Goal: Task Accomplishment & Management: Manage account settings

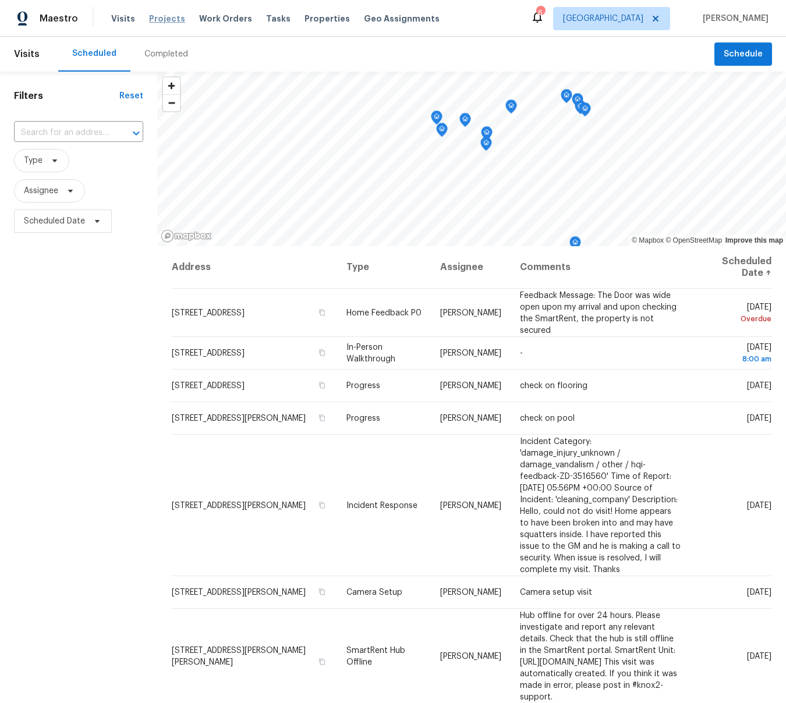
click at [165, 22] on span "Projects" at bounding box center [167, 19] width 36 height 12
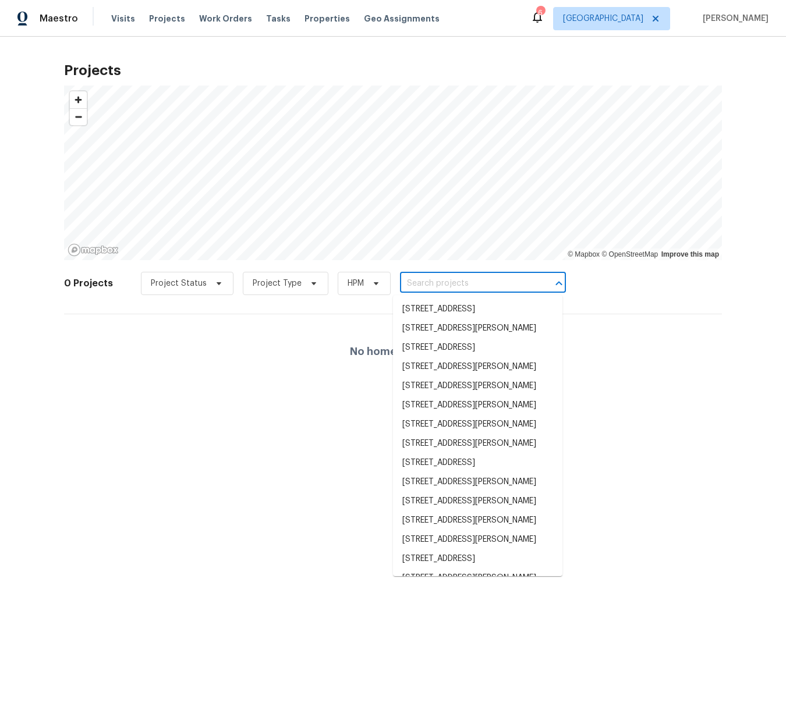
click at [442, 283] on input "text" at bounding box center [466, 284] width 133 height 18
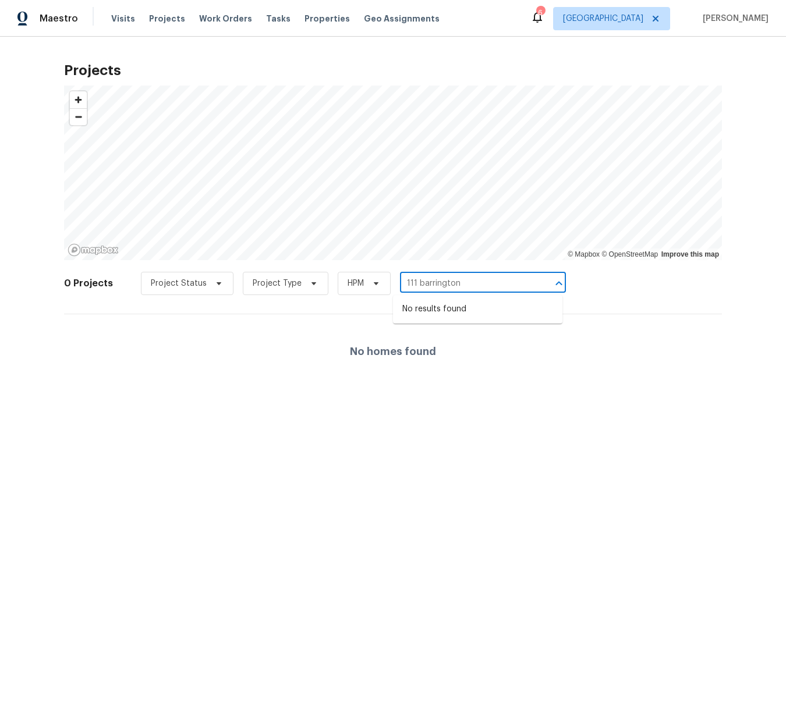
type input "111 barrington"
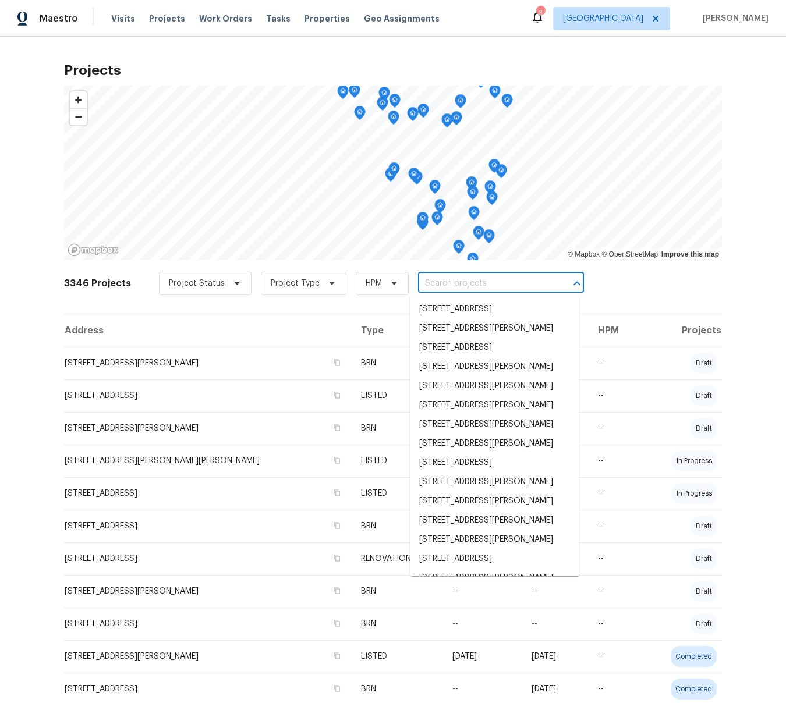
click at [477, 288] on input "text" at bounding box center [484, 284] width 133 height 18
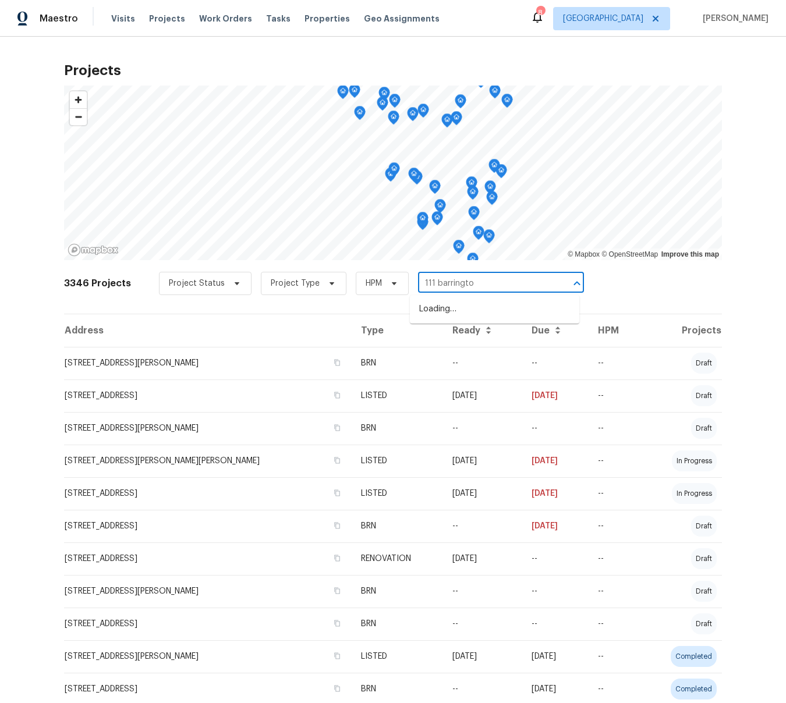
type input "111 barrington"
click at [469, 304] on li "[STREET_ADDRESS][PERSON_NAME]" at bounding box center [494, 309] width 169 height 19
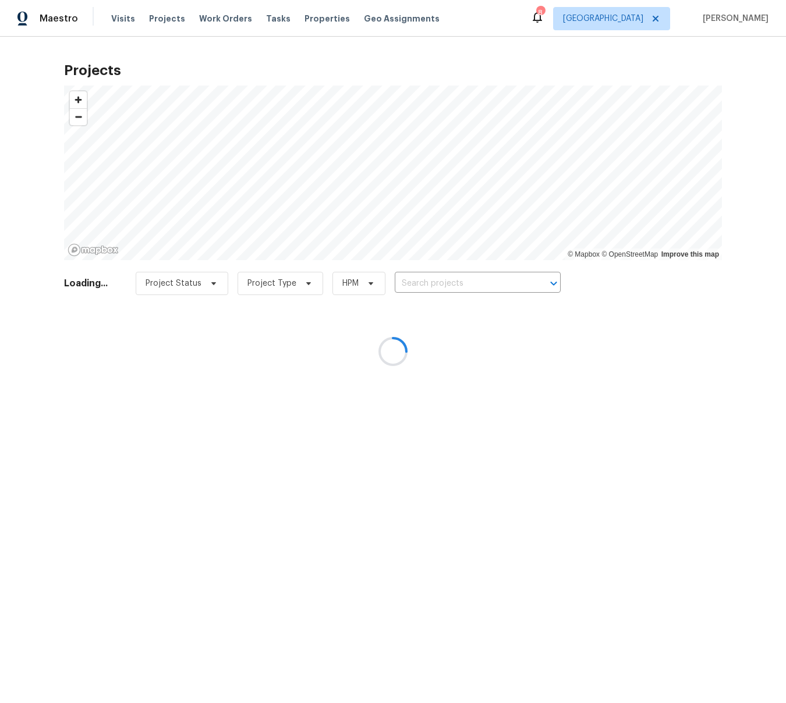
type input "[STREET_ADDRESS][PERSON_NAME]"
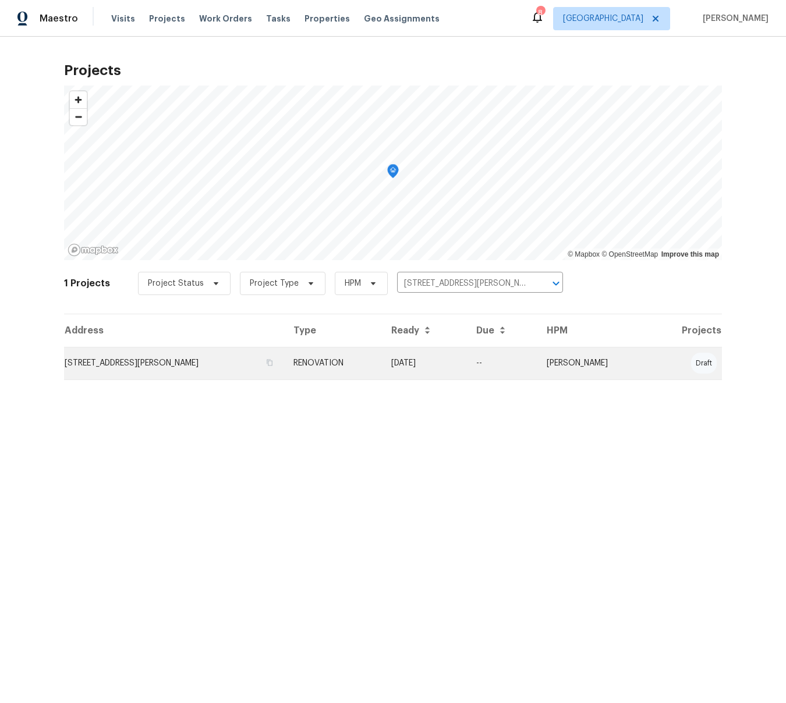
click at [192, 362] on td "[STREET_ADDRESS][PERSON_NAME]" at bounding box center [174, 363] width 220 height 33
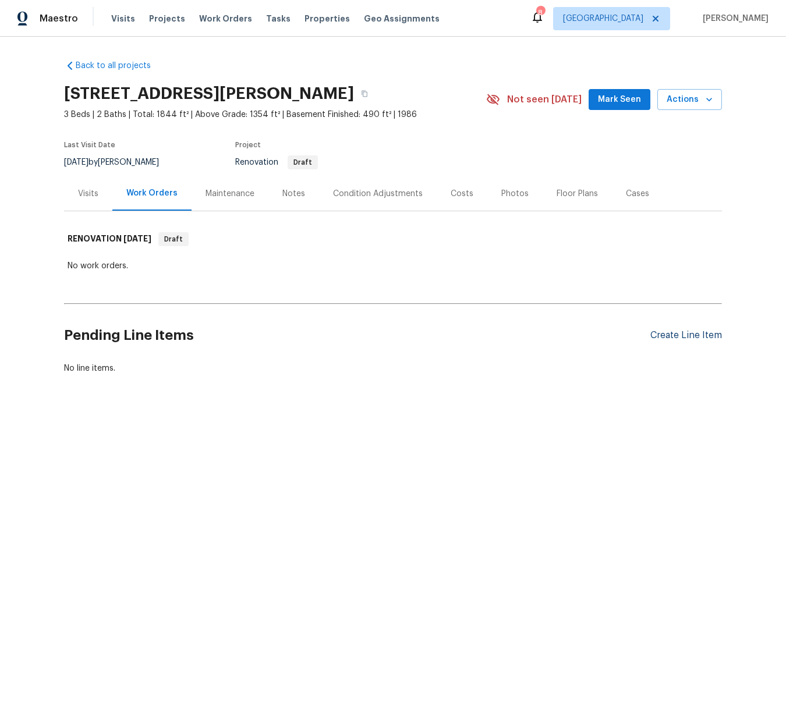
click at [673, 338] on div "Create Line Item" at bounding box center [686, 335] width 72 height 11
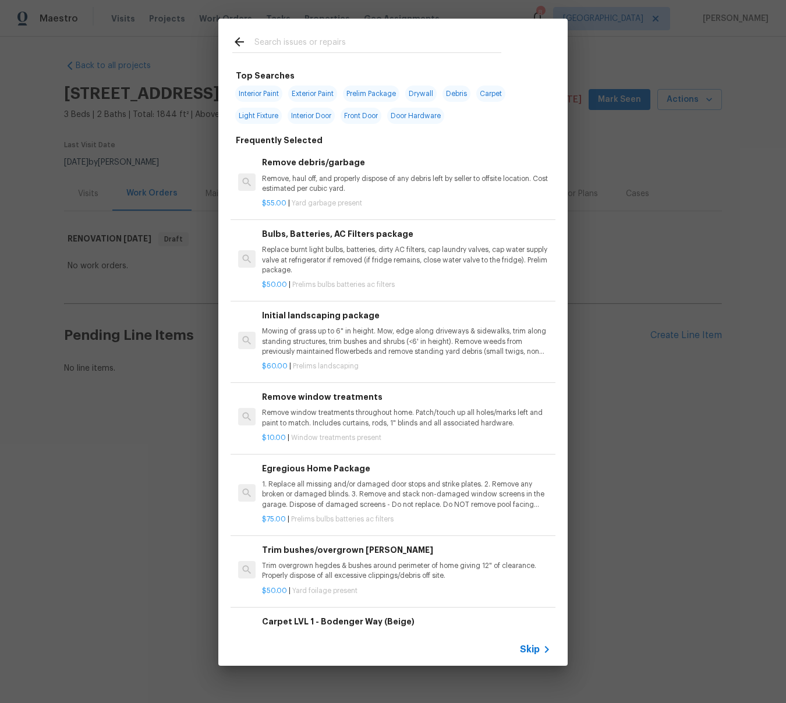
click at [287, 42] on input "text" at bounding box center [377, 43] width 247 height 17
type input "paint"
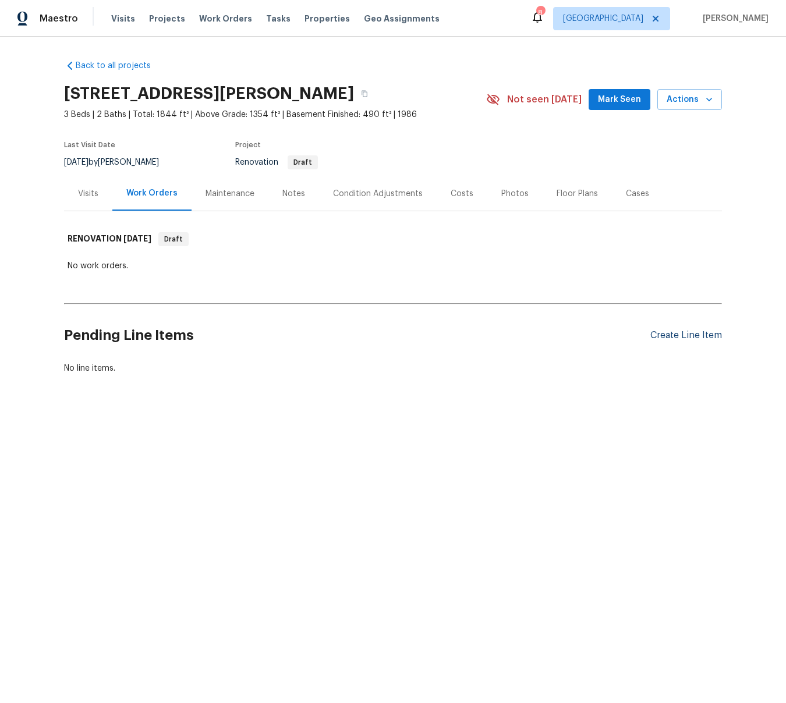
click at [695, 333] on div "Create Line Item" at bounding box center [686, 335] width 72 height 11
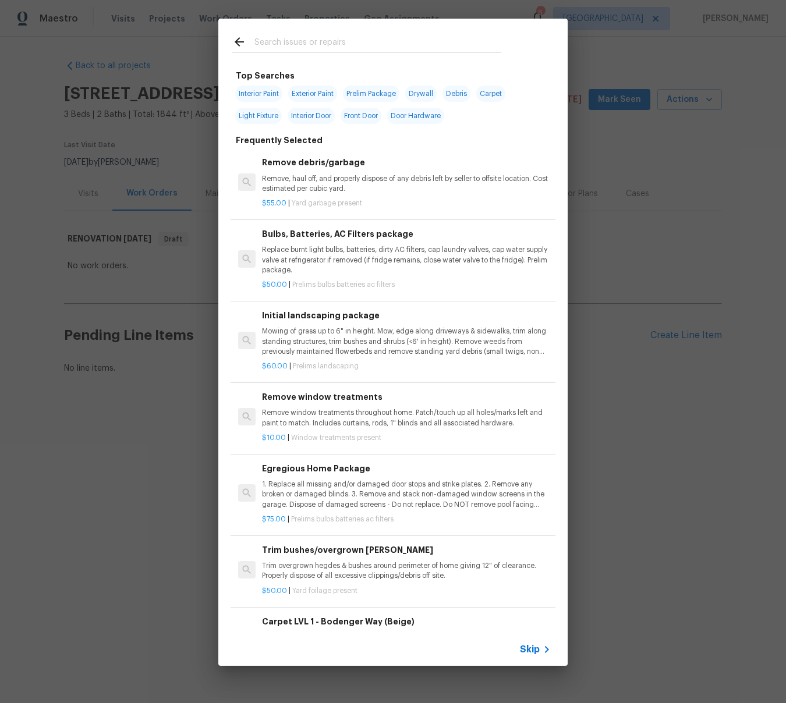
click at [279, 41] on input "text" at bounding box center [377, 43] width 247 height 17
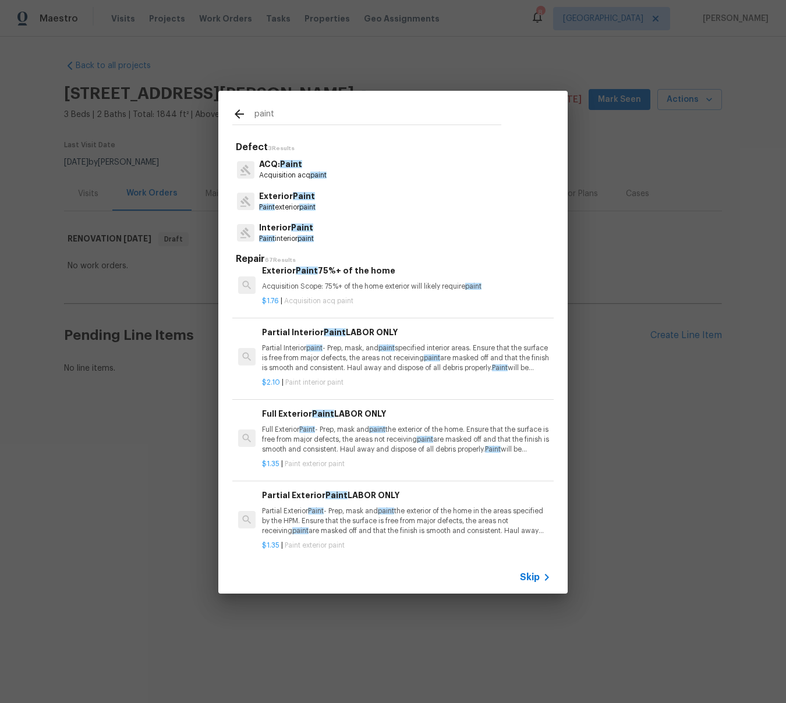
scroll to position [489, 0]
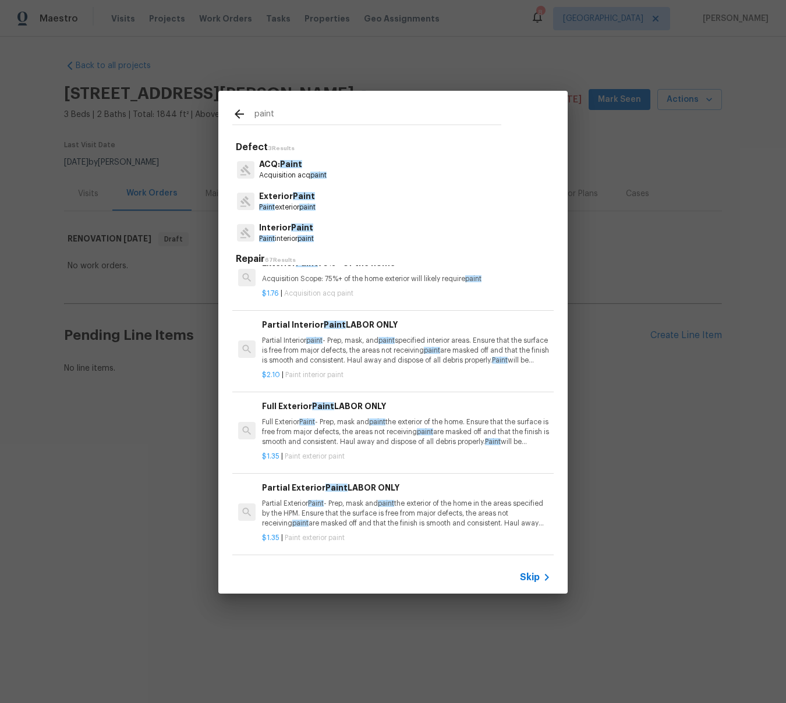
type input "paint"
click at [372, 352] on p "Partial Interior paint - Prep, mask, and paint specified interior areas. Ensure…" at bounding box center [406, 351] width 289 height 30
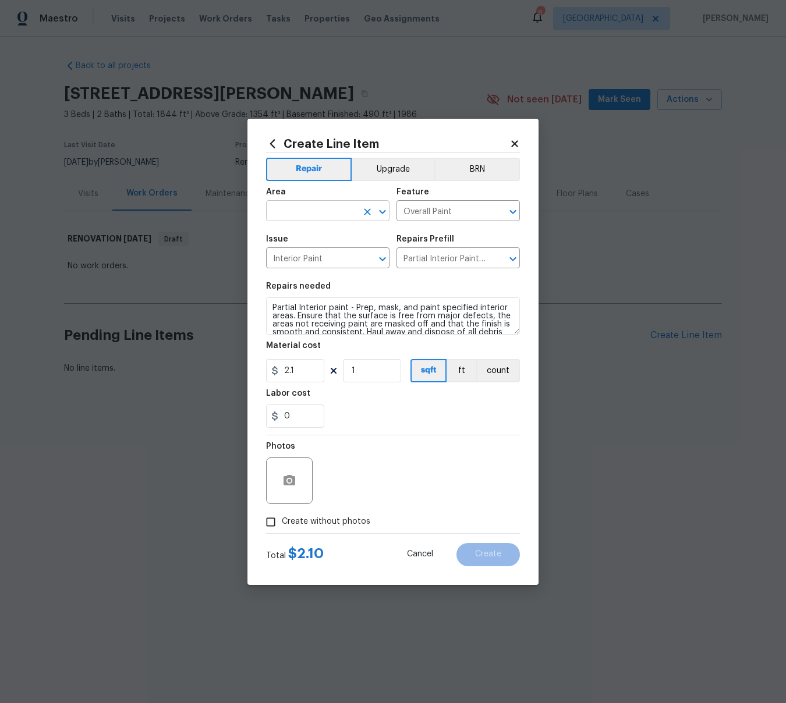
click at [300, 215] on input "text" at bounding box center [311, 212] width 91 height 18
click at [313, 259] on li "Interior Overall" at bounding box center [327, 256] width 123 height 19
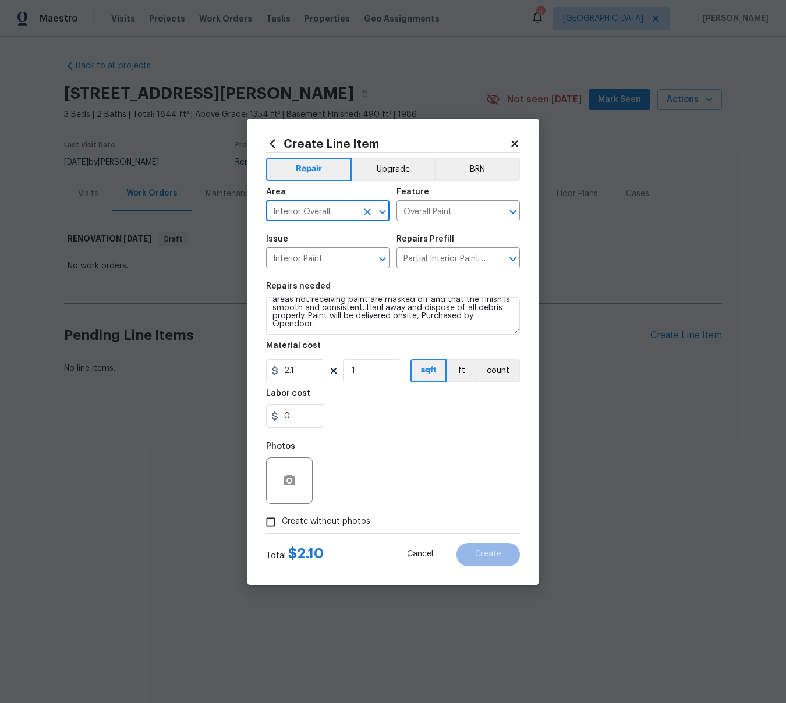
type input "Interior Overall"
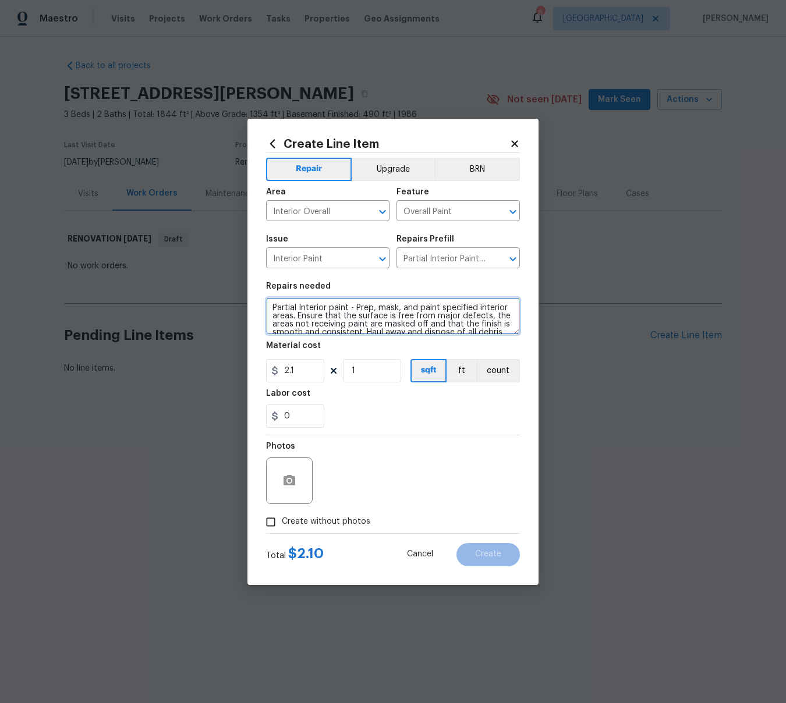
drag, startPoint x: 333, startPoint y: 324, endPoint x: 235, endPoint y: 279, distance: 107.3
click at [235, 279] on div "Create Line Item Repair Upgrade BRN Area Interior Overall ​ Feature Overall Pai…" at bounding box center [393, 351] width 786 height 703
paste textarea "Paint: - Full Interior paint - (walls, ceilings, trim, and doors). Paint the wa…"
type textarea "Paint: - Full Interior paint - (walls, ceilings, trim, and doors). Paint the wa…"
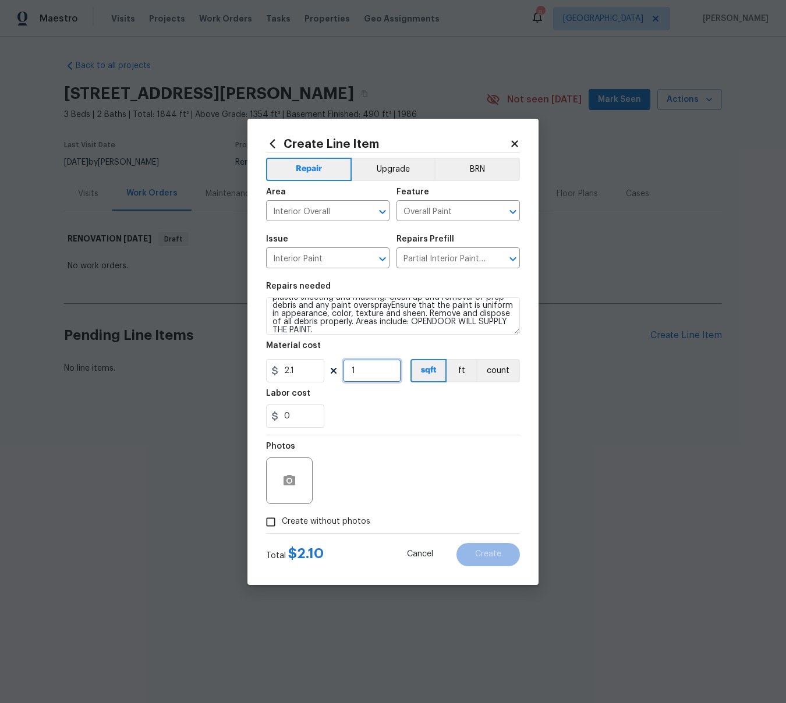
click at [373, 372] on input "1" at bounding box center [372, 370] width 58 height 23
click at [381, 369] on input "1844" at bounding box center [372, 370] width 58 height 23
click at [291, 476] on icon "button" at bounding box center [290, 480] width 12 height 10
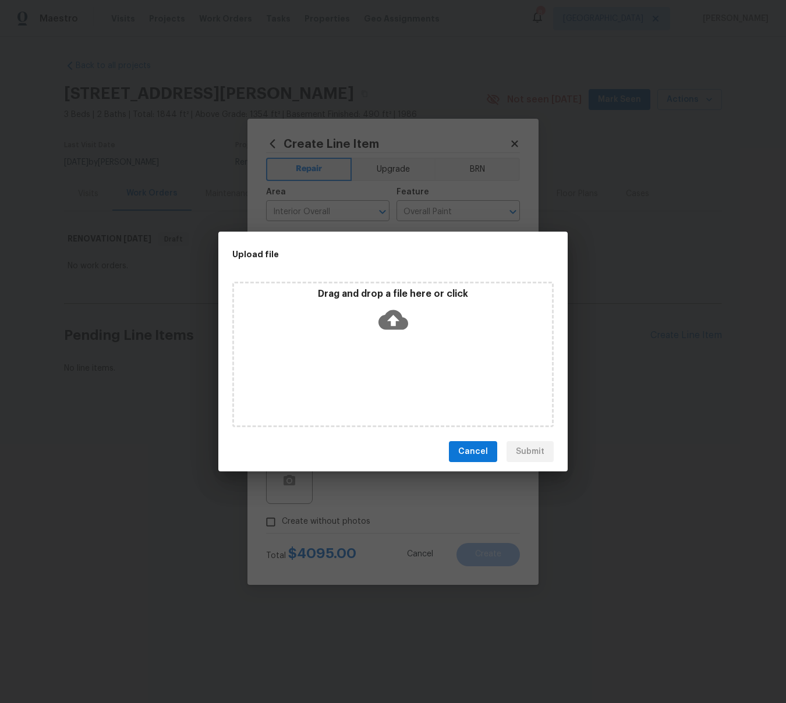
click at [388, 316] on icon at bounding box center [394, 320] width 30 height 20
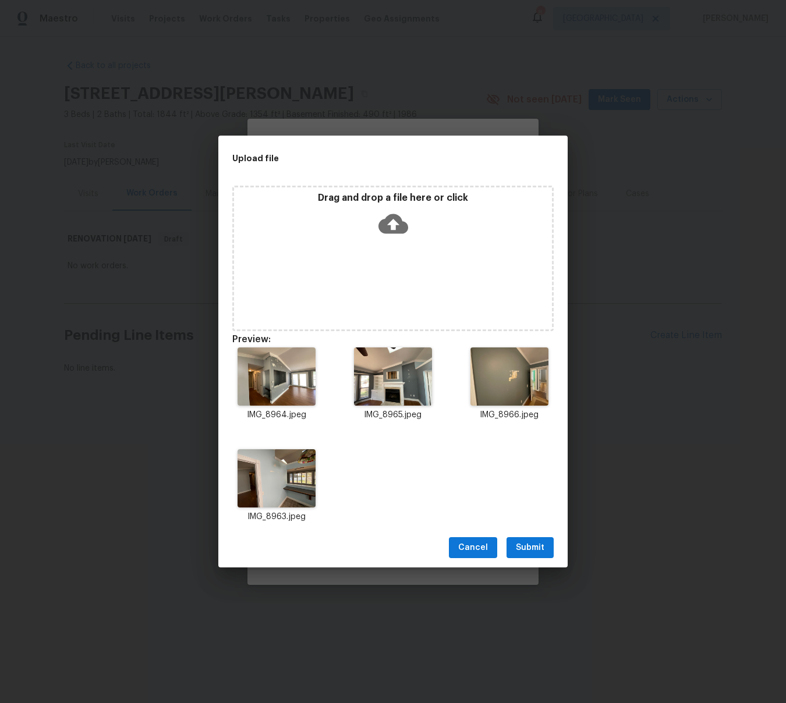
click at [536, 546] on span "Submit" at bounding box center [530, 548] width 29 height 15
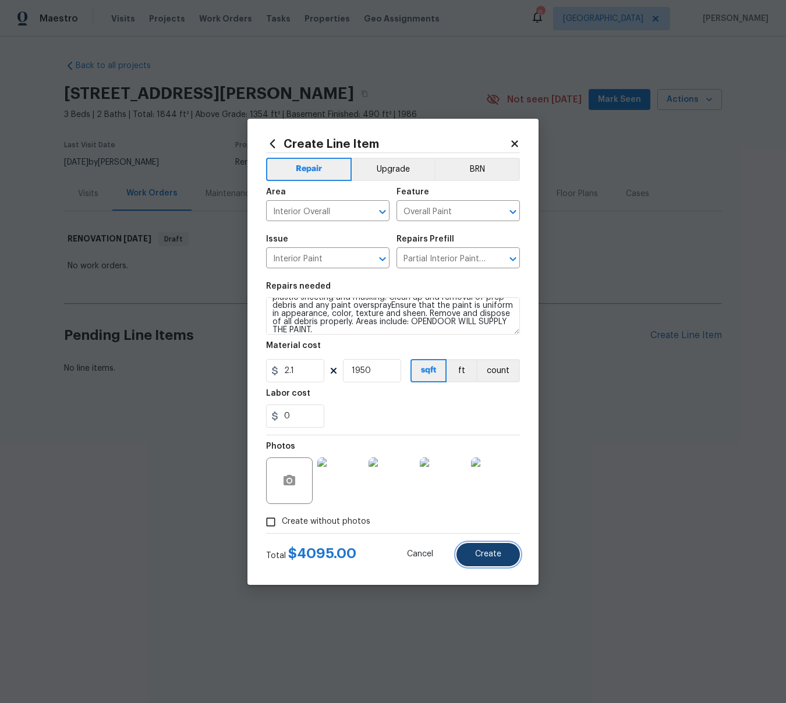
click at [473, 554] on button "Create" at bounding box center [488, 554] width 63 height 23
type input "0"
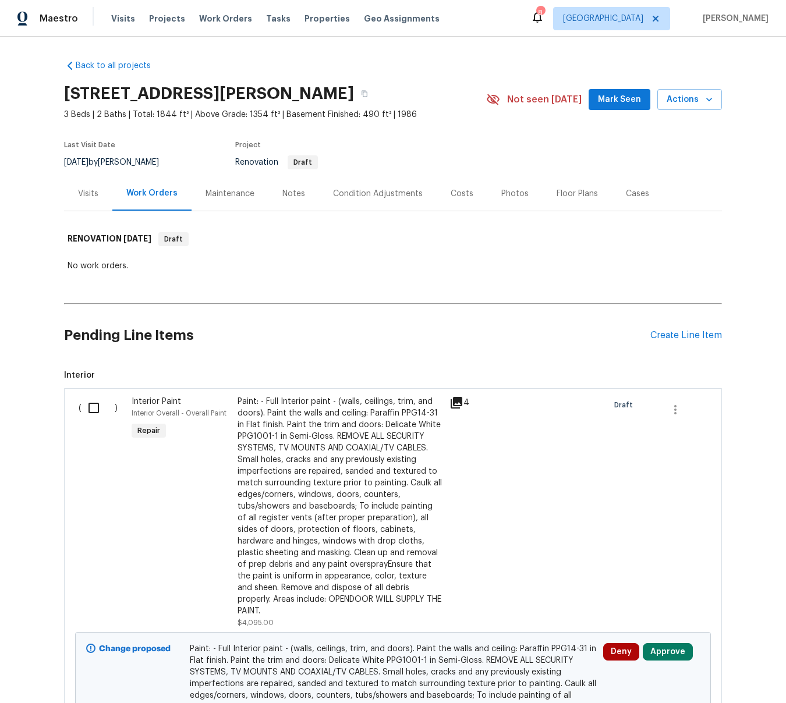
click at [97, 408] on input "checkbox" at bounding box center [98, 408] width 33 height 24
checkbox input "true"
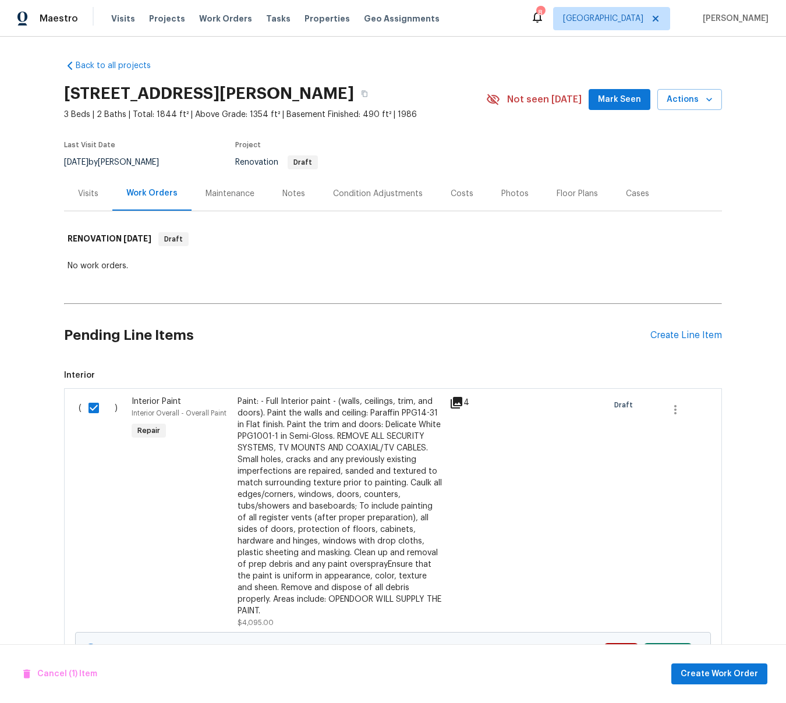
scroll to position [1, 0]
click at [732, 677] on span "Create Work Order" at bounding box center [719, 674] width 77 height 15
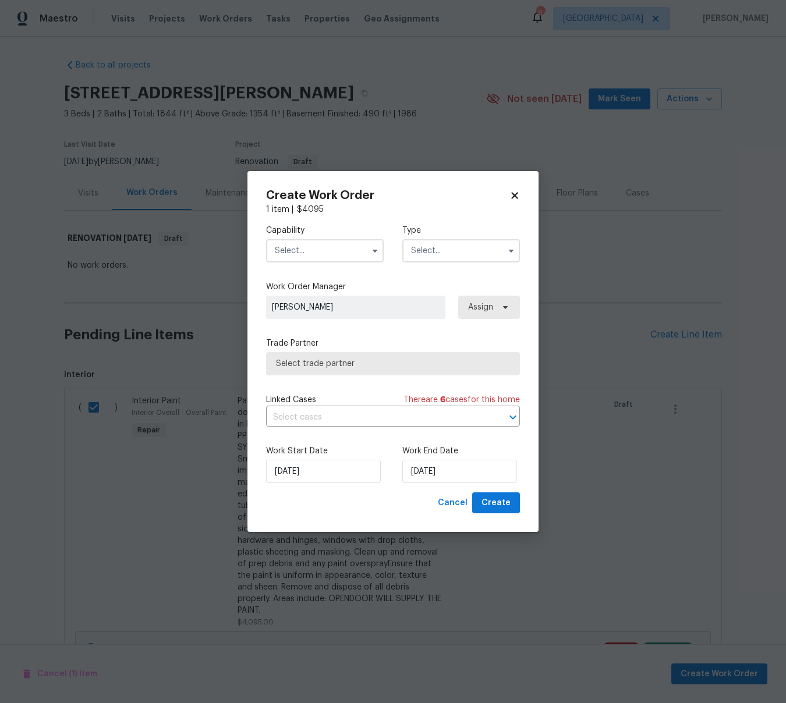
click at [312, 250] on input "text" at bounding box center [325, 250] width 118 height 23
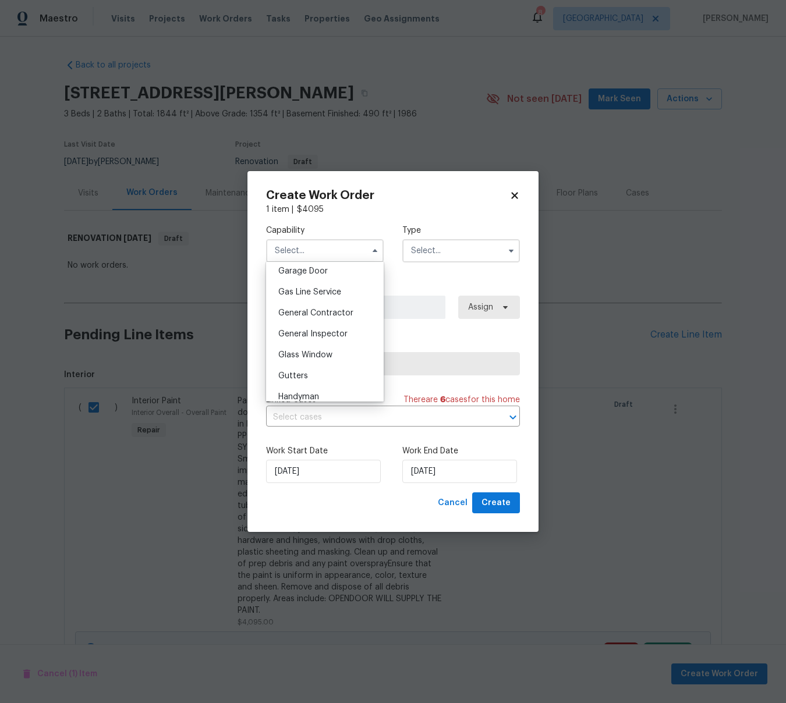
scroll to position [514, 0]
click at [324, 318] on span "General Contractor" at bounding box center [315, 318] width 75 height 8
type input "General Contractor"
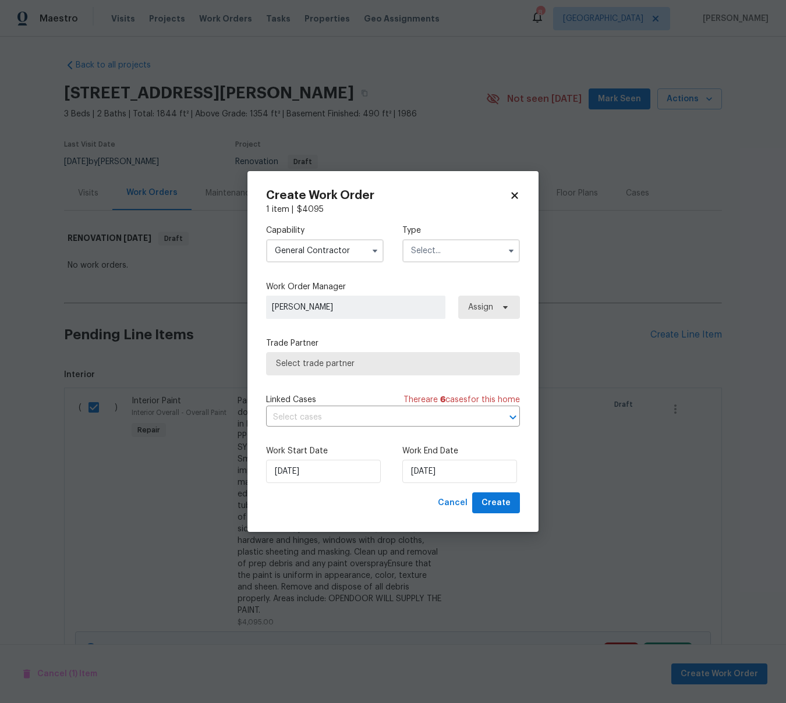
click at [466, 254] on input "text" at bounding box center [461, 250] width 118 height 23
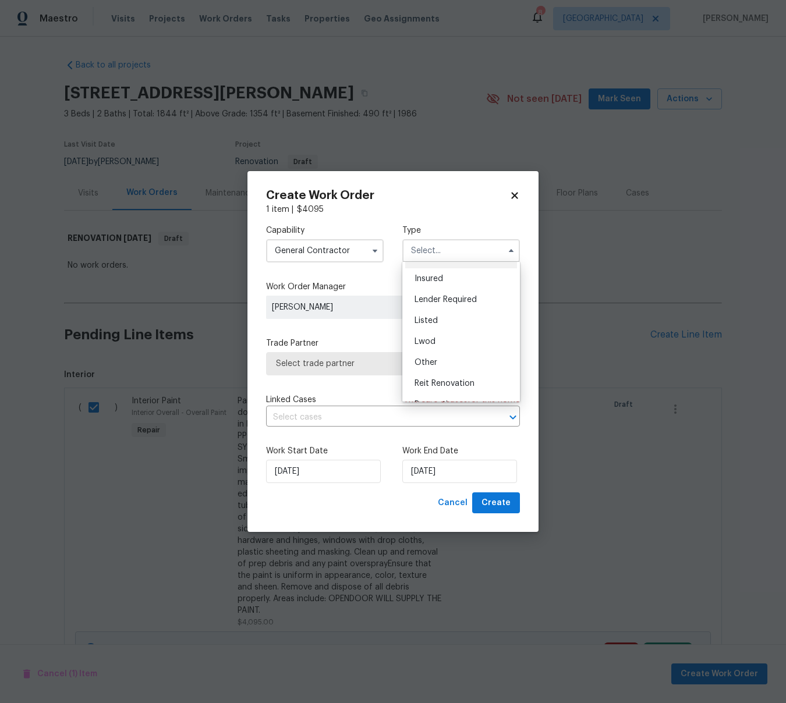
scroll to position [139, 0]
click at [446, 320] on div "Renovation" at bounding box center [461, 325] width 112 height 21
type input "Renovation"
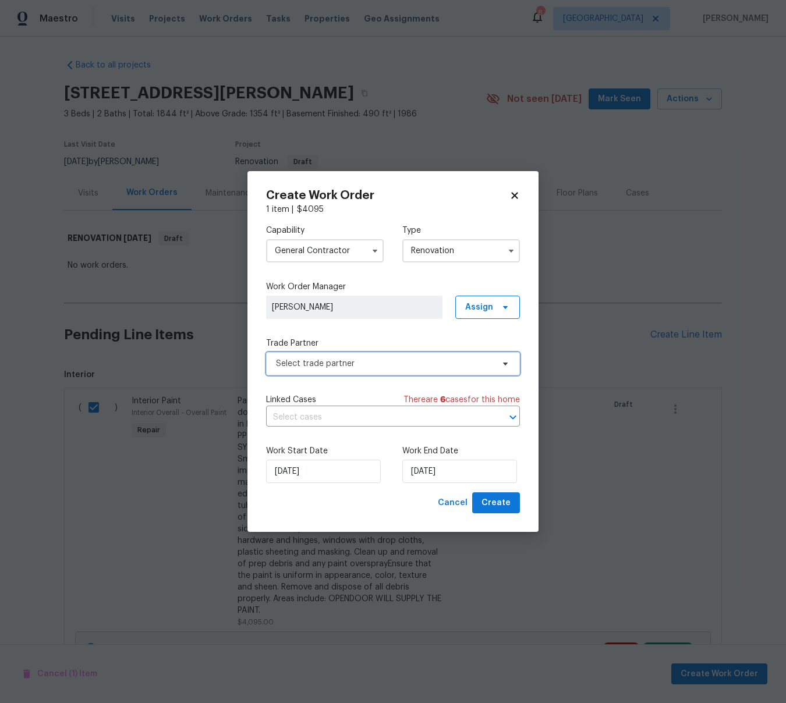
click at [351, 360] on span "Select trade partner" at bounding box center [384, 364] width 217 height 12
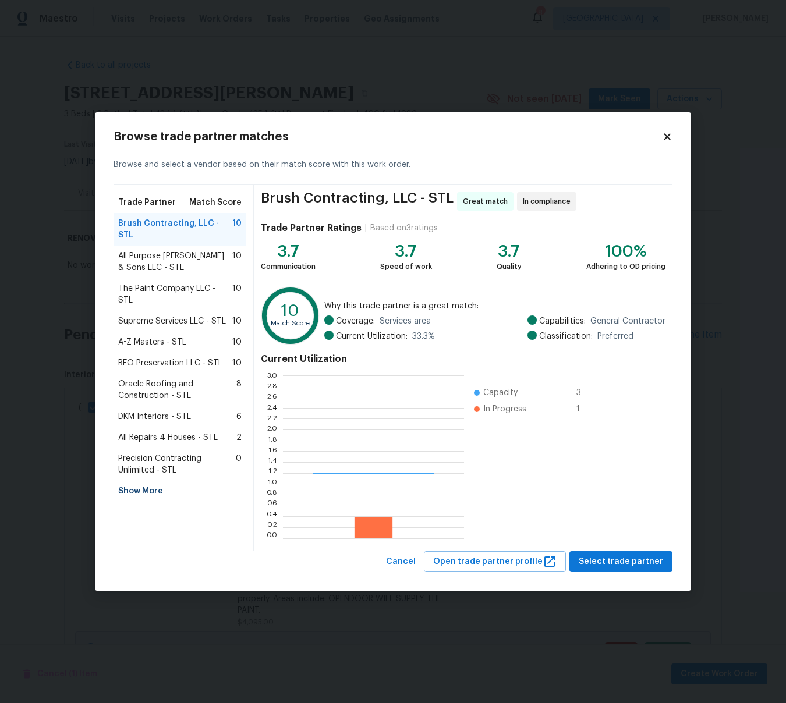
scroll to position [163, 181]
click at [164, 358] on span "REO Preservation LLC - STL" at bounding box center [170, 364] width 104 height 12
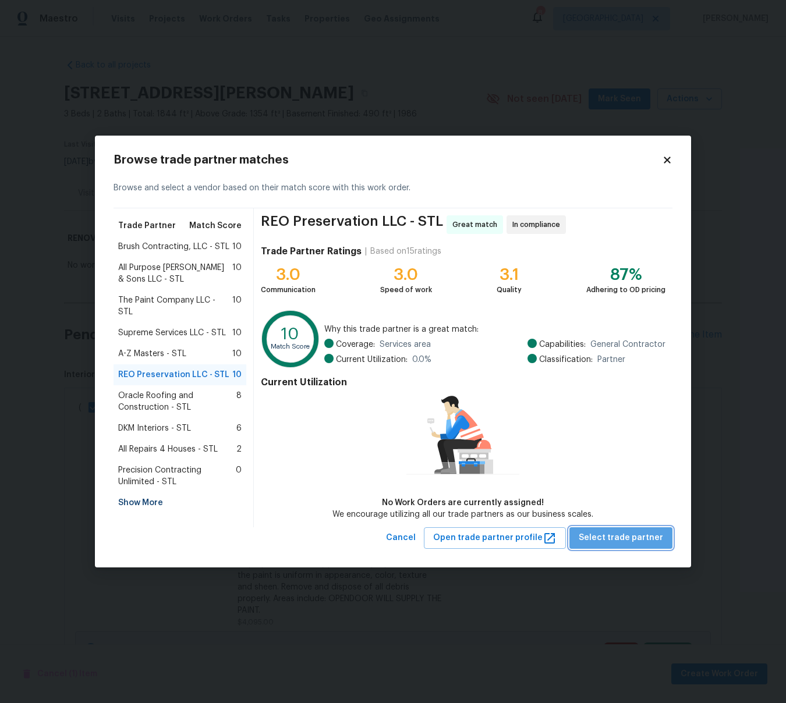
click at [640, 539] on span "Select trade partner" at bounding box center [621, 538] width 84 height 15
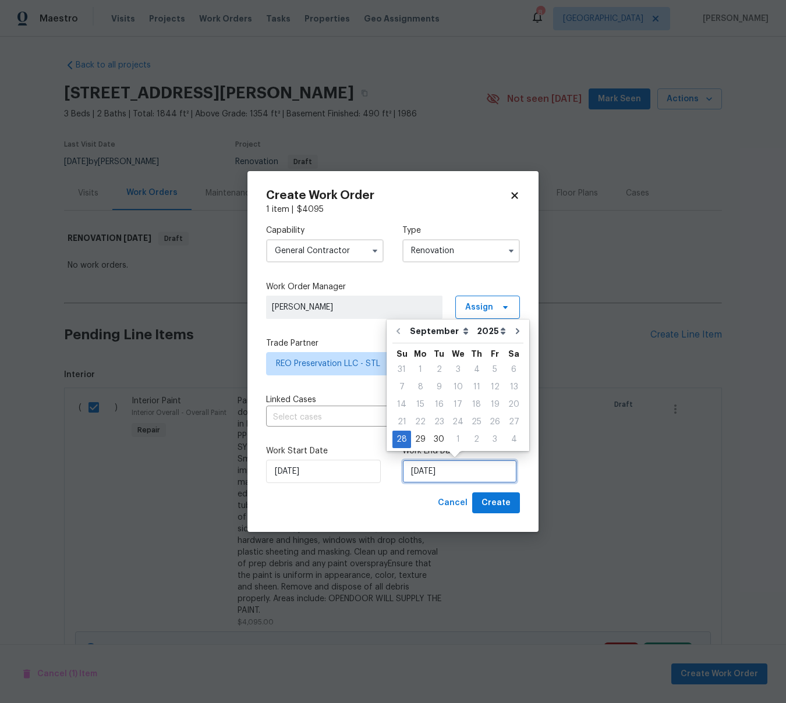
click at [463, 475] on input "[DATE]" at bounding box center [459, 471] width 115 height 23
click at [492, 440] on div "3" at bounding box center [495, 440] width 19 height 16
type input "10/3/2025"
select select "9"
click at [488, 385] on div "10" at bounding box center [495, 387] width 19 height 16
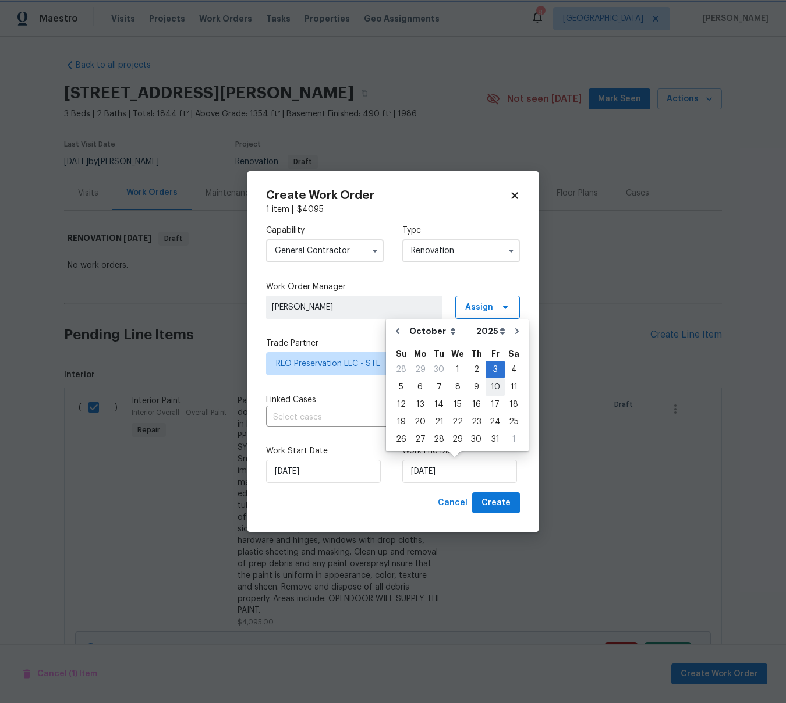
type input "[DATE]"
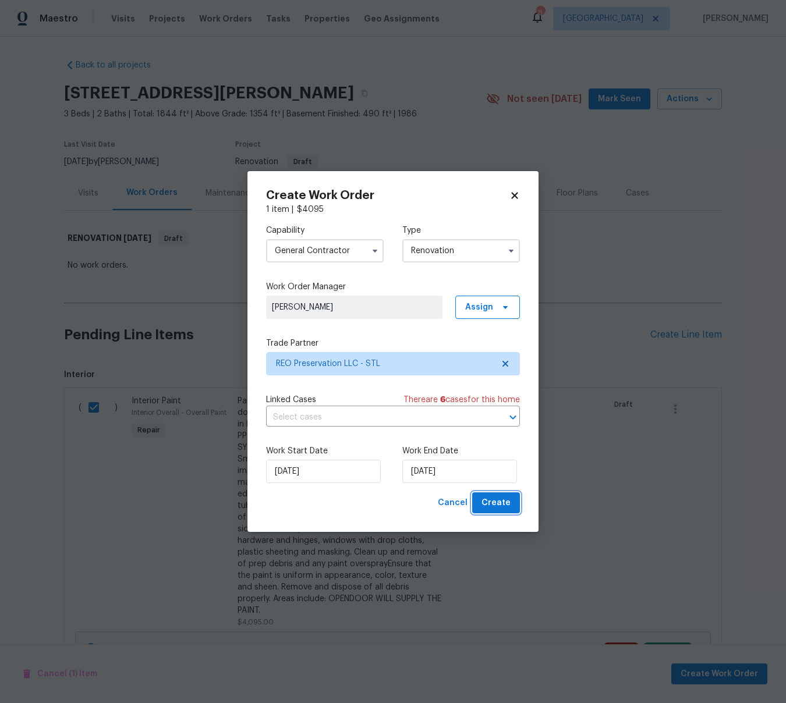
click at [508, 508] on span "Create" at bounding box center [496, 503] width 29 height 15
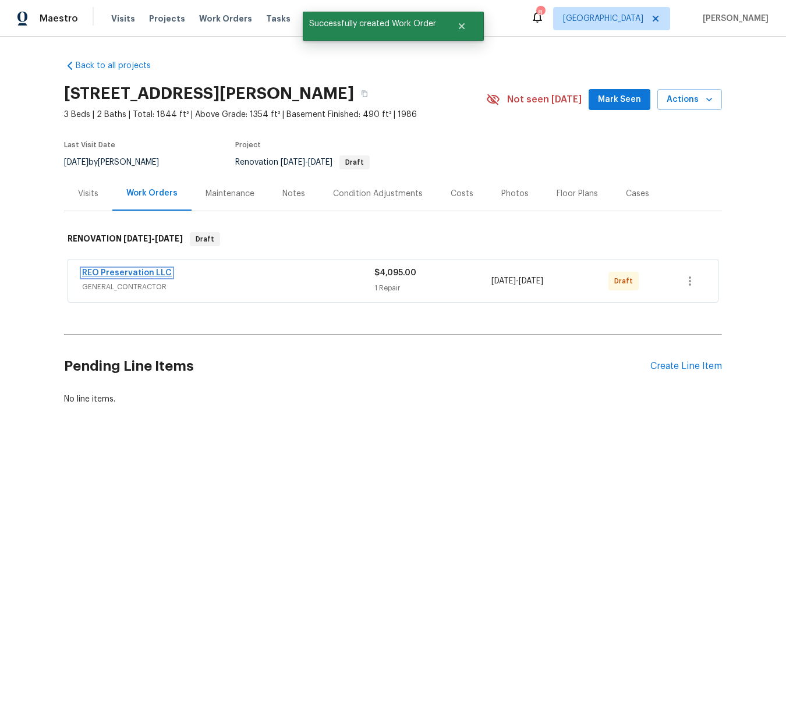
click at [101, 274] on link "REO Preservation LLC" at bounding box center [127, 273] width 90 height 8
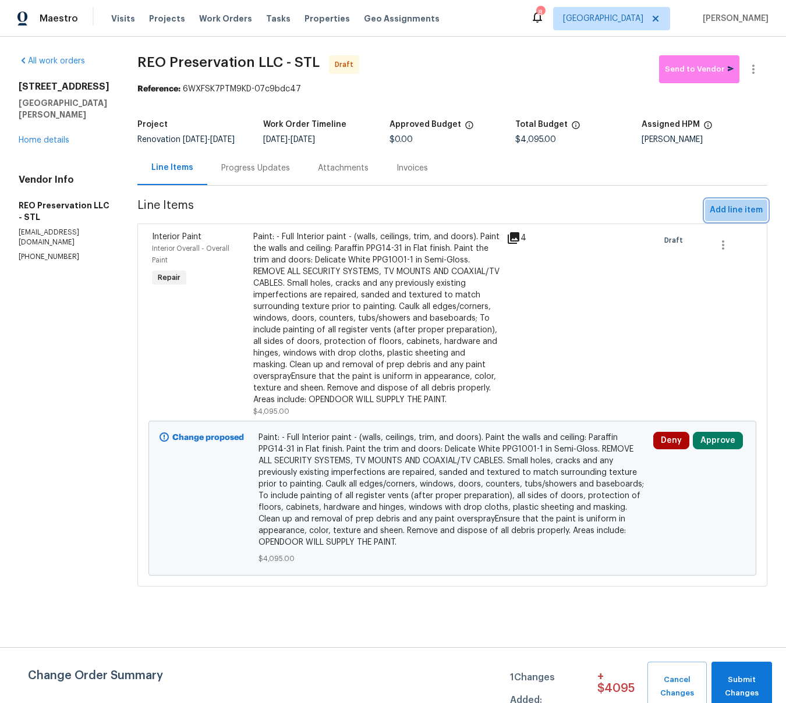
click at [736, 218] on span "Add line item" at bounding box center [736, 210] width 53 height 15
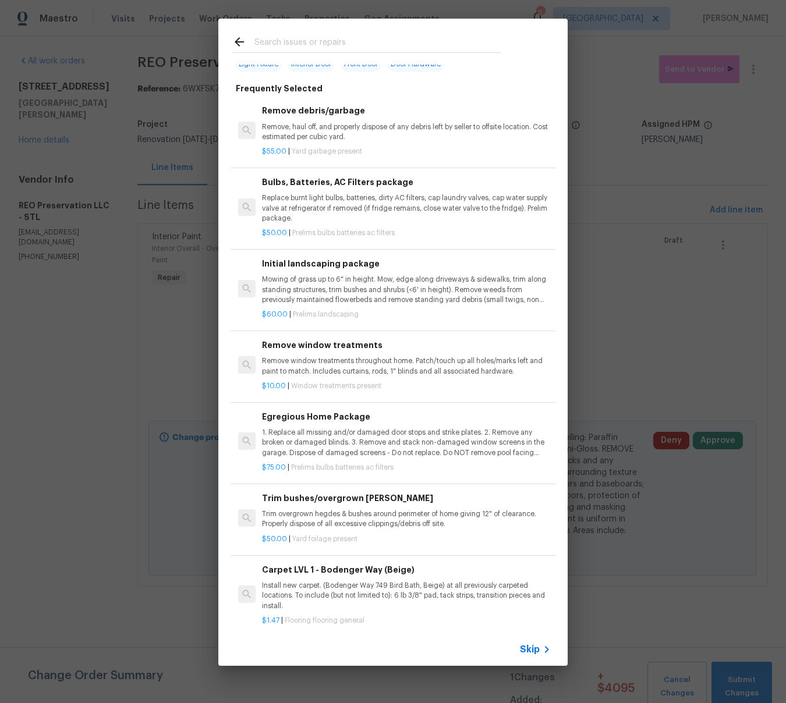
scroll to position [69, 0]
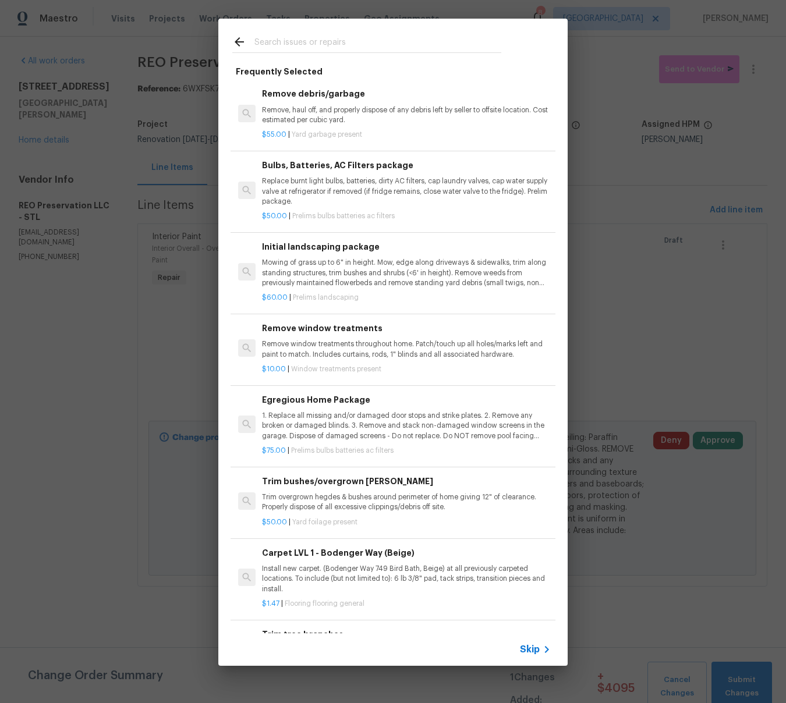
click at [327, 45] on input "text" at bounding box center [377, 43] width 247 height 17
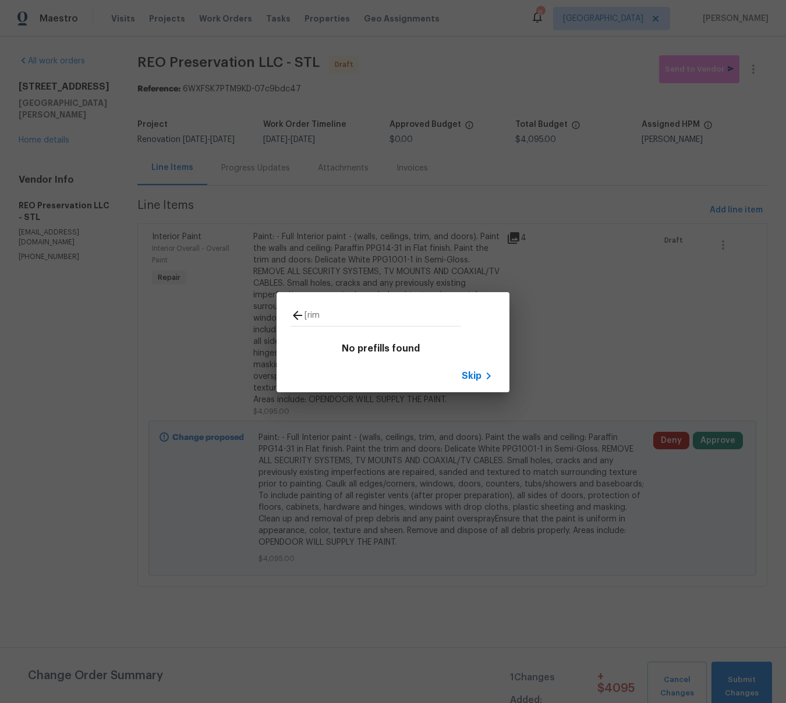
type input "[rime"
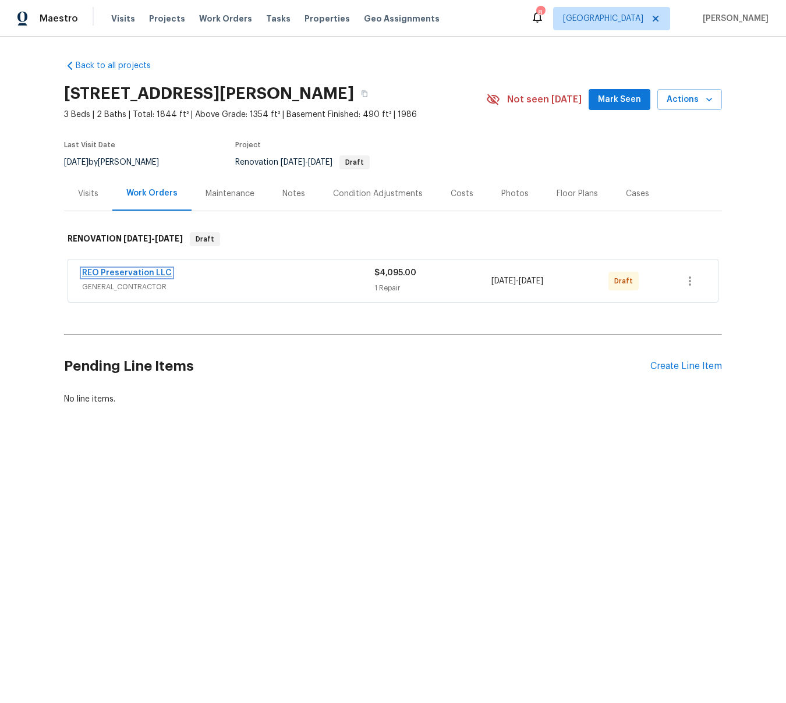
click at [125, 269] on link "REO Preservation LLC" at bounding box center [127, 273] width 90 height 8
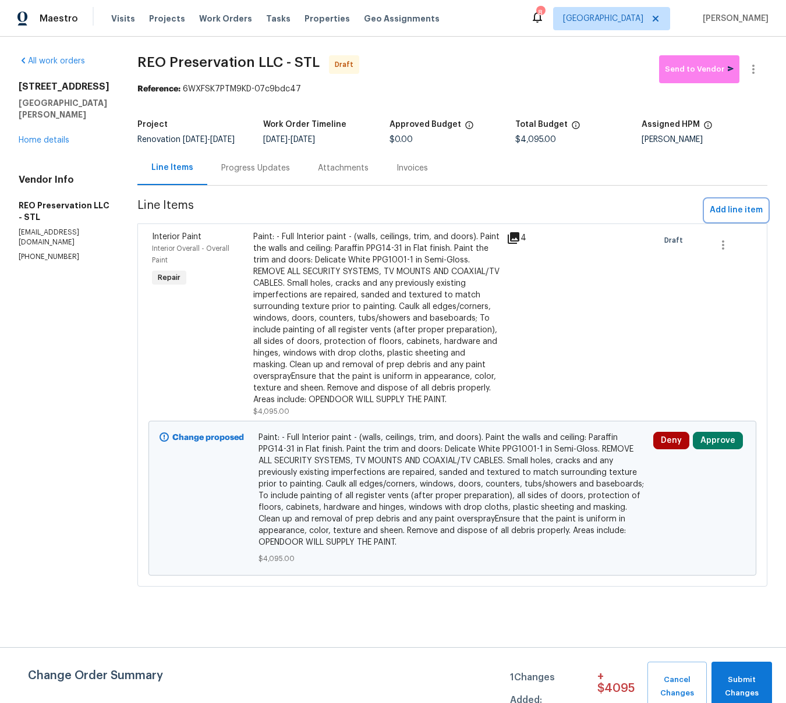
click at [734, 218] on span "Add line item" at bounding box center [736, 210] width 53 height 15
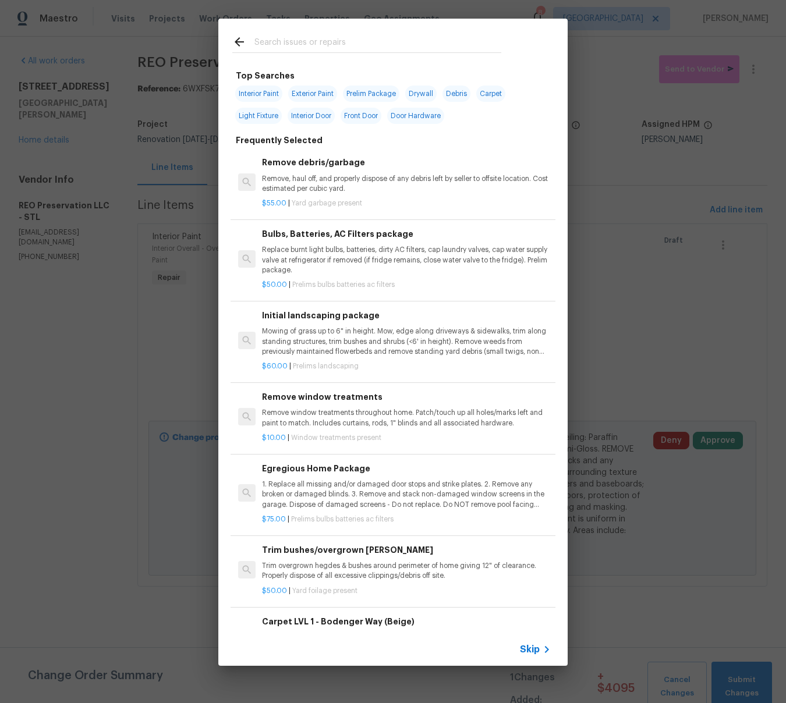
click at [366, 45] on input "text" at bounding box center [377, 43] width 247 height 17
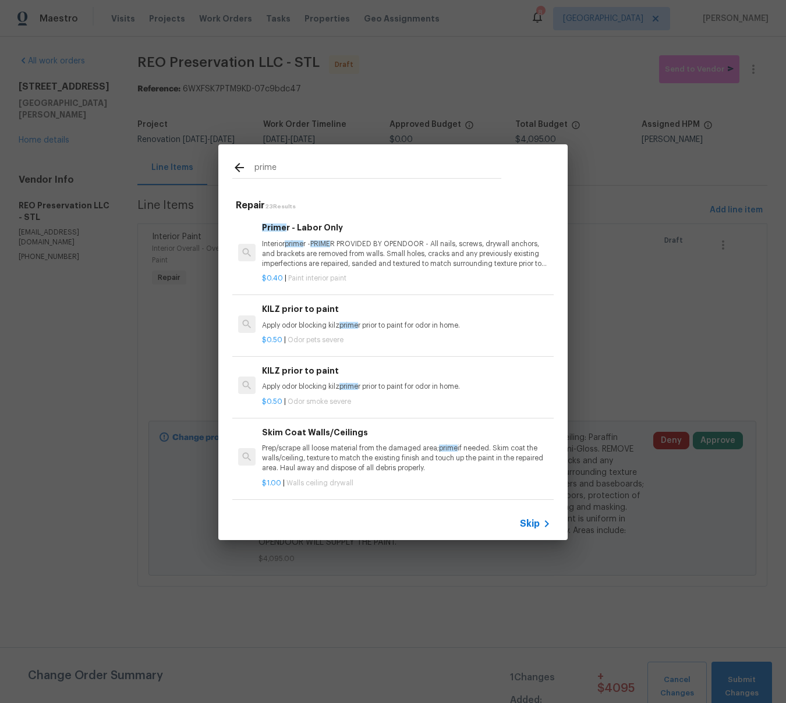
type input "prime"
click at [415, 252] on p "Interior prime r - PRIME R PROVIDED BY OPENDOOR - All nails, screws, drywall an…" at bounding box center [406, 254] width 289 height 30
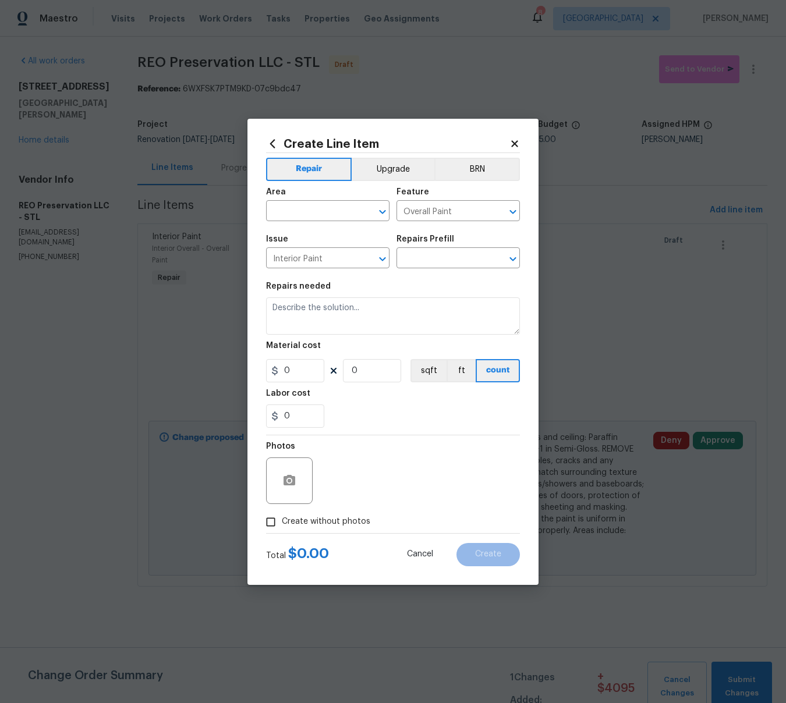
type input "Primer - Labor Only $0.40"
type textarea "Interior primer - PRIMER PROVIDED BY OPENDOOR - All nails, screws, drywall anch…"
type input "0.4"
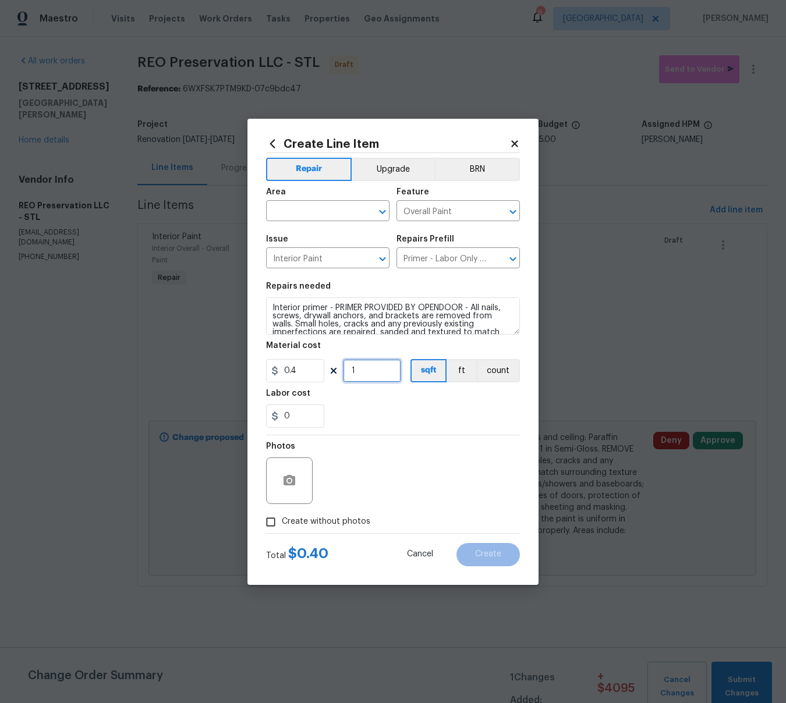
click at [372, 373] on input "1" at bounding box center [372, 370] width 58 height 23
type input "1950"
click at [289, 480] on circle "button" at bounding box center [289, 480] width 3 height 3
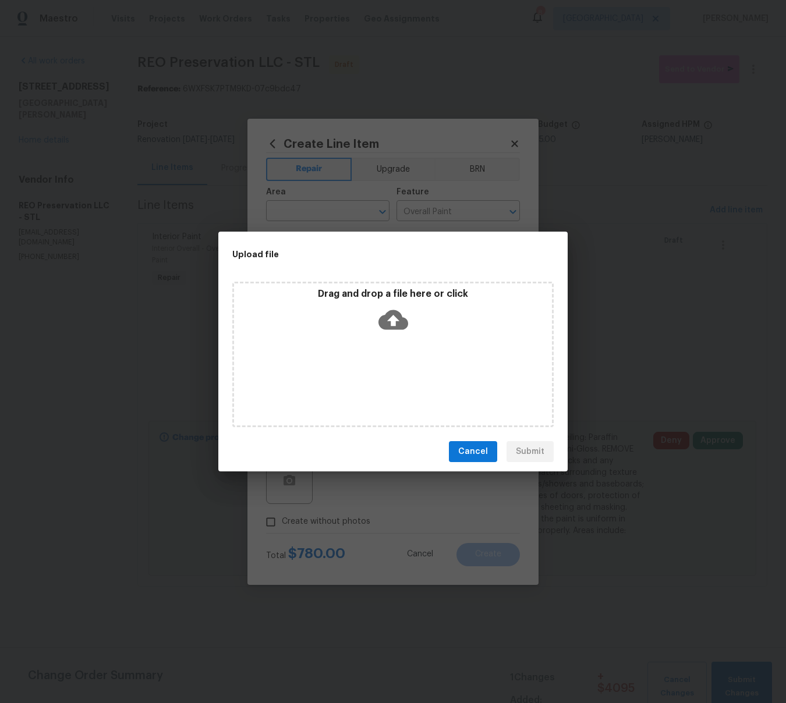
click at [390, 321] on icon at bounding box center [394, 320] width 30 height 20
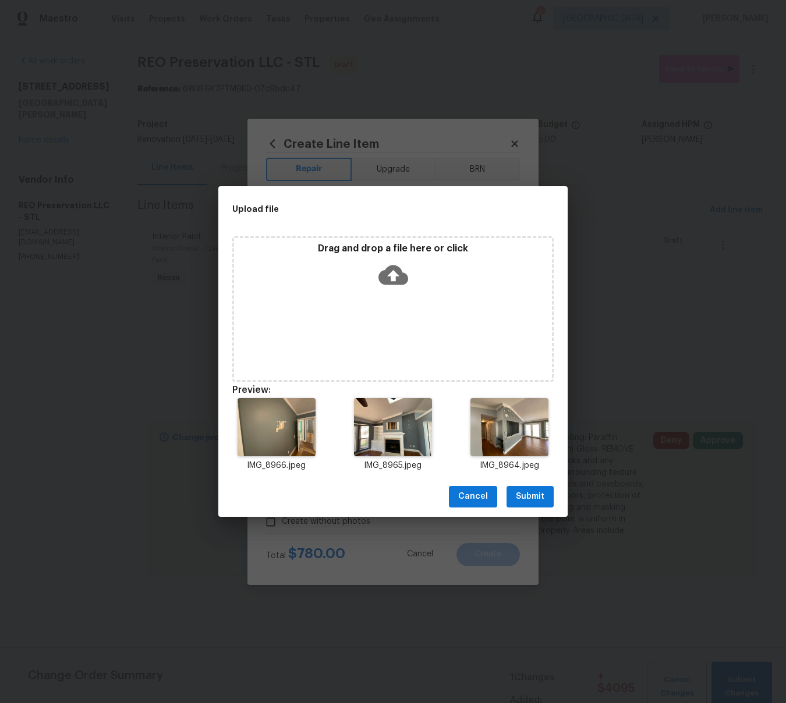
click at [536, 496] on span "Submit" at bounding box center [530, 497] width 29 height 15
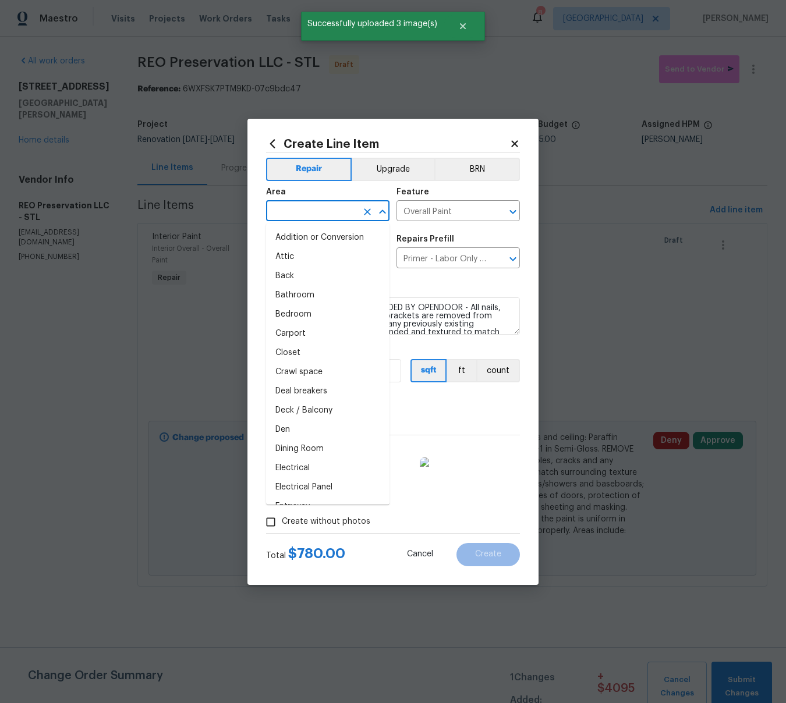
click at [337, 211] on input "text" at bounding box center [311, 212] width 91 height 18
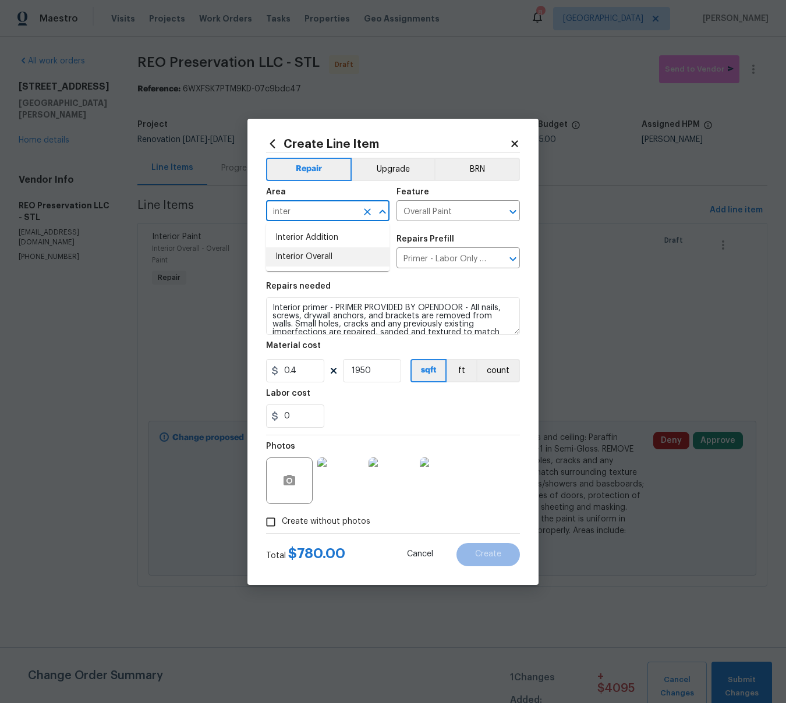
type input "inter"
click at [515, 461] on div "Photos" at bounding box center [393, 474] width 254 height 76
click at [310, 208] on input "text" at bounding box center [311, 212] width 91 height 18
click at [306, 256] on li "Interior Overall" at bounding box center [327, 256] width 123 height 19
type input "Interior Overall"
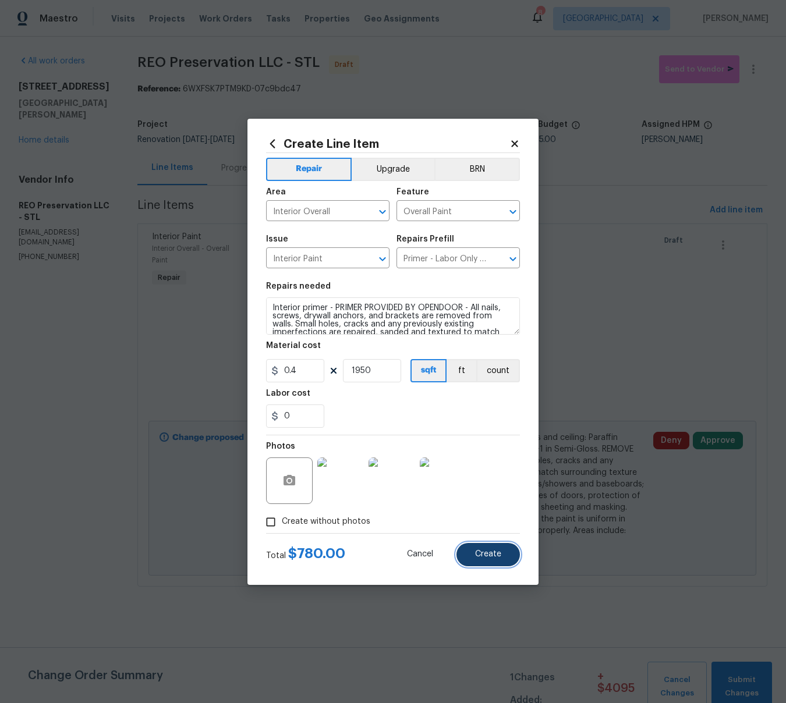
click at [489, 551] on span "Create" at bounding box center [488, 554] width 26 height 9
type input "0"
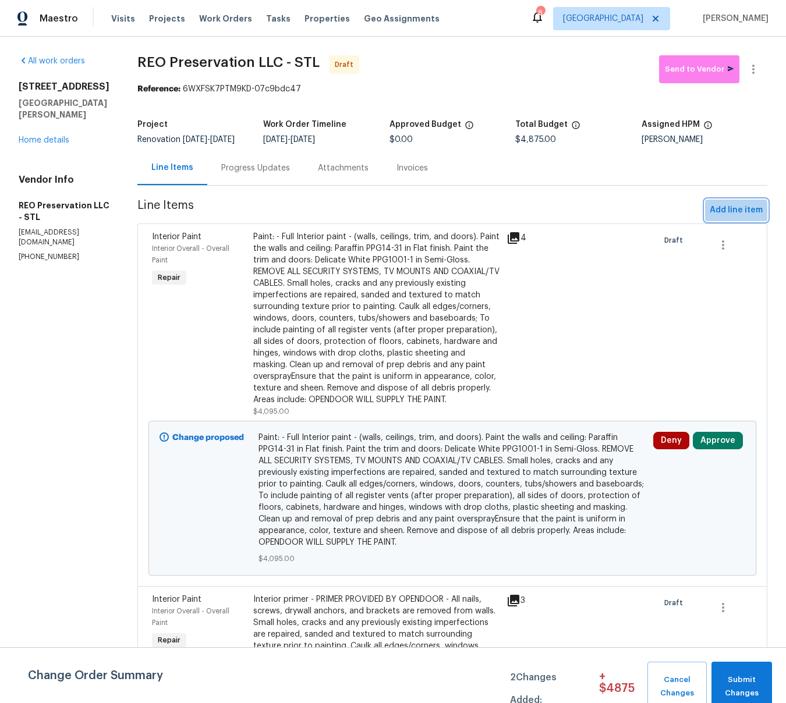
click at [730, 218] on span "Add line item" at bounding box center [736, 210] width 53 height 15
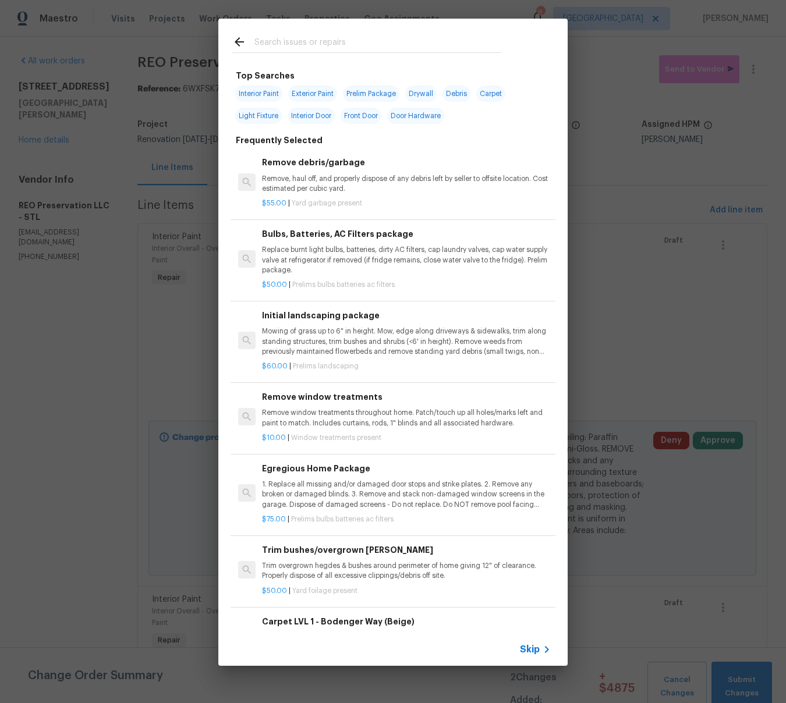
click at [282, 45] on input "text" at bounding box center [377, 43] width 247 height 17
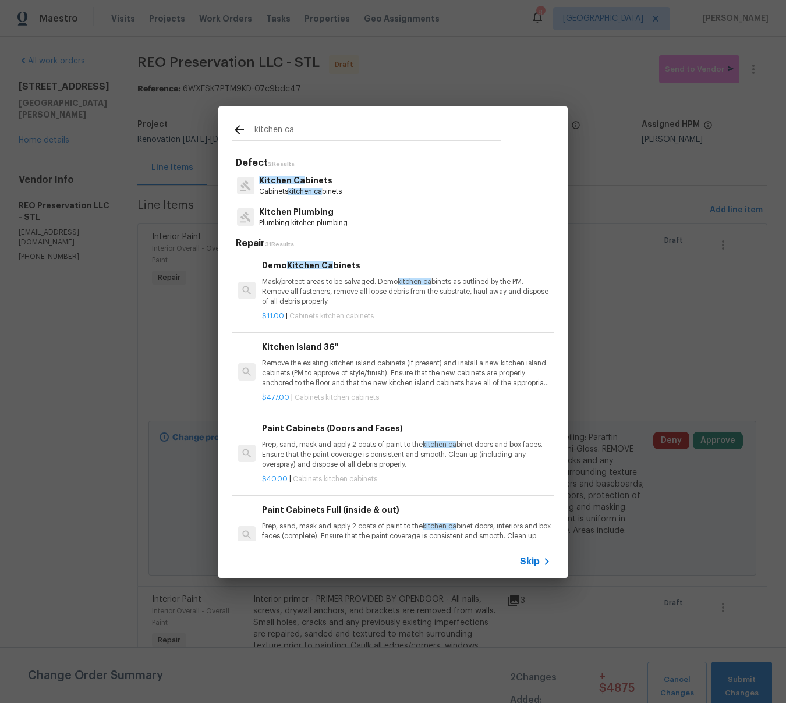
type input "kitchen ca"
click at [302, 182] on p "Kitchen Ca binets" at bounding box center [300, 181] width 83 height 12
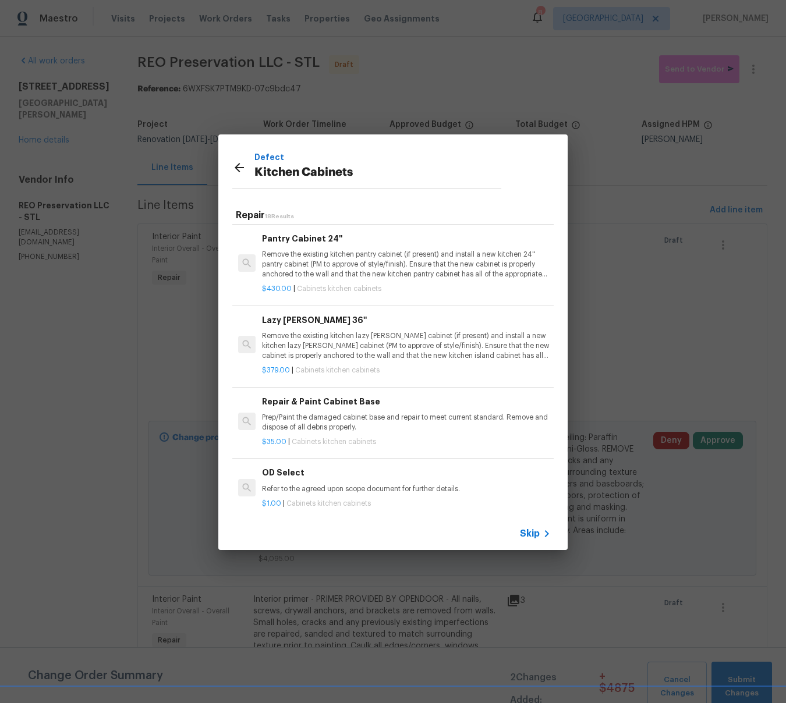
scroll to position [977, 0]
click at [317, 424] on p "Prep/Paint the damaged cabinet base and repair to meet current standard. Remove…" at bounding box center [406, 423] width 289 height 20
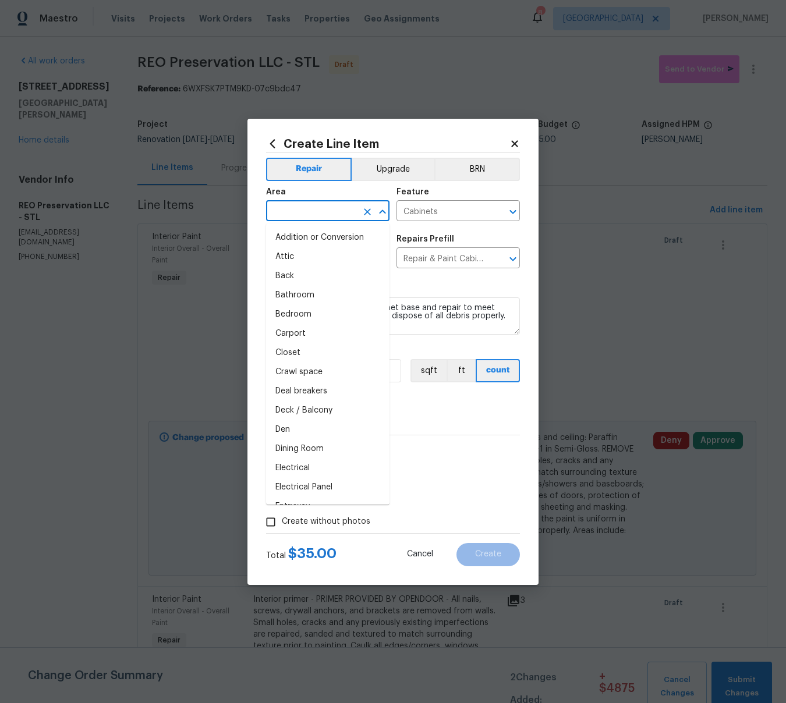
click at [312, 204] on input "text" at bounding box center [311, 212] width 91 height 18
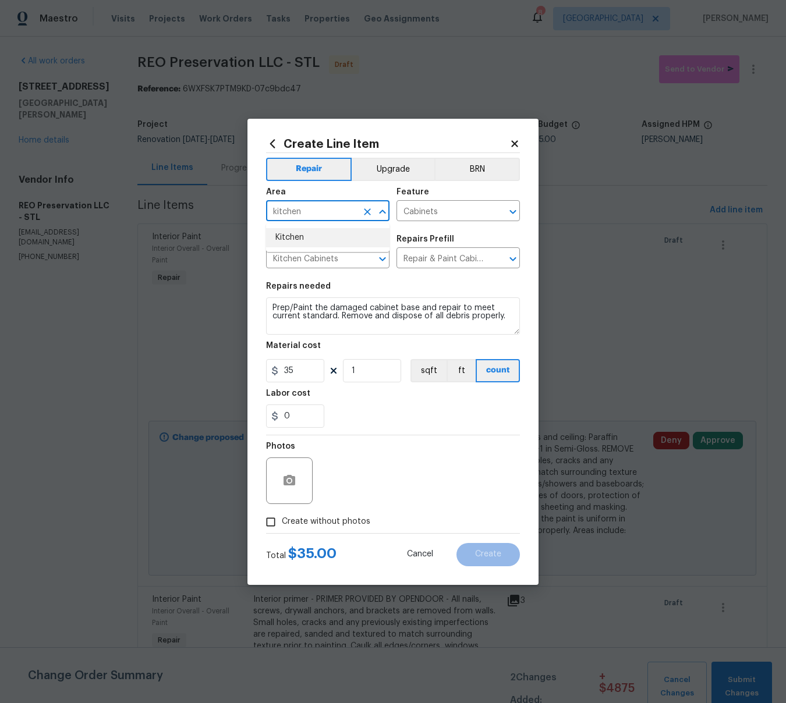
type input "kitchen"
click at [376, 290] on div "Repairs needed" at bounding box center [393, 289] width 254 height 15
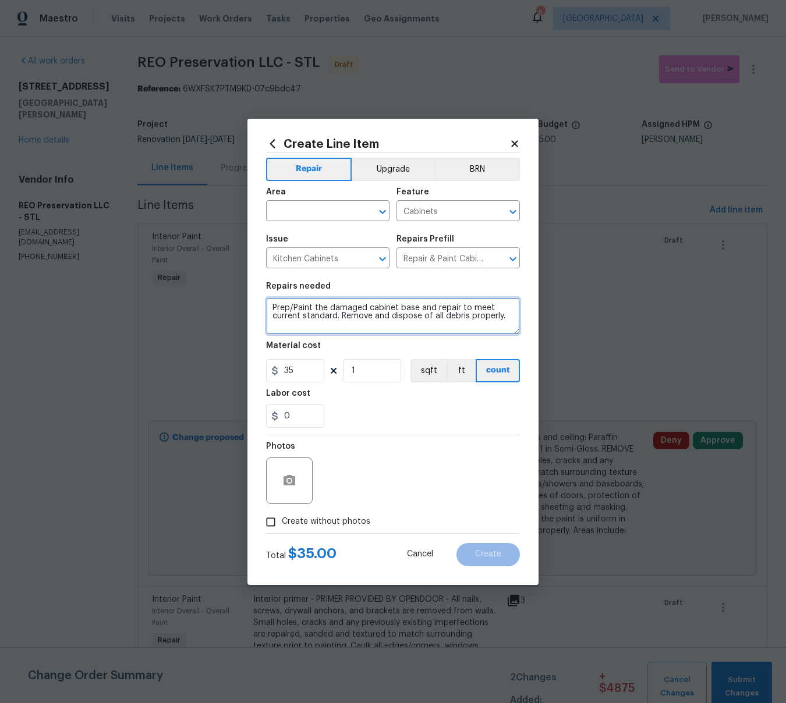
drag, startPoint x: 507, startPoint y: 323, endPoint x: 253, endPoint y: 303, distance: 254.6
click at [253, 303] on div "Create Line Item Repair Upgrade BRN Area ​ Feature Cabinets ​ Issue Kitchen Cab…" at bounding box center [392, 352] width 291 height 466
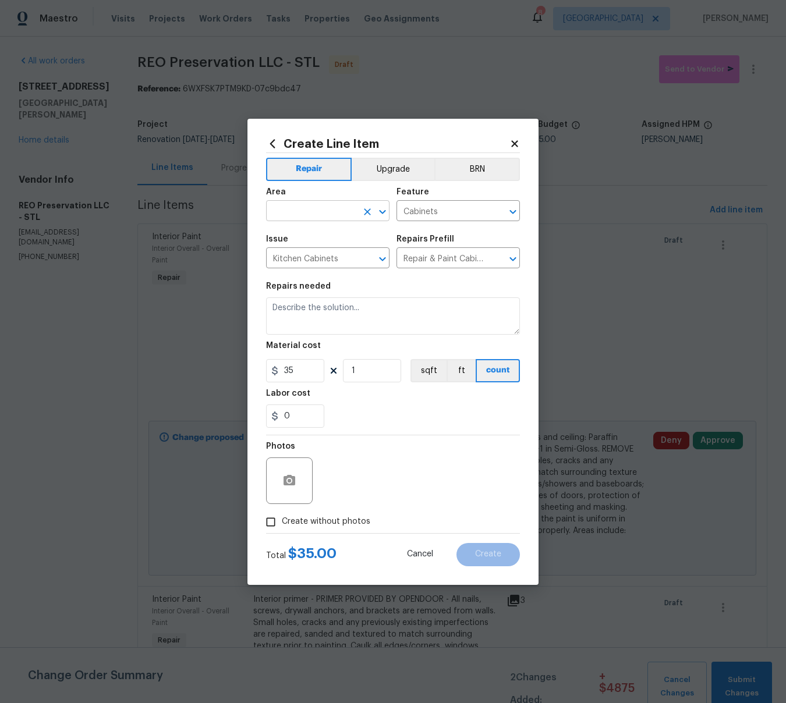
click at [294, 212] on input "text" at bounding box center [311, 212] width 91 height 18
click at [281, 237] on li "Kitchen" at bounding box center [327, 237] width 123 height 19
type input "Kitchen"
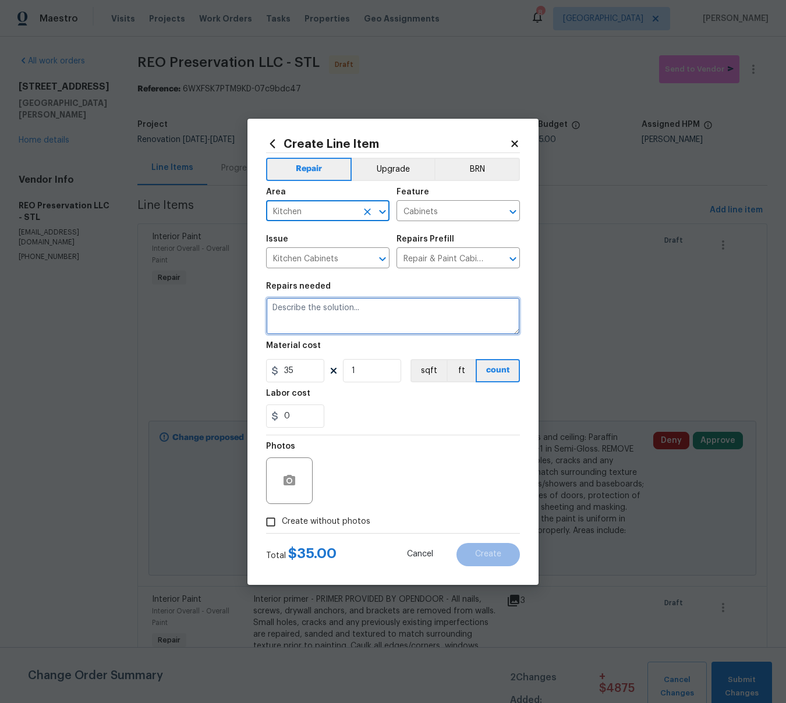
click at [309, 310] on textarea at bounding box center [393, 316] width 254 height 37
paste textarea "Cabinet Base - Install wood grain shelf paper to the damaged cabinet base. Remo…"
click at [397, 308] on textarea "Cabinet Base - Install wood grain shelf paper to the damaged cabinet base. Remo…" at bounding box center [393, 316] width 254 height 37
type textarea "Cabinet Base - Install white shelf paper to the damaged cabinet base. Remove an…"
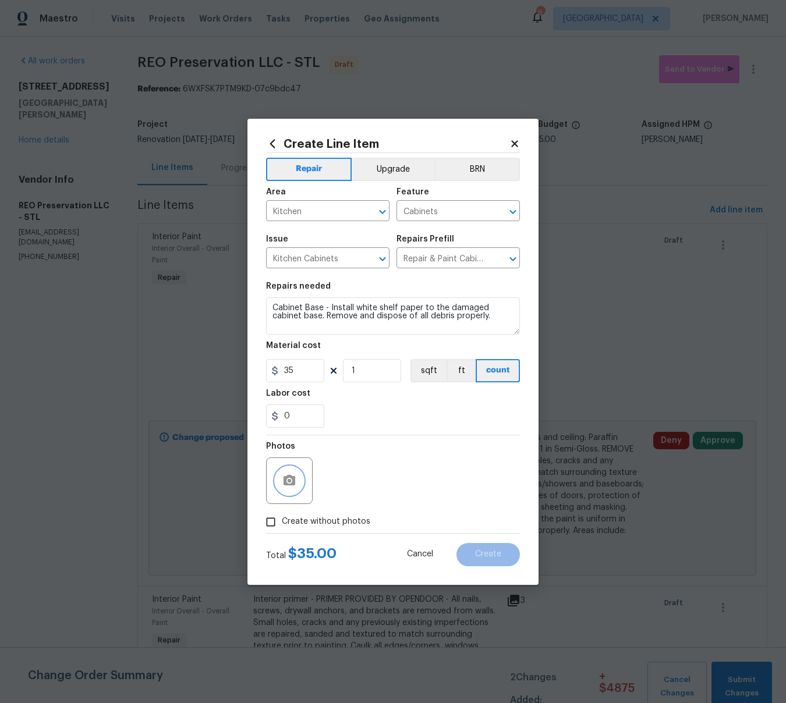
click at [292, 480] on icon "button" at bounding box center [290, 480] width 12 height 10
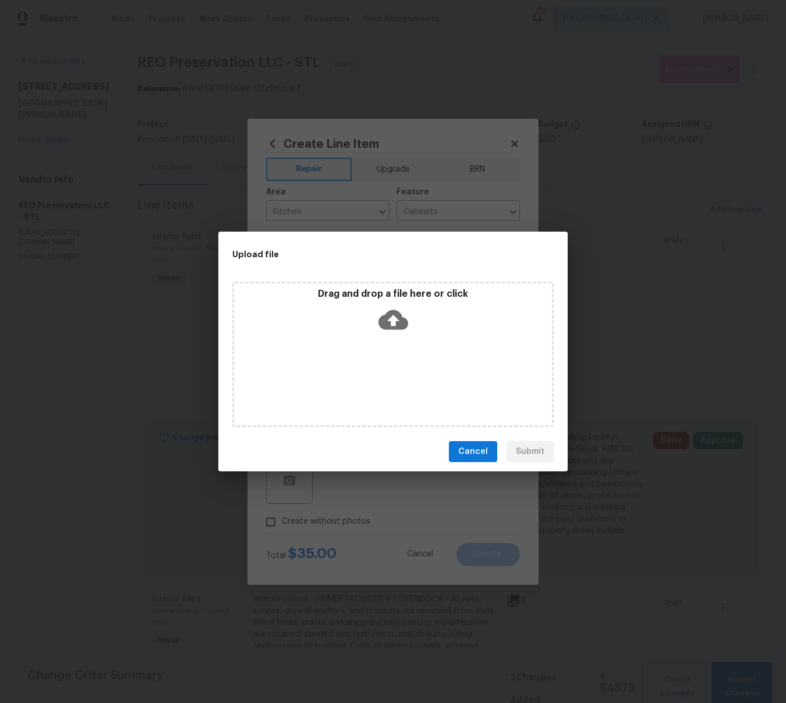
click at [400, 322] on icon at bounding box center [394, 320] width 30 height 20
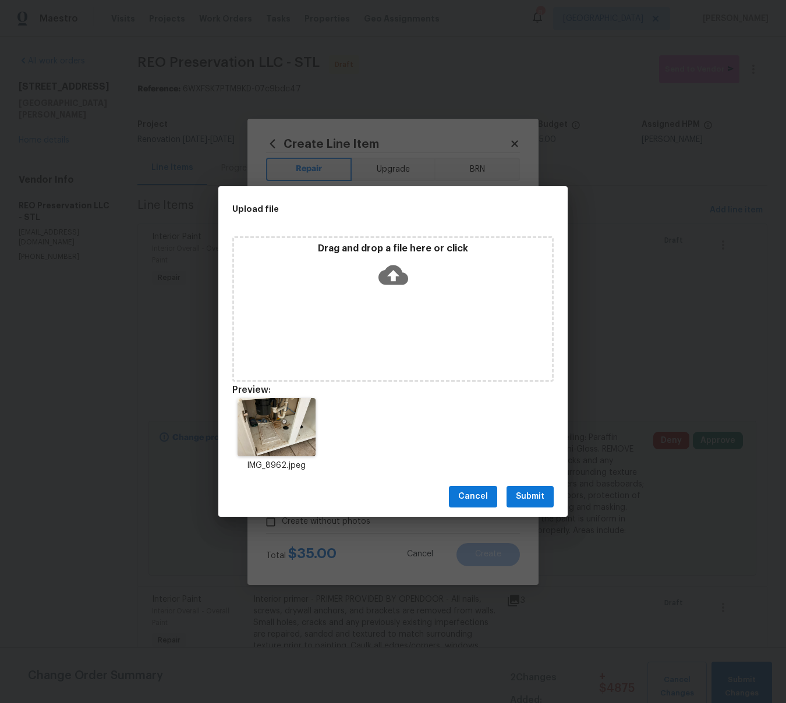
click at [544, 494] on button "Submit" at bounding box center [530, 497] width 47 height 22
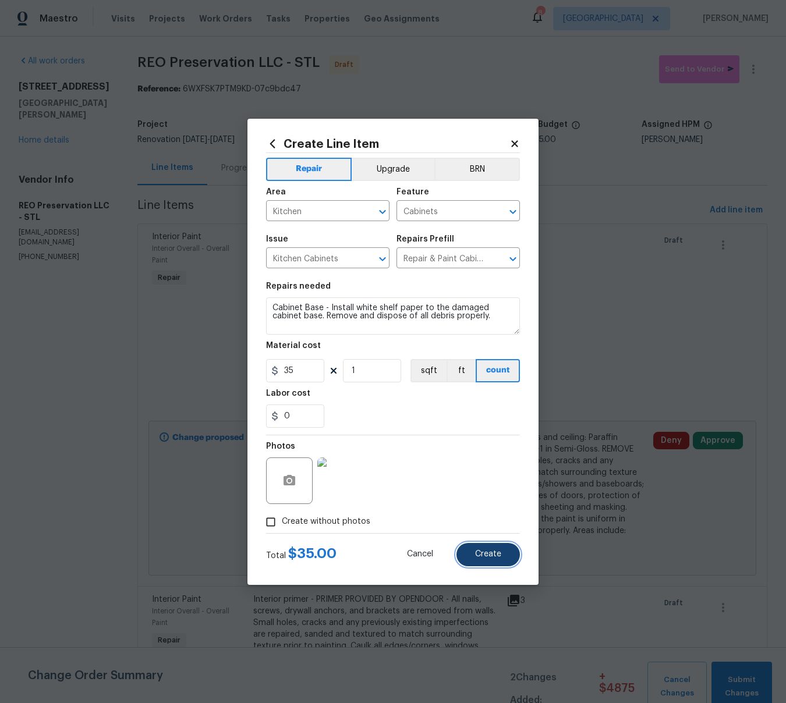
click at [492, 556] on span "Create" at bounding box center [488, 554] width 26 height 9
type input "0"
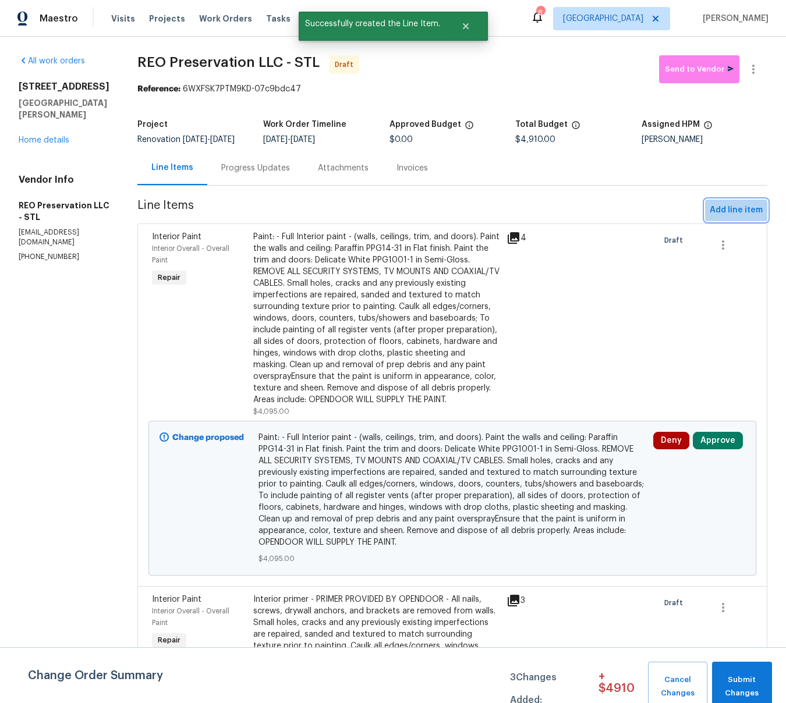
click at [735, 218] on span "Add line item" at bounding box center [736, 210] width 53 height 15
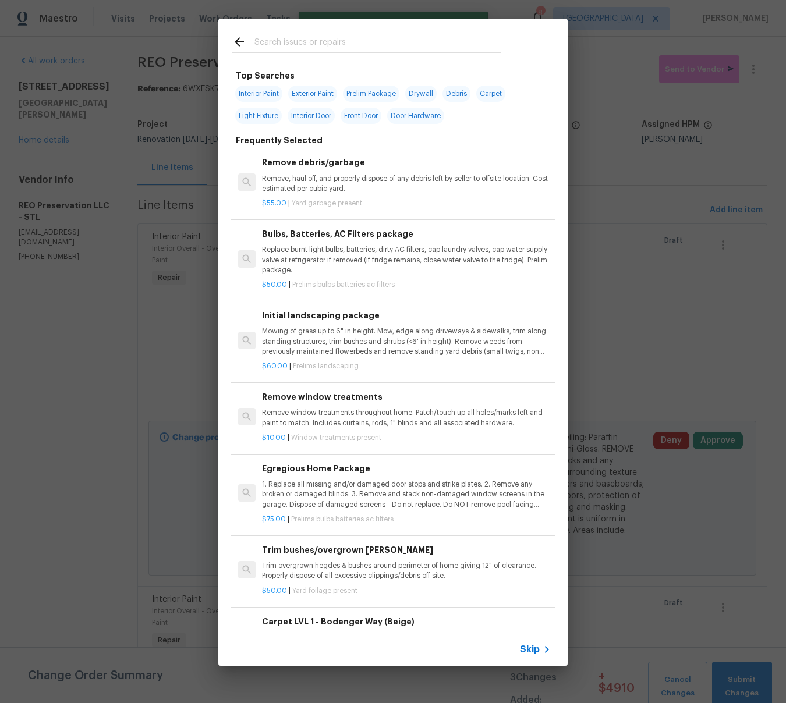
click at [301, 42] on input "text" at bounding box center [377, 43] width 247 height 17
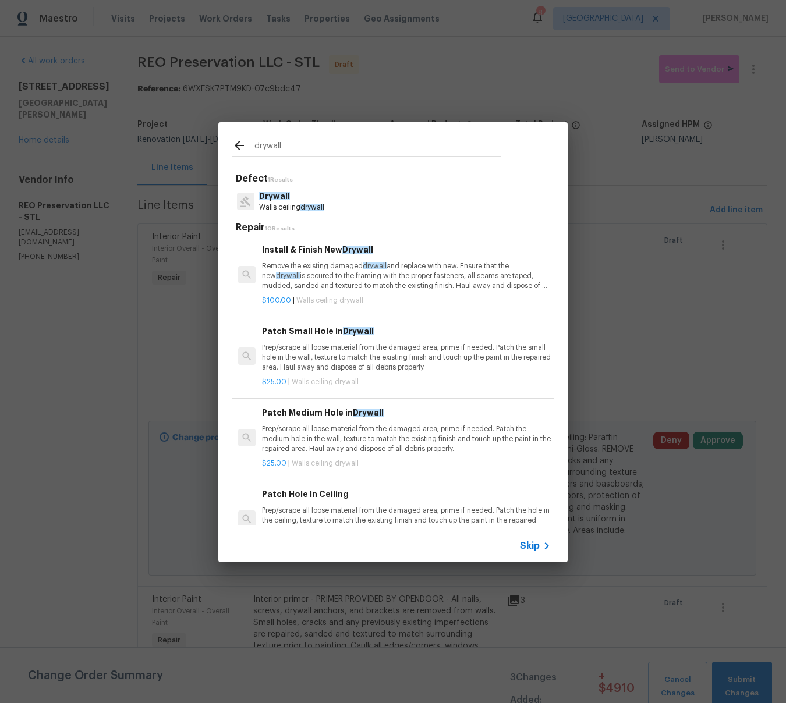
scroll to position [0, 2]
type input "drywall"
click at [308, 433] on p "Prep/scrape all loose material from the damaged area; prime if needed. Patch th…" at bounding box center [404, 440] width 289 height 30
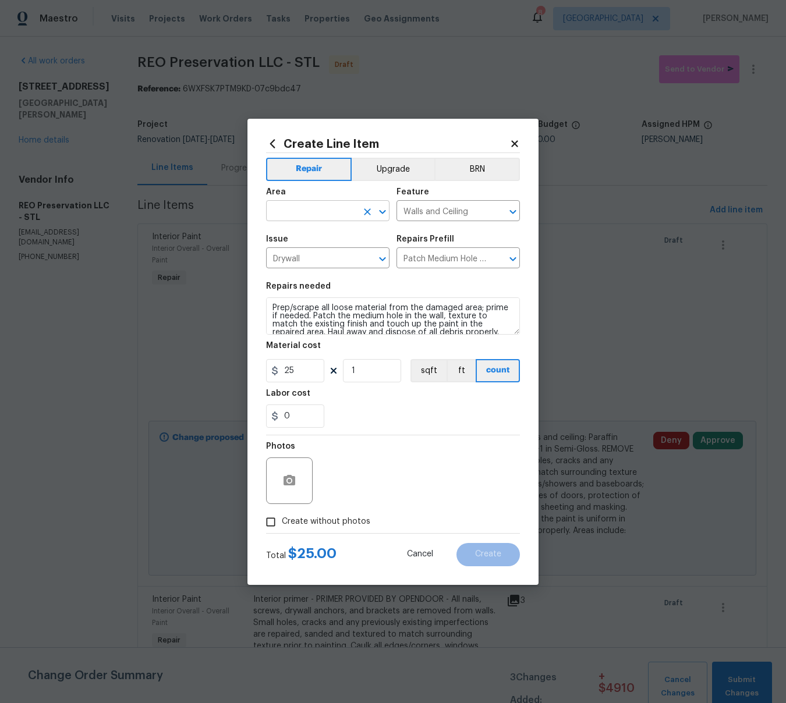
click at [309, 208] on input "text" at bounding box center [311, 212] width 91 height 18
click at [296, 235] on li "Living Room" at bounding box center [327, 237] width 123 height 19
type input "Living Room"
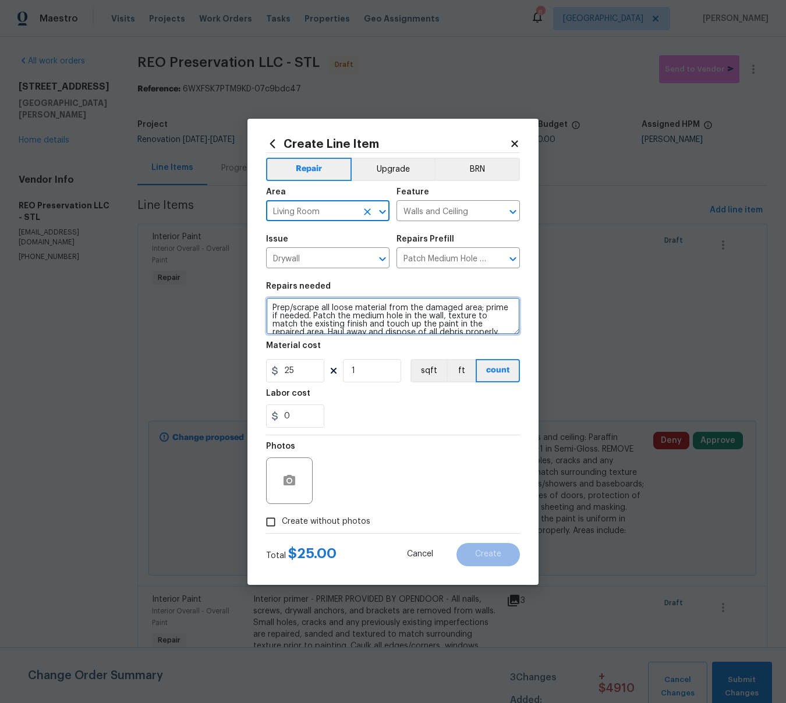
click at [273, 308] on textarea "Prep/scrape all loose material from the damaged area; prime if needed. Patch th…" at bounding box center [393, 316] width 254 height 37
drag, startPoint x: 432, startPoint y: 307, endPoint x: 415, endPoint y: 310, distance: 16.6
click at [415, 310] on textarea "Drywall - Prep/scrape all loose material from the damaged area; prime if needed…" at bounding box center [393, 316] width 254 height 37
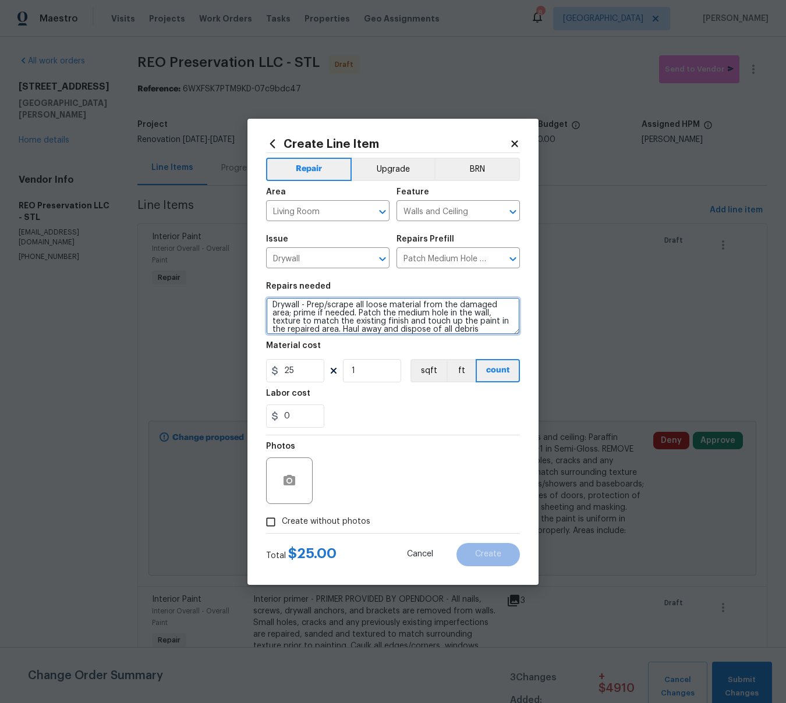
click at [429, 313] on textarea "Drywall - Prep/scrape all loose material from the damaged area; prime if needed…" at bounding box center [393, 316] width 254 height 37
type textarea "Drywall - Prep/scrape all loose material from the damaged area; prime if needed…"
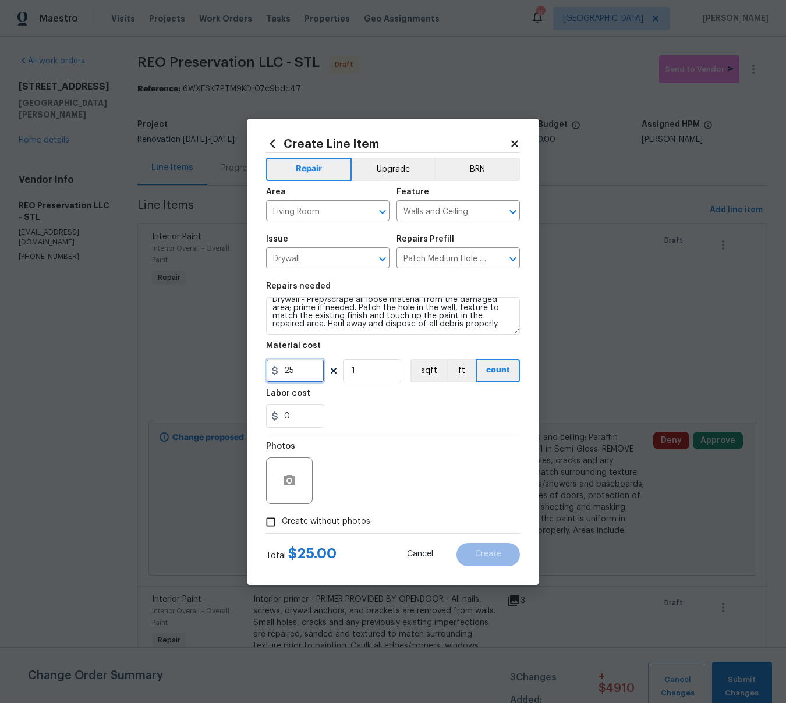
click at [299, 374] on input "25" at bounding box center [295, 370] width 58 height 23
type input "75"
click at [285, 479] on icon "button" at bounding box center [290, 480] width 12 height 10
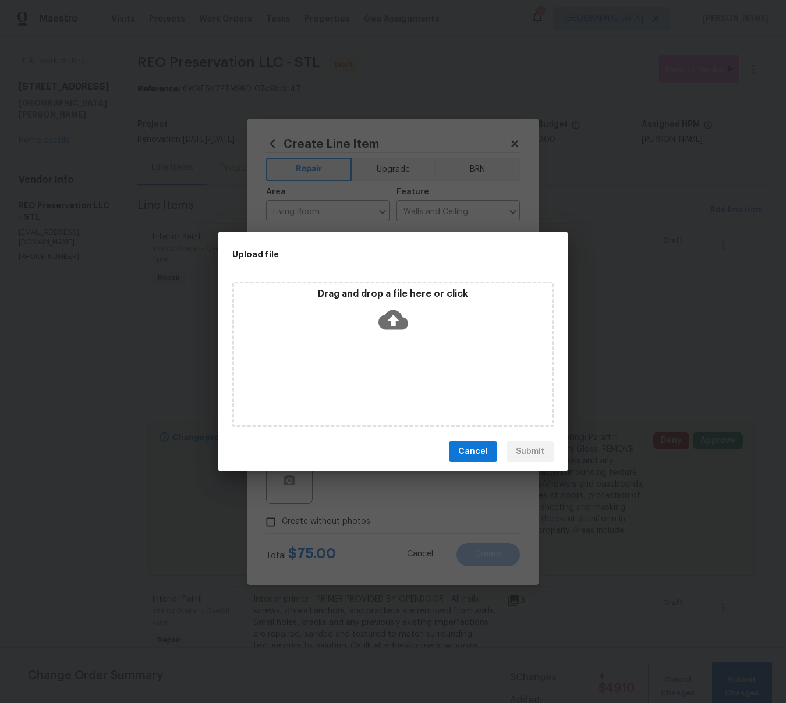
click at [394, 323] on icon at bounding box center [394, 320] width 30 height 30
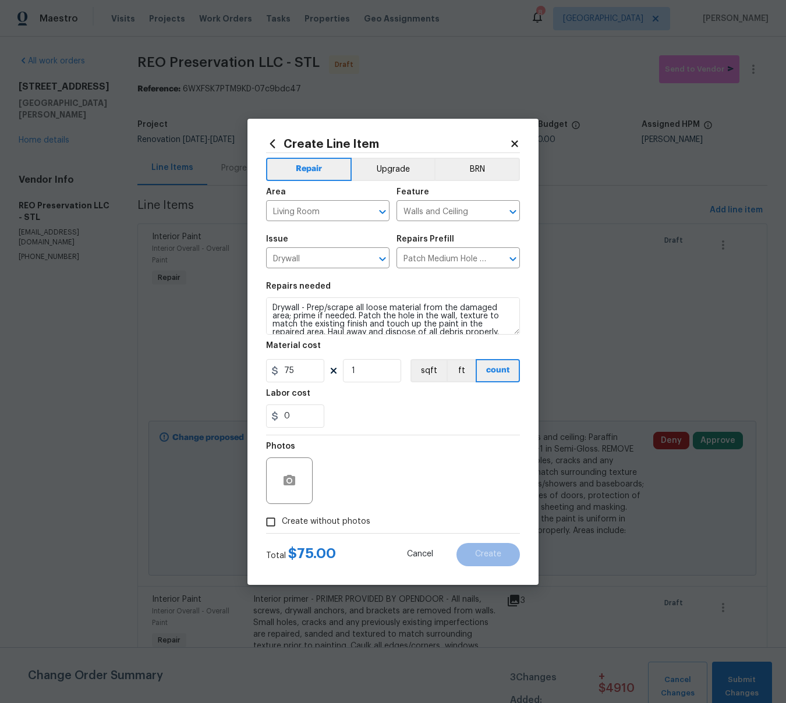
scroll to position [8, 0]
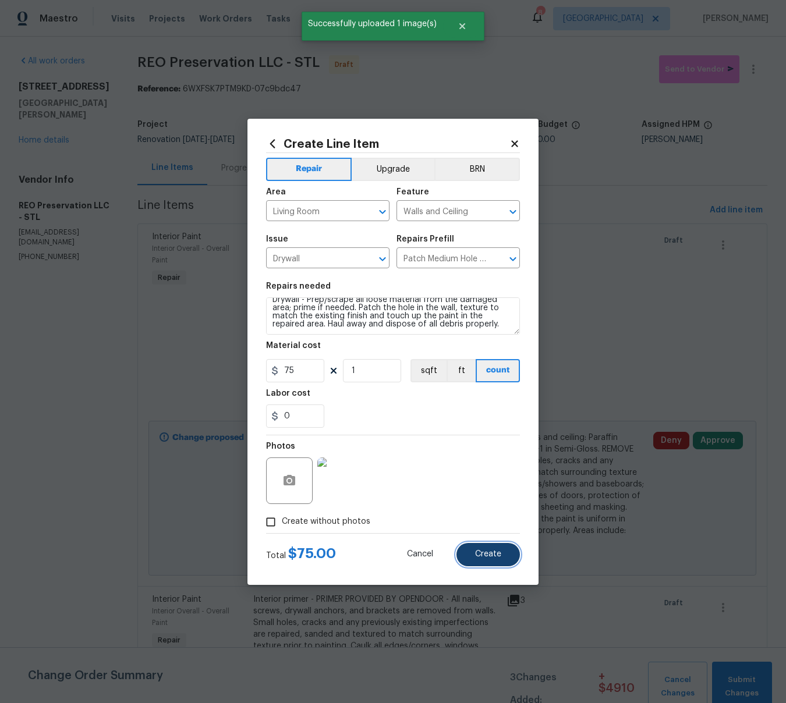
click at [493, 554] on span "Create" at bounding box center [488, 554] width 26 height 9
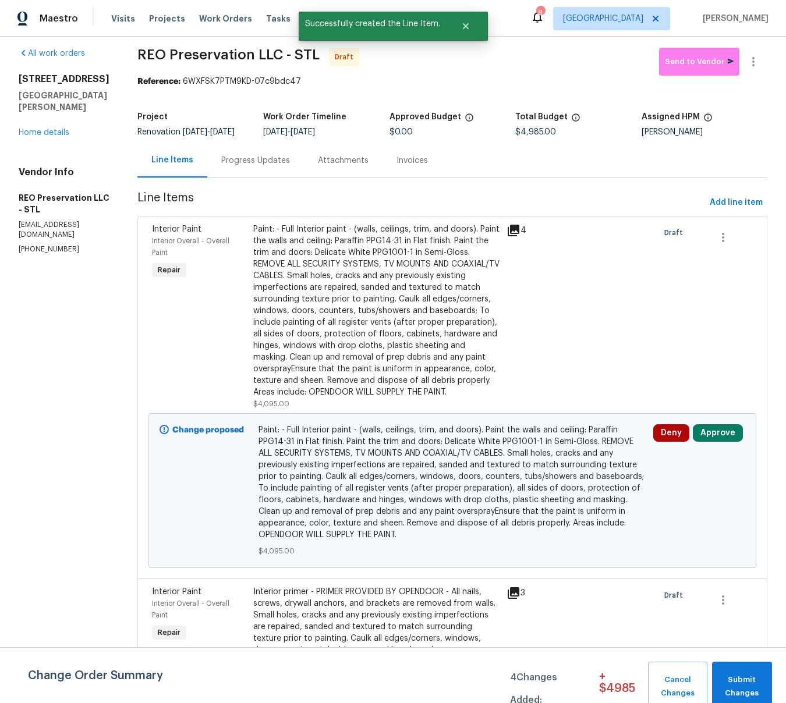
scroll to position [10, 0]
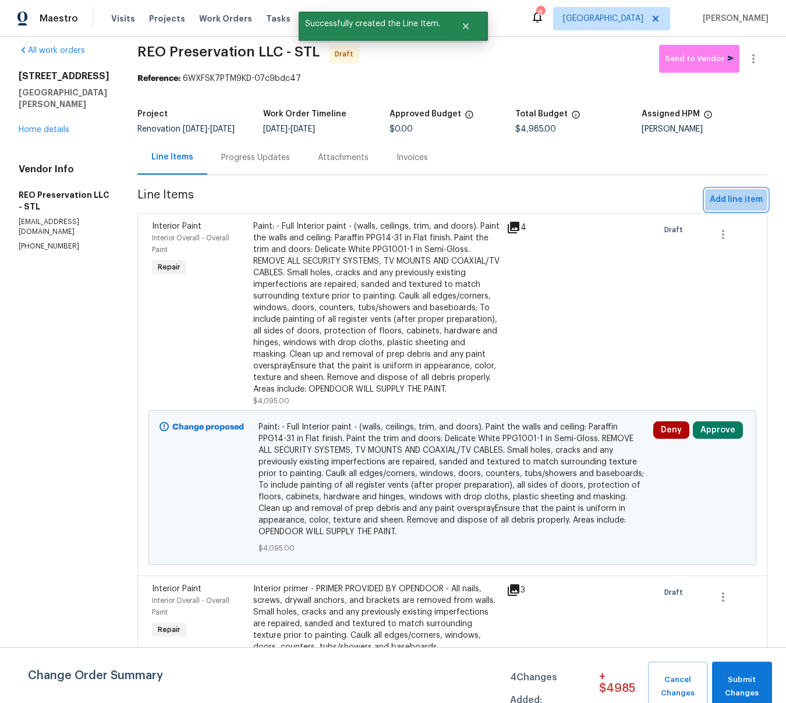
click at [730, 207] on span "Add line item" at bounding box center [736, 200] width 53 height 15
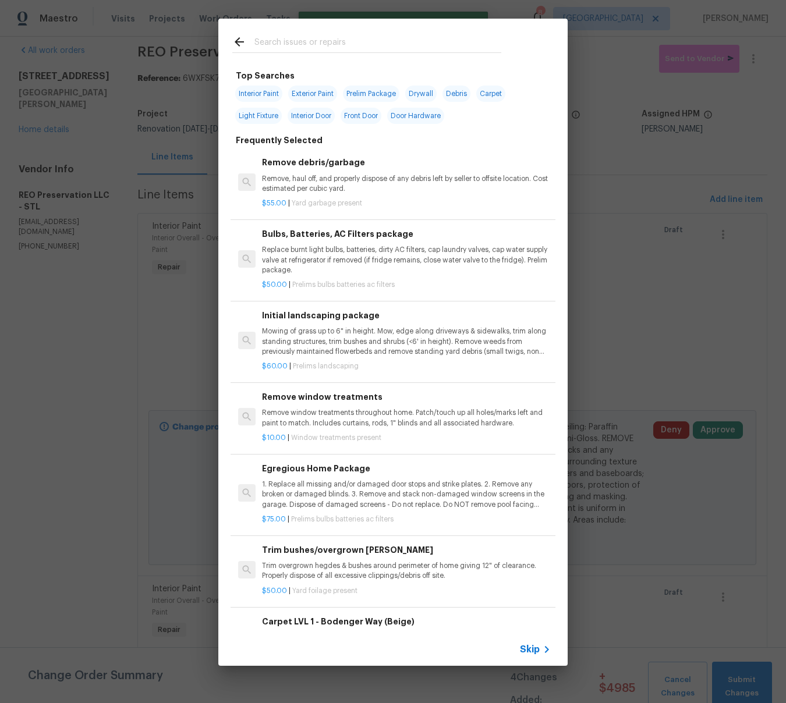
click at [338, 35] on input "text" at bounding box center [377, 43] width 247 height 17
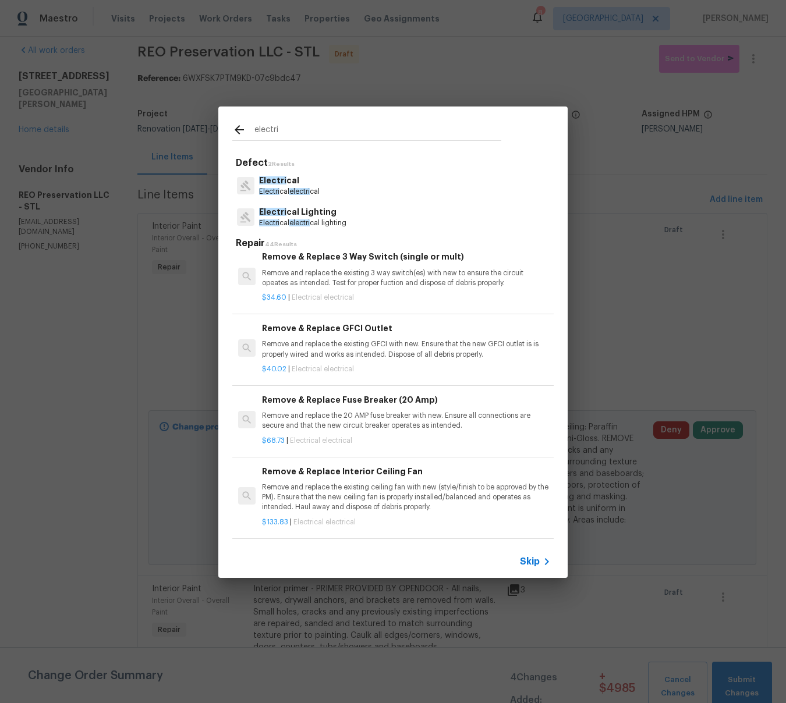
scroll to position [0, 0]
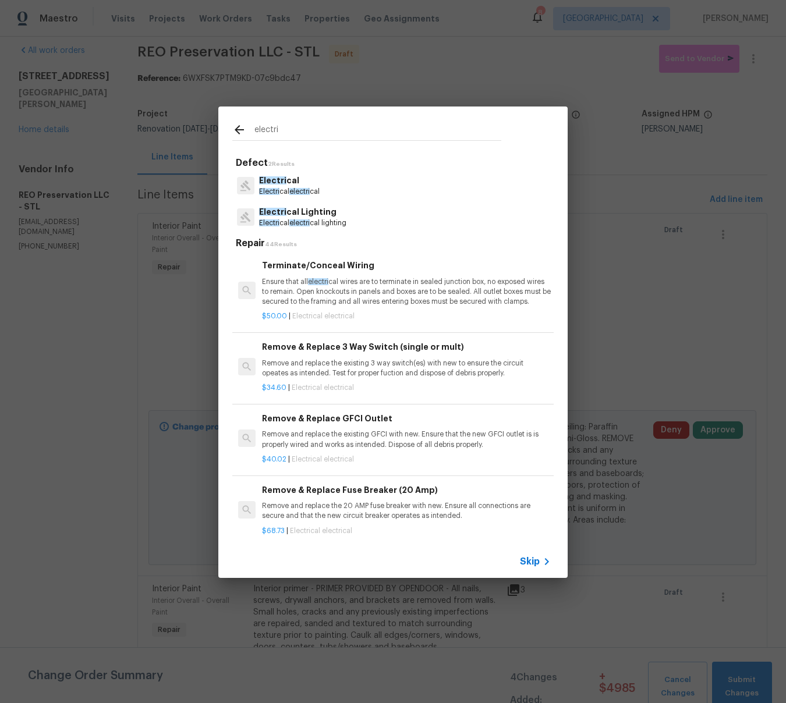
type input "electri"
click at [409, 292] on p "Ensure that all electri cal wires are to terminate in sealed junction box, no e…" at bounding box center [406, 292] width 289 height 30
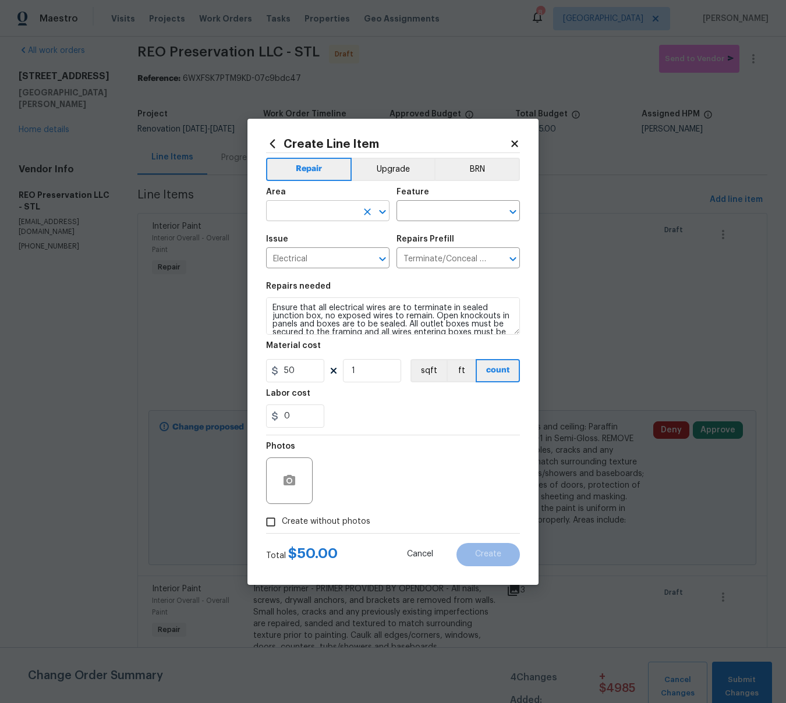
click at [303, 213] on input "text" at bounding box center [311, 212] width 91 height 18
click at [306, 234] on li "Living Room" at bounding box center [327, 237] width 123 height 19
type input "Living Room"
click at [430, 215] on input "text" at bounding box center [442, 212] width 91 height 18
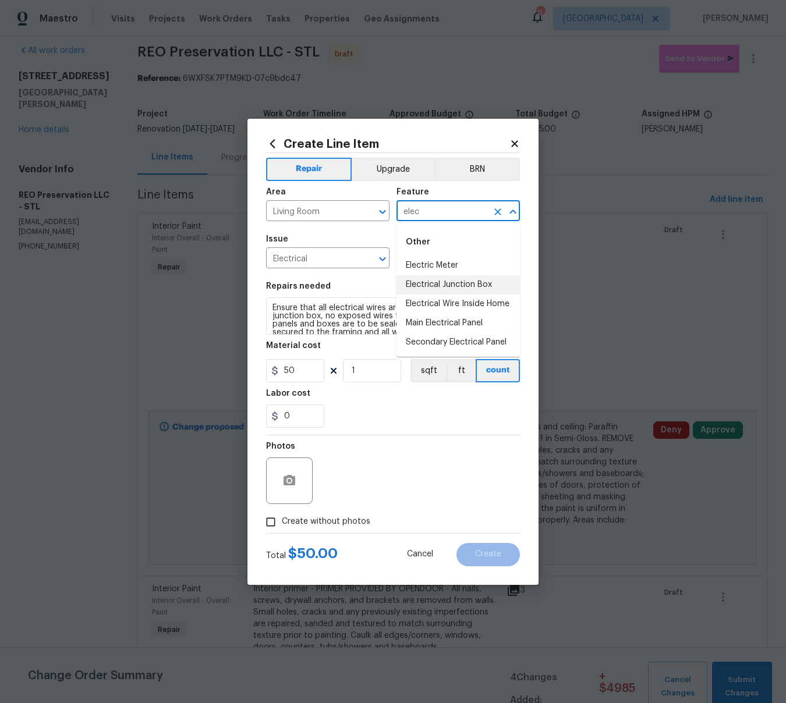
click at [440, 287] on li "Electrical Junction Box" at bounding box center [458, 284] width 123 height 19
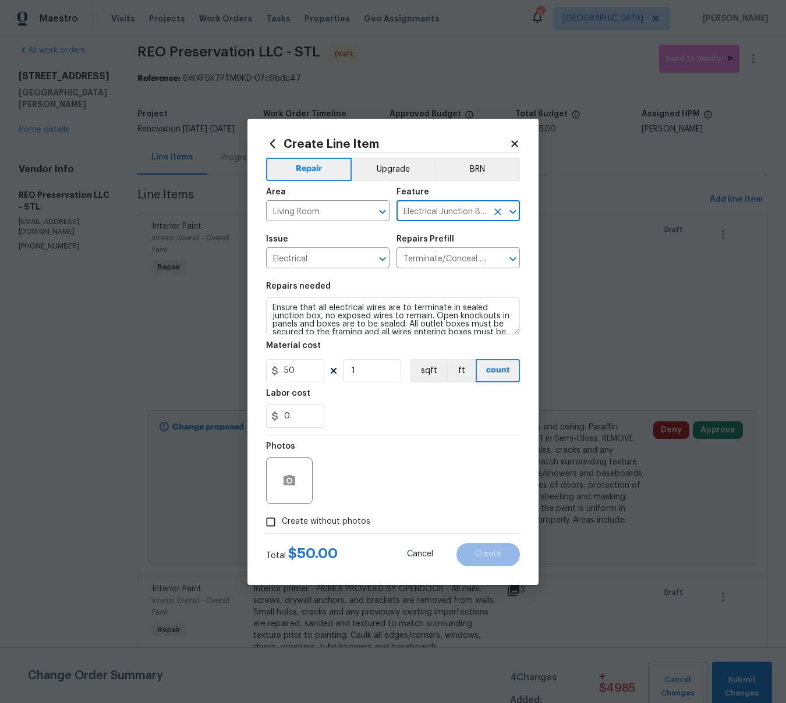
scroll to position [16, 0]
type input "Electrical Junction Box"
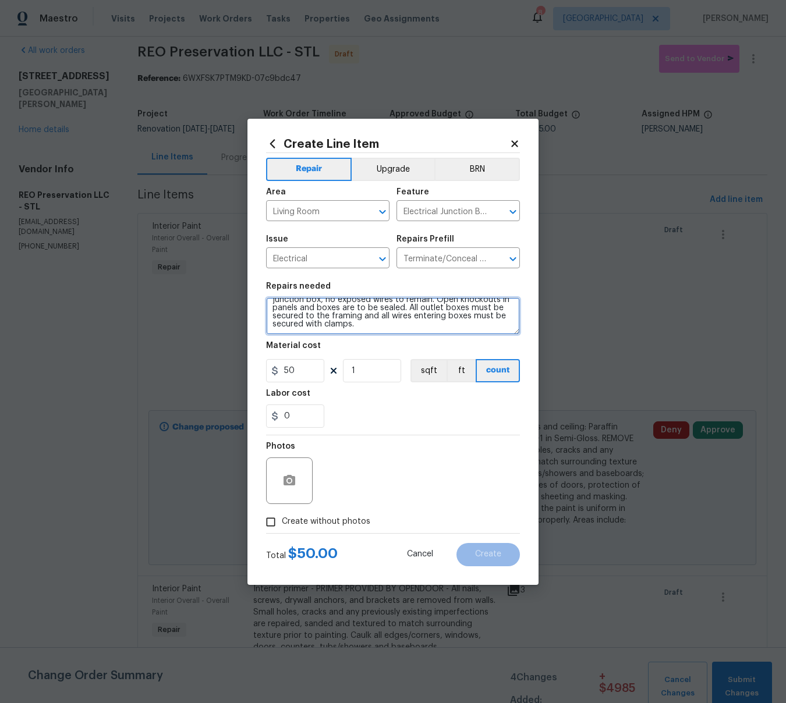
scroll to position [0, 0]
drag, startPoint x: 350, startPoint y: 317, endPoint x: 268, endPoint y: 278, distance: 90.6
click at [268, 278] on section "Repairs needed Ensure that all electrical wires are to terminate in sealed junc…" at bounding box center [393, 355] width 254 height 160
type textarea "Living Room TV Outlet - Cover existing outlet in the wall and install a new out…"
click at [303, 370] on input "50" at bounding box center [295, 370] width 58 height 23
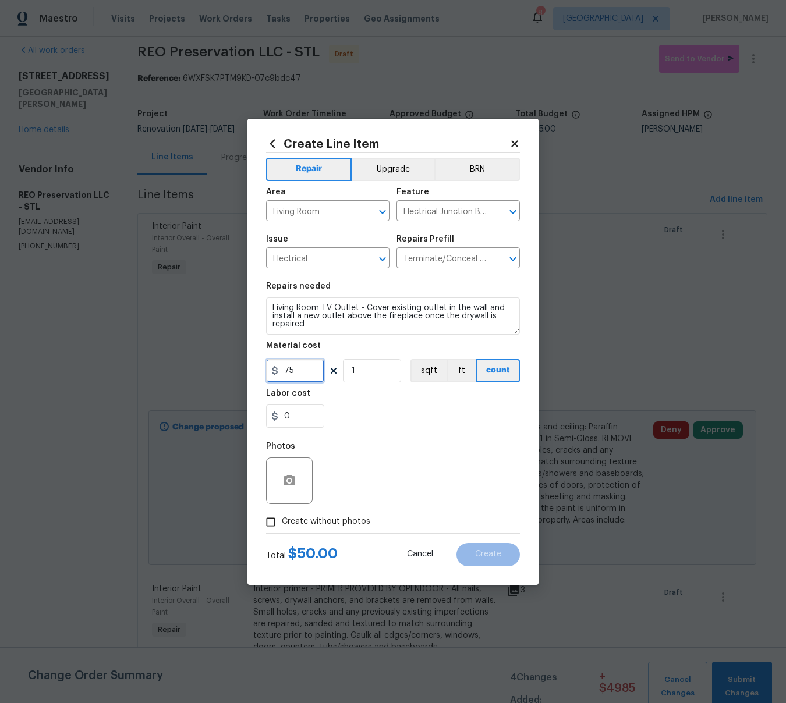
type input "75"
click at [287, 478] on icon "button" at bounding box center [290, 480] width 12 height 10
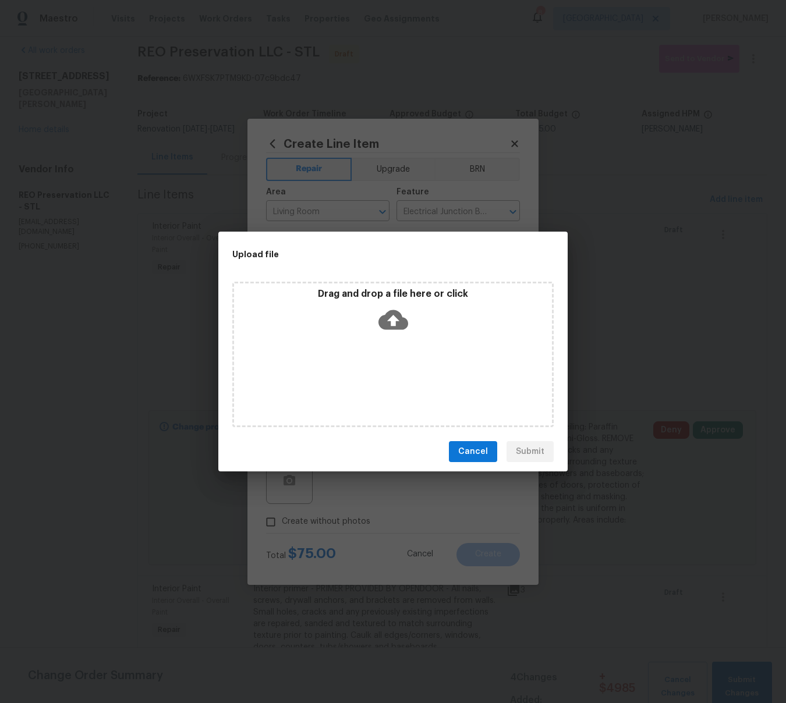
click at [391, 324] on icon at bounding box center [394, 320] width 30 height 30
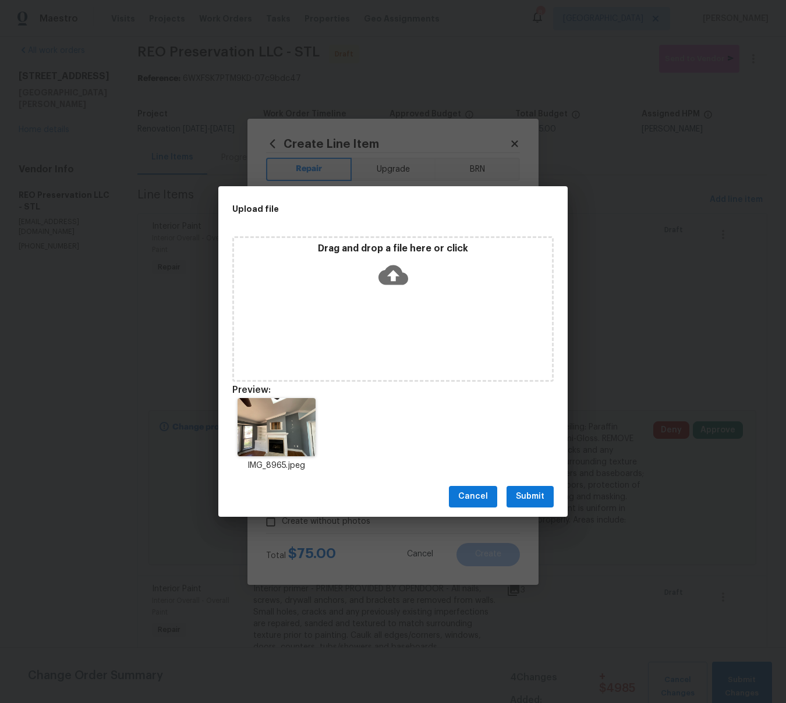
click at [538, 494] on span "Submit" at bounding box center [530, 497] width 29 height 15
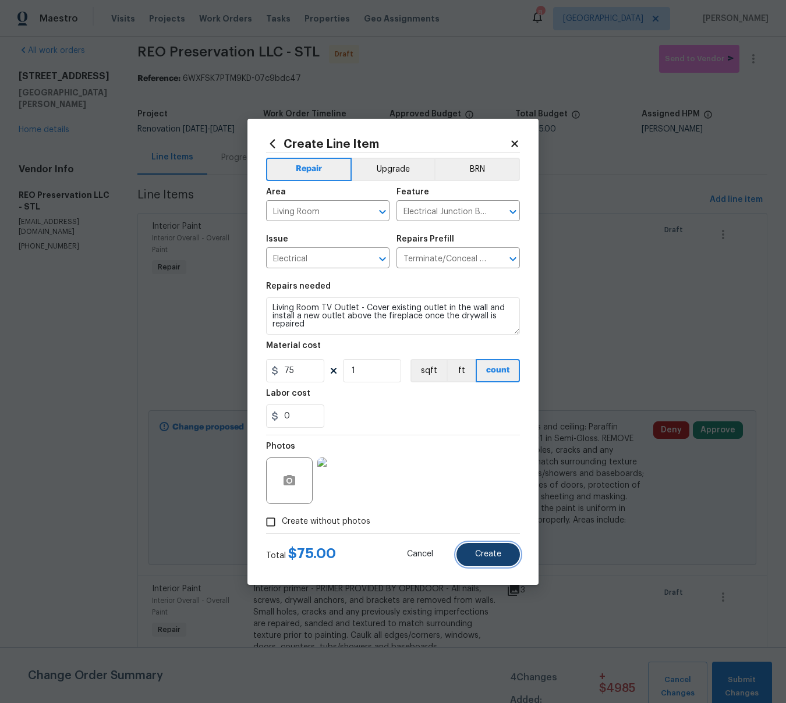
click at [491, 559] on button "Create" at bounding box center [488, 554] width 63 height 23
type input "0"
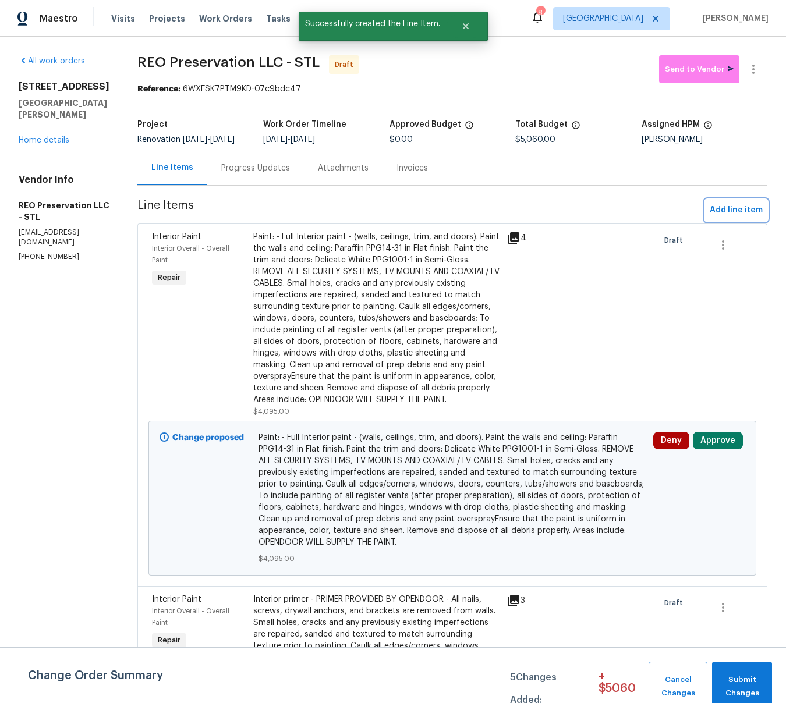
click at [736, 217] on span "Add line item" at bounding box center [736, 210] width 53 height 15
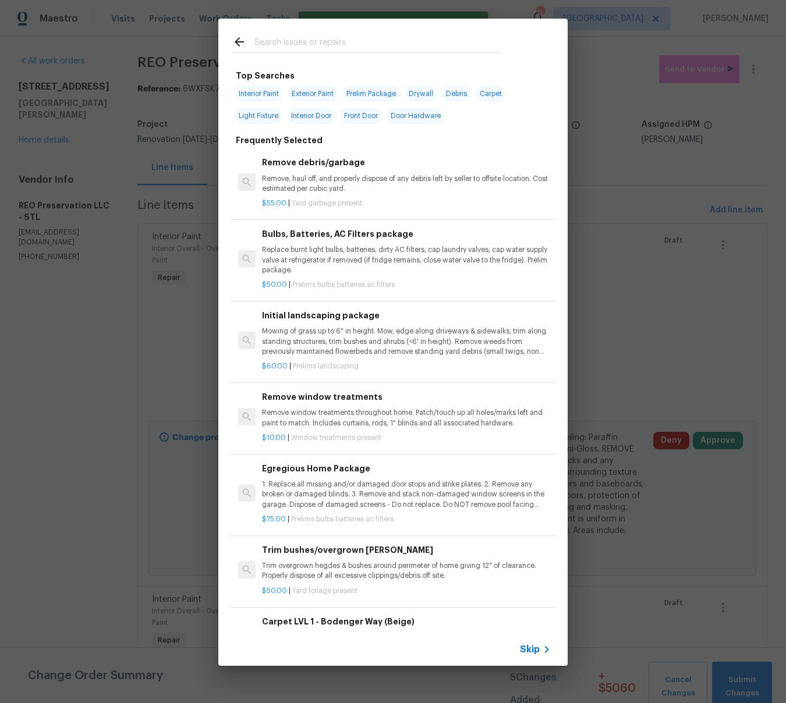
click at [349, 37] on input "text" at bounding box center [377, 43] width 247 height 17
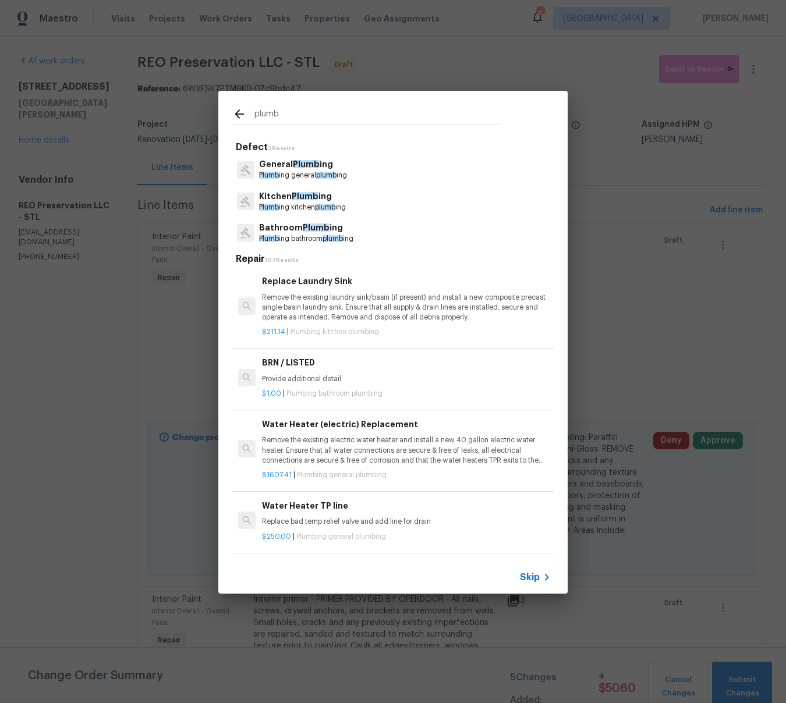
type input "plumb"
click at [317, 169] on p "General Plumb ing" at bounding box center [303, 164] width 88 height 12
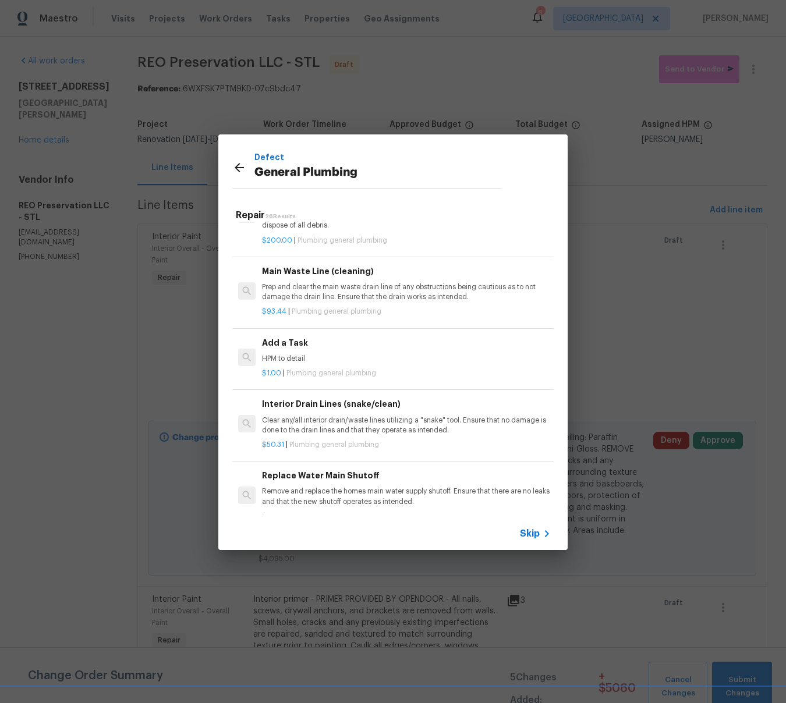
scroll to position [1215, 0]
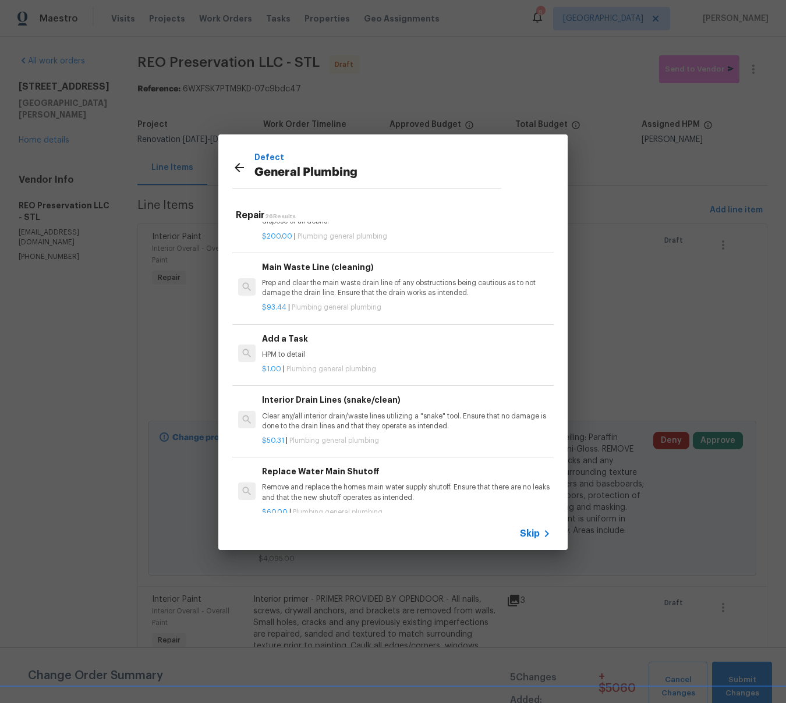
click at [289, 347] on div "Add a Task HPM to detail" at bounding box center [406, 347] width 289 height 28
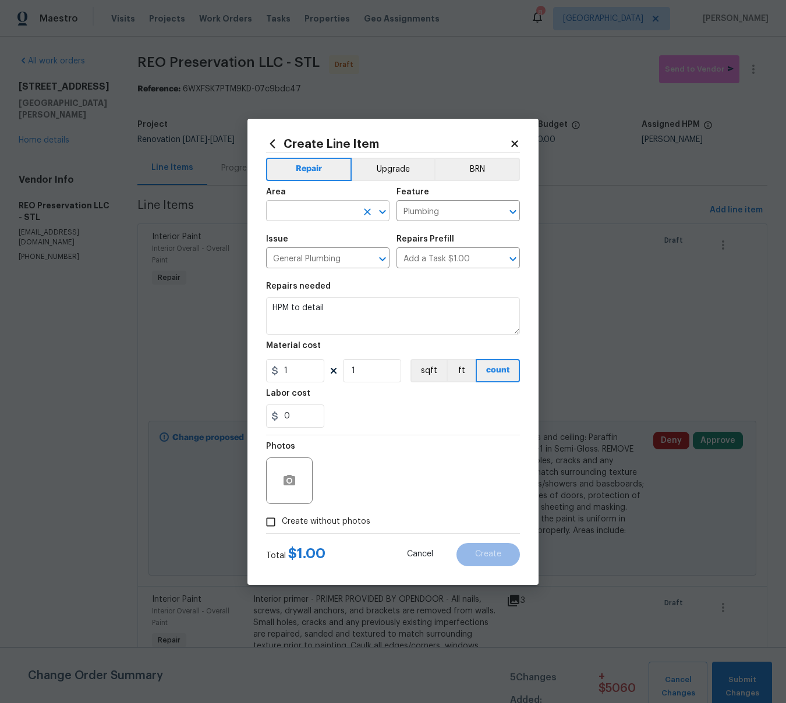
click at [303, 213] on input "text" at bounding box center [311, 212] width 91 height 18
click at [310, 242] on li "Plumbing" at bounding box center [327, 237] width 123 height 19
type input "Plumbing"
drag, startPoint x: 347, startPoint y: 312, endPoint x: 269, endPoint y: 306, distance: 78.3
click at [269, 306] on textarea "HPM to detail" at bounding box center [393, 316] width 254 height 37
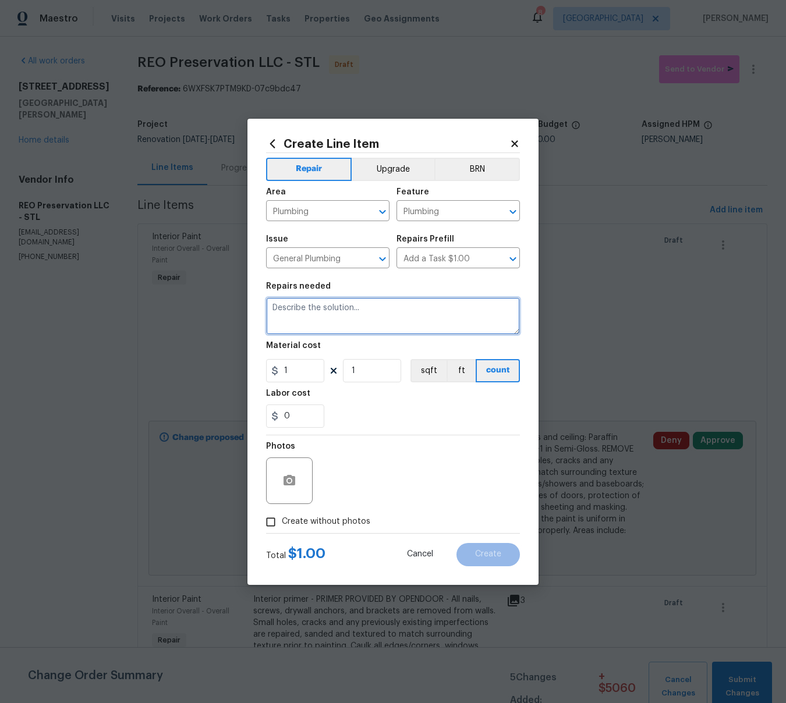
paste textarea "Plumbing, Flexible Drain Line - Drainage fittings must have a smooth interior w…"
type textarea "Plumbing, Flexible Drain Line - Drainage fittings must have a smooth interior w…"
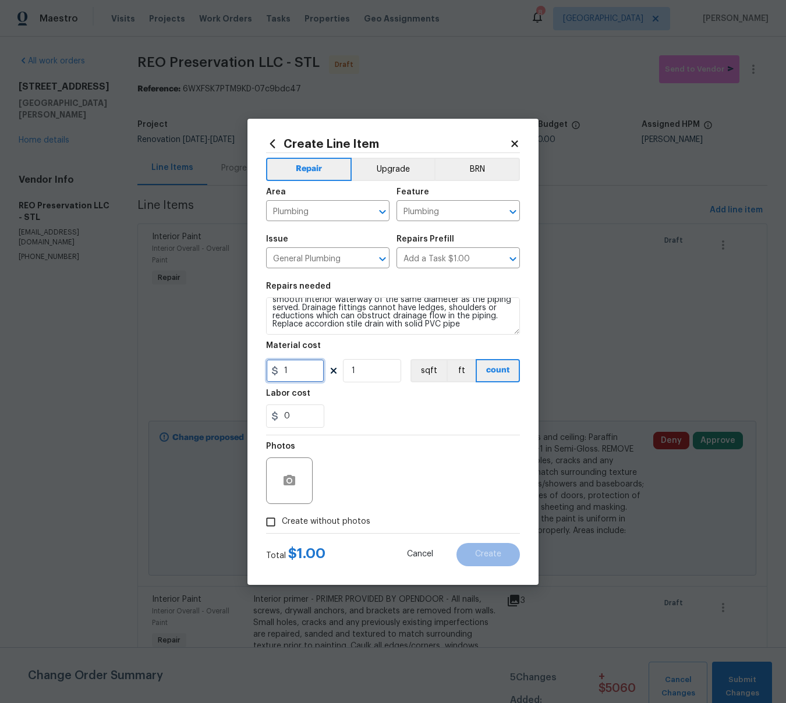
click at [295, 380] on input "1" at bounding box center [295, 370] width 58 height 23
type input "40"
click at [286, 476] on button "button" at bounding box center [289, 481] width 28 height 28
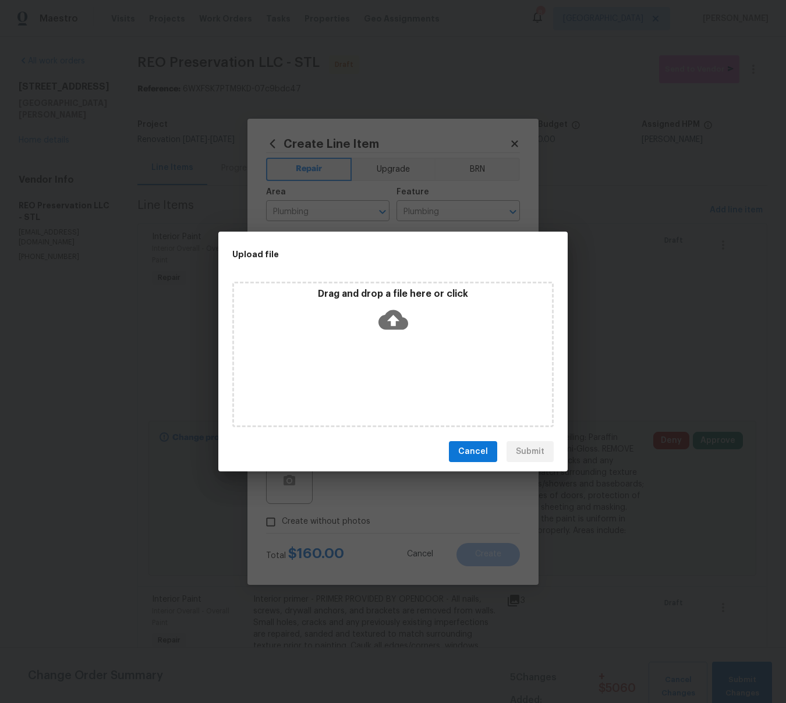
click at [397, 313] on icon at bounding box center [394, 320] width 30 height 20
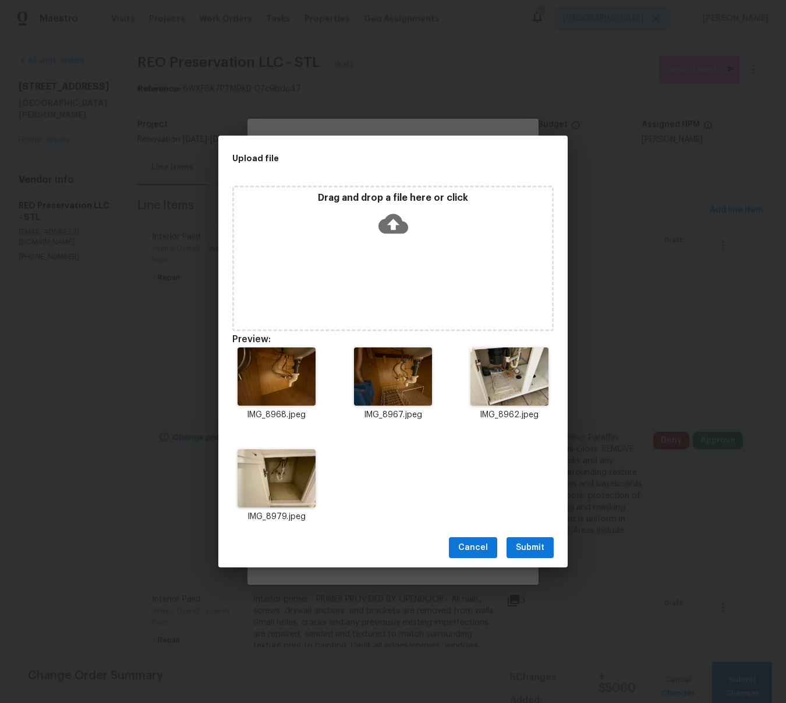
click at [542, 544] on span "Submit" at bounding box center [530, 548] width 29 height 15
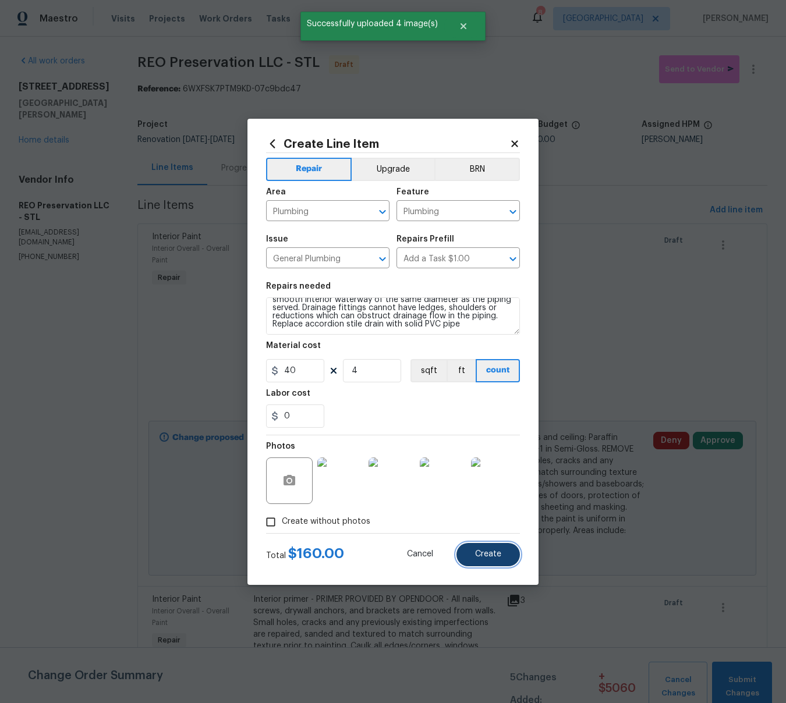
click at [504, 558] on button "Create" at bounding box center [488, 554] width 63 height 23
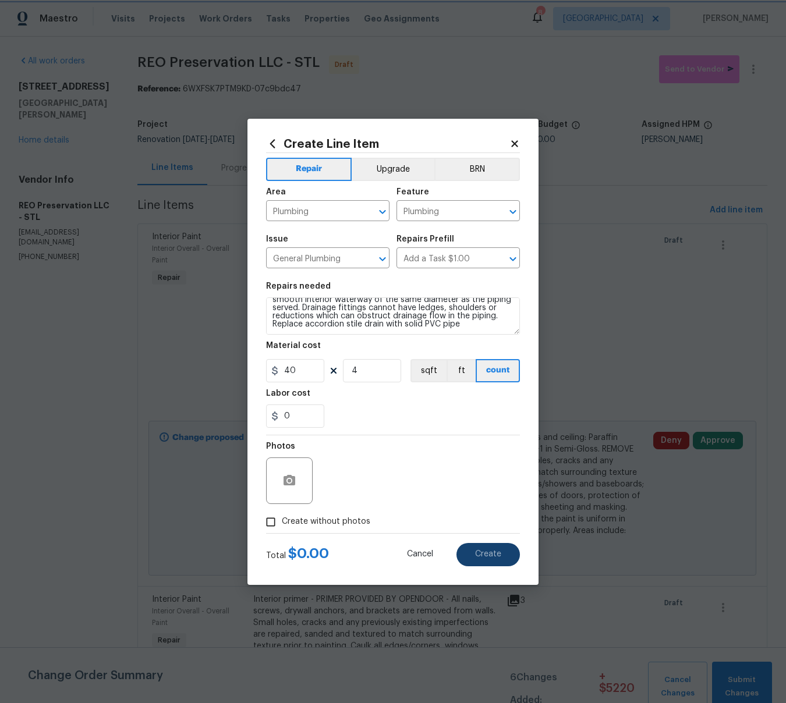
type input "0"
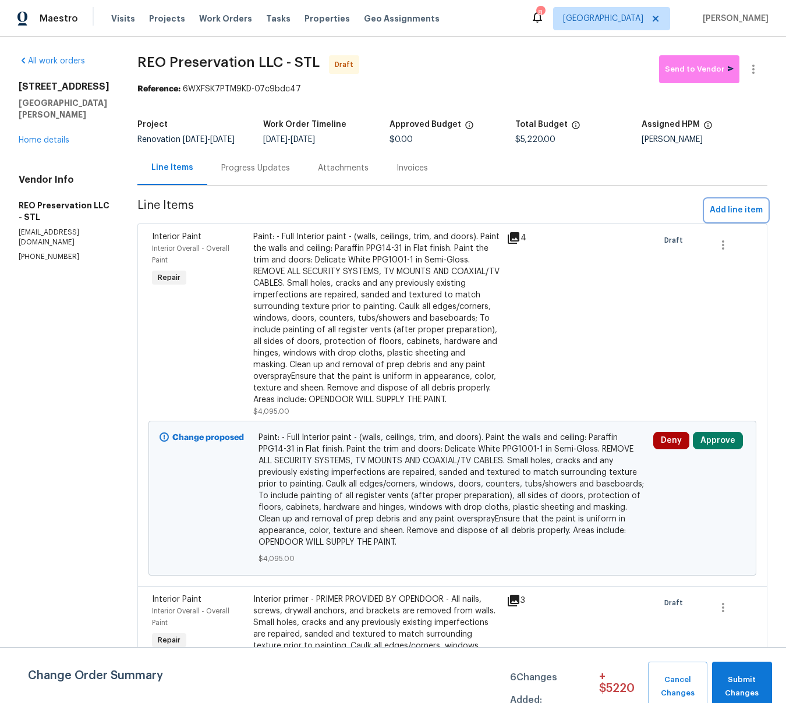
click at [736, 218] on span "Add line item" at bounding box center [736, 210] width 53 height 15
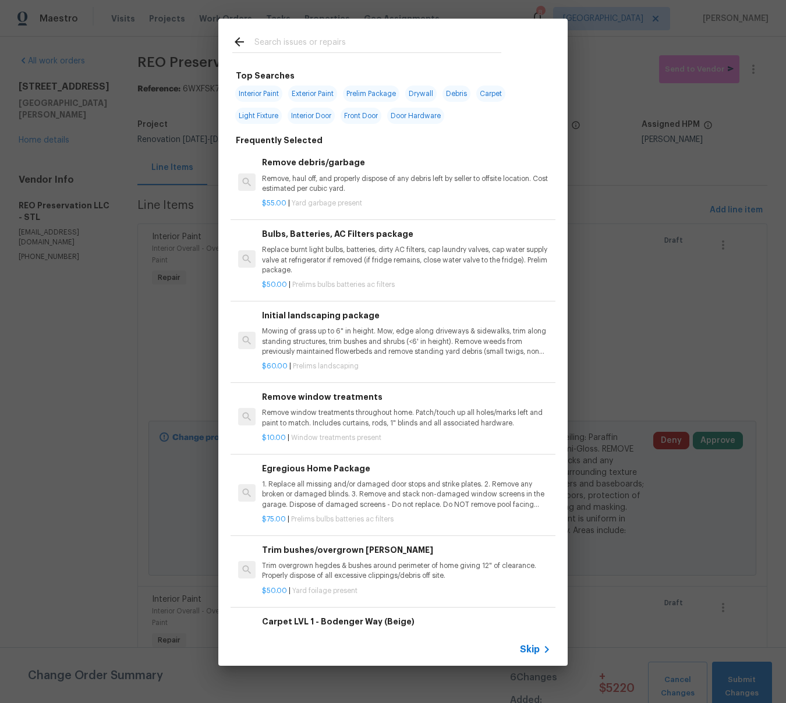
drag, startPoint x: 300, startPoint y: 43, endPoint x: 311, endPoint y: 45, distance: 10.7
click at [302, 44] on input "text" at bounding box center [377, 43] width 247 height 17
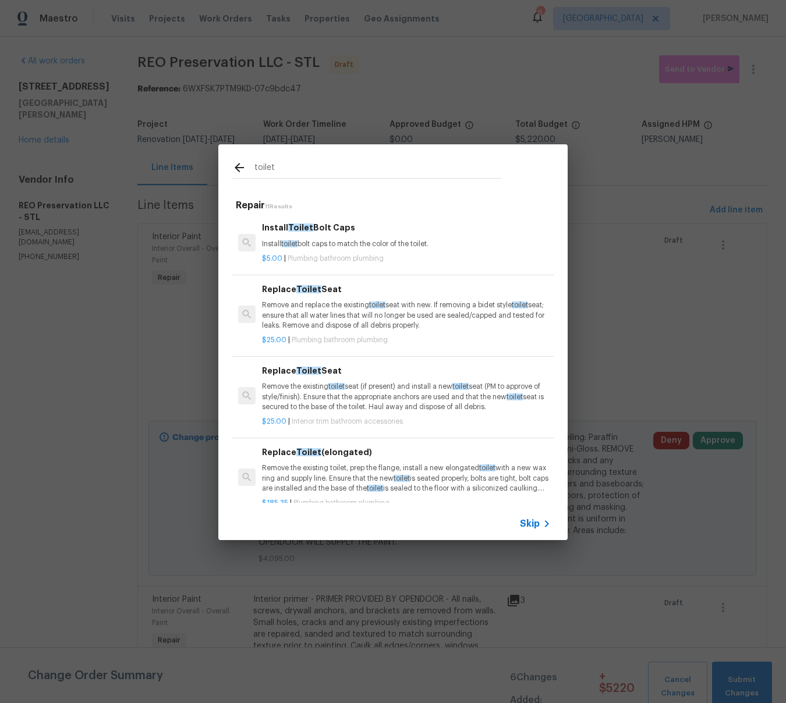
scroll to position [3, 0]
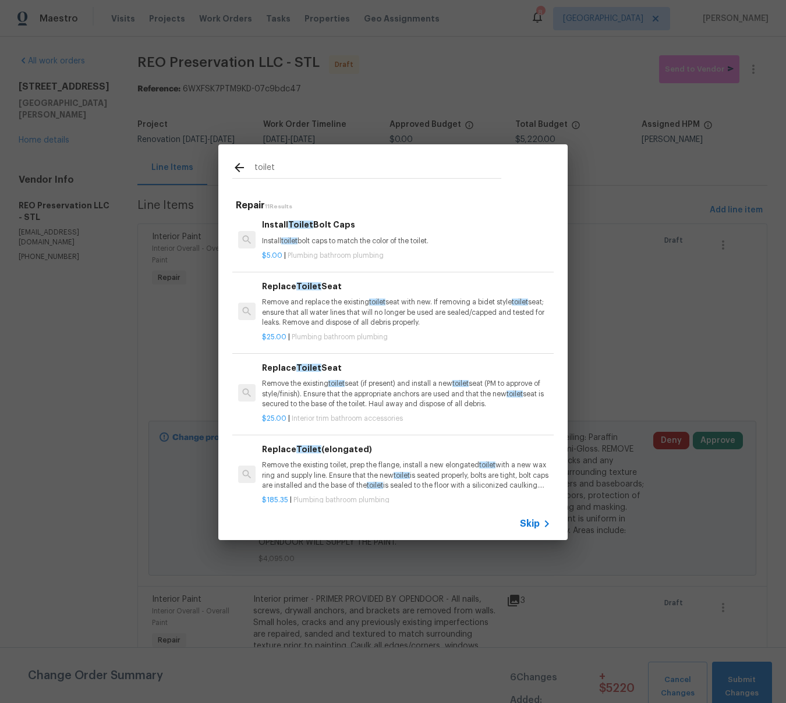
type input "toilet"
click at [342, 247] on div "$5.00 | Plumbing bathroom plumbing" at bounding box center [404, 253] width 289 height 15
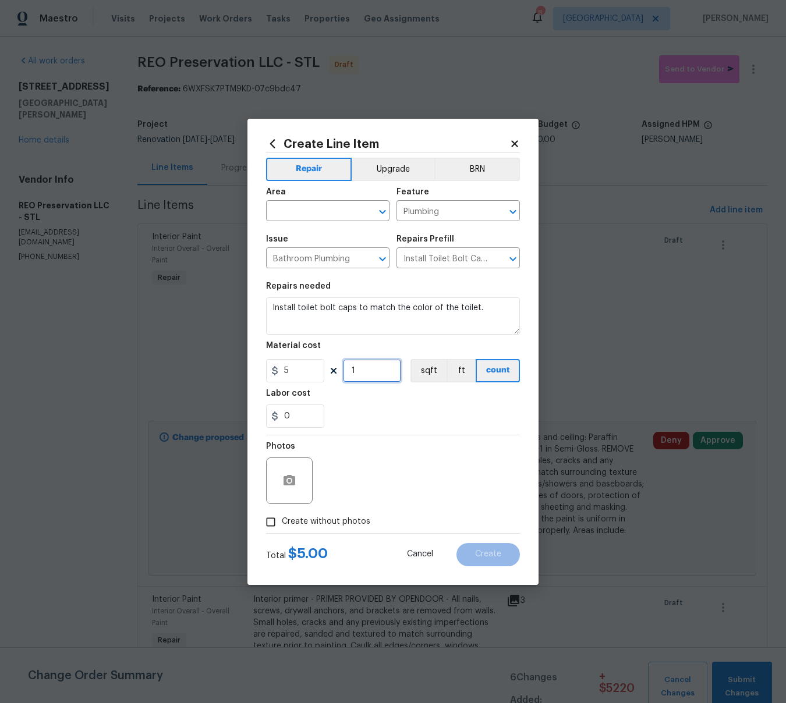
click at [374, 370] on input "1" at bounding box center [372, 370] width 58 height 23
type input "6"
click at [294, 481] on icon "button" at bounding box center [290, 480] width 12 height 10
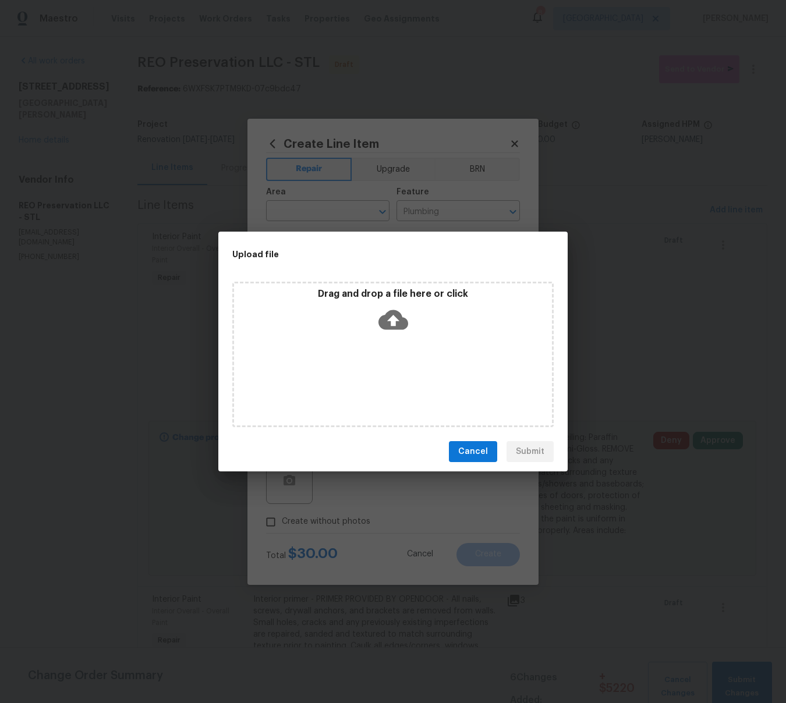
click at [392, 317] on icon at bounding box center [394, 320] width 30 height 30
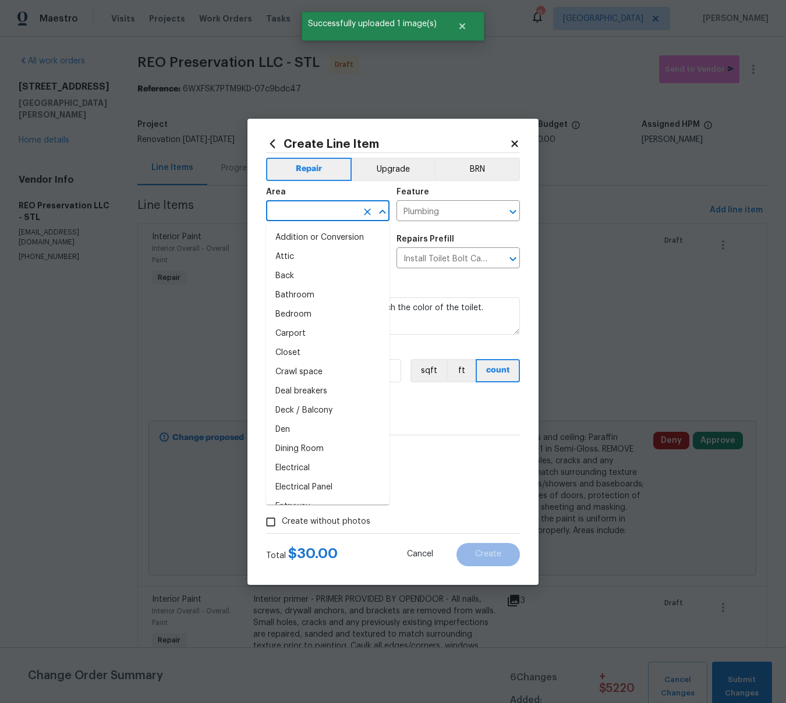
click at [318, 213] on input "text" at bounding box center [311, 212] width 91 height 18
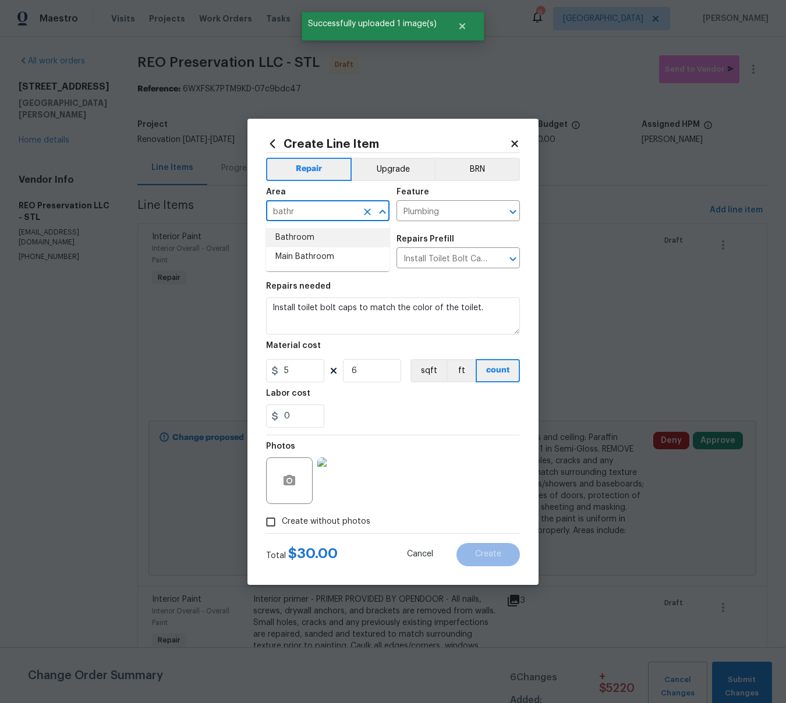
click at [316, 235] on li "Bathroom" at bounding box center [327, 237] width 123 height 19
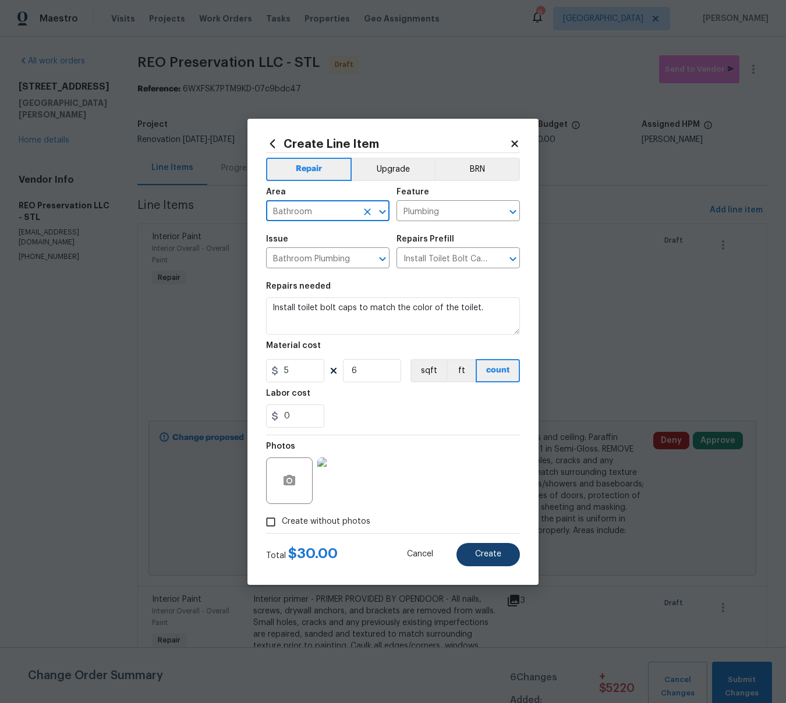
type input "Bathroom"
click at [504, 554] on button "Create" at bounding box center [488, 554] width 63 height 23
type input "0"
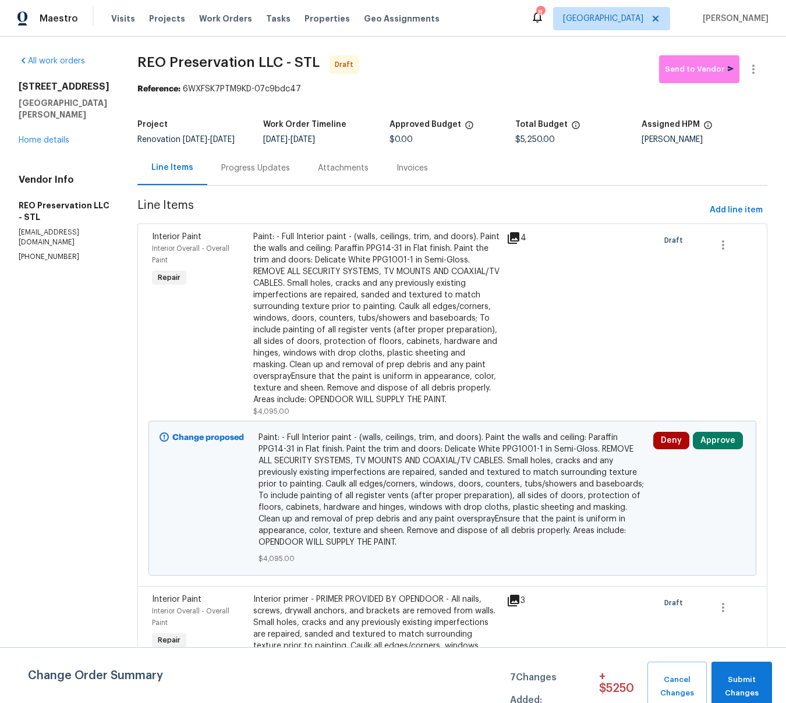
scroll to position [4, 0]
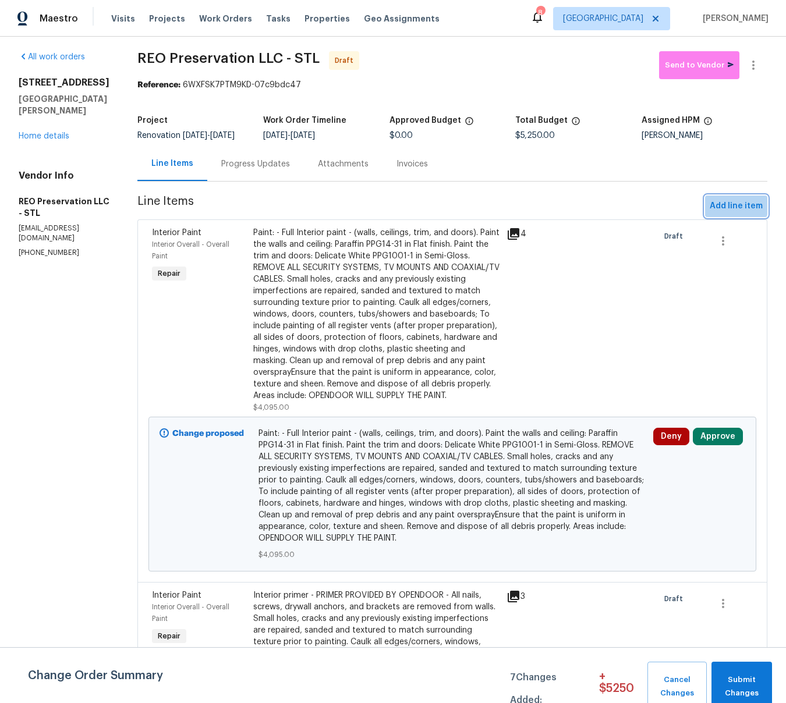
click at [727, 213] on span "Add line item" at bounding box center [736, 206] width 53 height 15
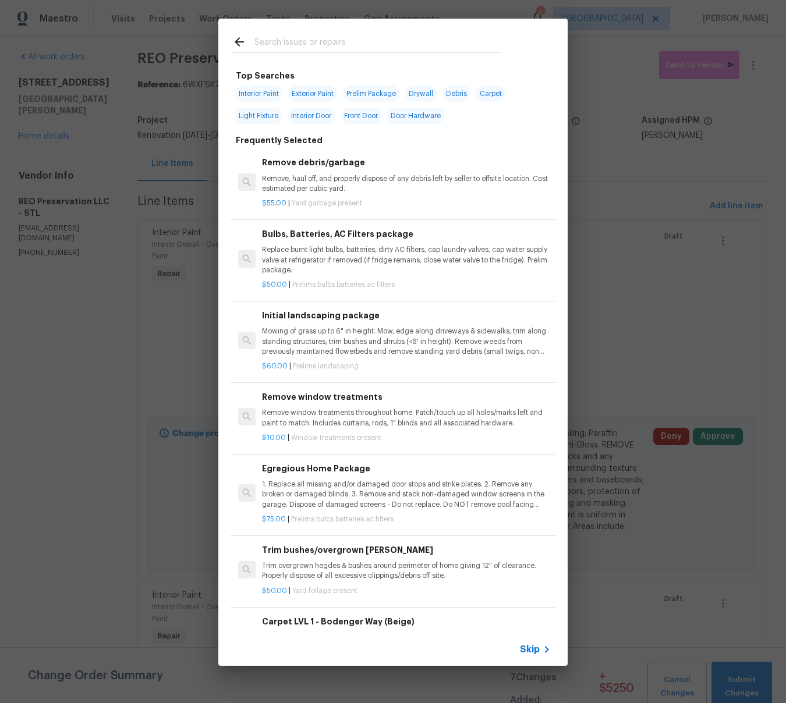
click at [403, 48] on input "text" at bounding box center [377, 43] width 247 height 17
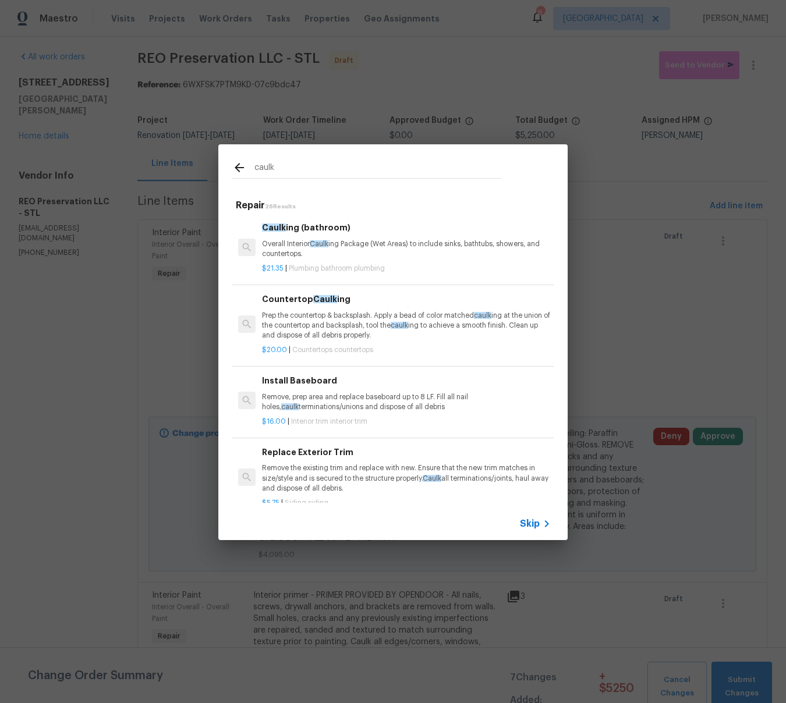
type input "caulk"
click at [274, 247] on p "Overall Interior Caulk ing Package (Wet Areas) to include sinks, bathtubs, show…" at bounding box center [406, 249] width 289 height 20
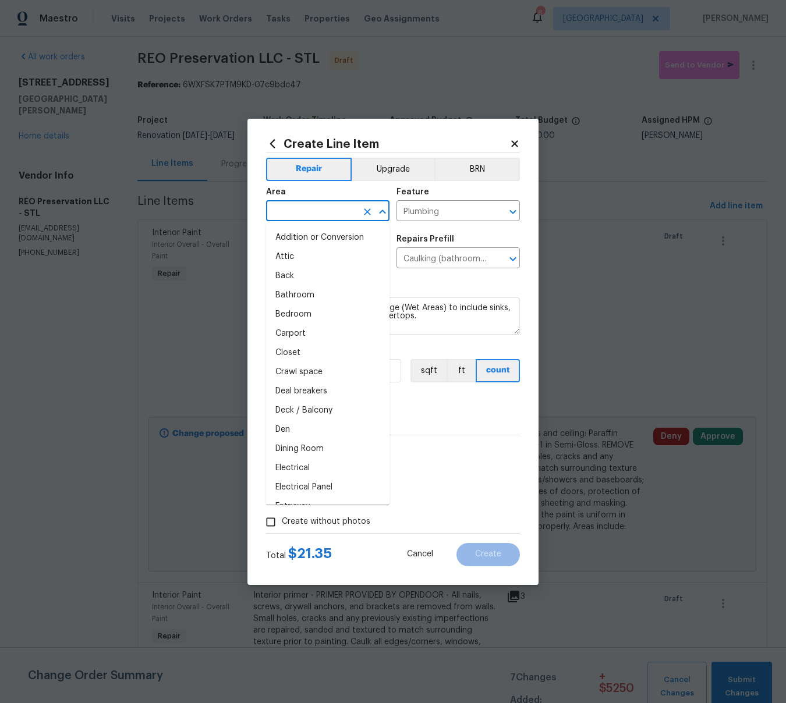
click at [290, 213] on input "text" at bounding box center [311, 212] width 91 height 18
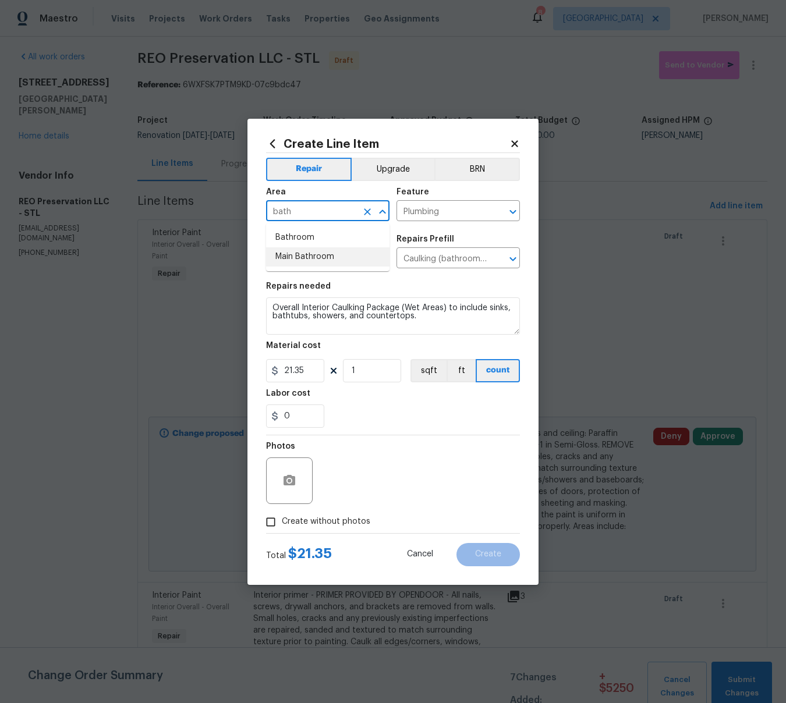
click at [301, 257] on li "Main Bathroom" at bounding box center [327, 256] width 123 height 19
type input "Main Bathroom"
drag, startPoint x: 273, startPoint y: 310, endPoint x: 286, endPoint y: 311, distance: 12.8
click at [274, 310] on textarea "Overall Interior Caulking Package (Wet Areas) to include sinks, bathtubs, showe…" at bounding box center [393, 316] width 254 height 37
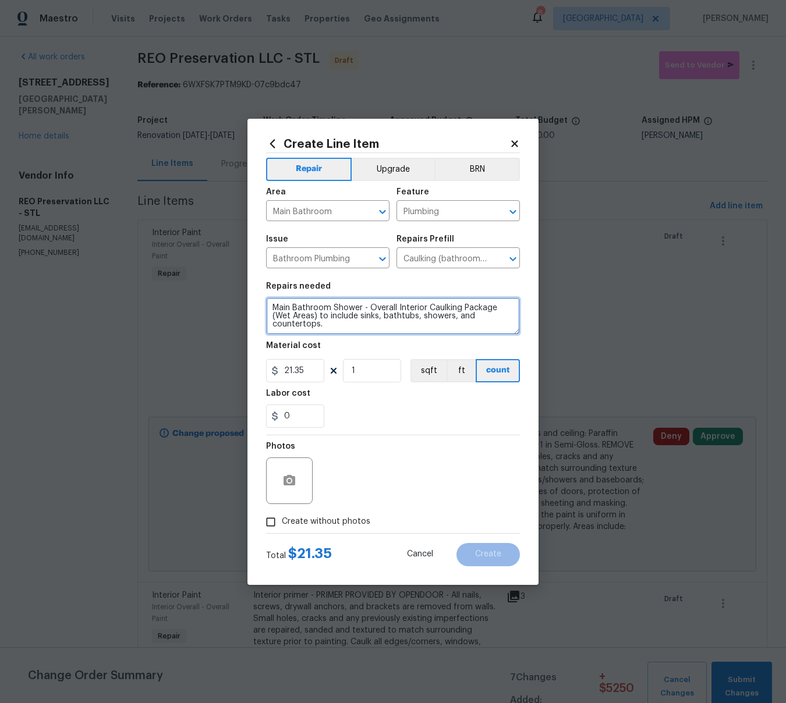
type textarea "Main Bathroom Shower - Overall Interior Caulking Package (Wet Areas) to include…"
click at [307, 376] on input "21.35" at bounding box center [295, 370] width 58 height 23
click at [288, 475] on icon "button" at bounding box center [289, 481] width 14 height 14
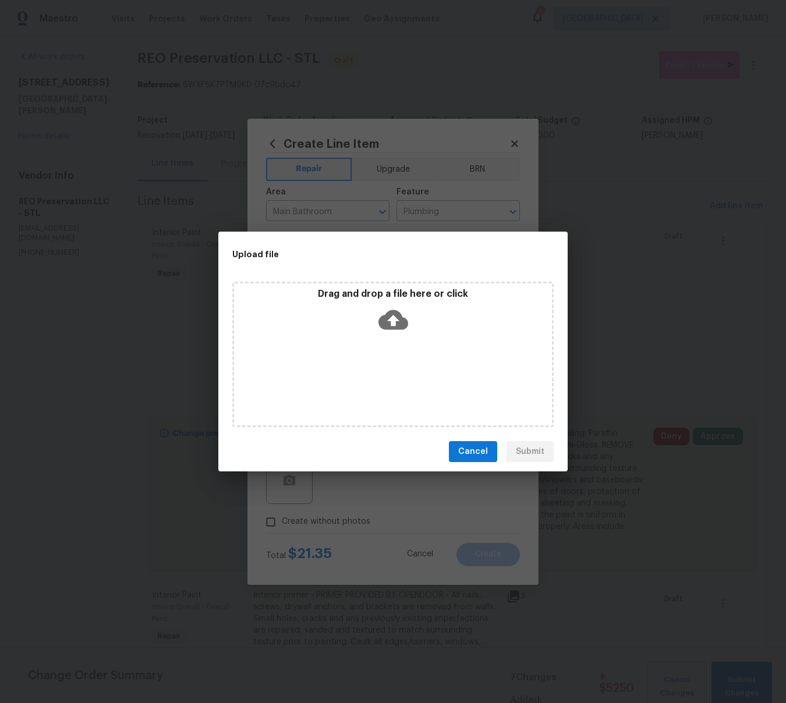
click at [395, 318] on icon at bounding box center [394, 320] width 30 height 30
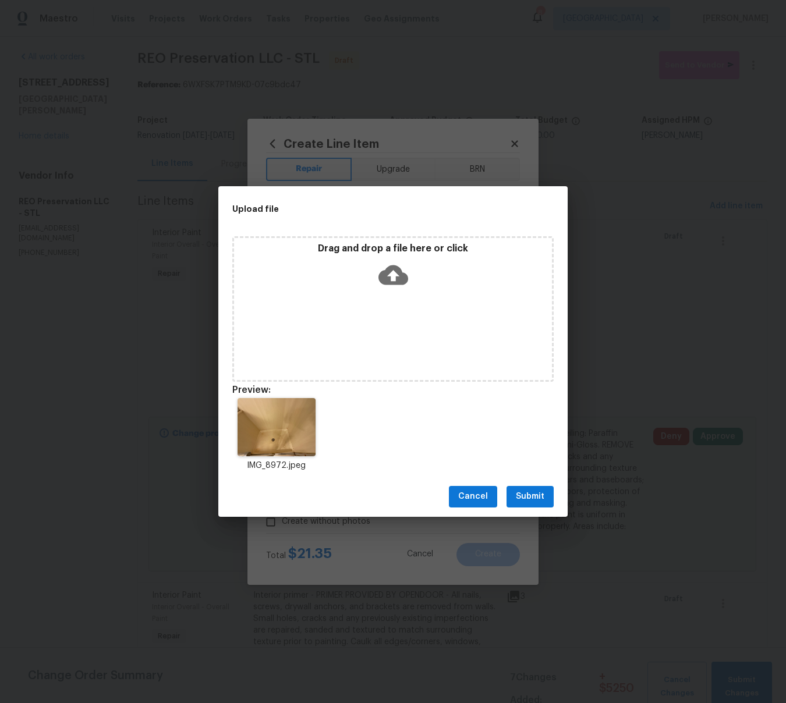
click at [524, 500] on span "Submit" at bounding box center [530, 497] width 29 height 15
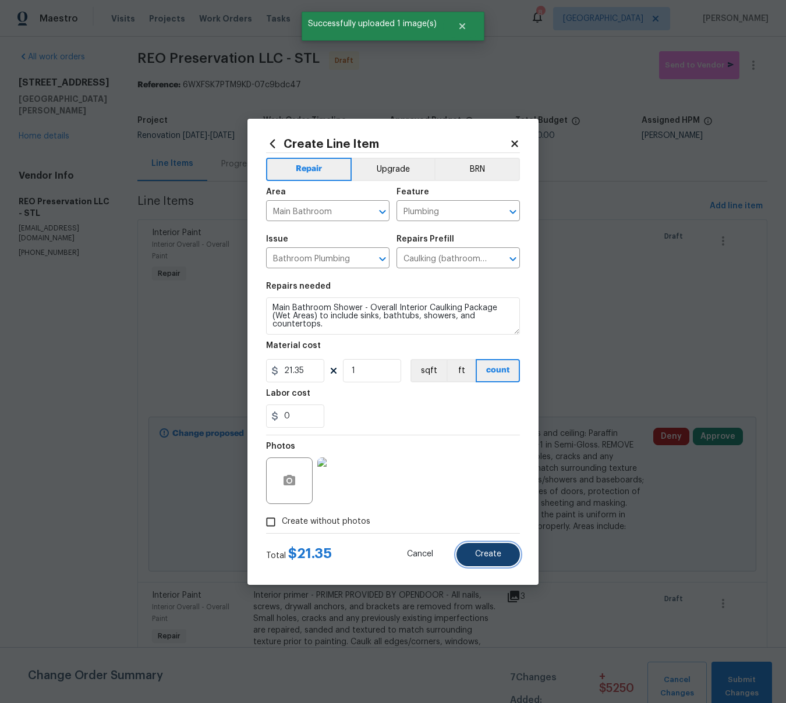
click at [487, 557] on span "Create" at bounding box center [488, 554] width 26 height 9
type input "0"
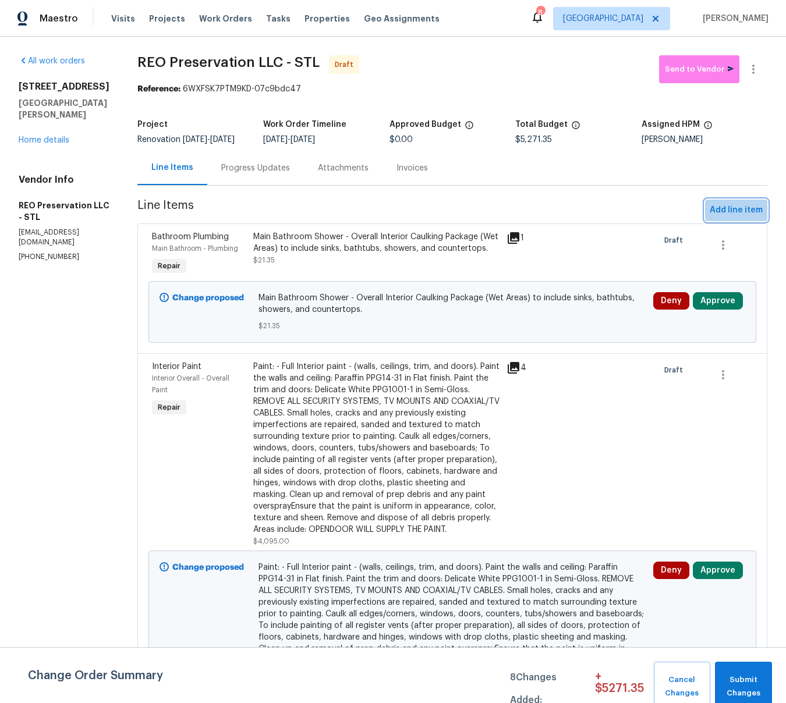
click at [751, 214] on span "Add line item" at bounding box center [736, 210] width 53 height 15
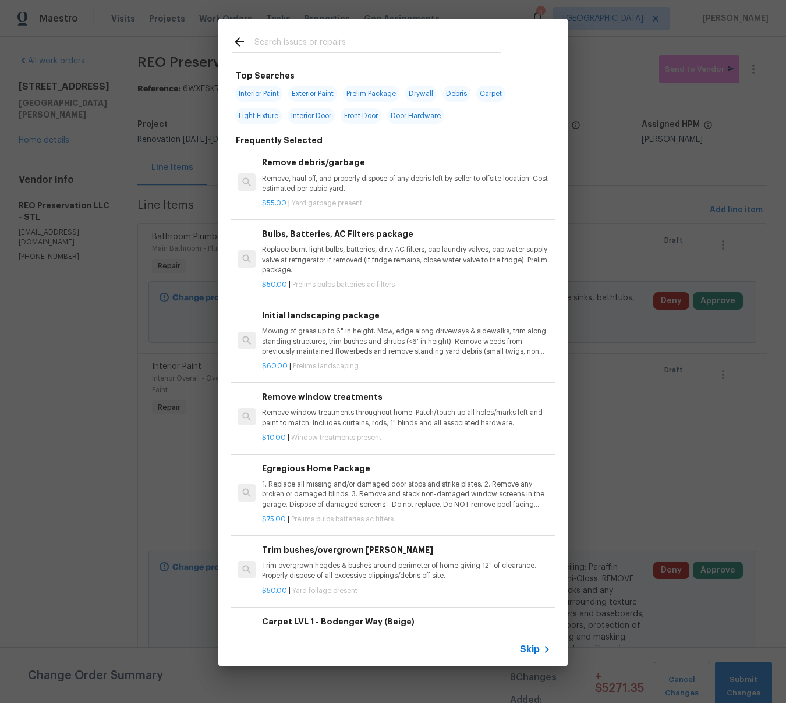
click at [363, 48] on input "text" at bounding box center [377, 43] width 247 height 17
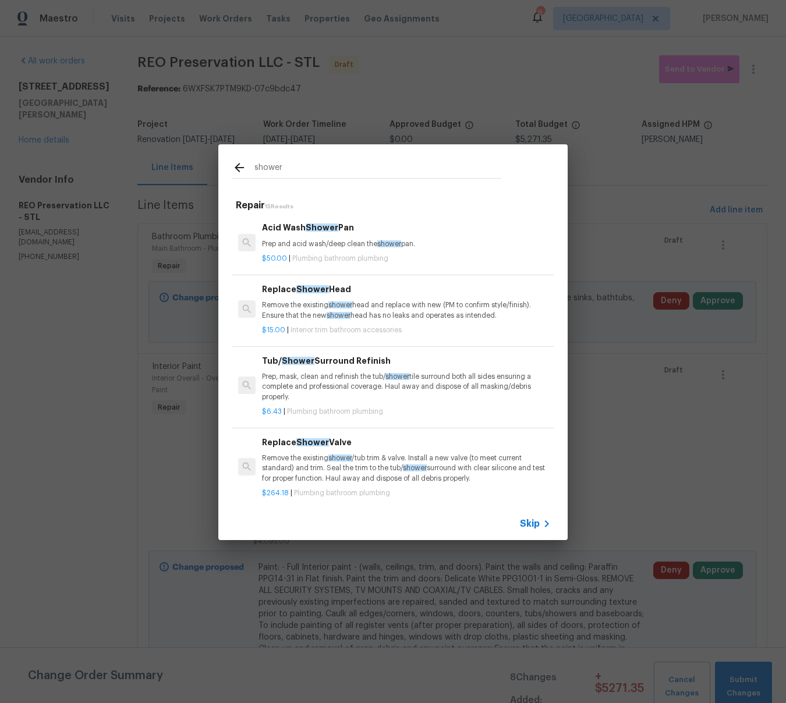
type input "shower"
click at [284, 306] on p "Remove the existing shower head and replace with new (PM to confirm style/finis…" at bounding box center [405, 310] width 289 height 20
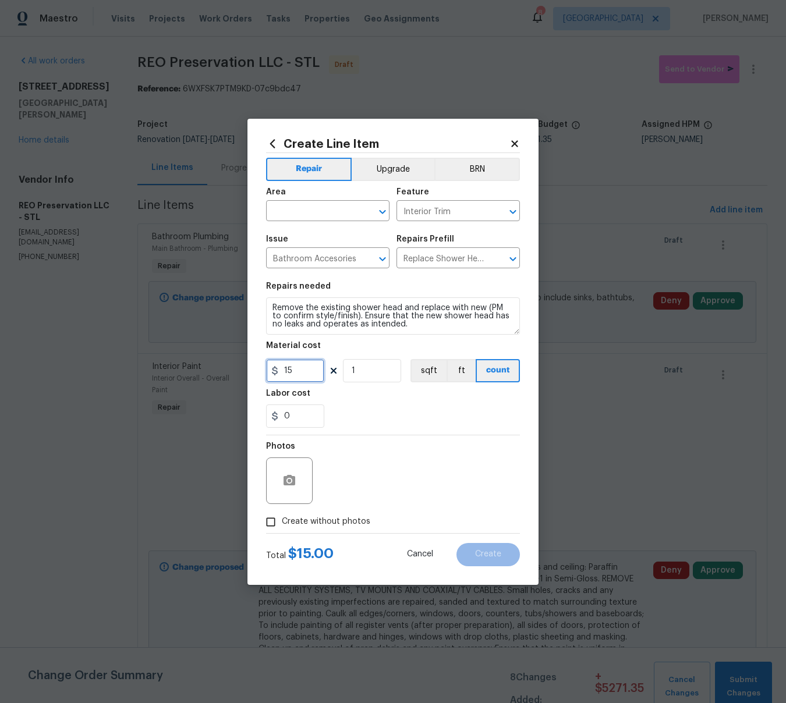
drag, startPoint x: 298, startPoint y: 370, endPoint x: 285, endPoint y: 369, distance: 12.9
click at [294, 370] on input "15" at bounding box center [295, 370] width 58 height 23
type input "25"
click at [287, 213] on input "text" at bounding box center [311, 212] width 91 height 18
click at [287, 263] on li "Main Bathroom" at bounding box center [327, 256] width 123 height 19
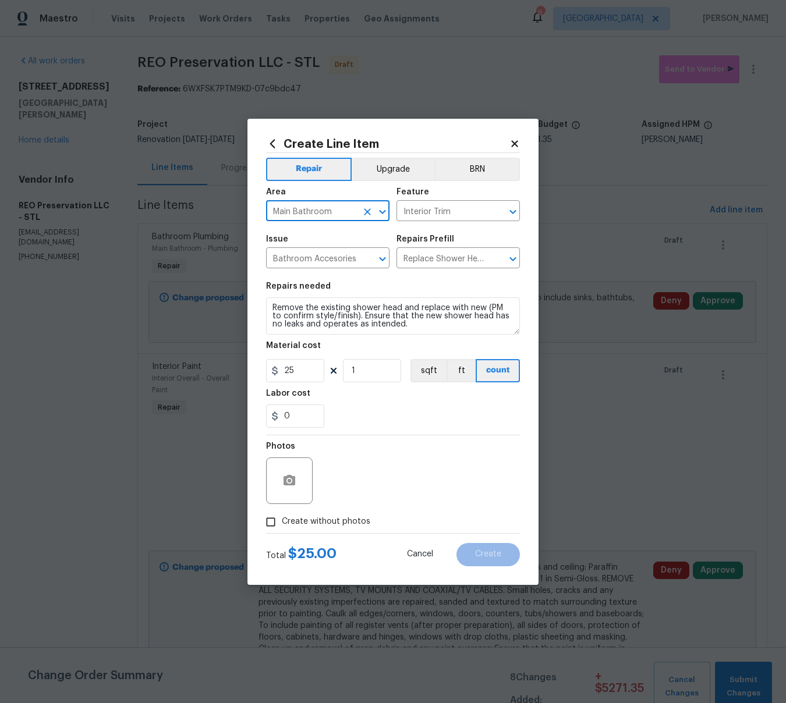
type input "Main Bathroom"
click at [275, 308] on textarea "Remove the existing shower head and replace with new (PM to confirm style/finis…" at bounding box center [393, 316] width 254 height 37
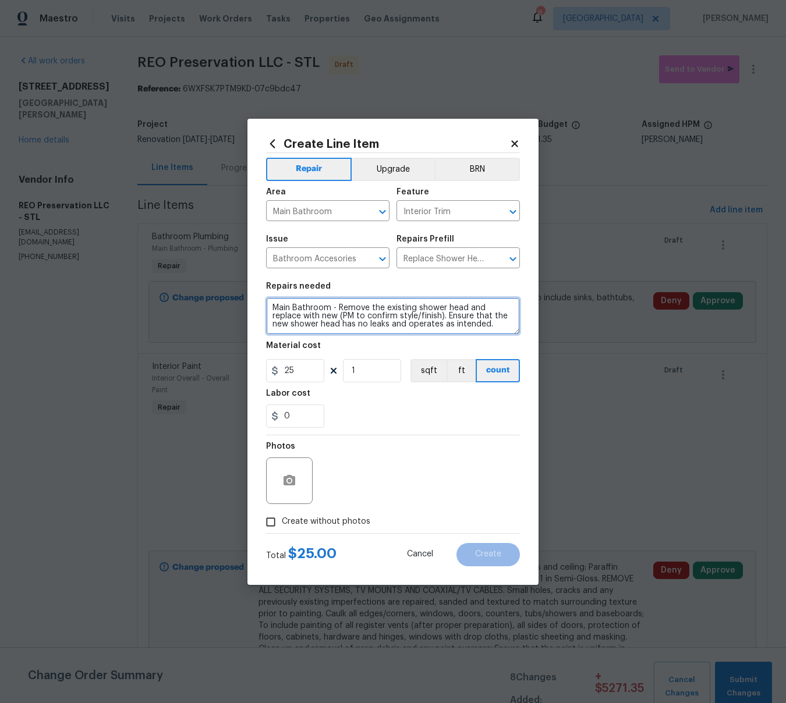
type textarea "Main Bathroom - Remove the existing shower head and replace with new (PM to con…"
click at [299, 474] on button "button" at bounding box center [289, 481] width 28 height 28
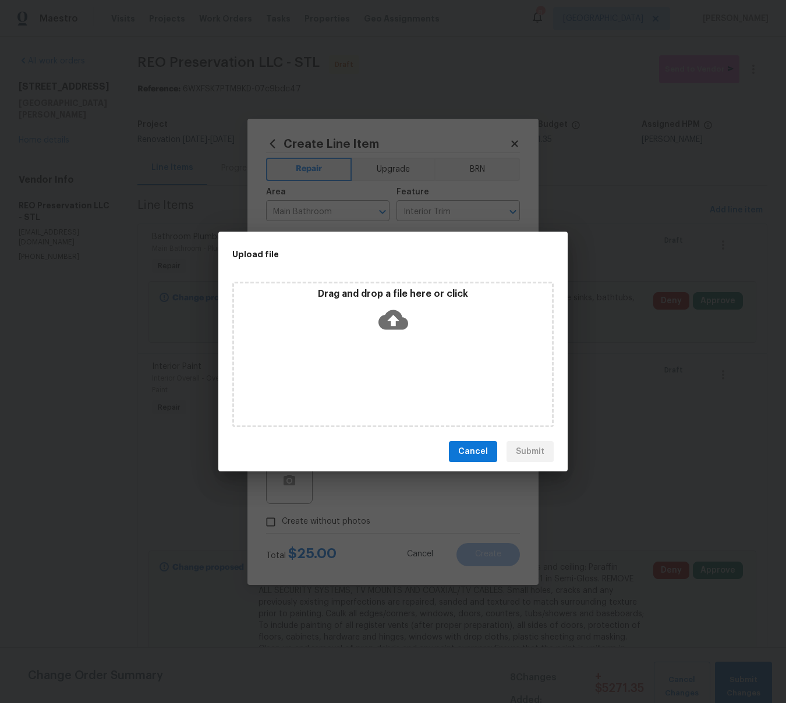
click at [395, 314] on icon at bounding box center [394, 320] width 30 height 20
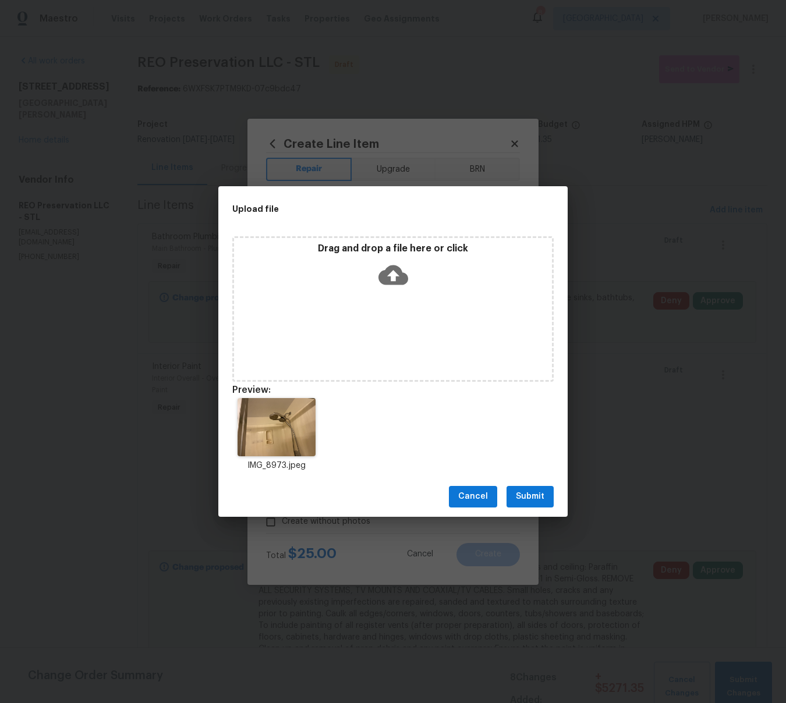
click at [536, 494] on span "Submit" at bounding box center [530, 497] width 29 height 15
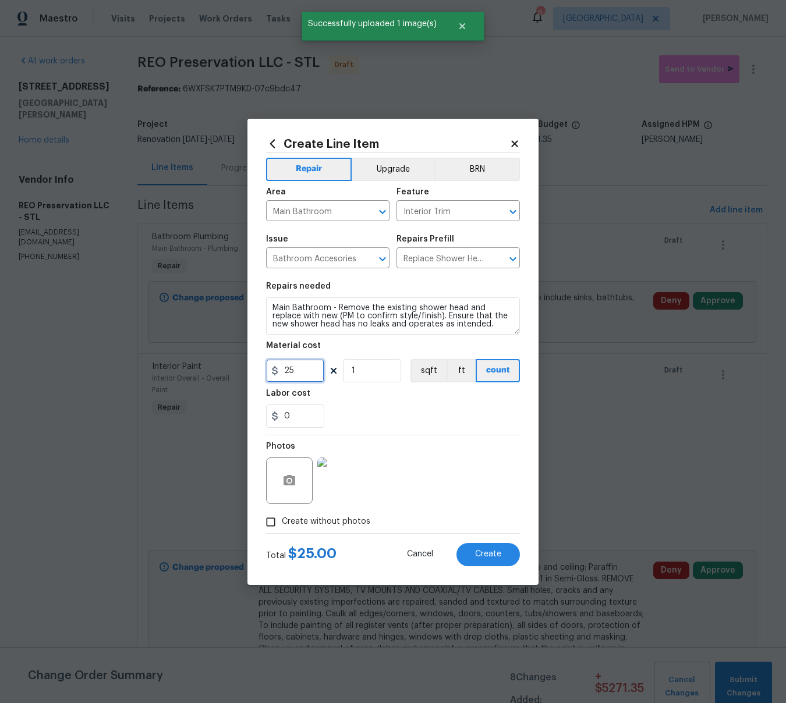
click at [303, 376] on input "25" at bounding box center [295, 370] width 58 height 23
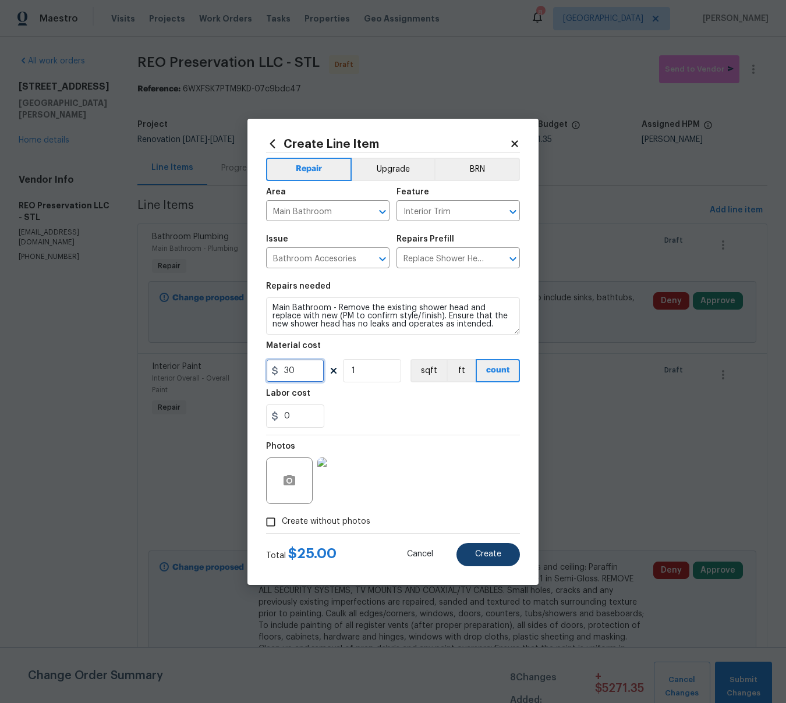
type input "30"
click at [500, 560] on button "Create" at bounding box center [488, 554] width 63 height 23
type input "0"
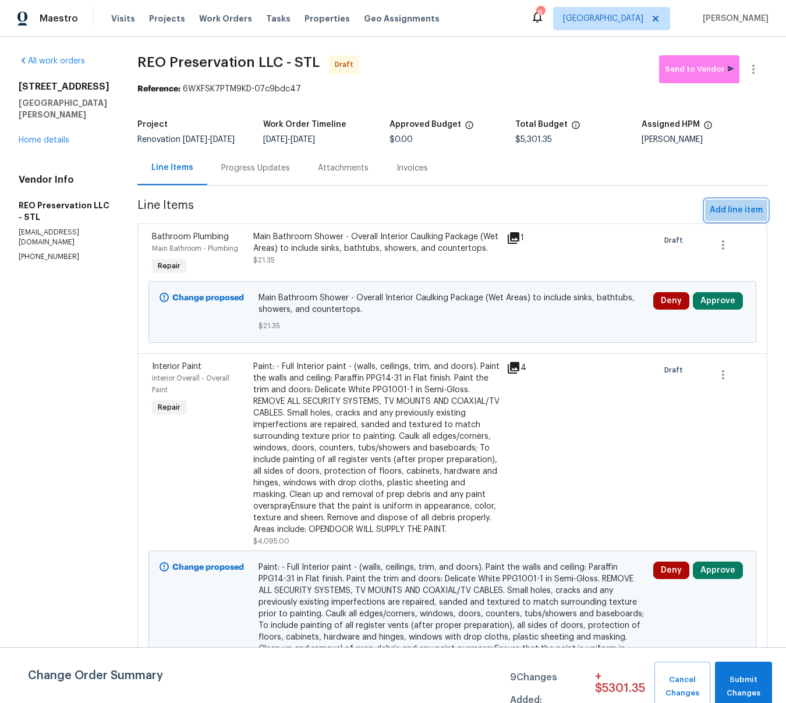
click at [751, 218] on span "Add line item" at bounding box center [736, 210] width 53 height 15
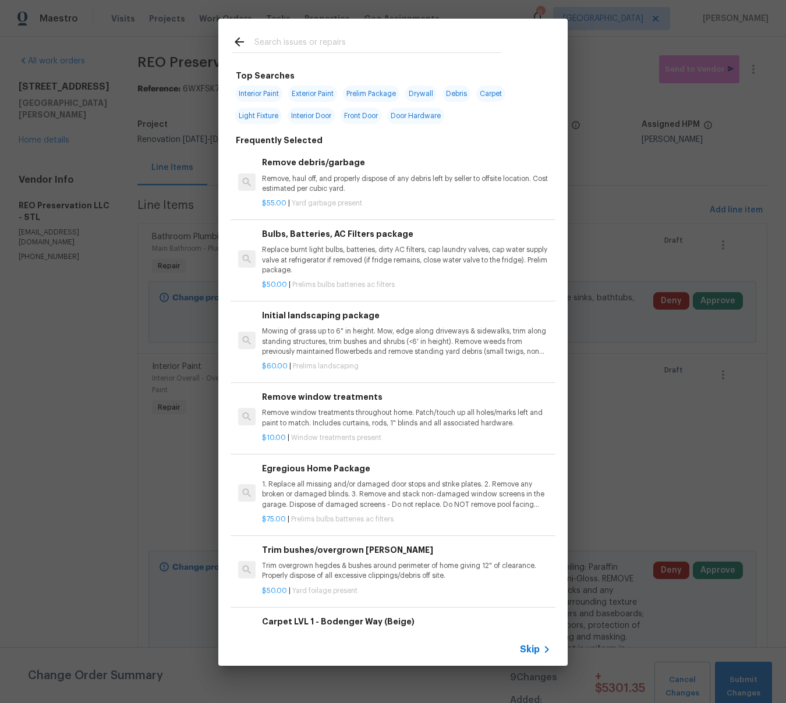
click at [408, 42] on input "text" at bounding box center [377, 43] width 247 height 17
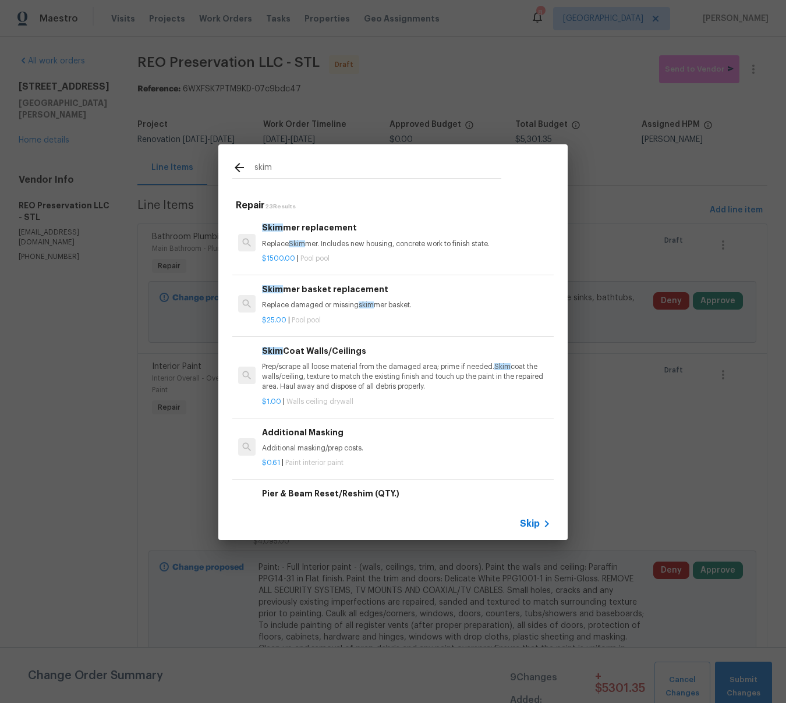
type input "skim"
click at [316, 365] on p "Prep/scrape all loose material from the damaged area; prime if needed. Skim coa…" at bounding box center [406, 377] width 289 height 30
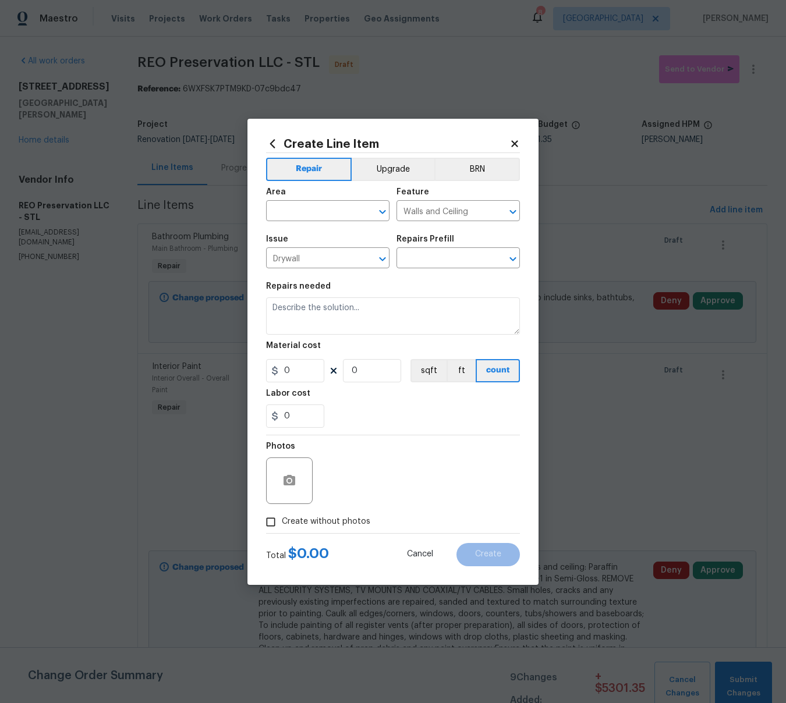
type input "Skim Coat Walls/Ceilings $1.00"
type textarea "Prep/scrape all loose material from the damaged area; prime if needed. Skim coa…"
type input "1"
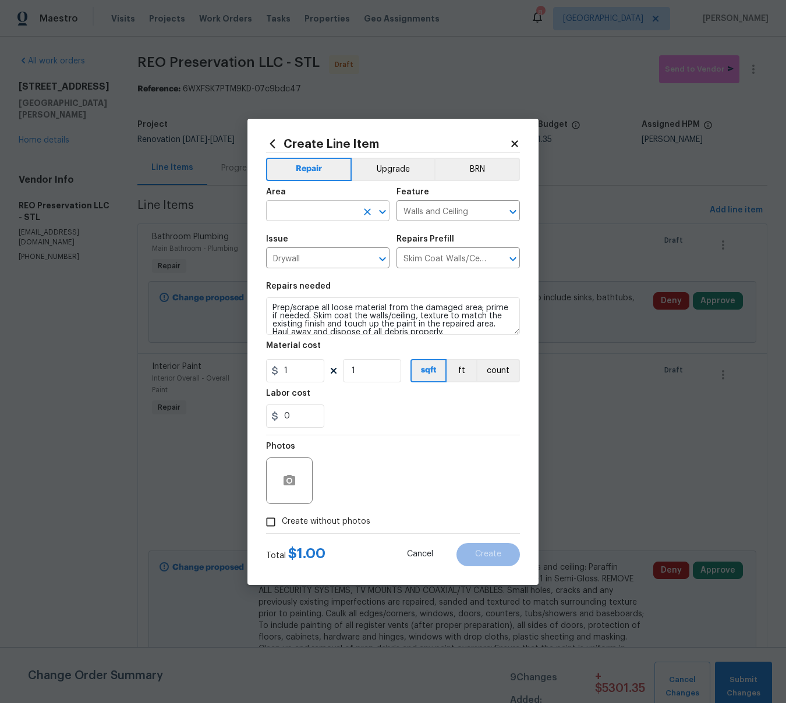
click at [295, 214] on input "text" at bounding box center [311, 212] width 91 height 18
click at [307, 261] on li "Main Bathroom" at bounding box center [327, 256] width 123 height 19
type input "Main Bathroom"
click at [275, 309] on textarea "Prep/scrape all loose material from the damaged area; prime if needed. Skim coa…" at bounding box center [393, 316] width 254 height 37
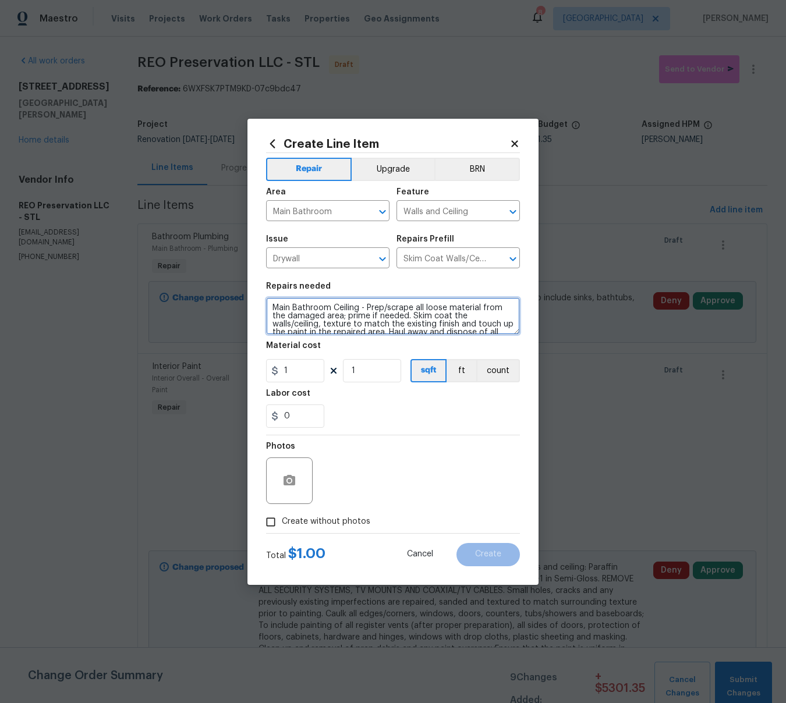
type textarea "Main Bathroom Ceiling - Prep/scrape all loose material from the damaged area; p…"
click at [306, 374] on input "1" at bounding box center [295, 370] width 58 height 23
type input "125"
click at [295, 482] on icon "button" at bounding box center [289, 481] width 14 height 14
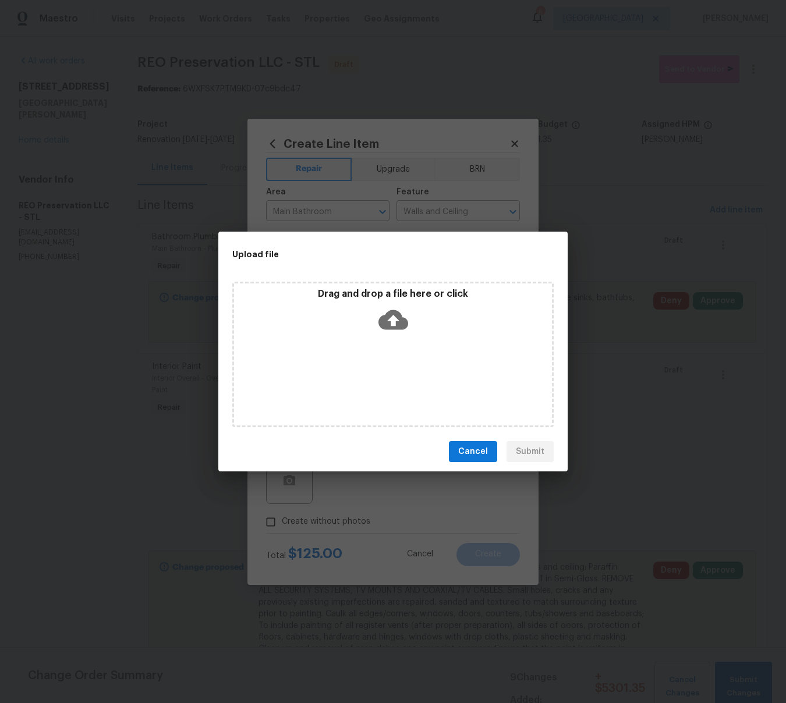
click at [395, 323] on icon at bounding box center [394, 320] width 30 height 30
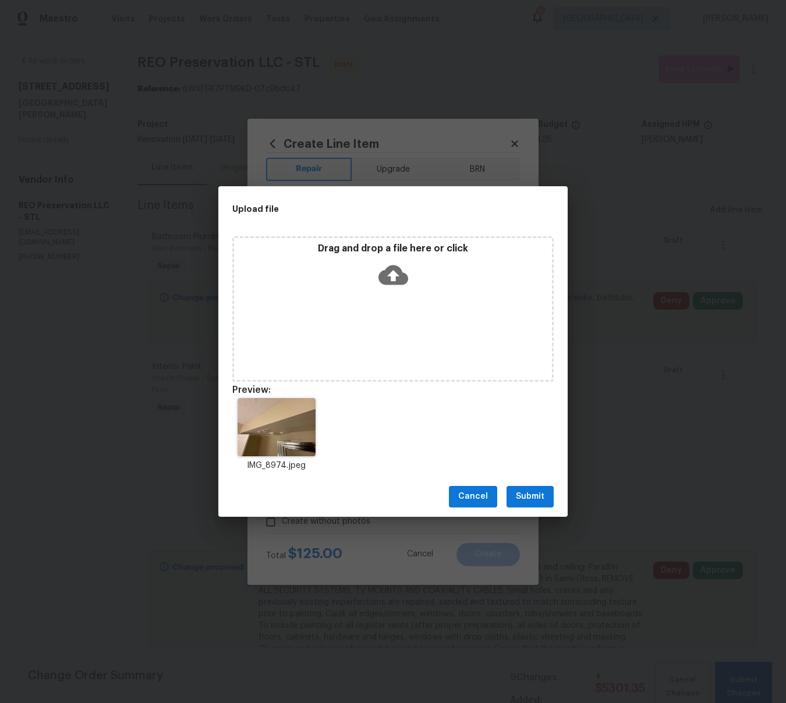
click at [532, 503] on span "Submit" at bounding box center [530, 497] width 29 height 15
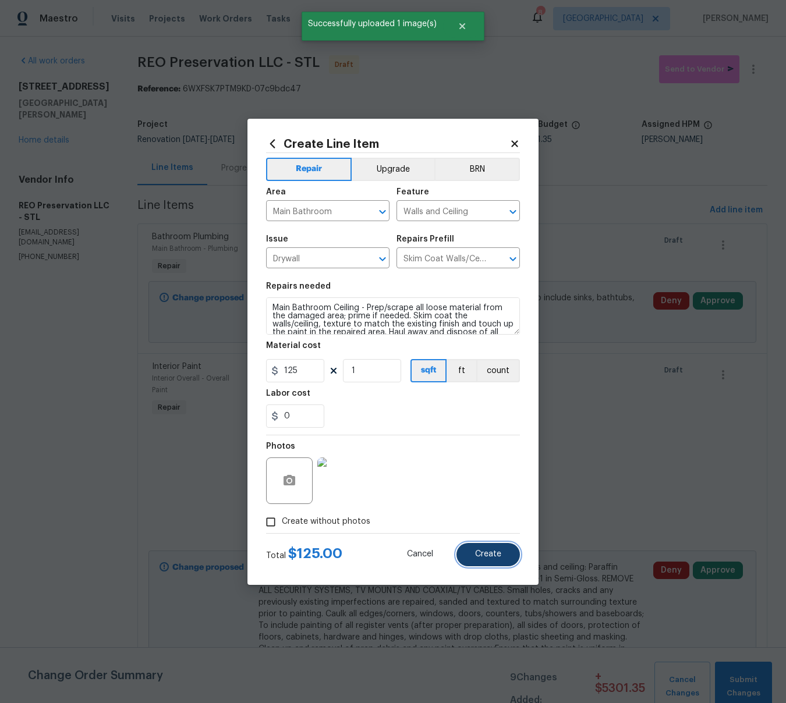
click at [492, 555] on span "Create" at bounding box center [488, 554] width 26 height 9
type input "0"
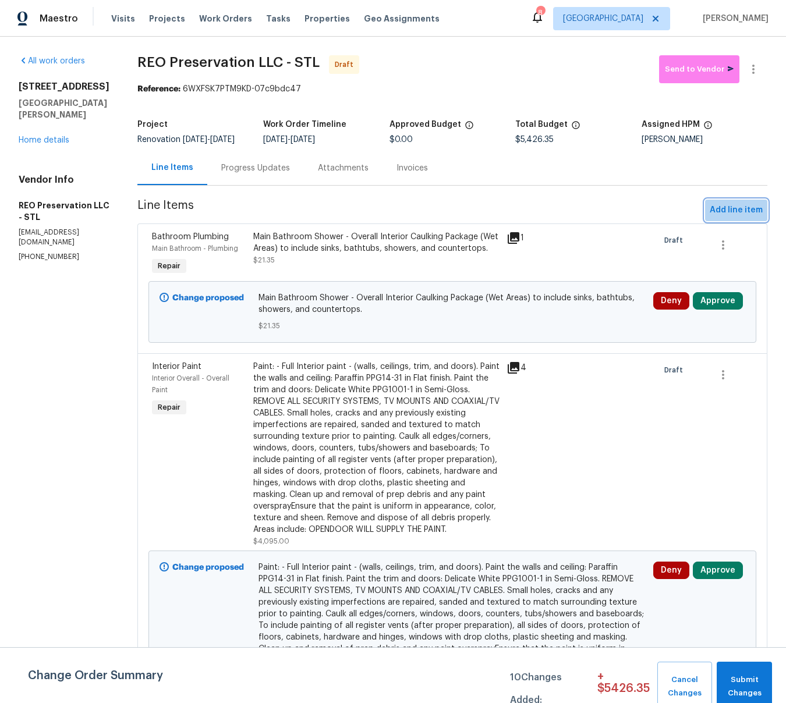
click at [741, 218] on span "Add line item" at bounding box center [736, 210] width 53 height 15
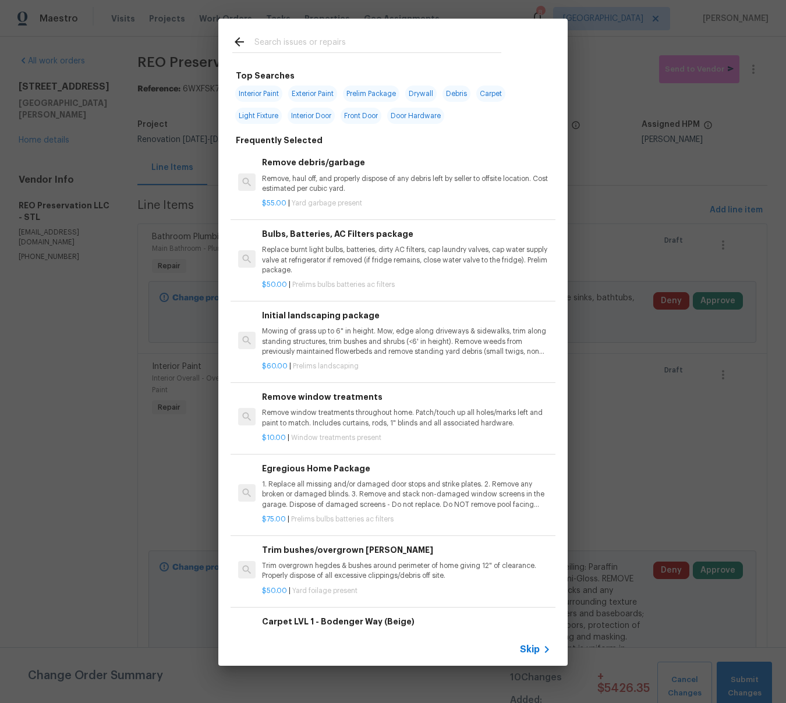
click at [293, 40] on input "text" at bounding box center [377, 43] width 247 height 17
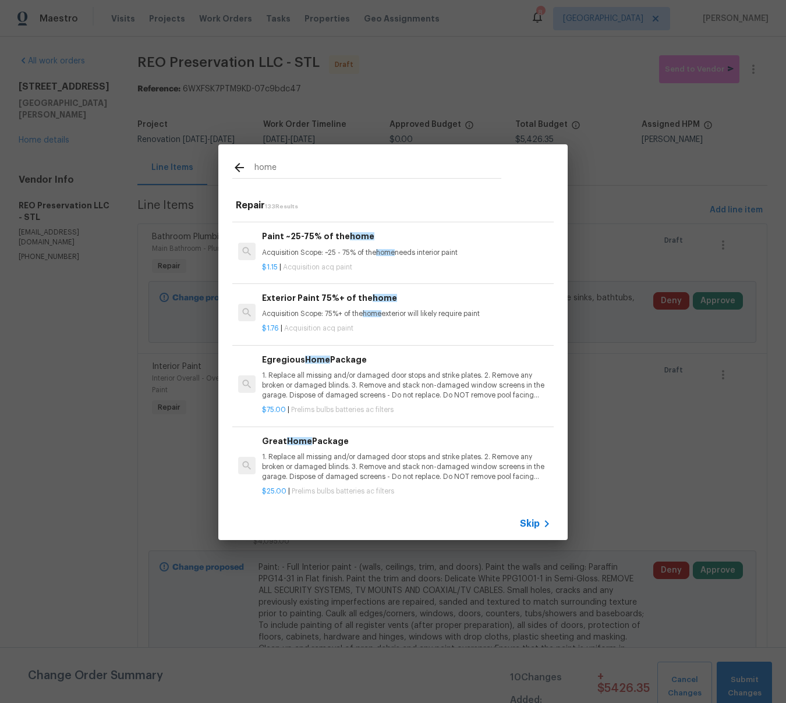
scroll to position [251, 0]
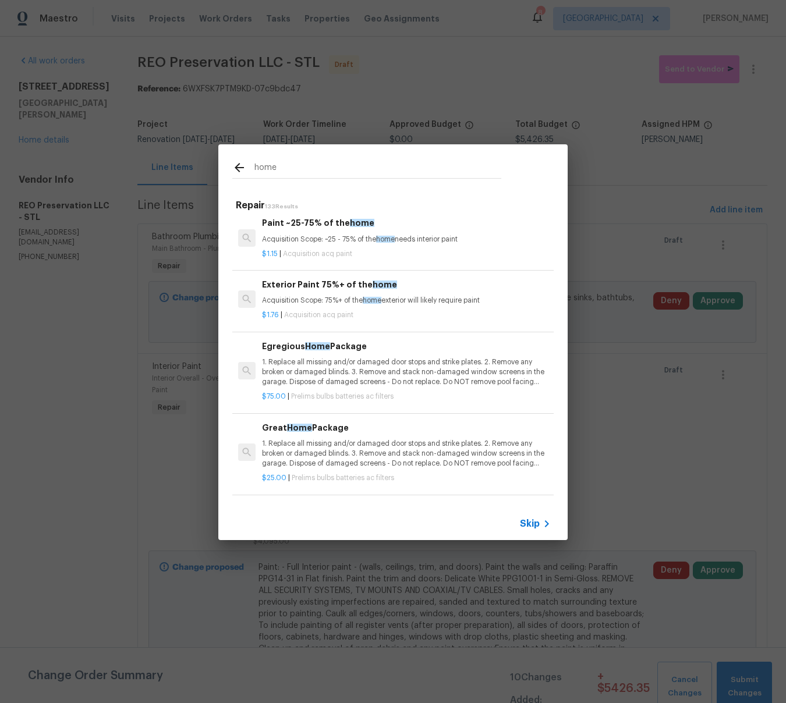
type input "home"
click at [403, 386] on p "1. Replace all missing and/or damaged door stops and strike plates. 2. Remove a…" at bounding box center [406, 373] width 289 height 30
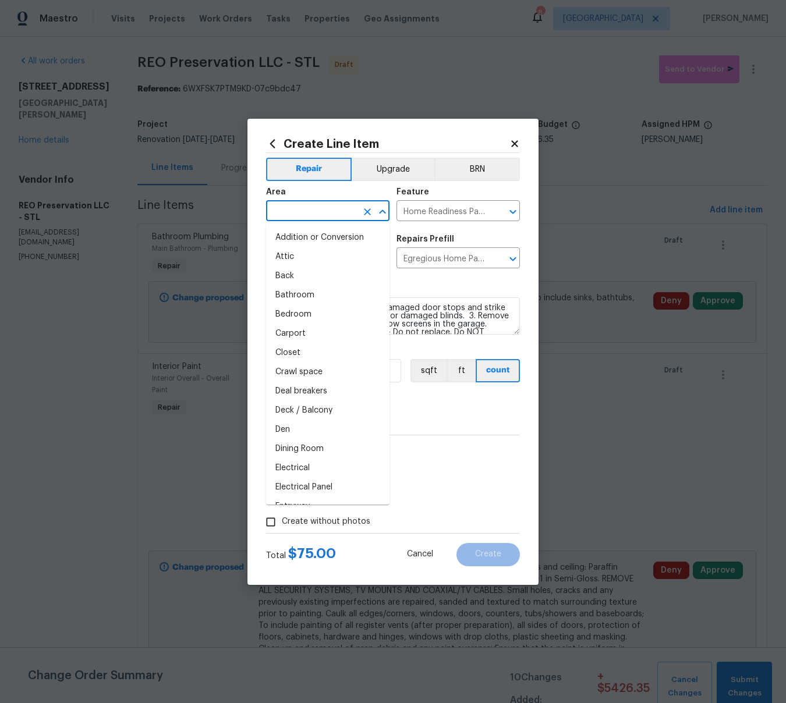
click at [291, 210] on input "text" at bounding box center [311, 212] width 91 height 18
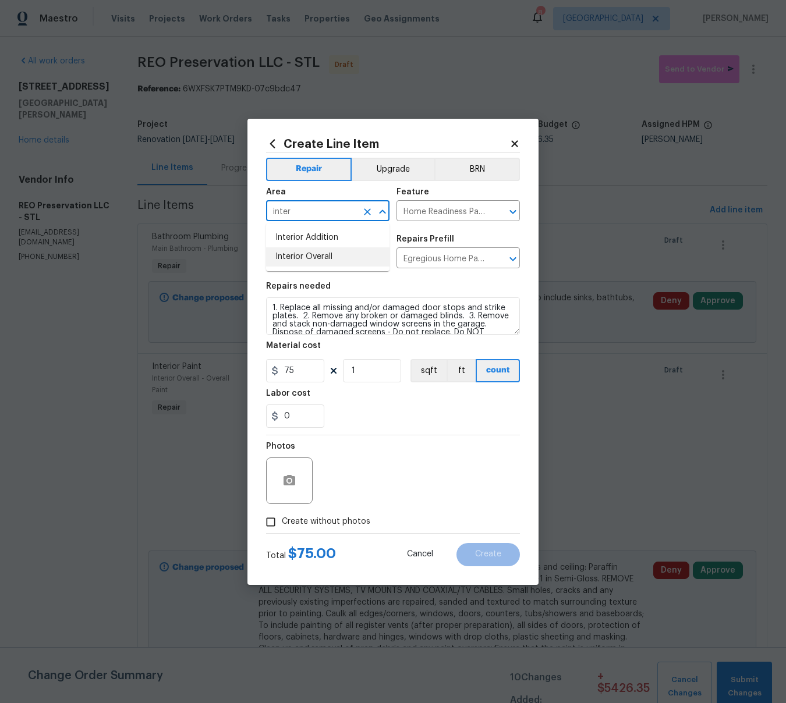
type input "inter"
click at [286, 478] on icon "button" at bounding box center [290, 480] width 12 height 10
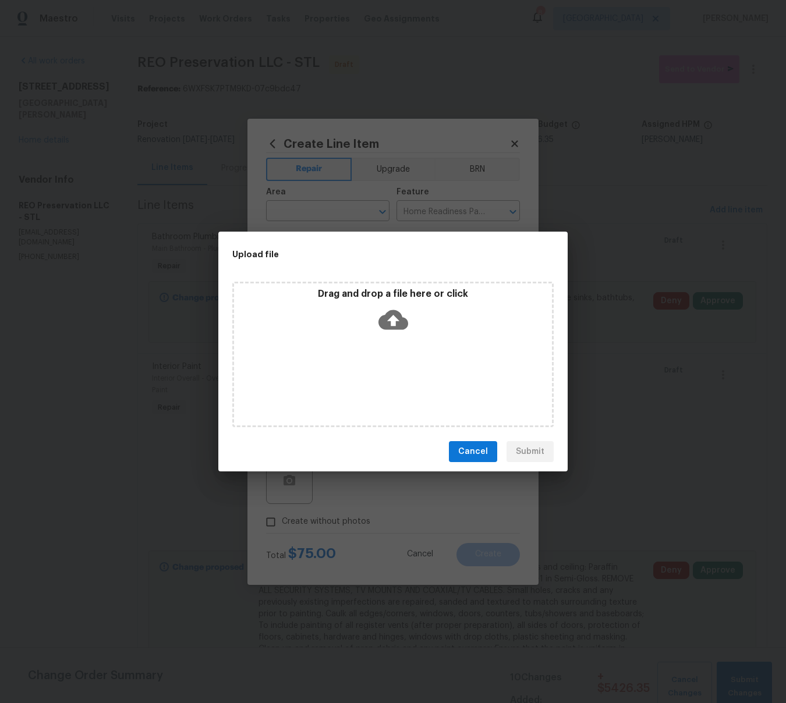
click at [397, 321] on icon at bounding box center [394, 320] width 30 height 20
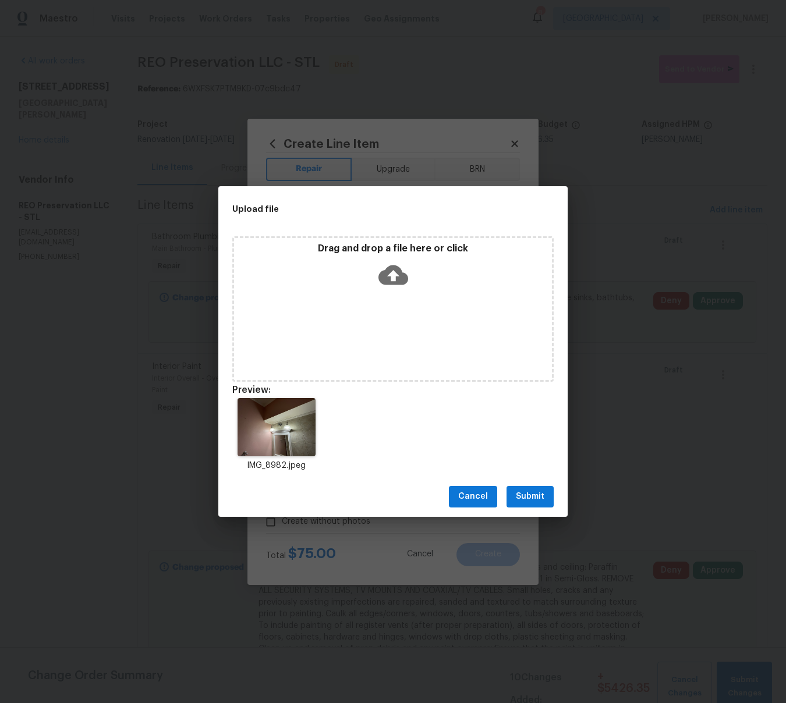
click at [530, 500] on span "Submit" at bounding box center [530, 497] width 29 height 15
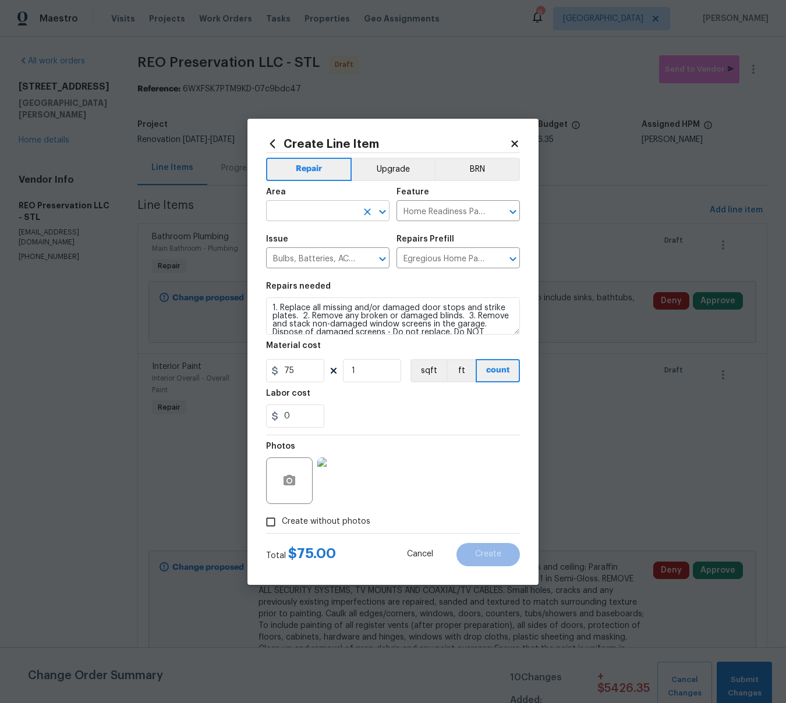
click at [299, 203] on input "text" at bounding box center [311, 212] width 91 height 18
click at [299, 259] on li "Interior Overall" at bounding box center [327, 256] width 123 height 19
type input "Interior Overall"
click at [501, 561] on button "Create" at bounding box center [488, 554] width 63 height 23
type input "0"
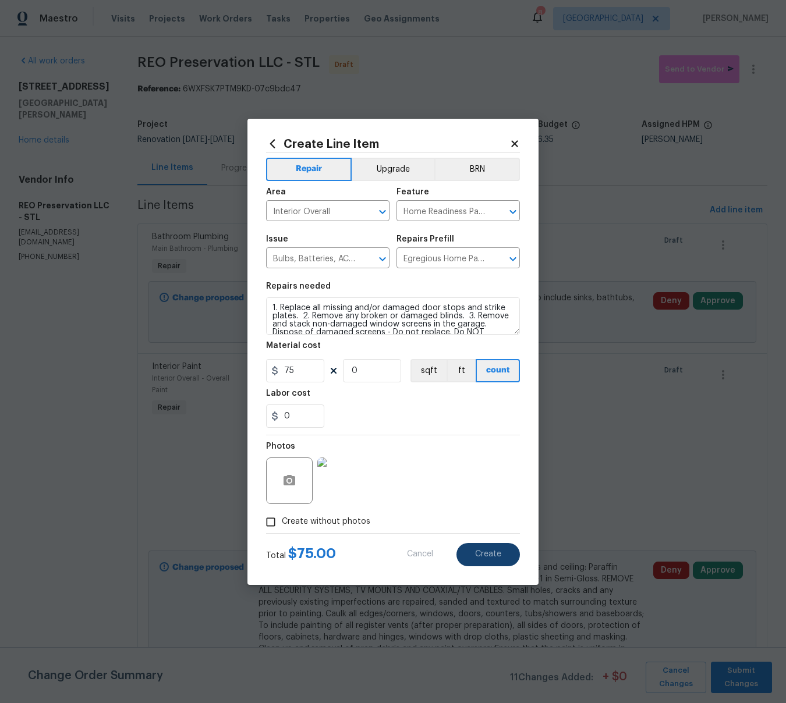
type input "0"
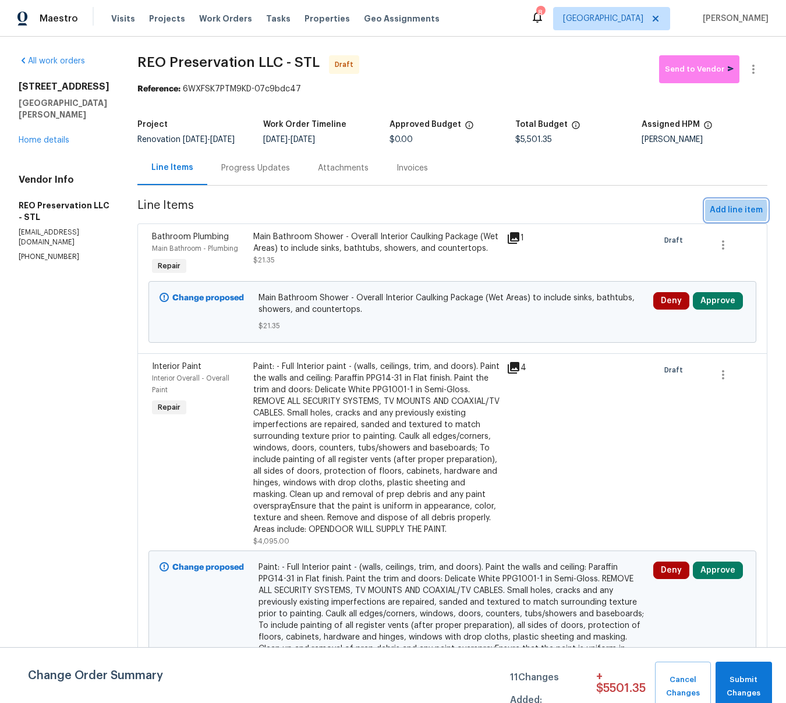
click at [716, 218] on span "Add line item" at bounding box center [736, 210] width 53 height 15
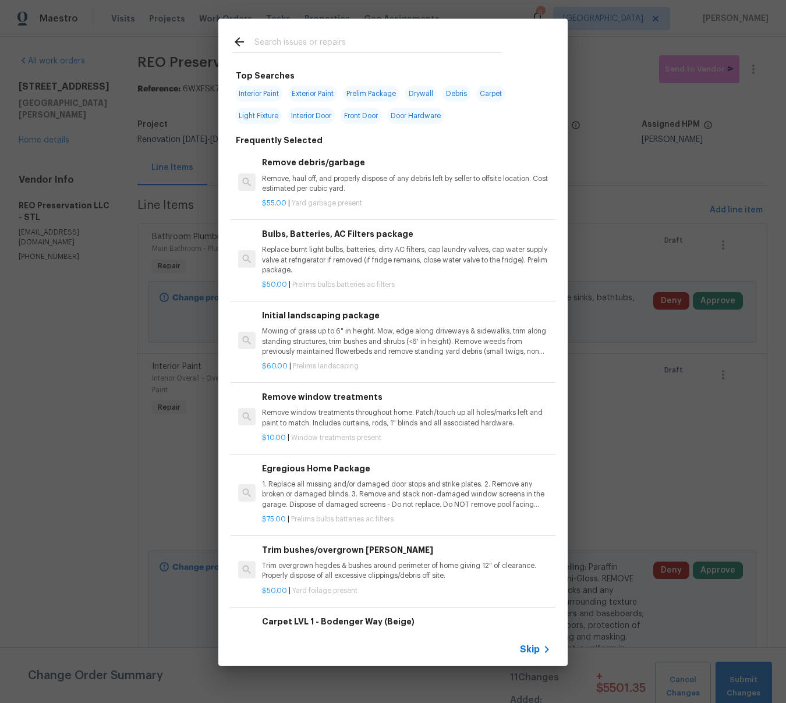
click at [290, 41] on input "text" at bounding box center [377, 43] width 247 height 17
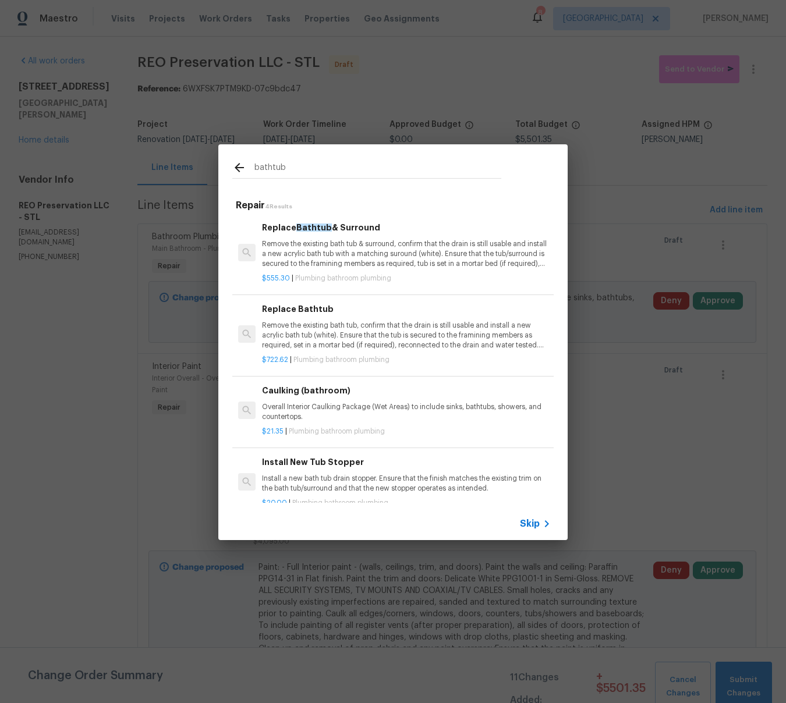
click at [309, 170] on input "bathtub" at bounding box center [377, 169] width 247 height 17
type input "b"
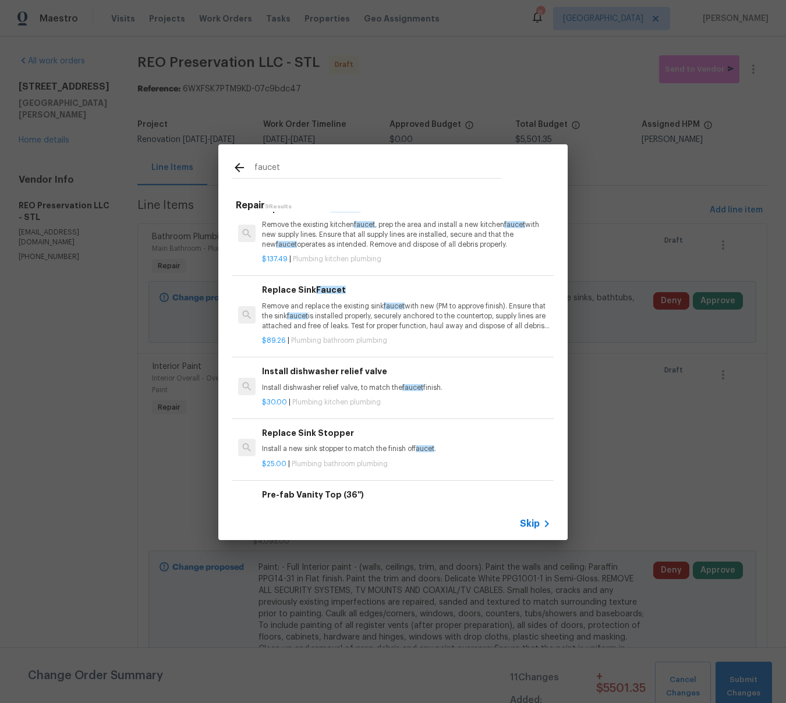
scroll to position [27, 0]
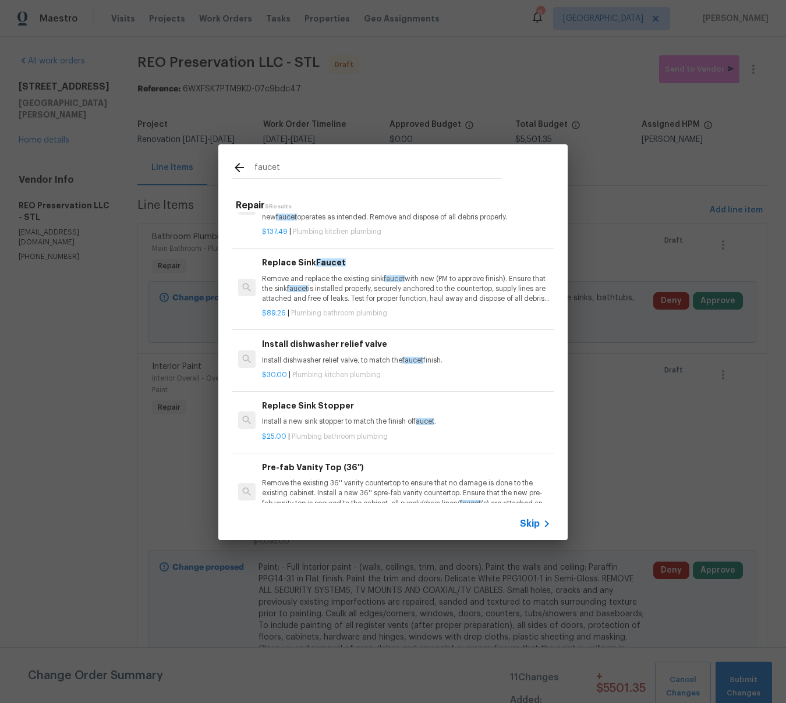
type input "faucet"
click at [341, 300] on p "Remove and replace the existing sink faucet with new (PM to approve finish). En…" at bounding box center [406, 290] width 289 height 30
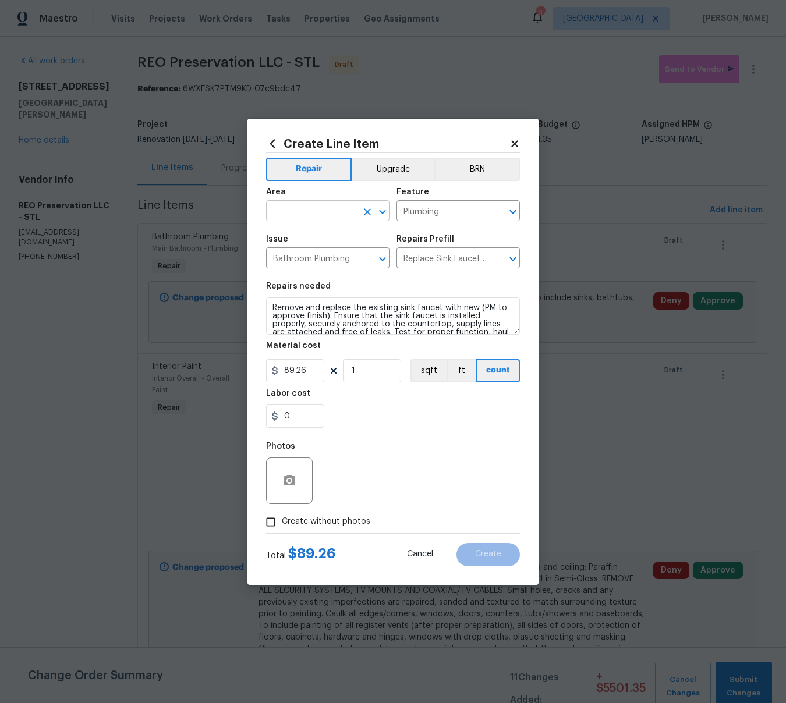
click at [306, 208] on input "text" at bounding box center [311, 212] width 91 height 18
click at [294, 242] on li "Bathroom" at bounding box center [327, 237] width 123 height 19
type input "Bathroom"
drag, startPoint x: 274, startPoint y: 308, endPoint x: 305, endPoint y: 301, distance: 31.1
click at [274, 308] on textarea "Remove and replace the existing sink faucet with new (PM to approve finish). En…" at bounding box center [393, 316] width 254 height 37
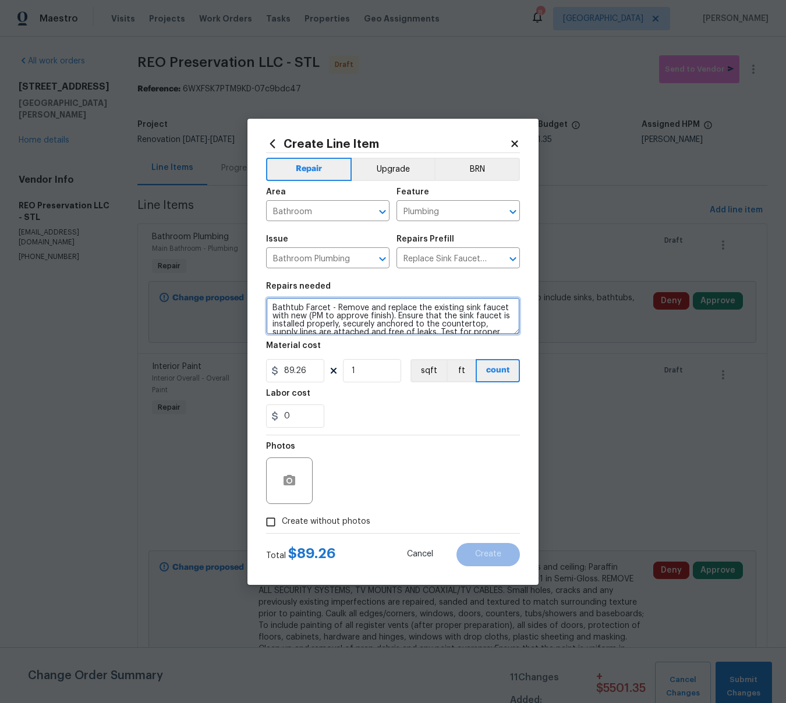
drag, startPoint x: 447, startPoint y: 327, endPoint x: 335, endPoint y: 307, distance: 113.6
click at [335, 307] on textarea "Bathtub Farcet - Remove and replace the existing sink faucet with new (PM to ap…" at bounding box center [393, 316] width 254 height 37
drag, startPoint x: 426, startPoint y: 305, endPoint x: 471, endPoint y: 306, distance: 45.4
click at [426, 306] on textarea "Bathtub Farcet - Repair/Repalce leaking tub faucets" at bounding box center [393, 316] width 254 height 37
drag, startPoint x: 493, startPoint y: 309, endPoint x: 504, endPoint y: 303, distance: 13.0
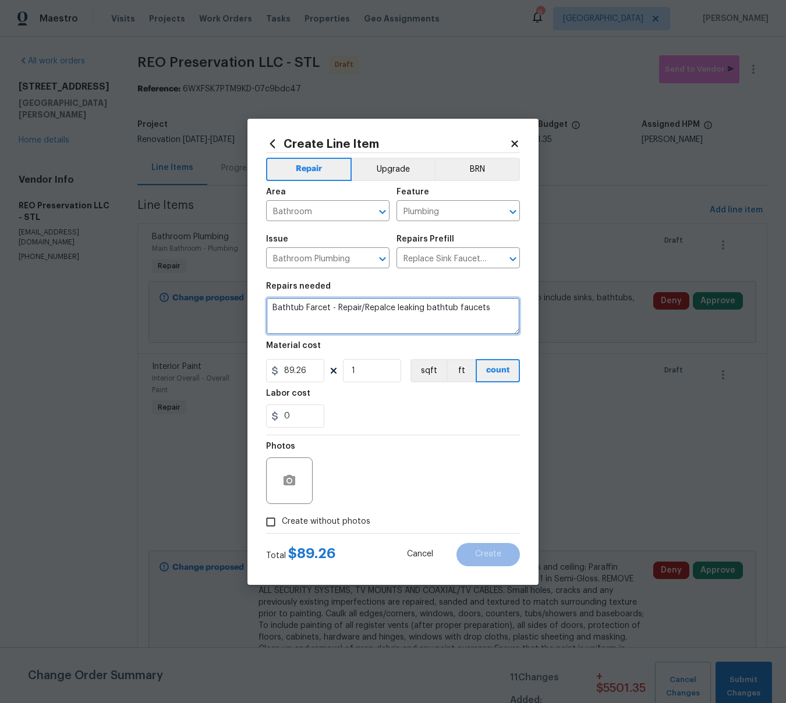
click at [494, 309] on textarea "Bathtub Farcet - Repair/Repalce leaking bathtub faucets" at bounding box center [393, 316] width 254 height 37
type textarea "Bathtub Farcet - Repair/Repalce leaking bathtub faucets on the main floor"
click at [308, 373] on input "89.26" at bounding box center [295, 370] width 58 height 23
type input "45"
type input "2"
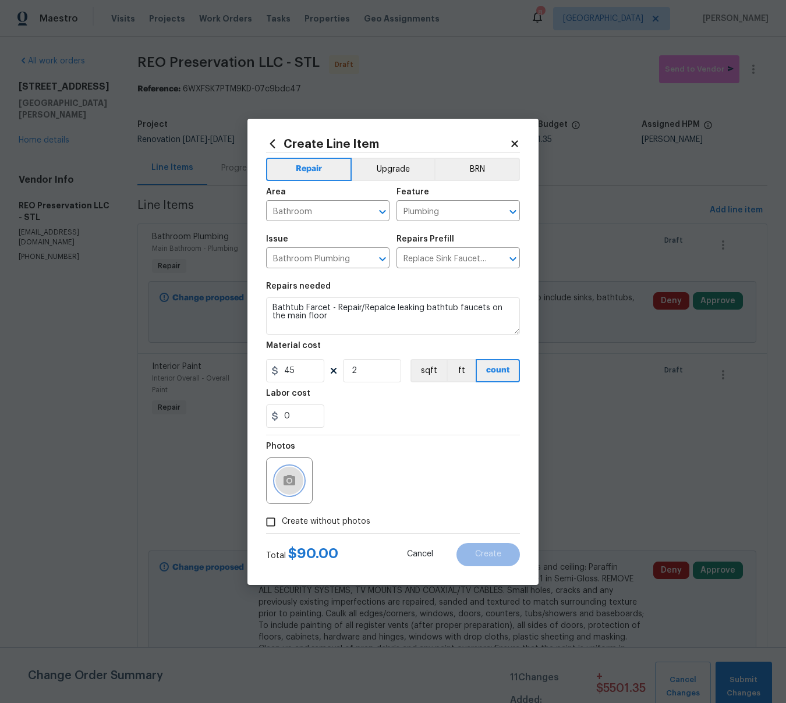
click at [286, 483] on icon "button" at bounding box center [290, 480] width 12 height 10
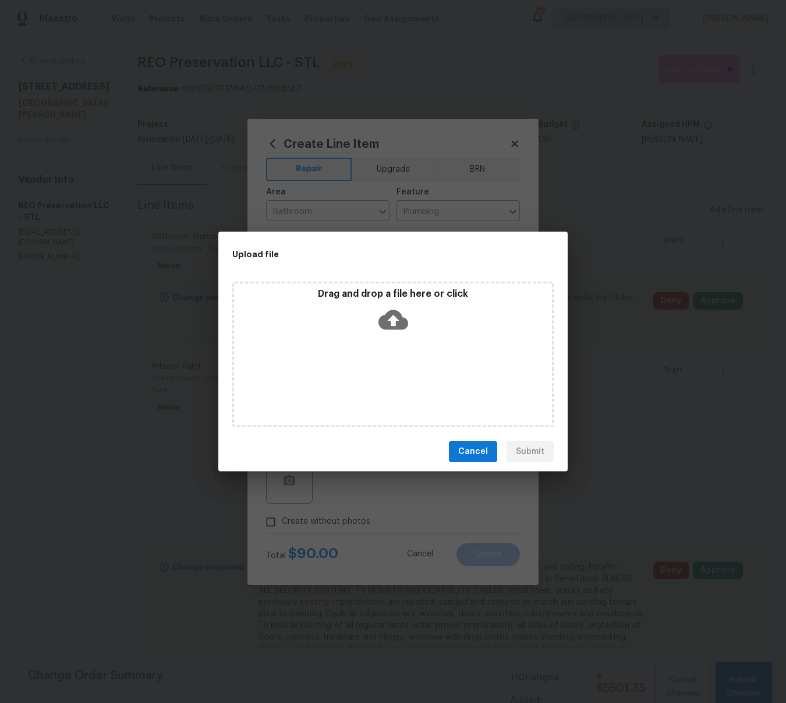
click at [410, 307] on div "Drag and drop a file here or click" at bounding box center [393, 313] width 318 height 50
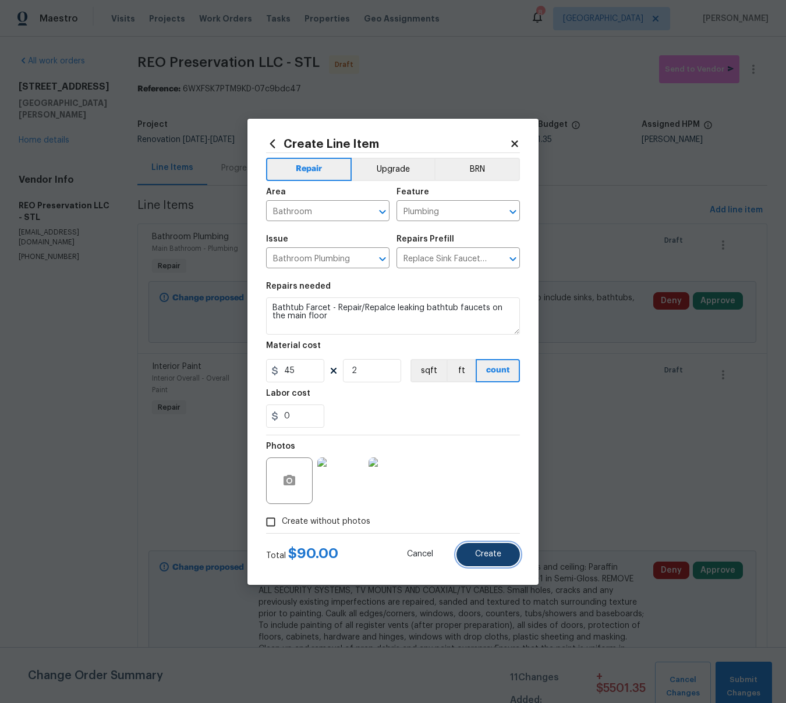
click at [503, 548] on button "Create" at bounding box center [488, 554] width 63 height 23
type input "0"
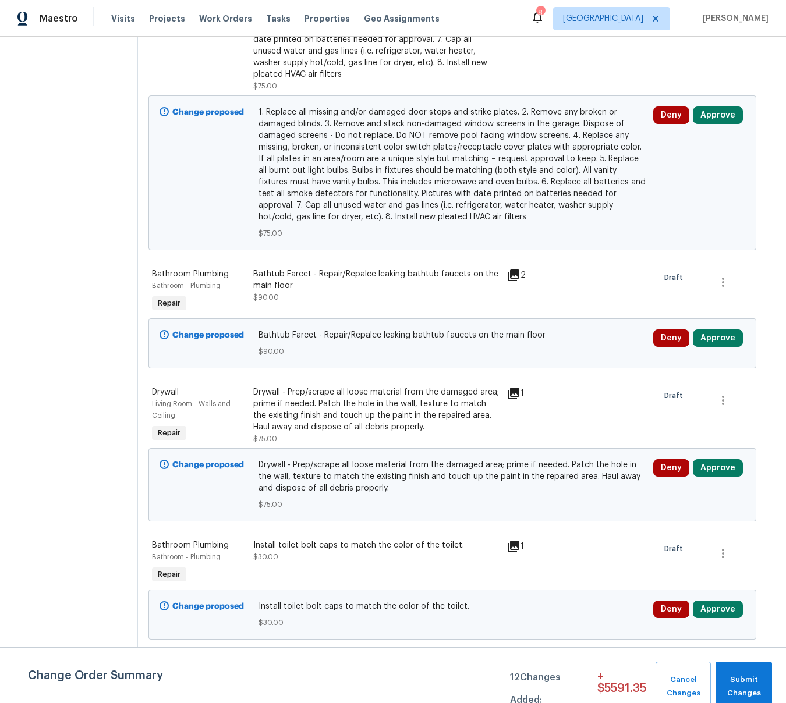
scroll to position [1293, 0]
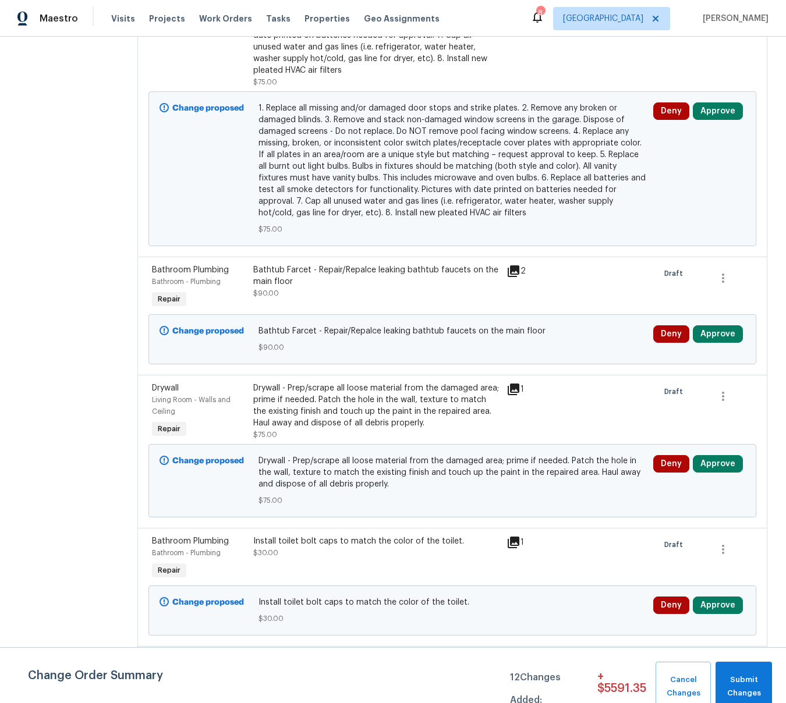
click at [357, 264] on div "Bathtub Farcet - Repair/Repalce leaking bathtub faucets on the main floor" at bounding box center [376, 275] width 246 height 23
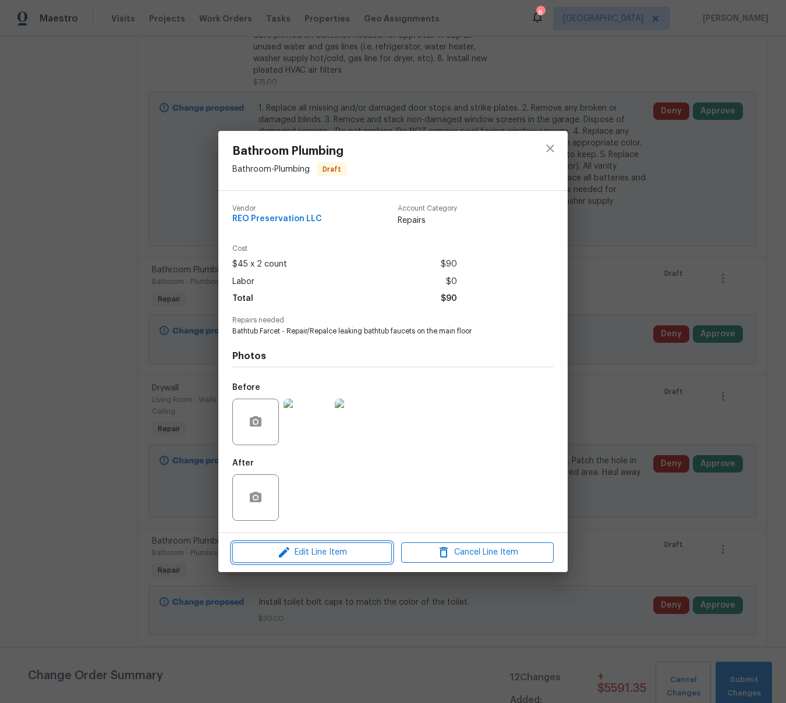
click at [331, 547] on span "Edit Line Item" at bounding box center [312, 553] width 153 height 15
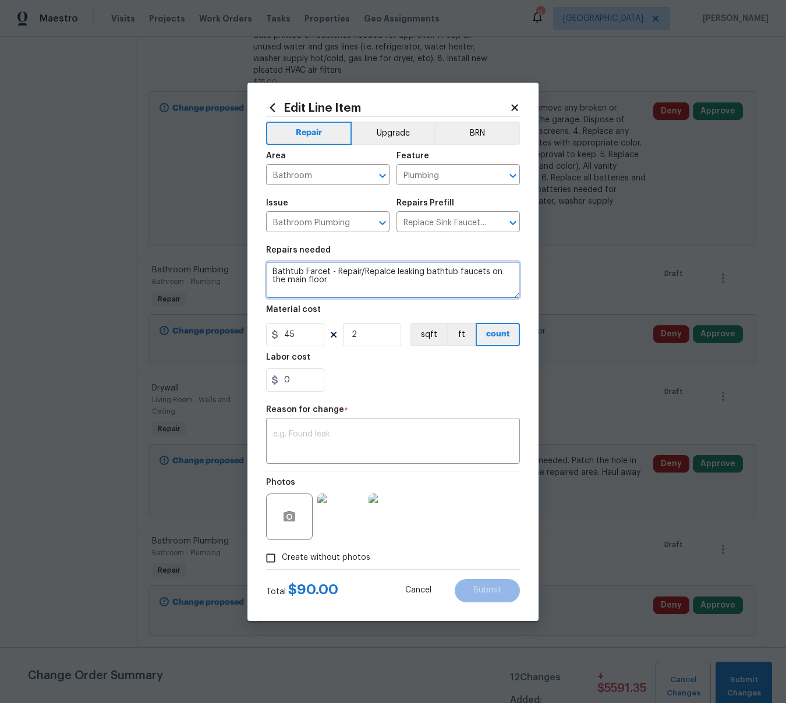
click at [316, 271] on textarea "Bathtub Farcet - Repair/Repalce leaking bathtub faucets on the main floor" at bounding box center [393, 279] width 254 height 37
click at [386, 271] on textarea "Bathtub Faucet - Repair/Repalce leaking bathtub faucets on the main floor" at bounding box center [393, 279] width 254 height 37
type textarea "Bathtub Faucet - Repair/Replace leaking bathtub faucets on the main floor"
click at [355, 424] on div "x ​" at bounding box center [393, 442] width 254 height 43
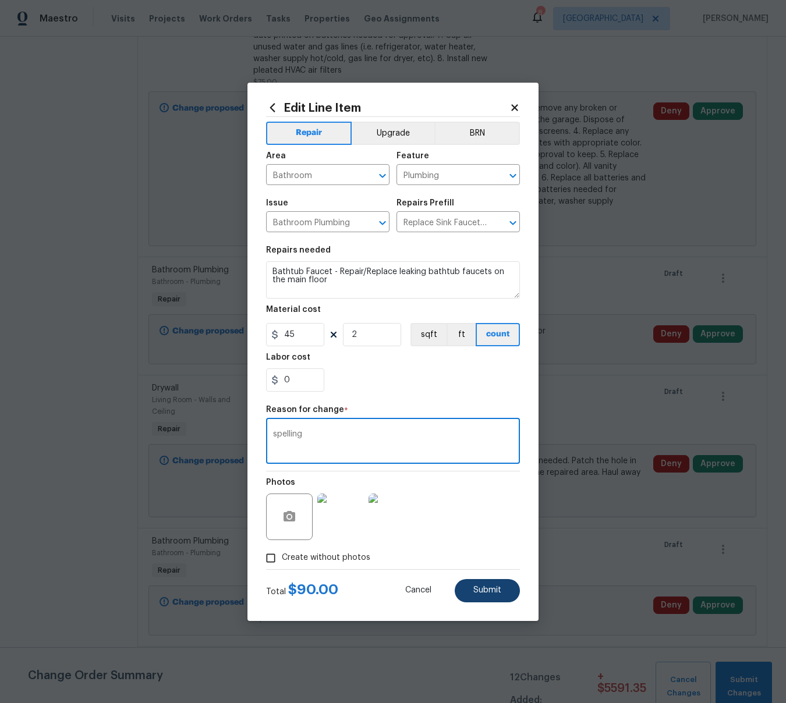
type textarea "spelling"
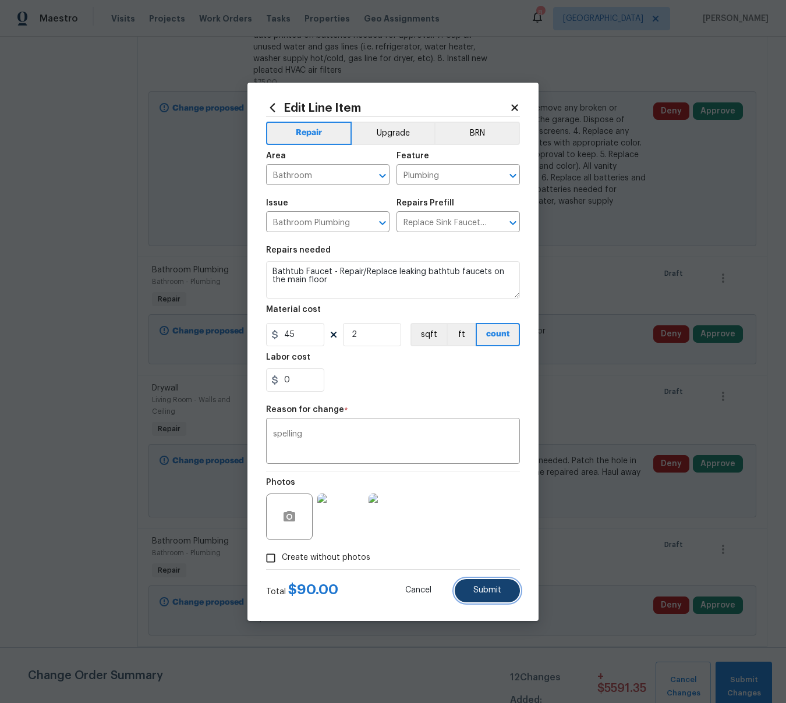
click at [478, 593] on span "Submit" at bounding box center [487, 590] width 28 height 9
type textarea "Bathtub Farcet - Repair/Repalce leaking bathtub faucets on the main floor"
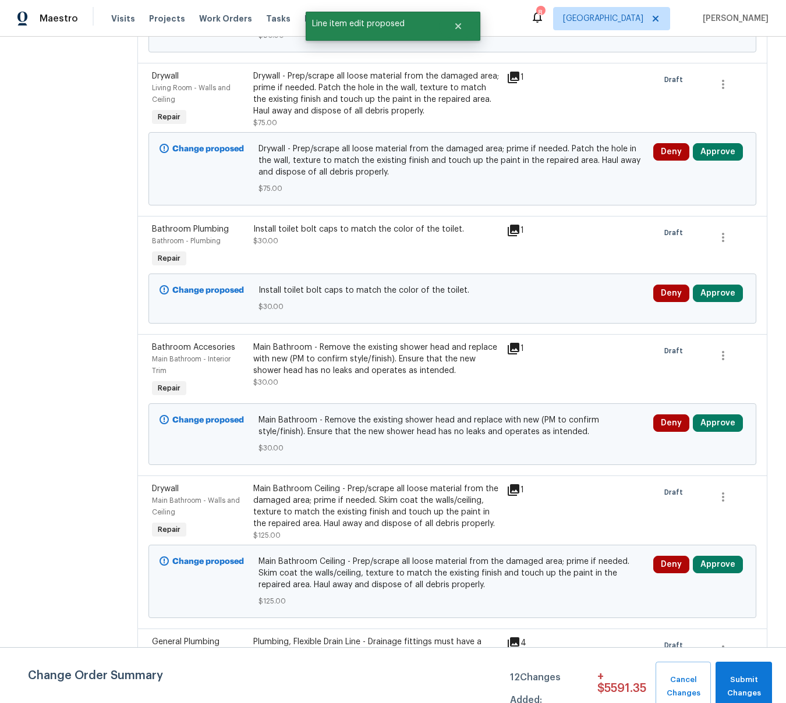
scroll to position [1610, 0]
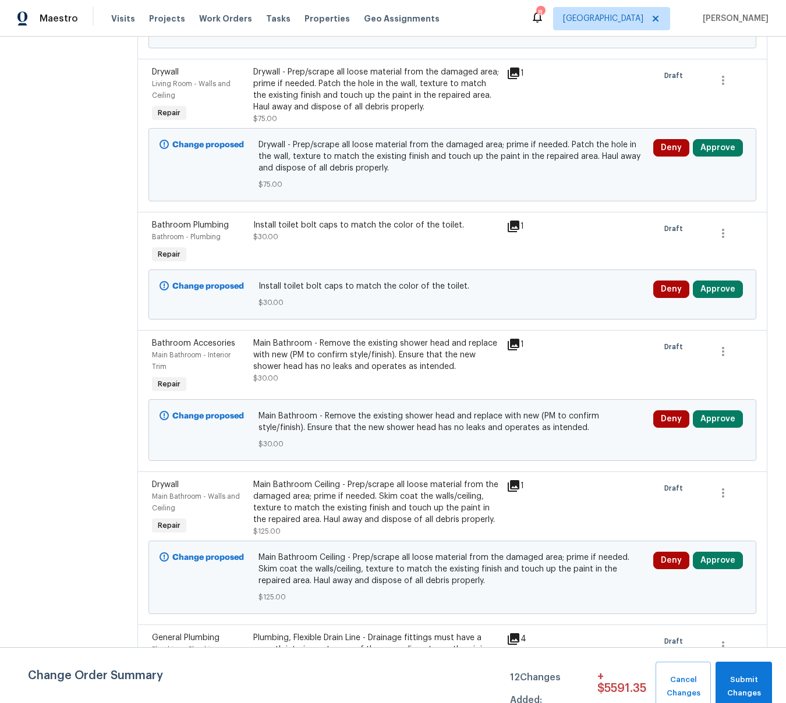
click at [323, 338] on div "Main Bathroom - Remove the existing shower head and replace with new (PM to con…" at bounding box center [376, 355] width 246 height 35
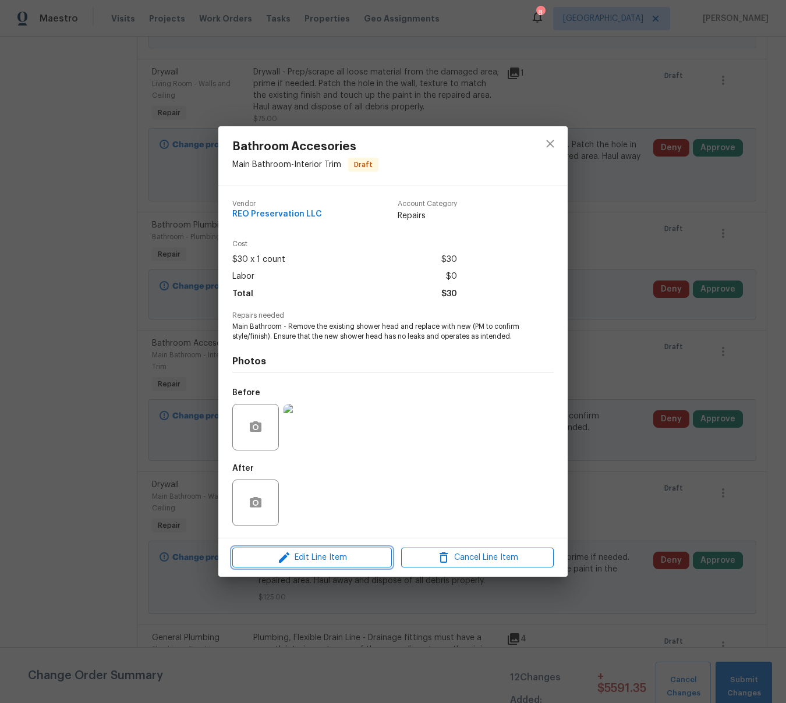
click at [321, 558] on span "Edit Line Item" at bounding box center [312, 558] width 153 height 15
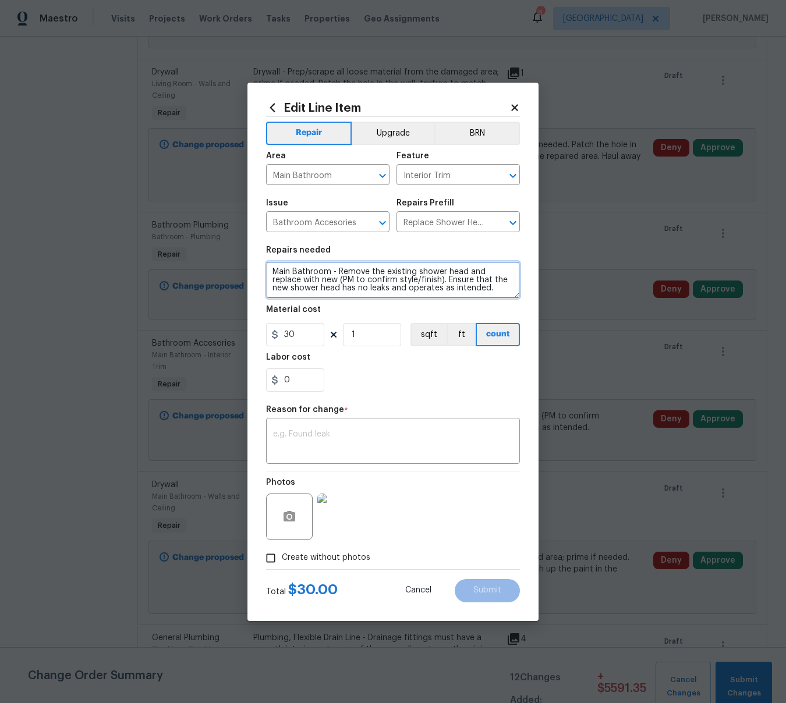
click at [293, 271] on textarea "Main Bathroom - Remove the existing shower head and replace with new (PM to con…" at bounding box center [393, 279] width 254 height 37
type textarea "Bathroom - Remove the existing shower head and replace with new (PM to confirm …"
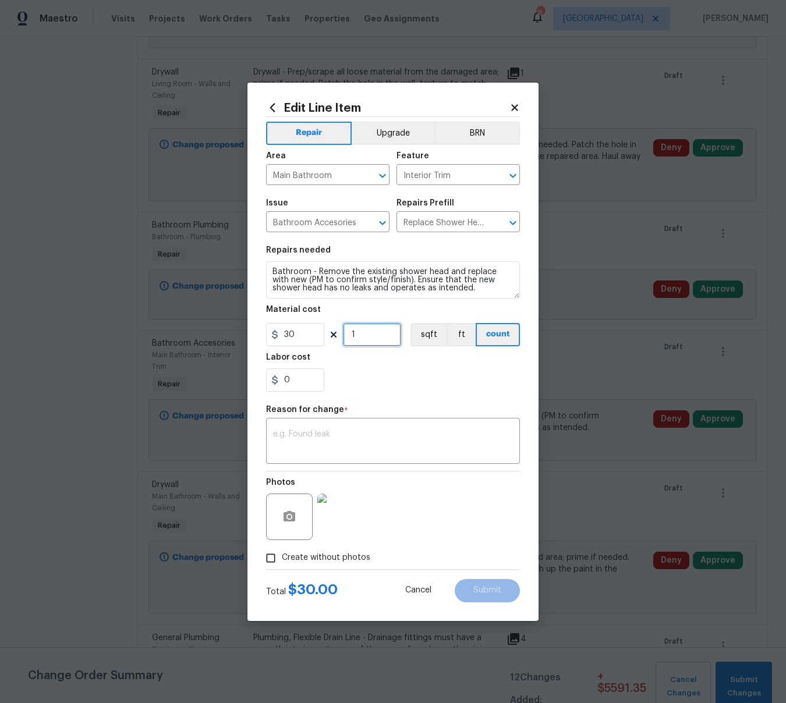
click at [365, 333] on input "1" at bounding box center [372, 334] width 58 height 23
type input "2"
click at [318, 430] on div "x ​" at bounding box center [393, 442] width 254 height 43
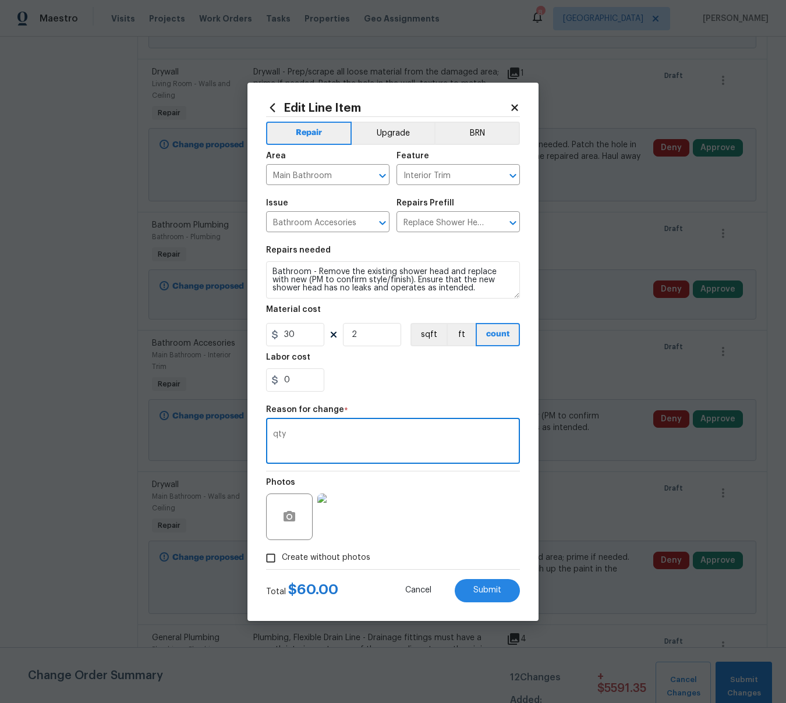
type textarea "qty"
click at [287, 518] on icon "button" at bounding box center [290, 516] width 12 height 10
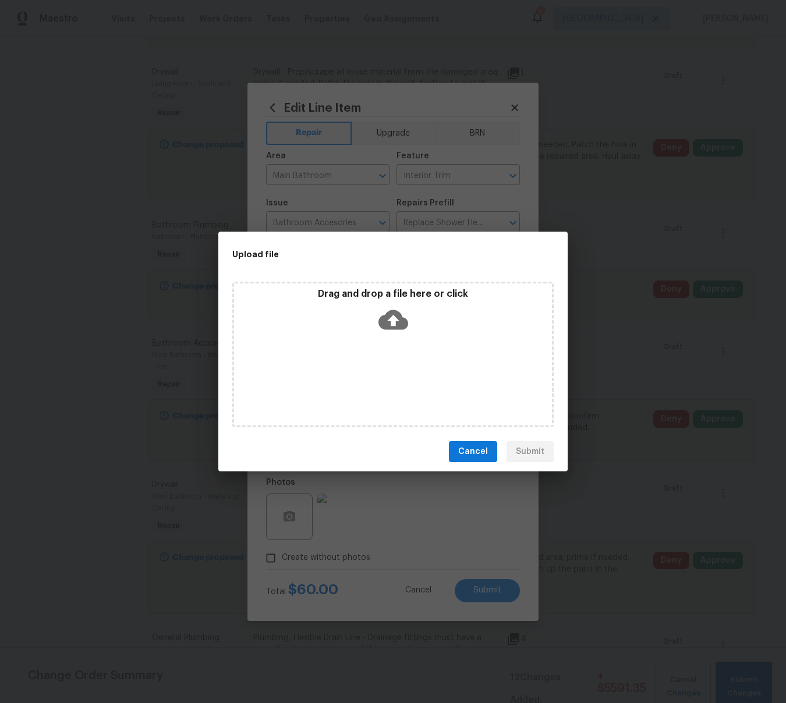
click at [460, 451] on button "Cancel" at bounding box center [473, 452] width 48 height 22
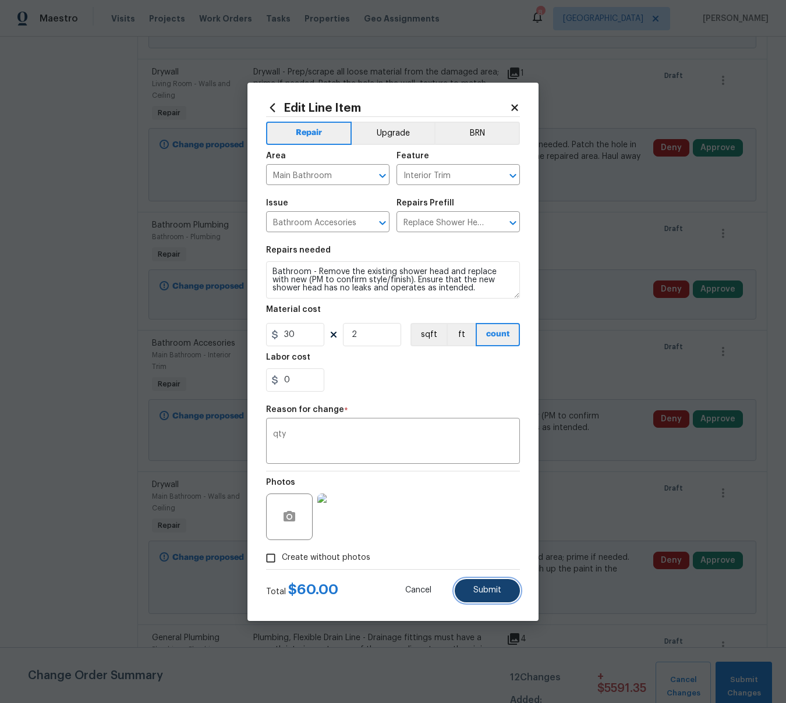
click at [497, 586] on button "Submit" at bounding box center [487, 590] width 65 height 23
type textarea "Main Bathroom - Remove the existing shower head and replace with new (PM to con…"
type input "1"
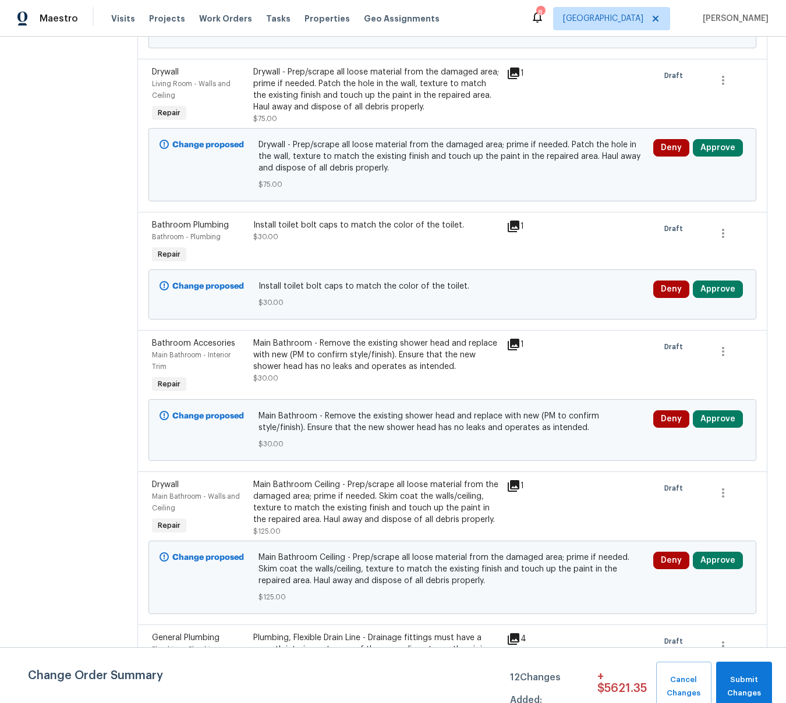
click at [352, 339] on div "Main Bathroom - Remove the existing shower head and replace with new (PM to con…" at bounding box center [376, 355] width 246 height 35
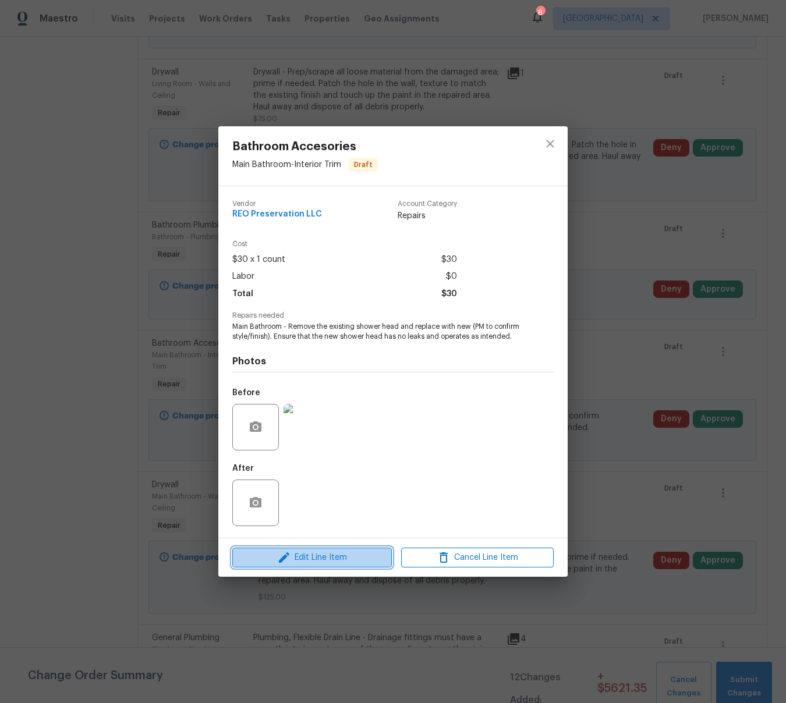
click at [344, 554] on span "Edit Line Item" at bounding box center [312, 558] width 153 height 15
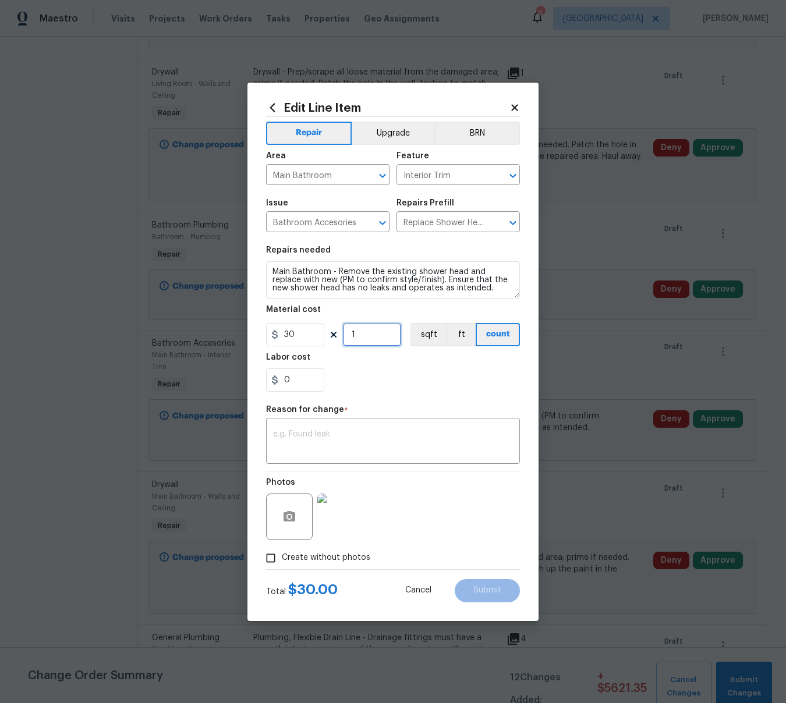
click at [367, 334] on input "1" at bounding box center [372, 334] width 58 height 23
type input "2"
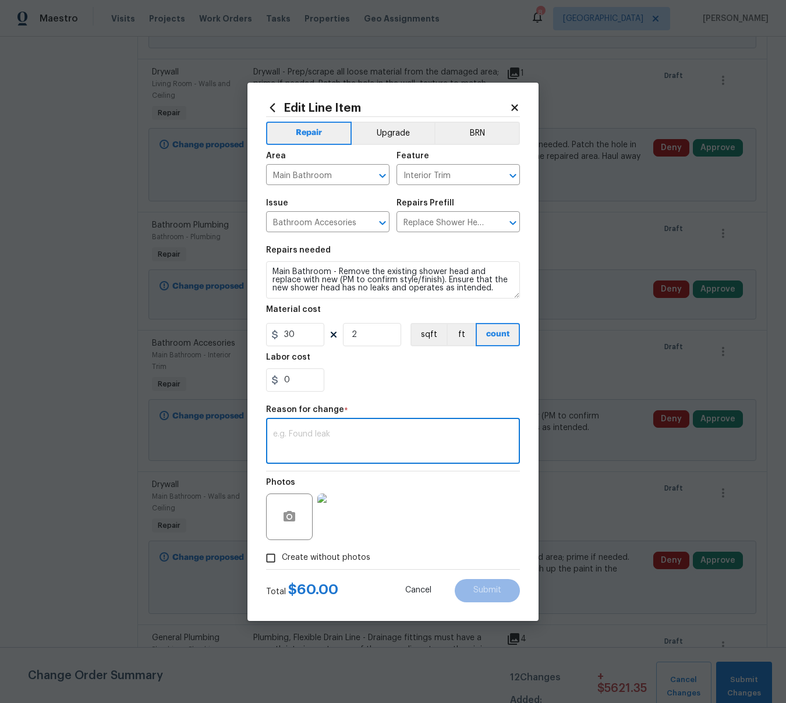
click at [387, 450] on textarea at bounding box center [393, 442] width 240 height 24
type textarea "qty"
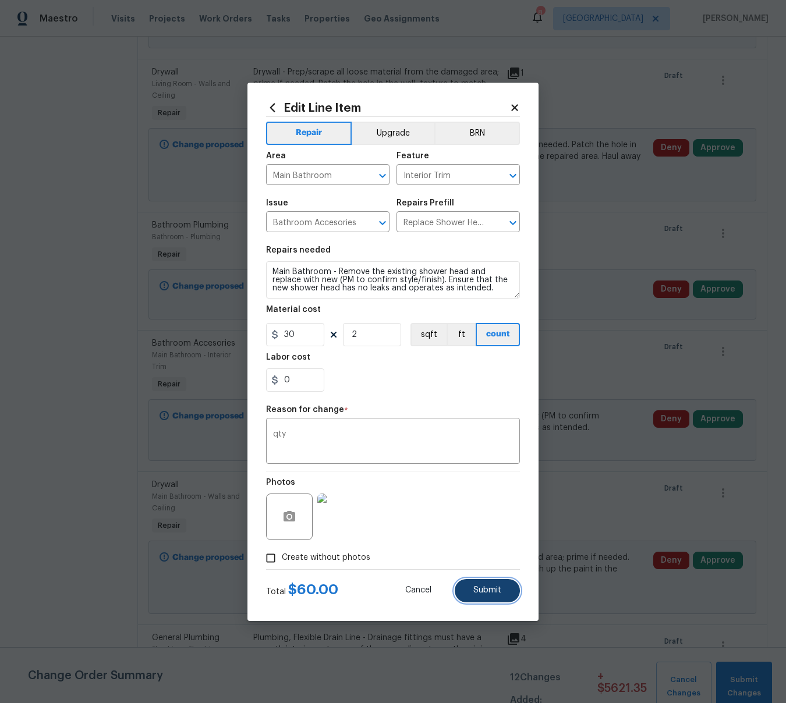
click at [493, 586] on button "Submit" at bounding box center [487, 590] width 65 height 23
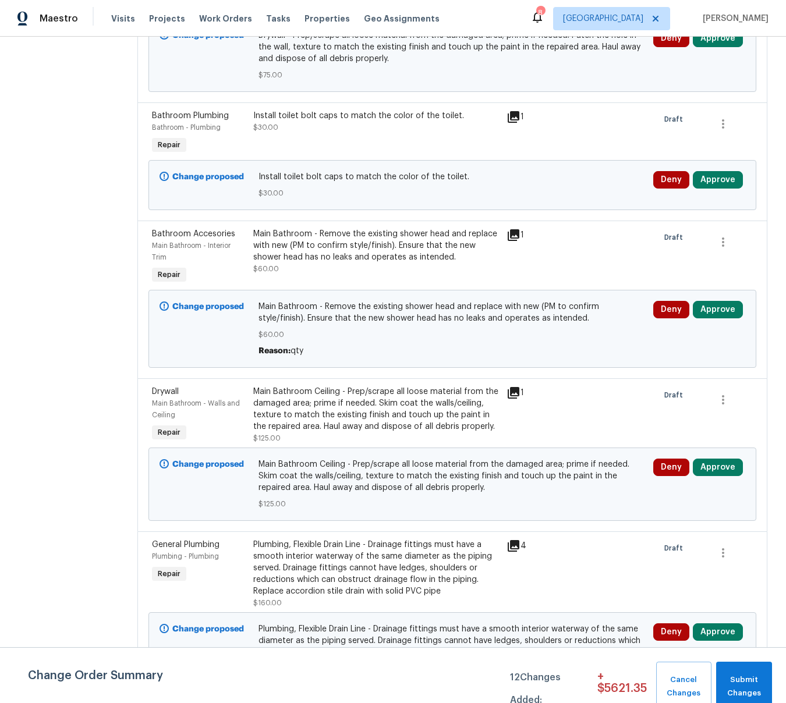
scroll to position [1739, 0]
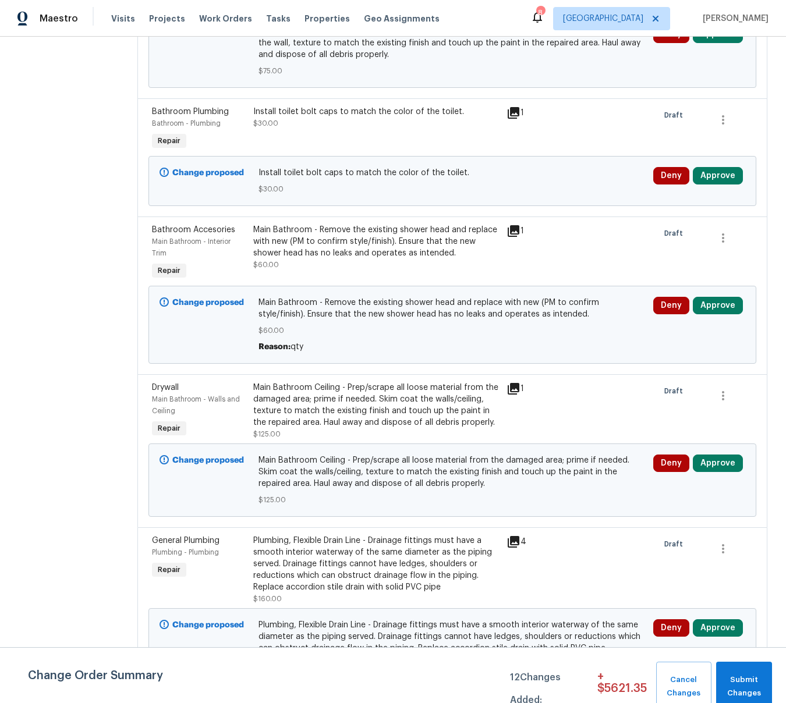
click at [352, 227] on div "Main Bathroom - Remove the existing shower head and replace with new (PM to con…" at bounding box center [376, 241] width 246 height 35
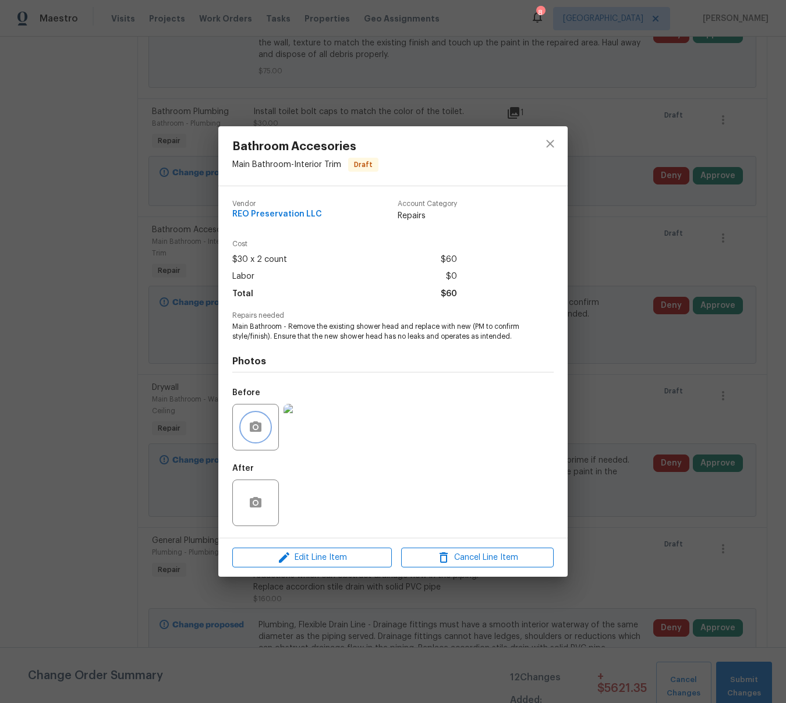
click at [259, 426] on icon "button" at bounding box center [256, 427] width 12 height 10
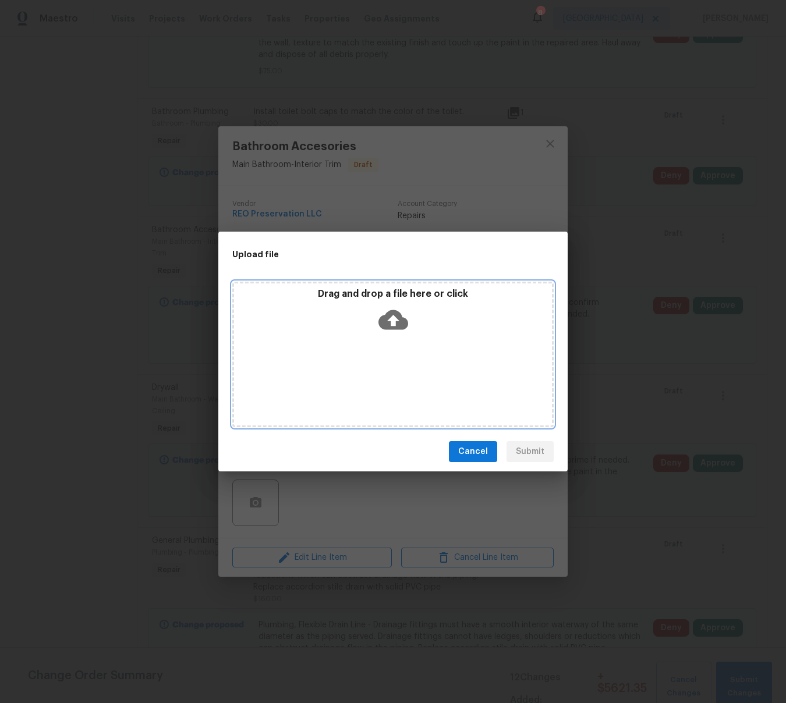
click at [385, 319] on icon at bounding box center [394, 320] width 30 height 20
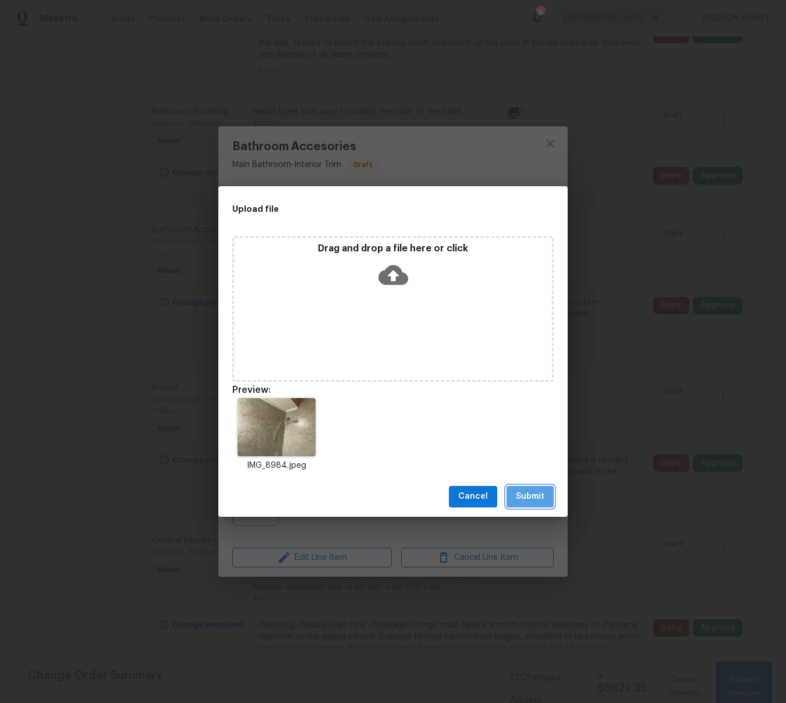
click at [539, 495] on span "Submit" at bounding box center [530, 497] width 29 height 15
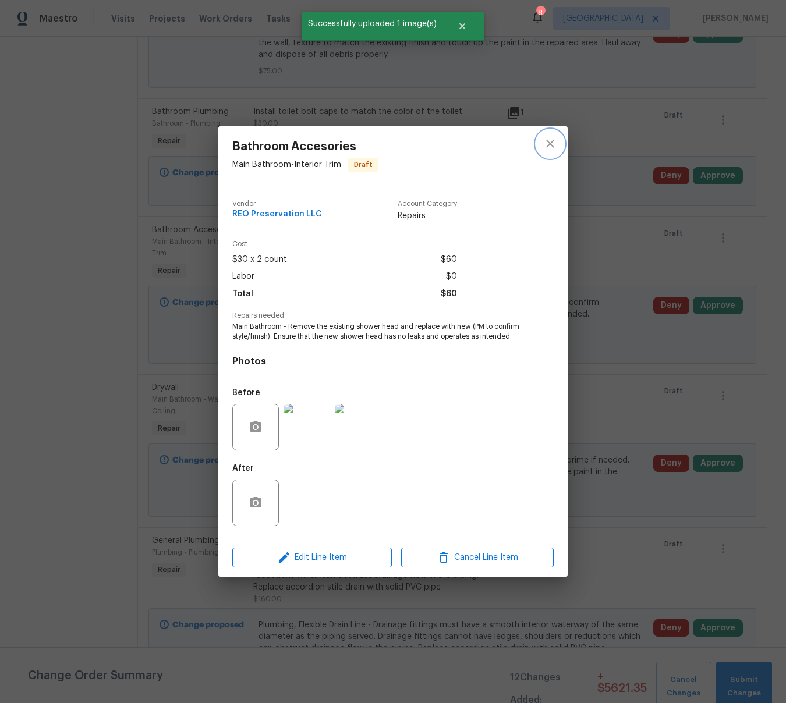
click at [549, 146] on icon "close" at bounding box center [550, 144] width 14 height 14
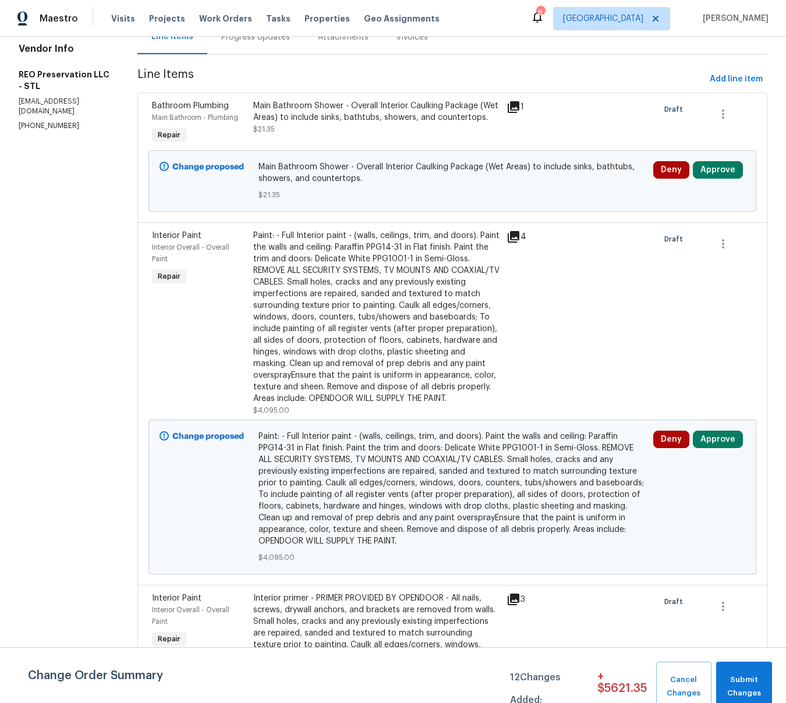
scroll to position [0, 0]
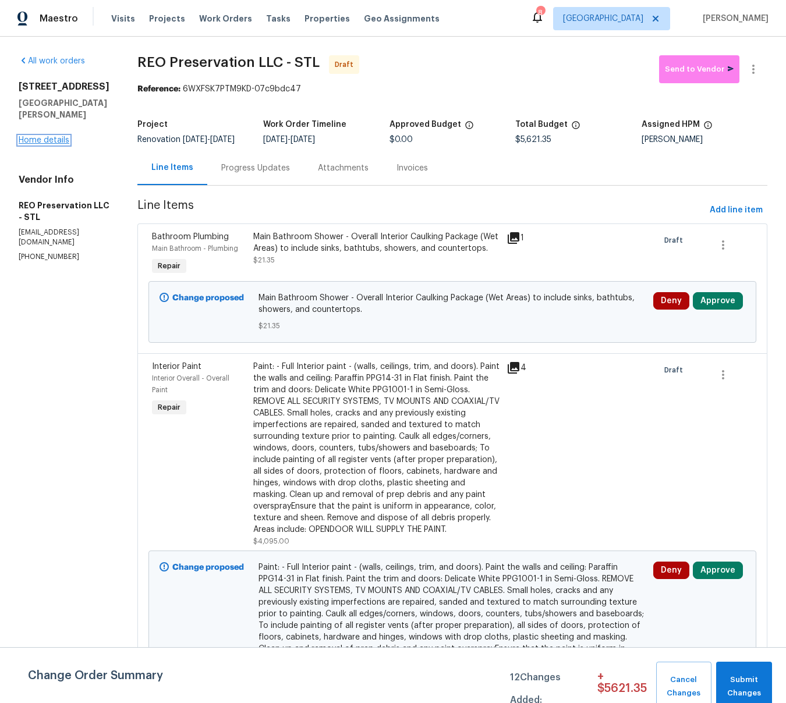
click at [57, 144] on link "Home details" at bounding box center [44, 140] width 51 height 8
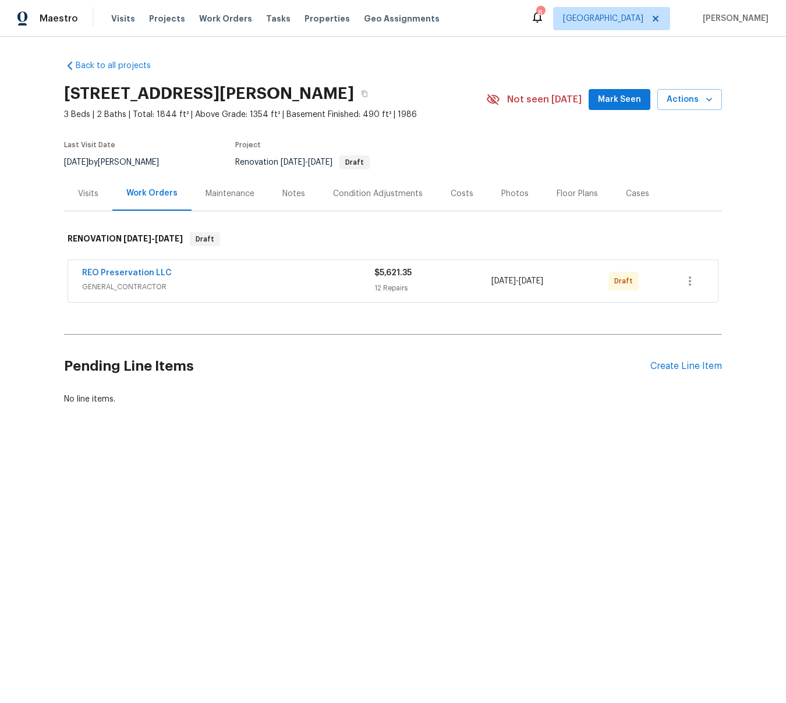
click at [570, 193] on div "Floor Plans" at bounding box center [577, 194] width 41 height 12
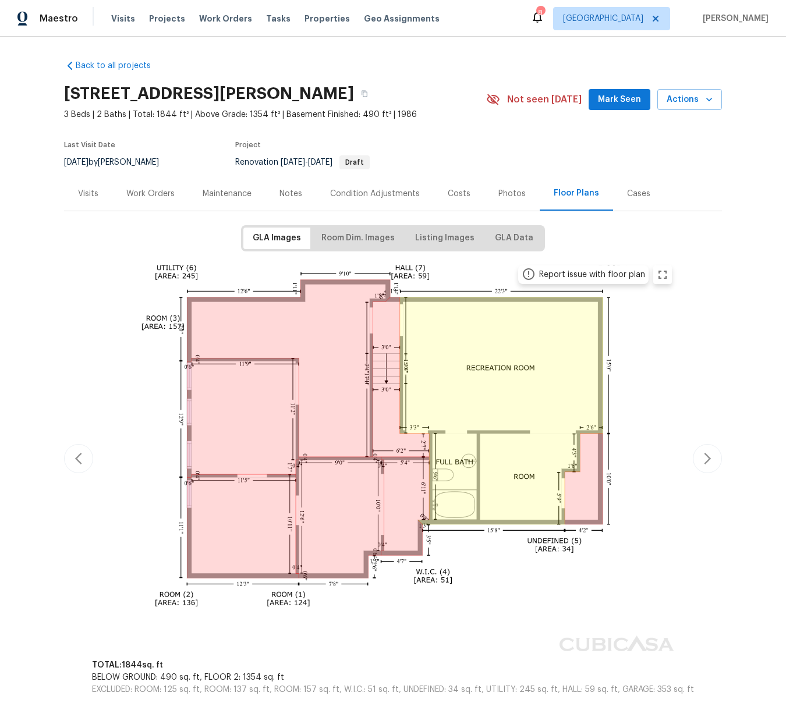
click at [167, 195] on div "Work Orders" at bounding box center [150, 194] width 48 height 12
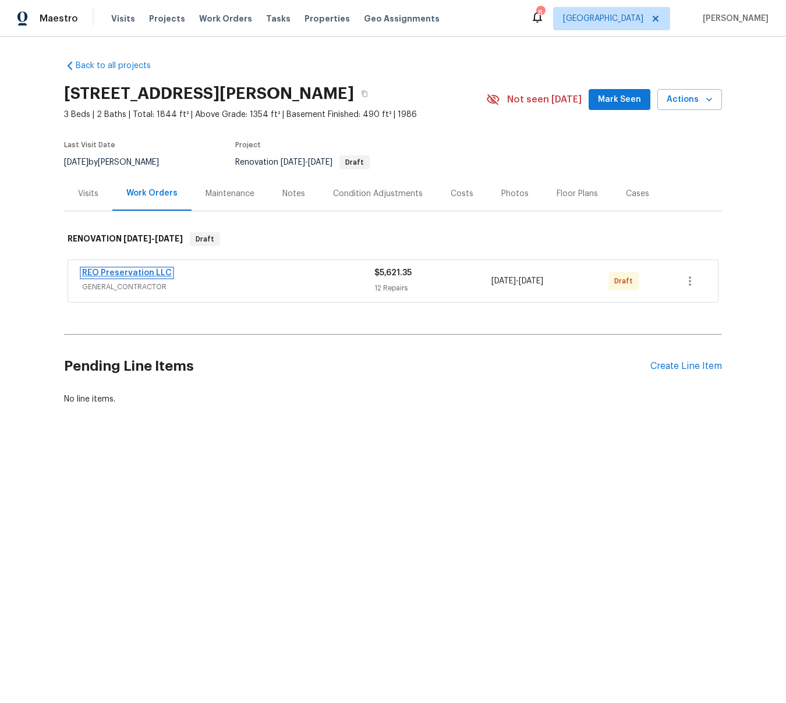
click at [124, 273] on link "REO Preservation LLC" at bounding box center [127, 273] width 90 height 8
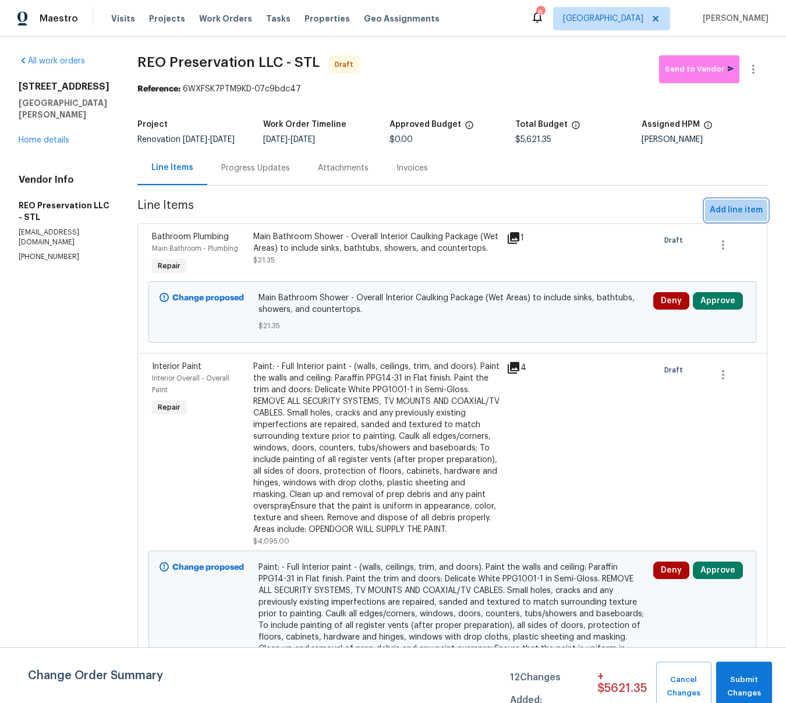
click at [722, 218] on span "Add line item" at bounding box center [736, 210] width 53 height 15
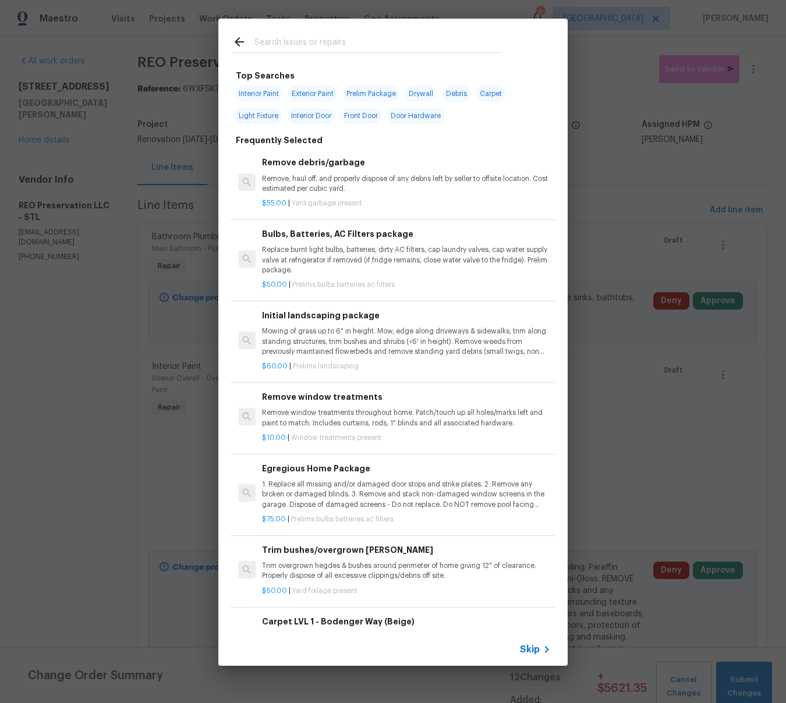
click at [312, 47] on input "text" at bounding box center [377, 43] width 247 height 17
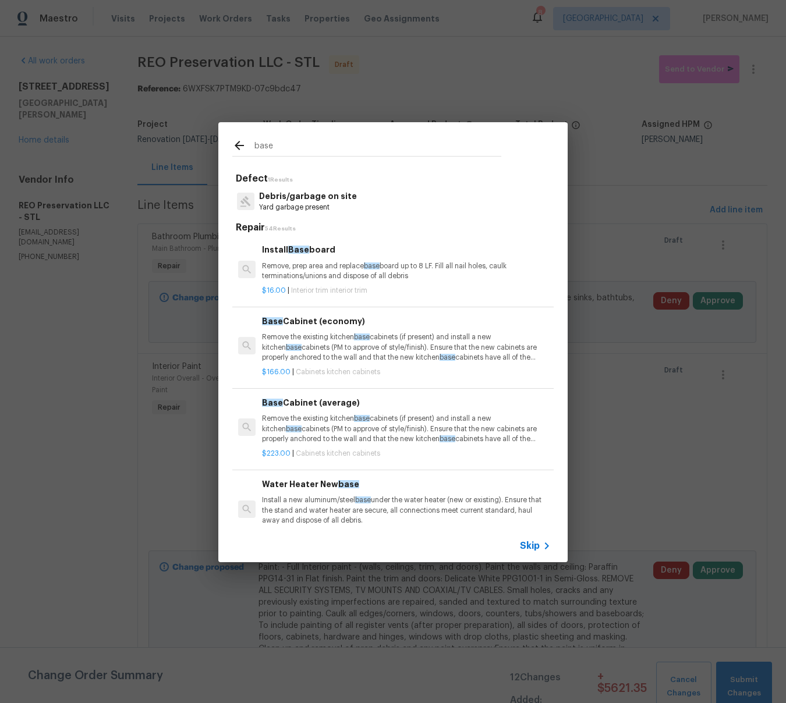
type input "base"
click at [305, 273] on p "Remove, prep area and replace base board up to 8 LF. Fill all nail holes, caulk…" at bounding box center [406, 271] width 289 height 20
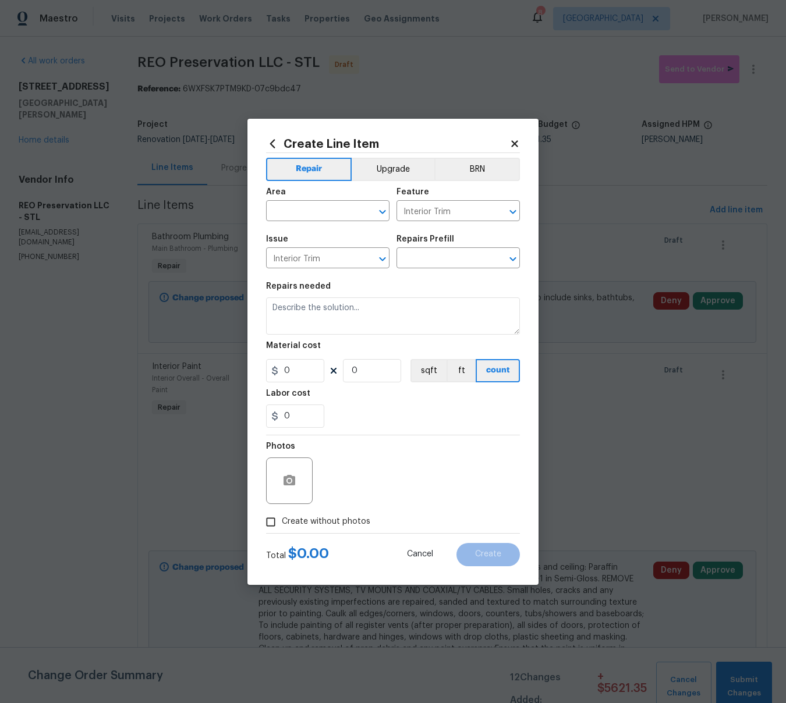
type input "Install Baseboard $16.00"
type textarea "Remove, prep area and replace baseboard up to 8 LF. Fill all nail holes, caulk …"
type input "16"
type input "1"
click at [296, 208] on input "text" at bounding box center [311, 212] width 91 height 18
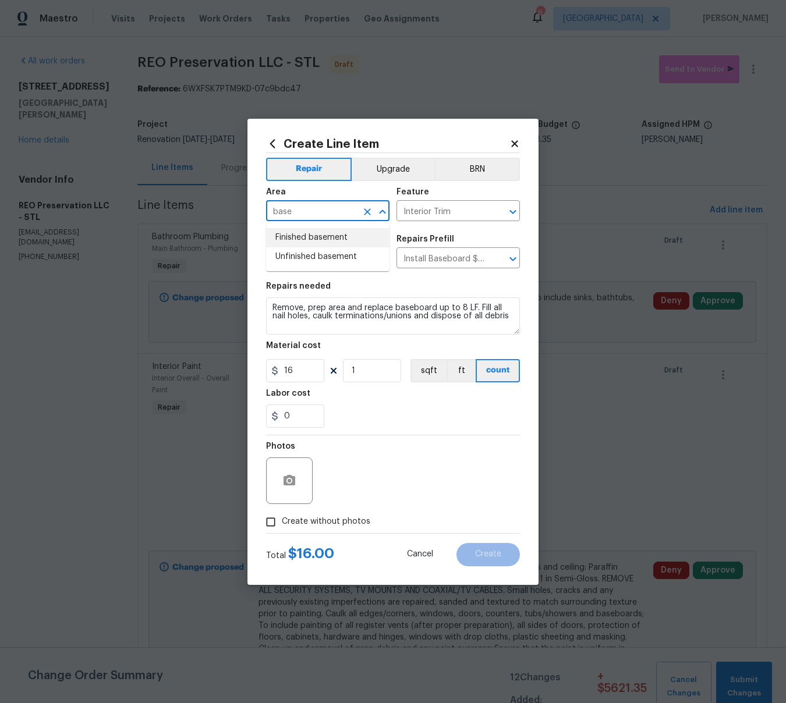
click at [311, 242] on li "Finished basement" at bounding box center [327, 237] width 123 height 19
type input "Finished basement"
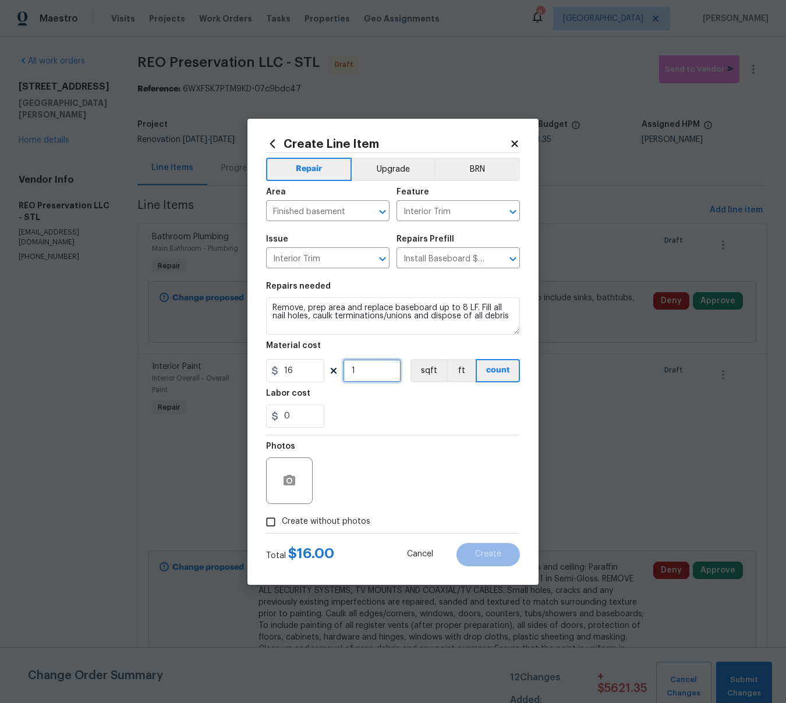
click at [379, 377] on input "1" at bounding box center [372, 370] width 58 height 23
type input "15"
click at [289, 477] on icon "button" at bounding box center [290, 480] width 12 height 10
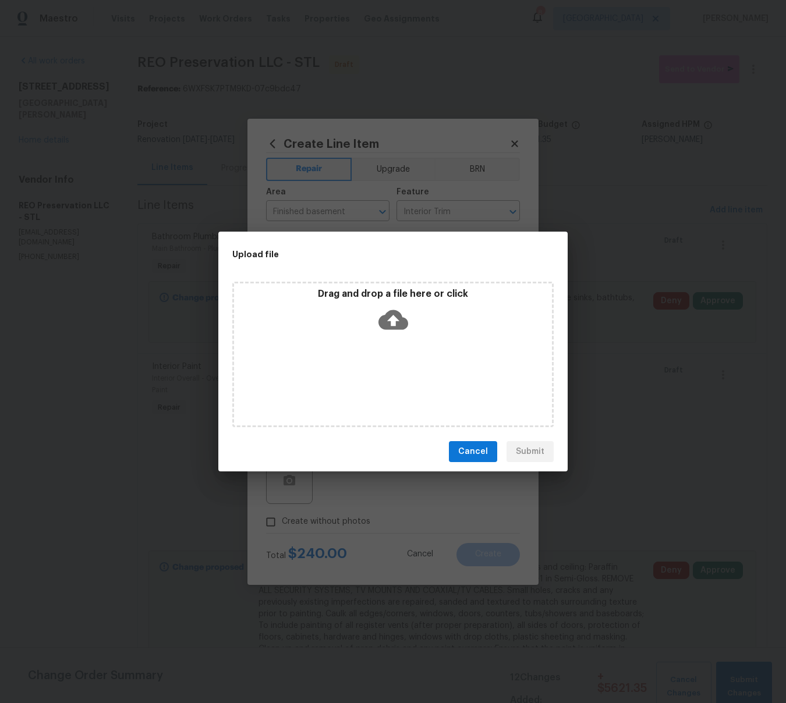
click at [398, 319] on icon at bounding box center [394, 320] width 30 height 20
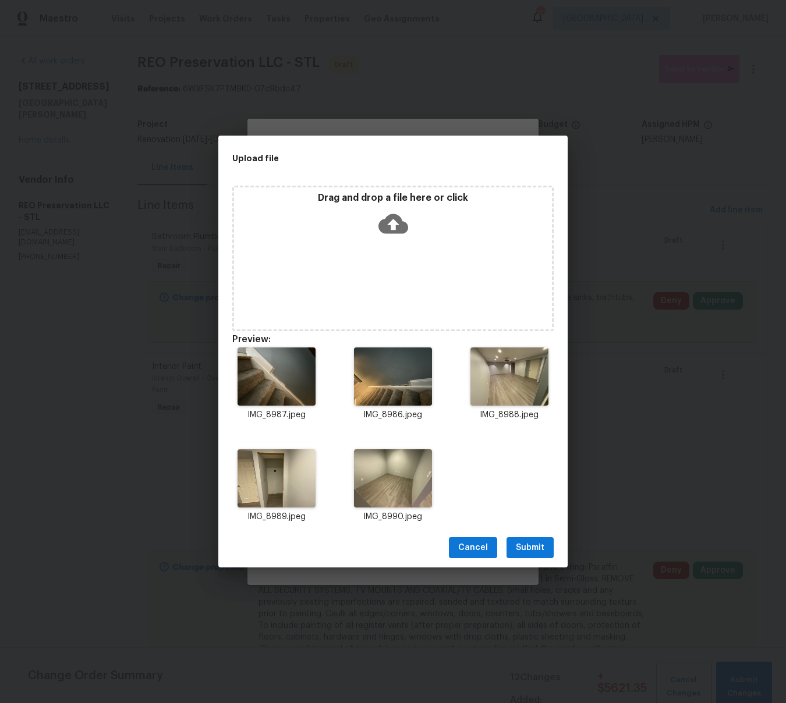
click at [538, 549] on span "Submit" at bounding box center [530, 548] width 29 height 15
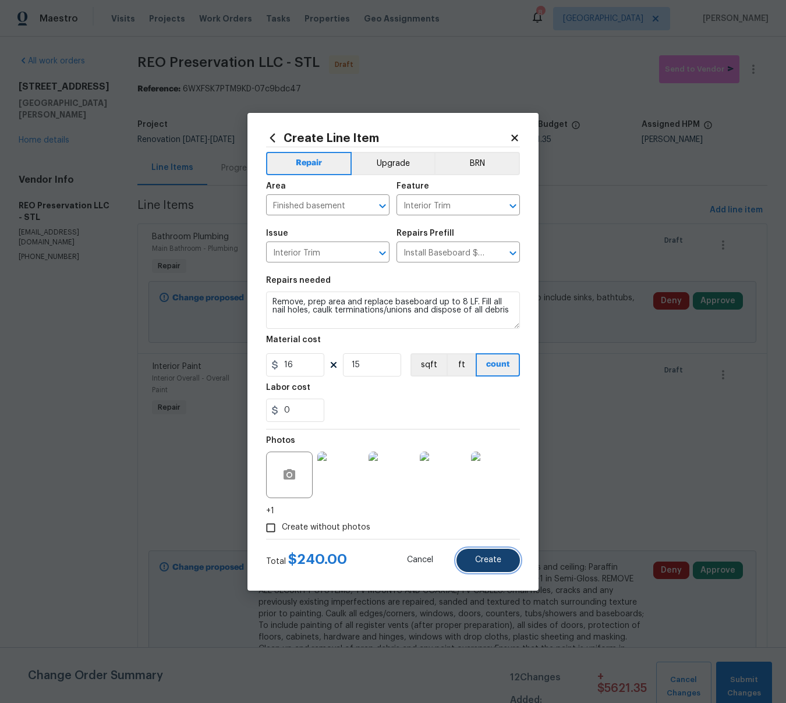
click at [492, 567] on button "Create" at bounding box center [488, 560] width 63 height 23
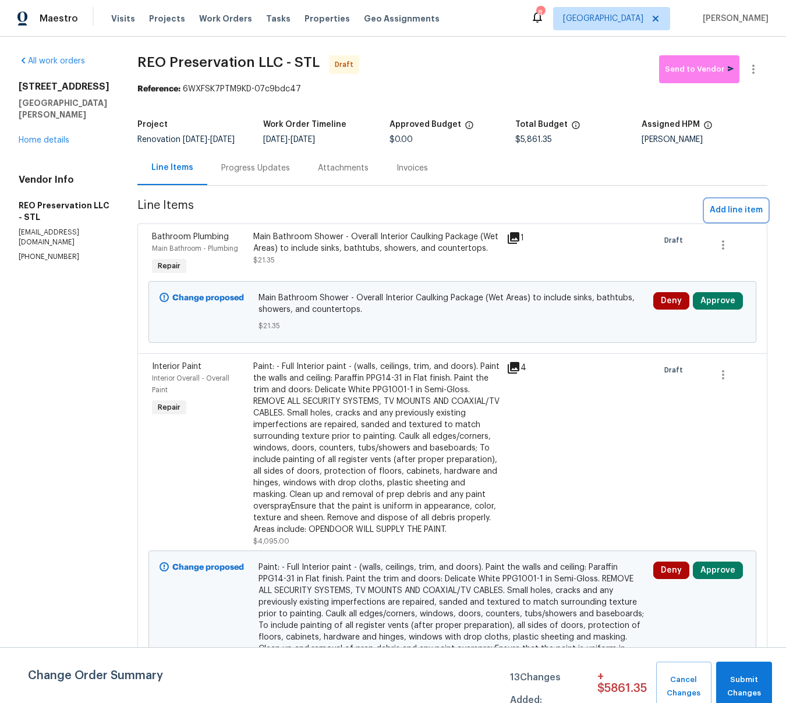
click at [723, 218] on span "Add line item" at bounding box center [736, 210] width 53 height 15
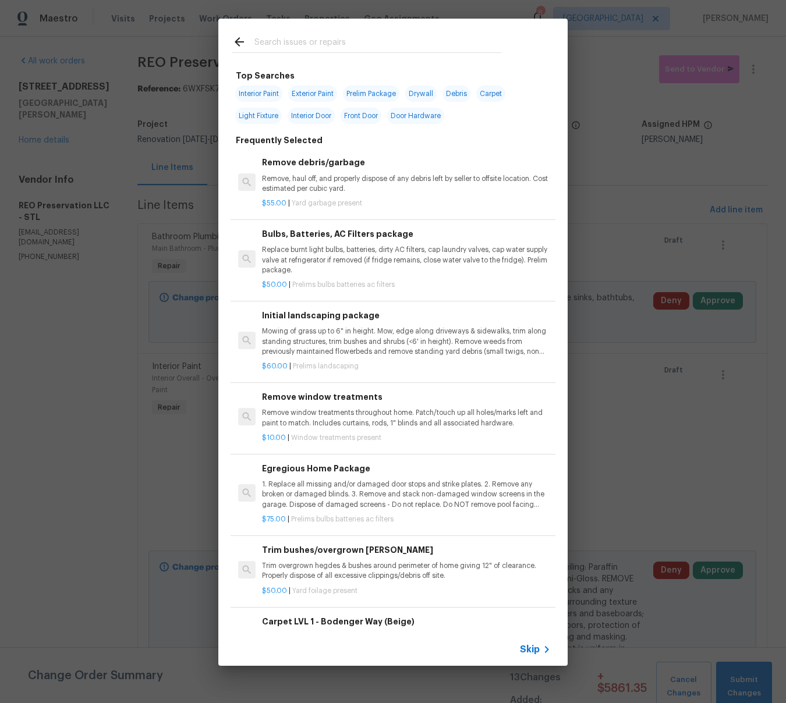
click at [288, 40] on input "text" at bounding box center [377, 43] width 247 height 17
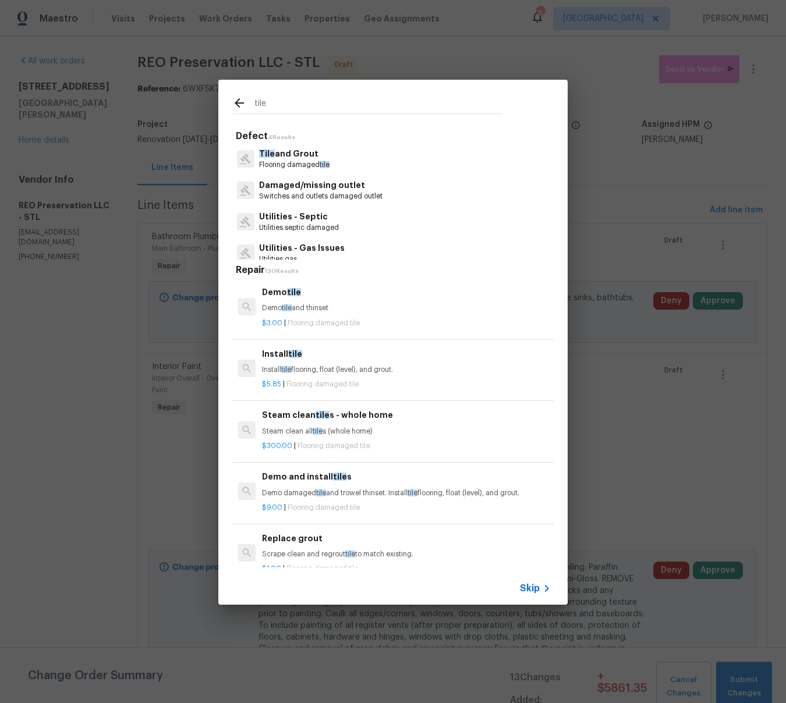
type input "tile"
click at [275, 161] on p "Flooring damaged tile" at bounding box center [294, 165] width 70 height 10
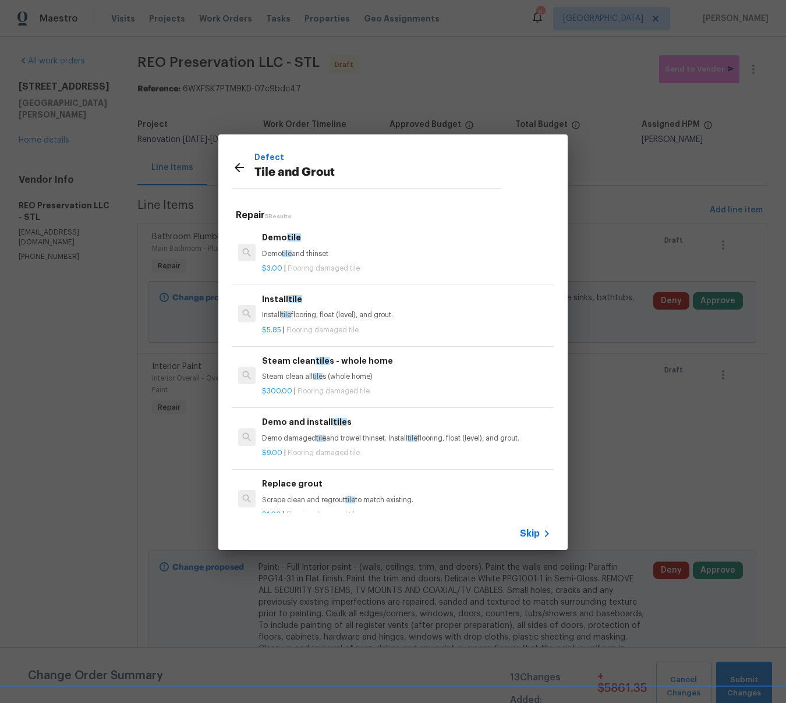
click at [288, 498] on p "Scrape clean and regrout tile to match existing." at bounding box center [406, 501] width 289 height 10
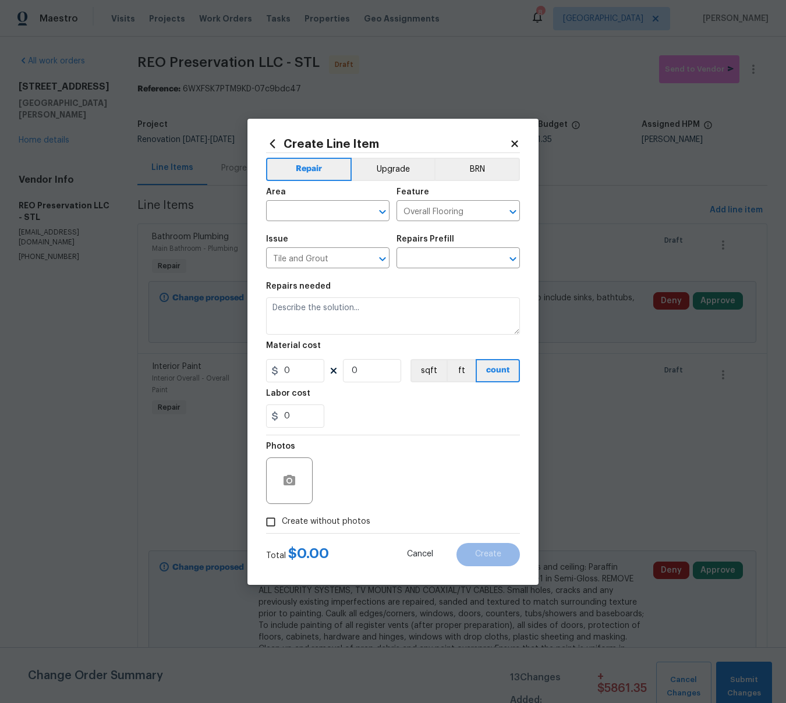
type input "Replace grout $1.00"
type textarea "Scrape clean and regrout tile to match existing."
type input "1"
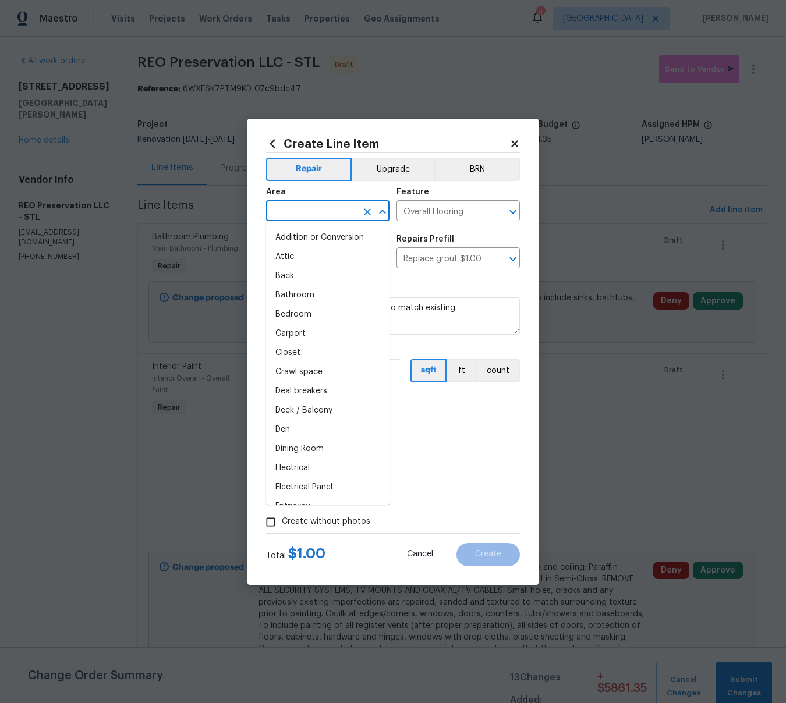
click at [296, 207] on input "text" at bounding box center [311, 212] width 91 height 18
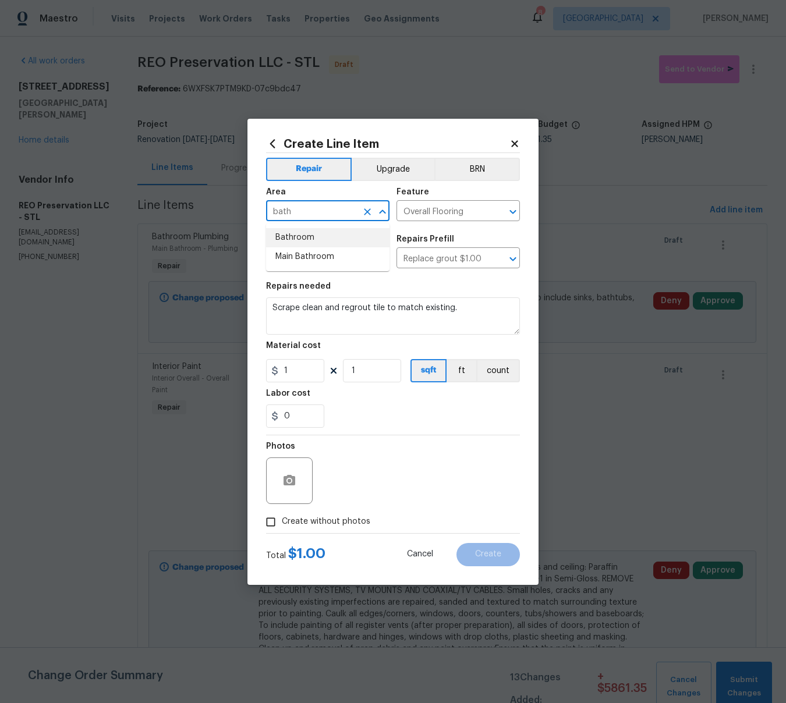
click at [305, 238] on li "Bathroom" at bounding box center [327, 237] width 123 height 19
type input "Bathroom"
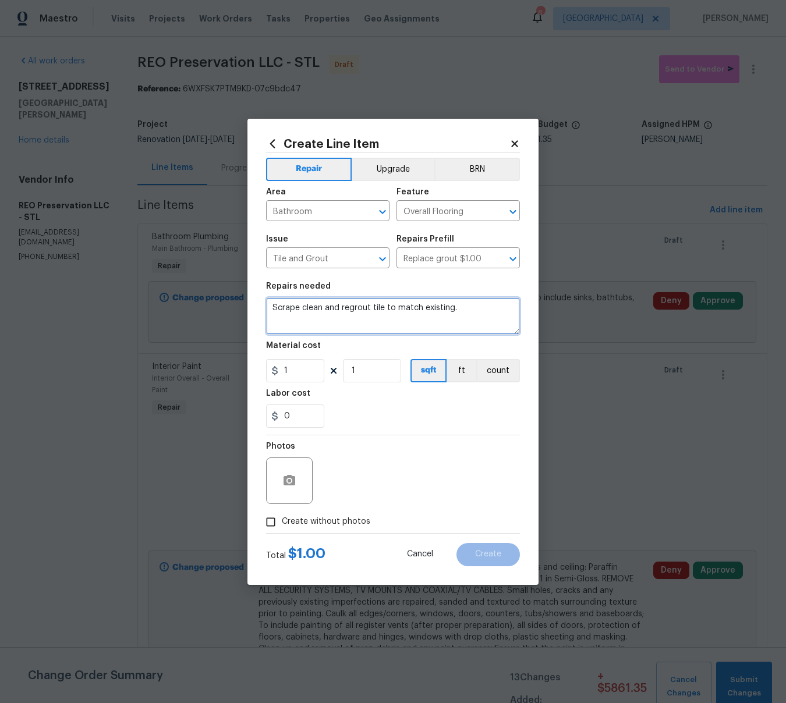
click at [275, 309] on textarea "Scrape clean and regrout tile to match existing." at bounding box center [393, 316] width 254 height 37
type textarea "Basement Bathroom - Secure damaged and loose tile. Scrape clean and regrout til…"
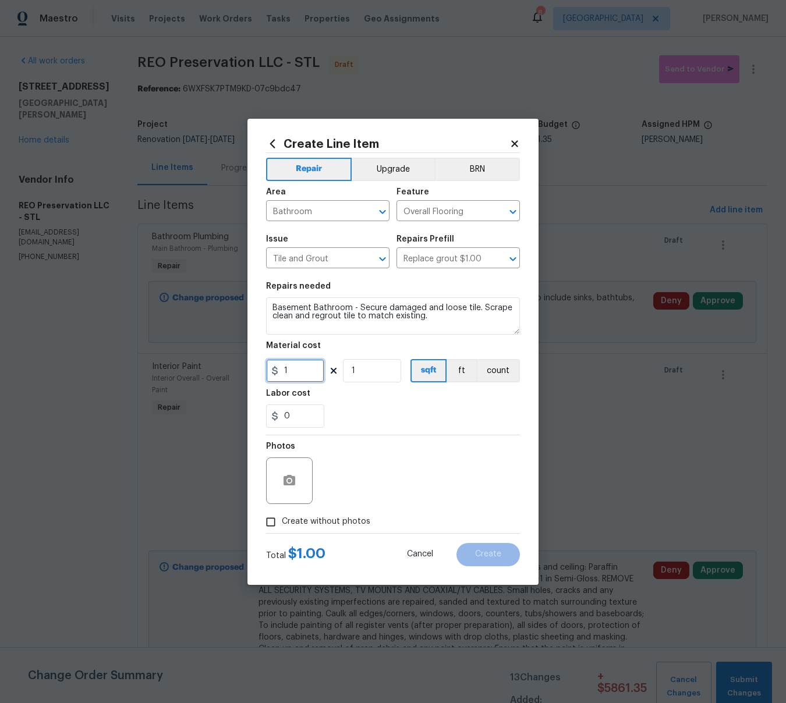
click at [303, 376] on input "1" at bounding box center [295, 370] width 58 height 23
type input "45"
click at [292, 473] on button "button" at bounding box center [289, 481] width 28 height 28
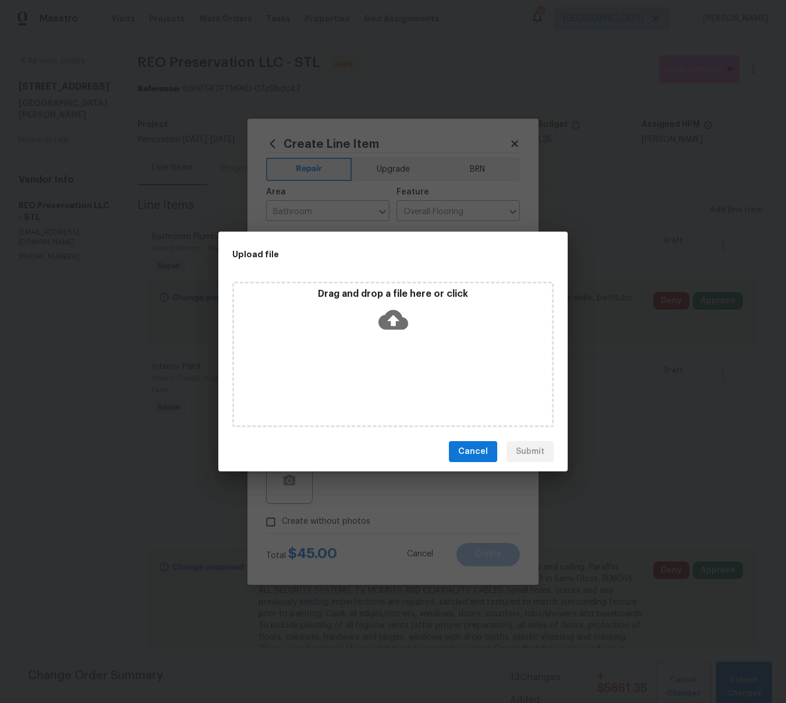
click at [395, 323] on icon at bounding box center [394, 320] width 30 height 30
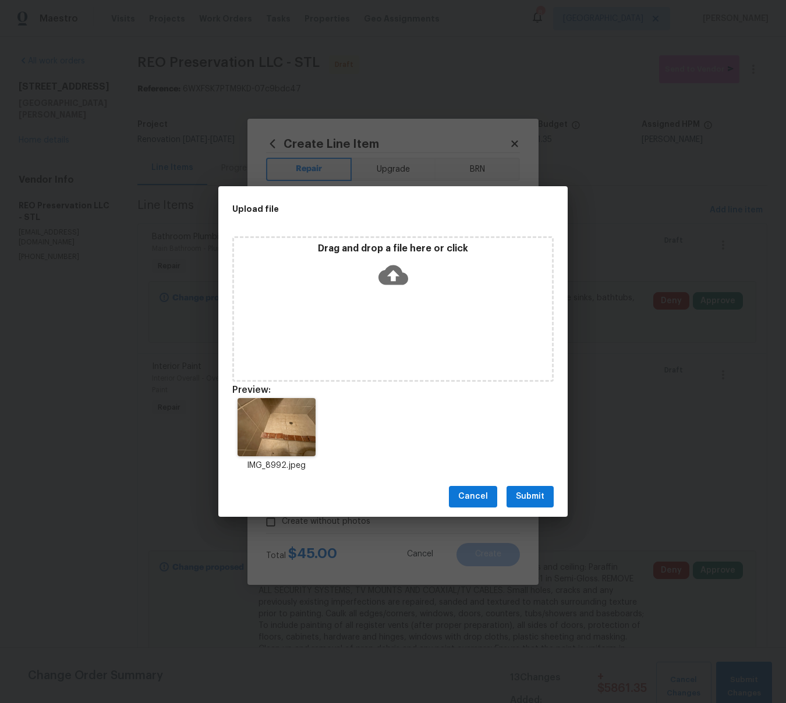
click at [542, 497] on span "Submit" at bounding box center [530, 497] width 29 height 15
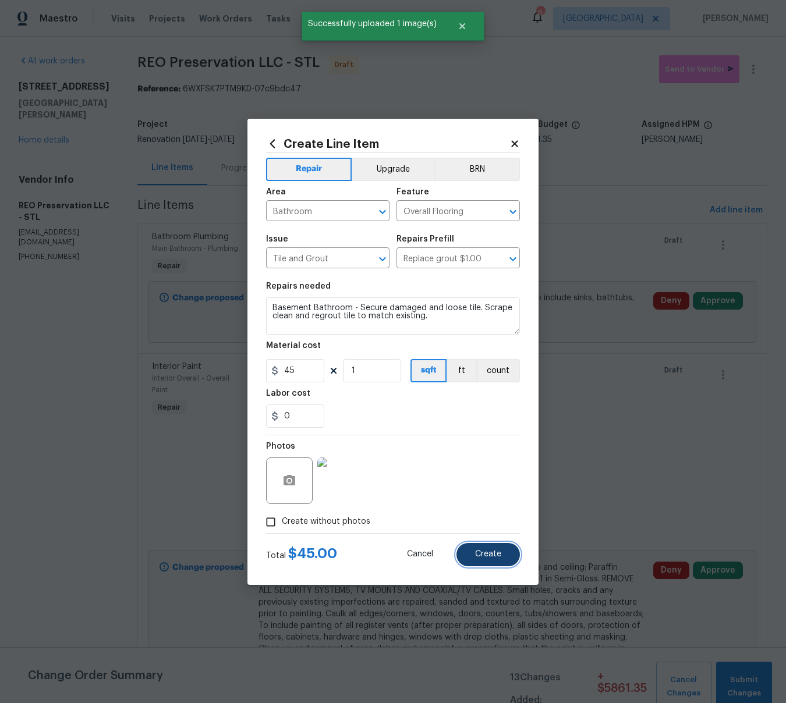
click at [491, 550] on button "Create" at bounding box center [488, 554] width 63 height 23
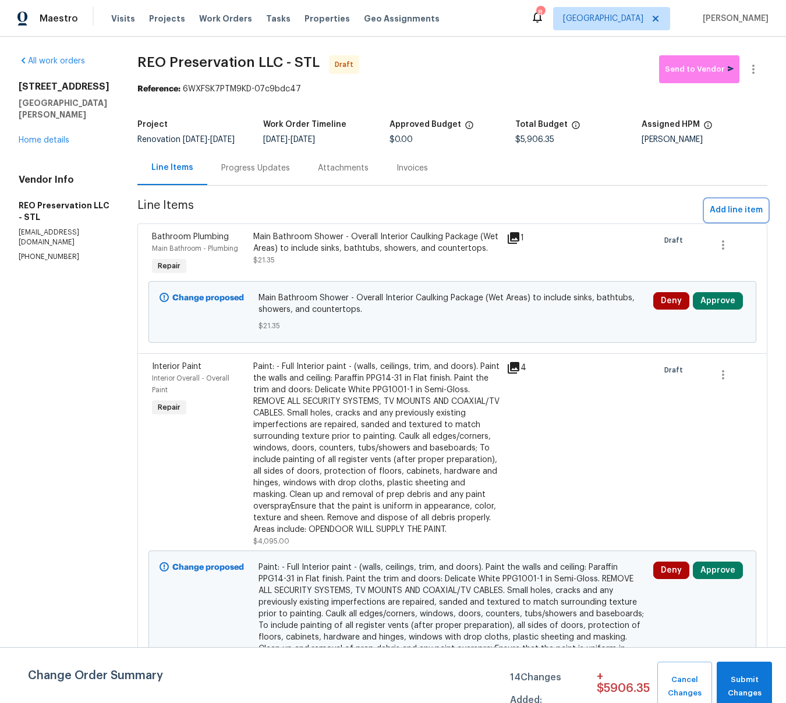
click at [726, 218] on span "Add line item" at bounding box center [736, 210] width 53 height 15
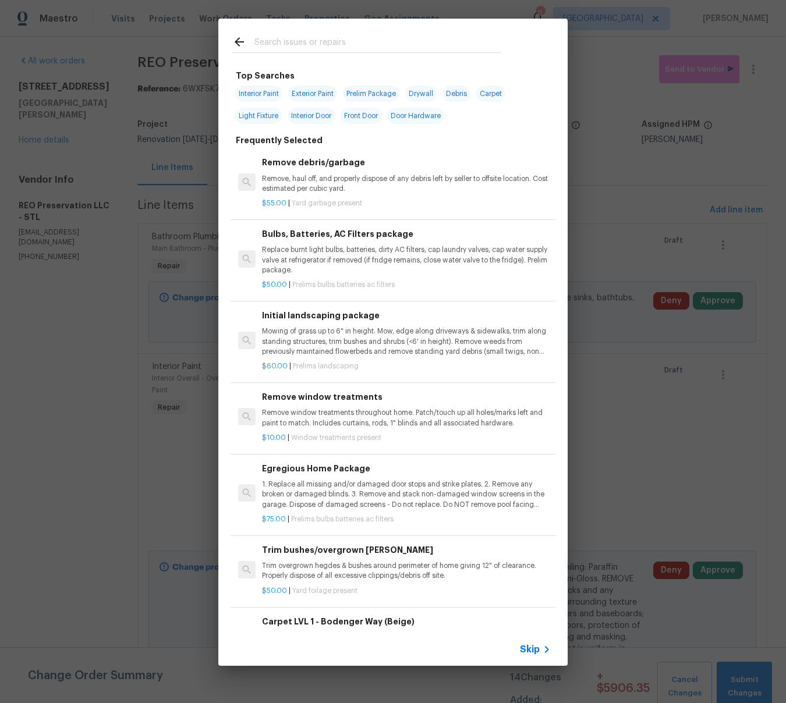
click at [339, 41] on input "text" at bounding box center [377, 43] width 247 height 17
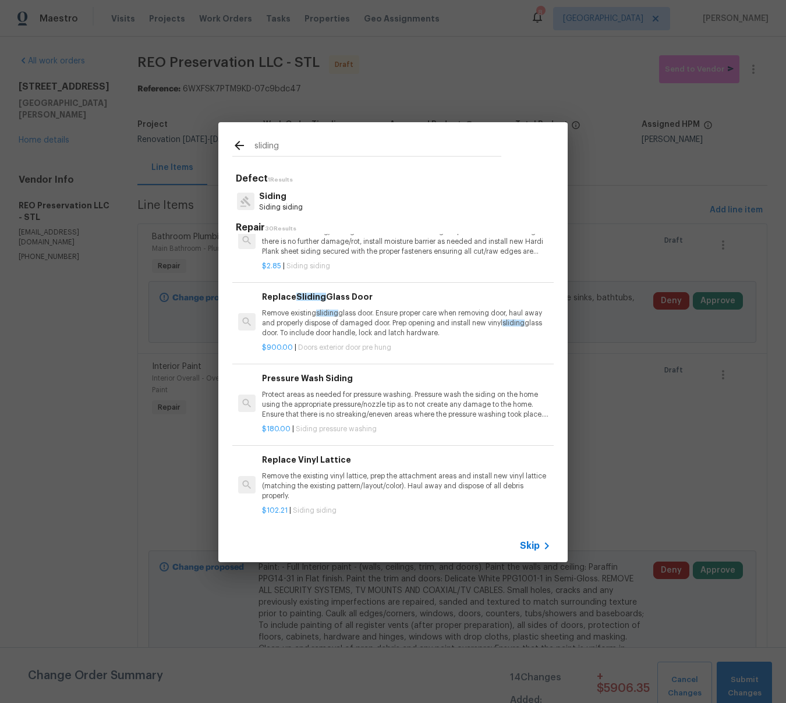
scroll to position [525, 0]
type input "sliding"
click at [373, 327] on p "Remove existing sliding glass door. Ensure proper care when removing door, haul…" at bounding box center [406, 322] width 289 height 30
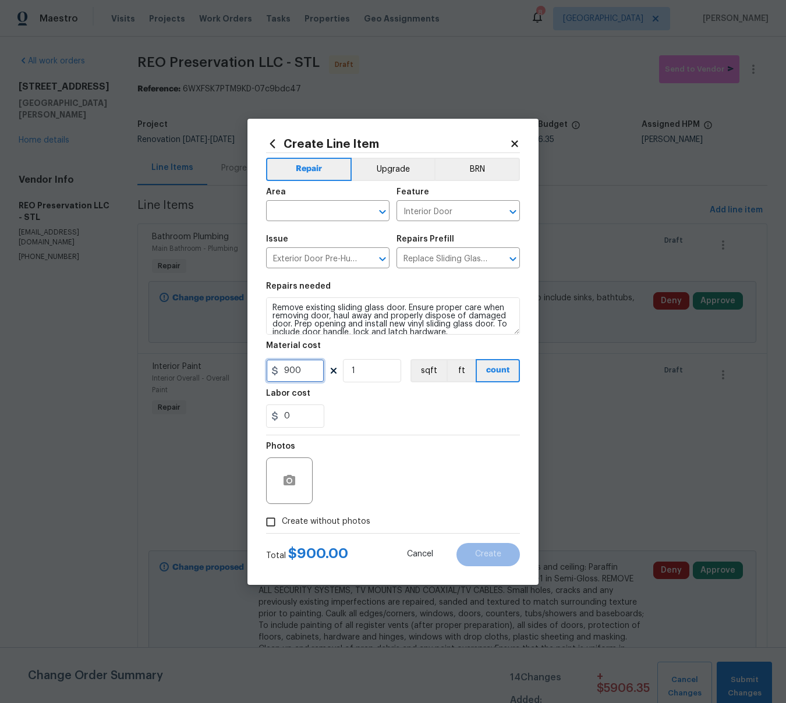
click at [303, 375] on input "900" at bounding box center [295, 370] width 58 height 23
type input "1200"
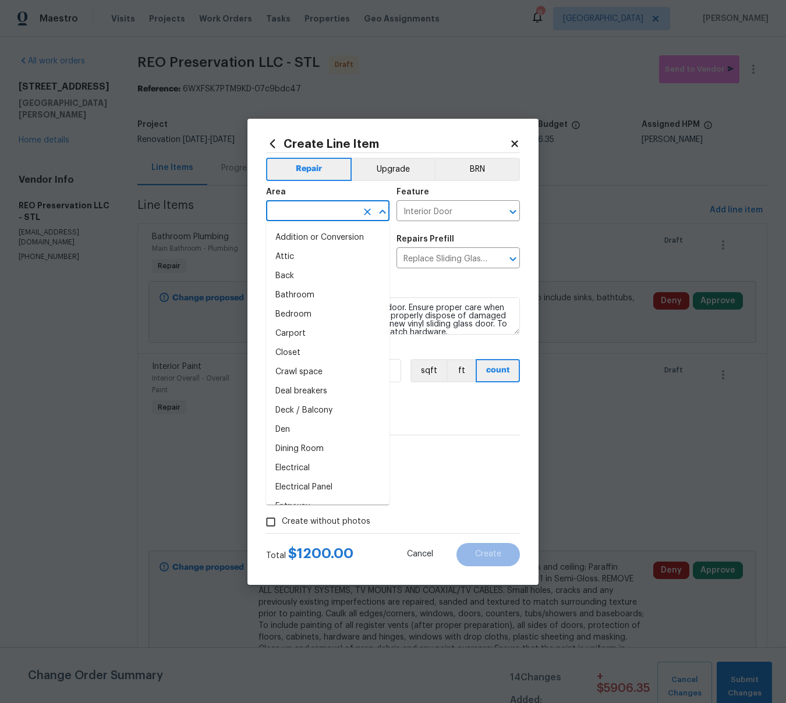
click at [295, 213] on input "text" at bounding box center [311, 212] width 91 height 18
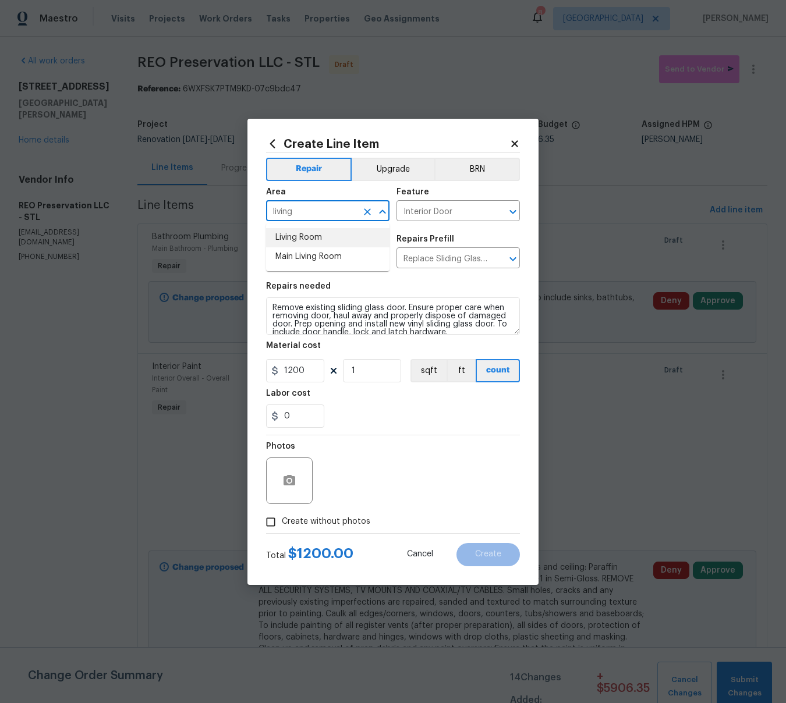
click at [303, 238] on li "Living Room" at bounding box center [327, 237] width 123 height 19
type input "Living Room"
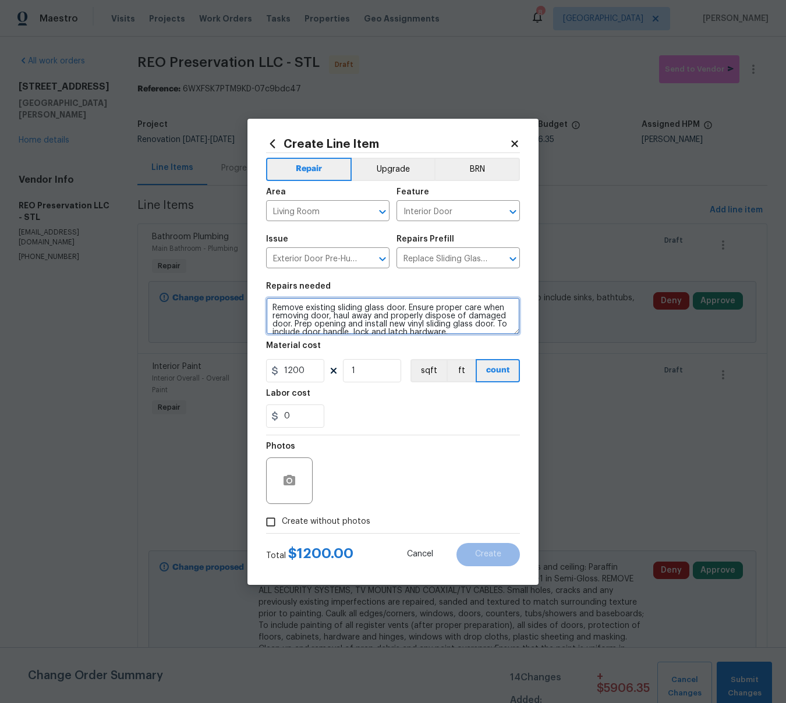
click at [271, 305] on textarea "Remove existing sliding glass door. Ensure proper care when removing door, haul…" at bounding box center [393, 316] width 254 height 37
drag, startPoint x: 441, startPoint y: 307, endPoint x: 484, endPoint y: 310, distance: 42.6
click at [441, 307] on textarea "French Doors - Remove existing sliding glass door. Ensure proper care when remo…" at bounding box center [393, 316] width 254 height 37
click at [441, 305] on textarea "French Doors - Remove existing French door. Ensure proper care when removing do…" at bounding box center [393, 316] width 254 height 37
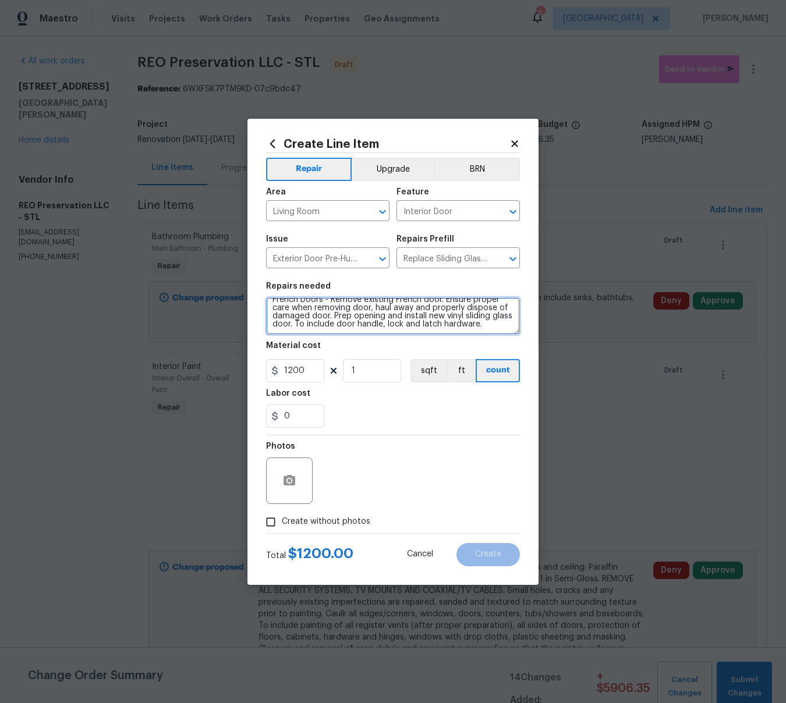
drag, startPoint x: 441, startPoint y: 300, endPoint x: 482, endPoint y: 300, distance: 40.8
click at [441, 300] on textarea "French Doors - Remove existing French door. Ensure proper care when removing do…" at bounding box center [393, 316] width 254 height 37
type textarea "French Doors - Remove existing French door with a sliding glass door. Ensure pr…"
click at [295, 482] on icon "button" at bounding box center [290, 480] width 12 height 10
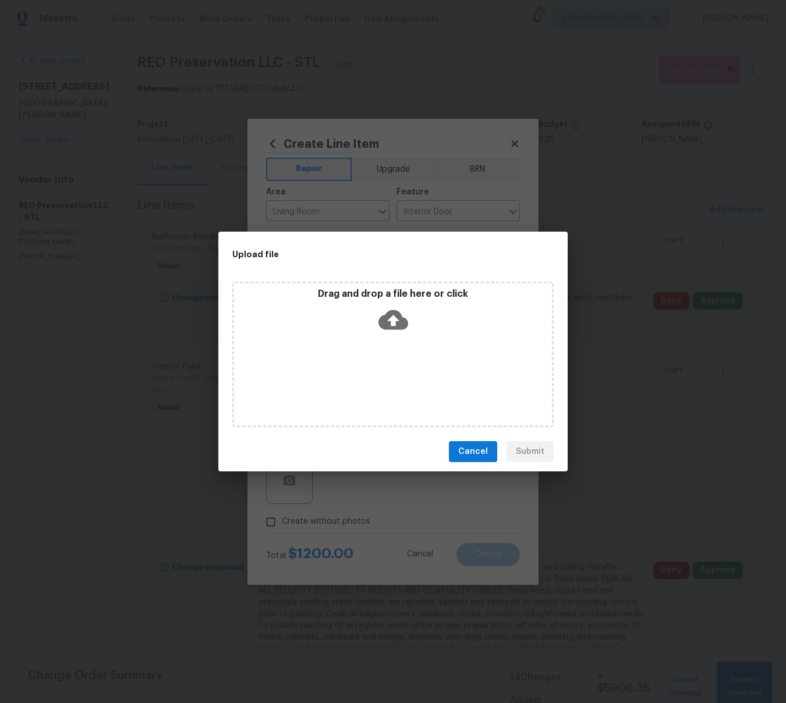
click at [393, 325] on icon at bounding box center [394, 320] width 30 height 30
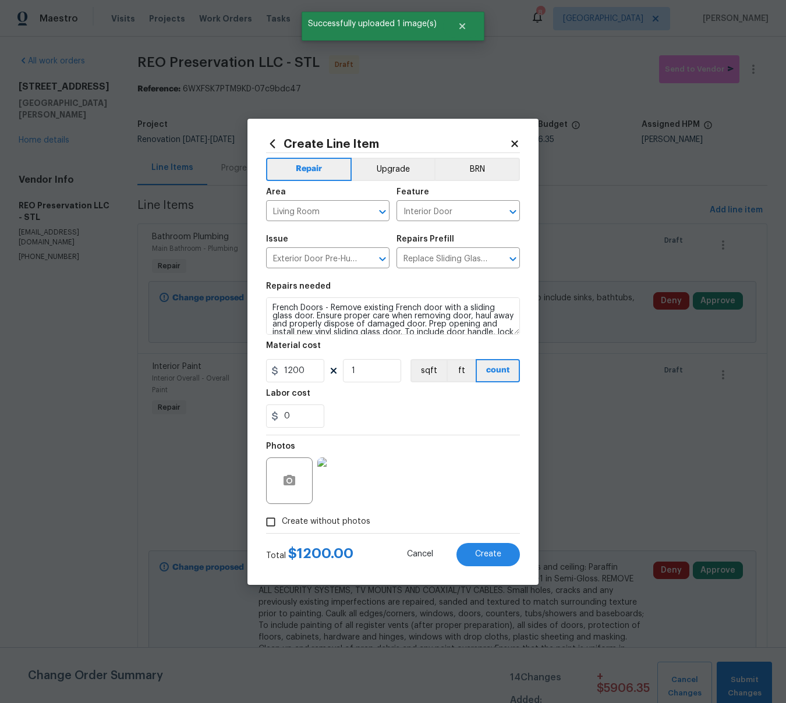
scroll to position [6, 0]
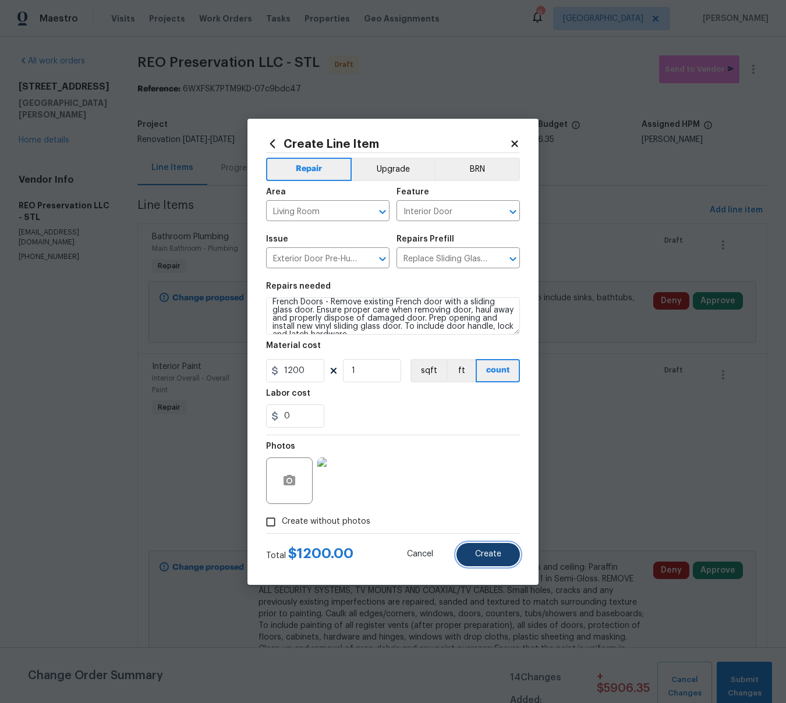
click at [494, 551] on span "Create" at bounding box center [488, 554] width 26 height 9
type input "0"
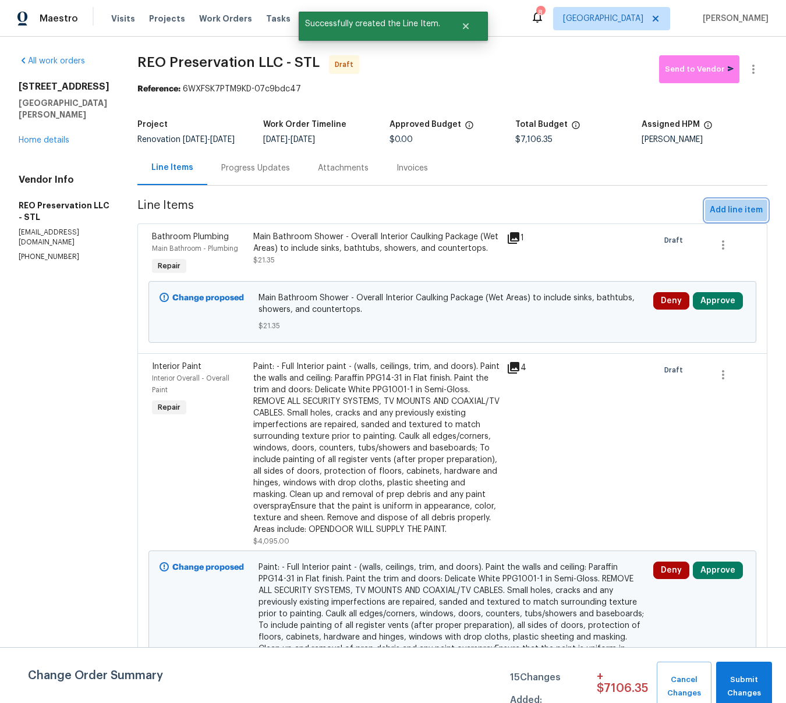
click at [726, 214] on span "Add line item" at bounding box center [736, 210] width 53 height 15
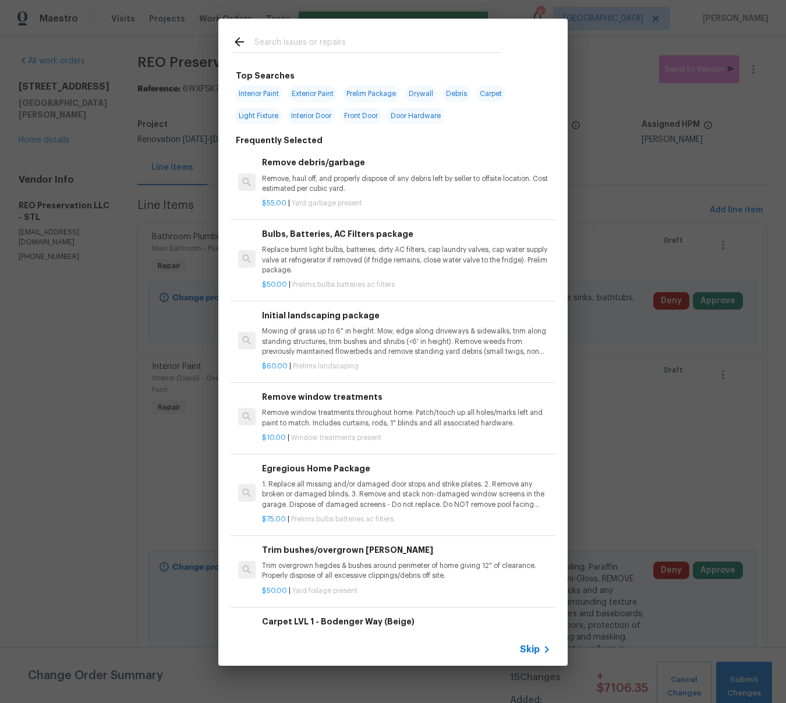
click at [282, 41] on input "text" at bounding box center [377, 43] width 247 height 17
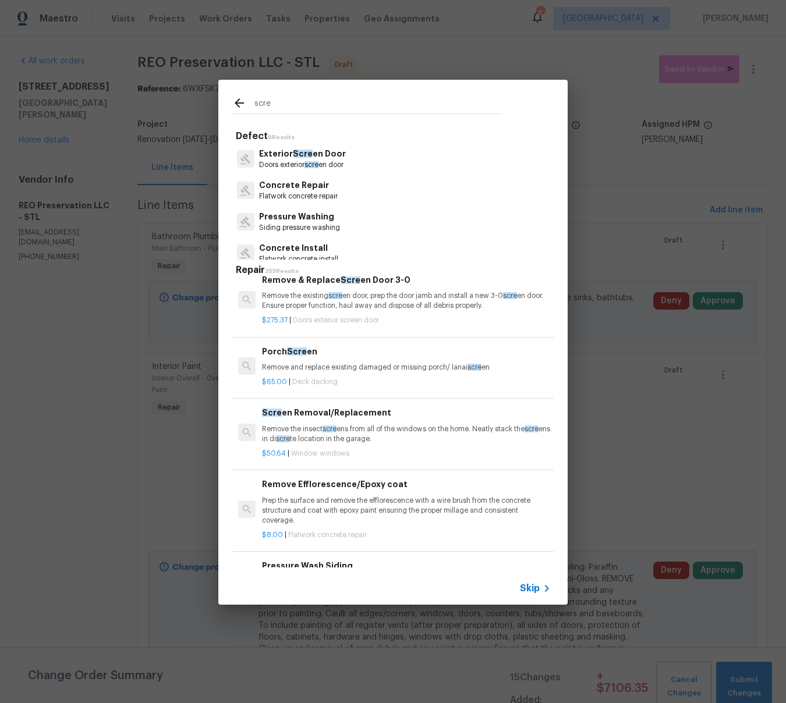
scroll to position [157, 0]
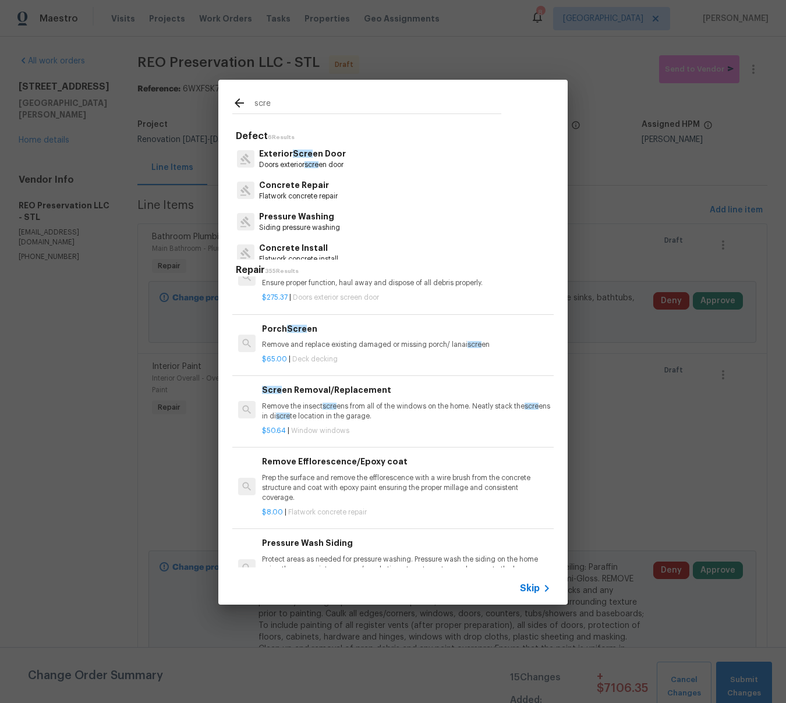
type input "scre"
click at [295, 344] on p "Remove and replace existing damaged or missing porch/ lanai scre en" at bounding box center [406, 346] width 289 height 10
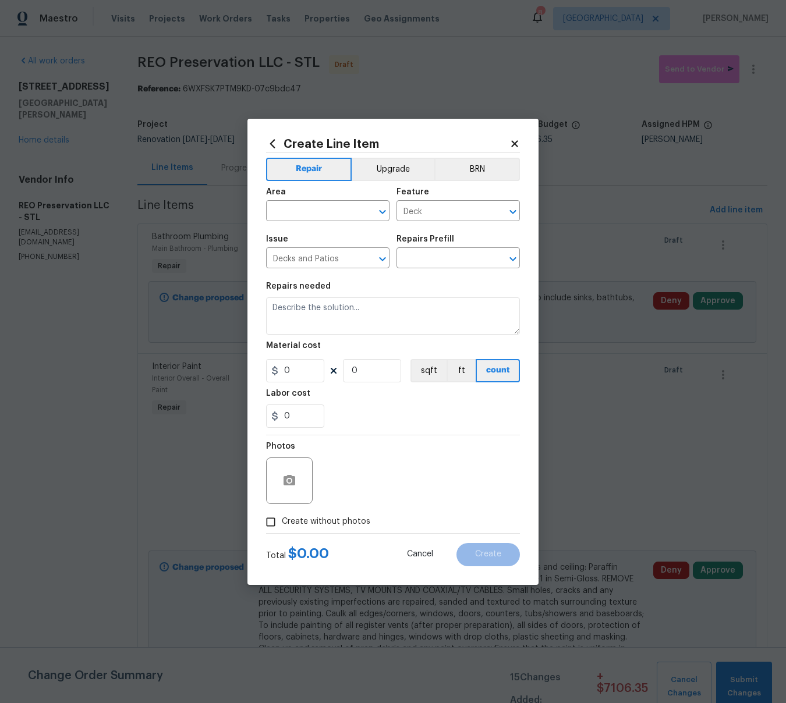
type input "Porch Screen $65.00"
type textarea "Remove and replace existing damaged or missing porch/ lanai screen"
type input "65"
type input "1"
click at [288, 209] on input "text" at bounding box center [311, 212] width 91 height 18
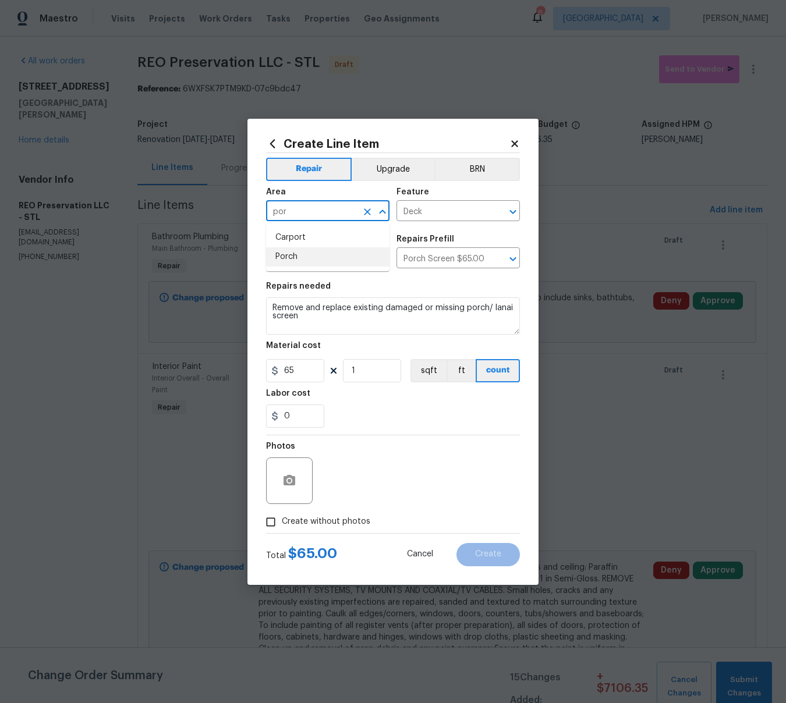
click at [283, 259] on li "Porch" at bounding box center [327, 256] width 123 height 19
type input "Porch"
click at [293, 481] on icon "button" at bounding box center [290, 480] width 12 height 10
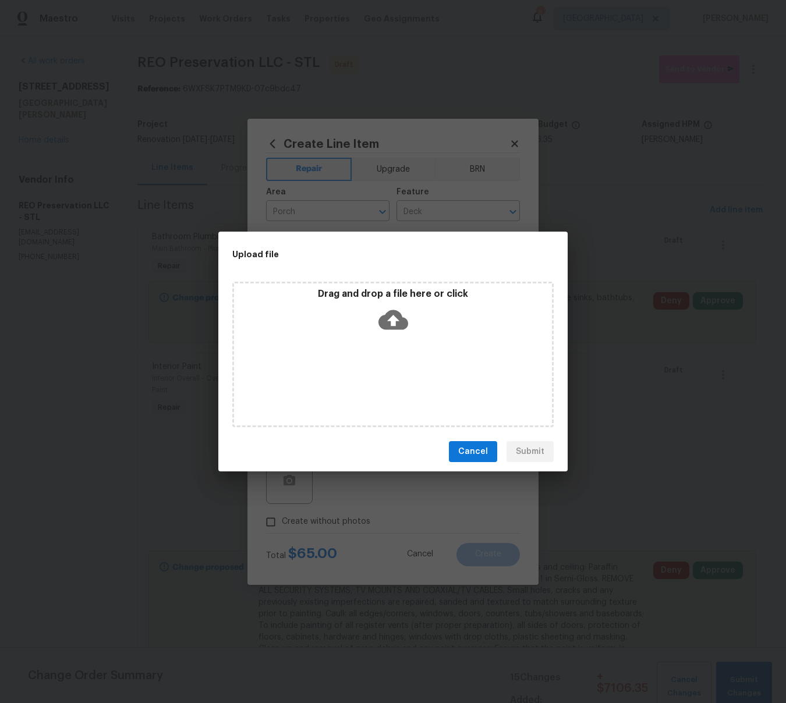
click at [388, 323] on icon at bounding box center [394, 320] width 30 height 20
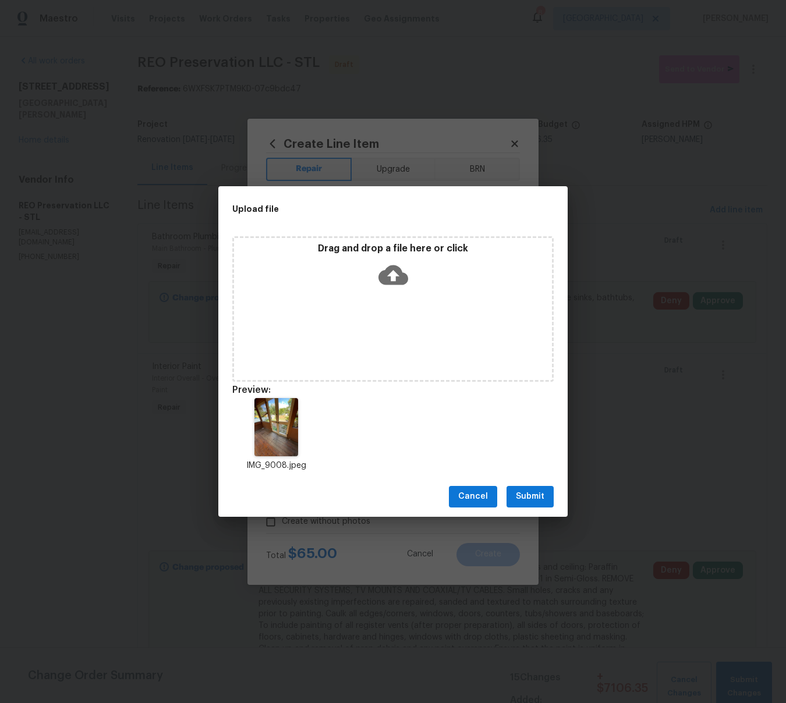
click at [536, 500] on span "Submit" at bounding box center [530, 497] width 29 height 15
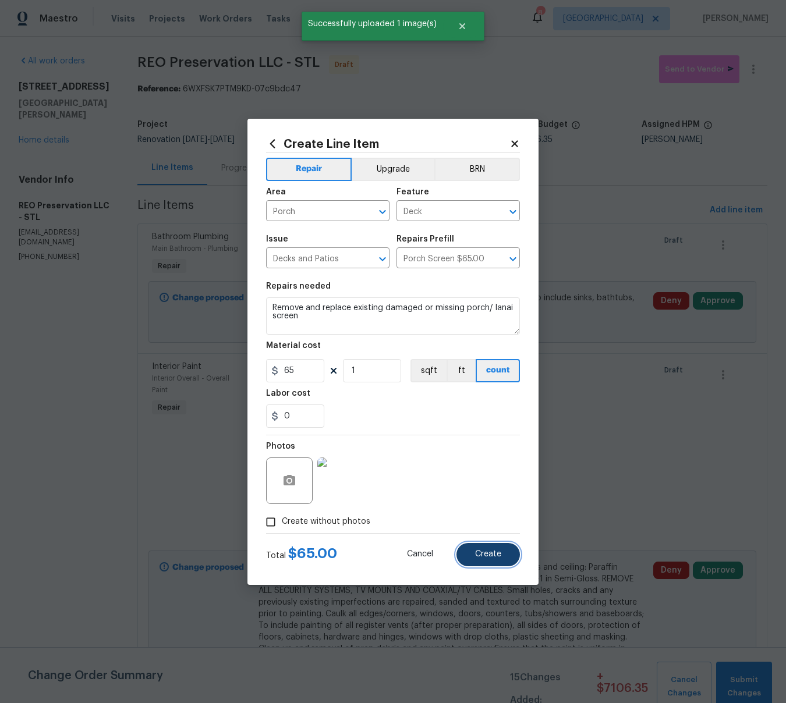
click at [493, 556] on span "Create" at bounding box center [488, 554] width 26 height 9
type input "0"
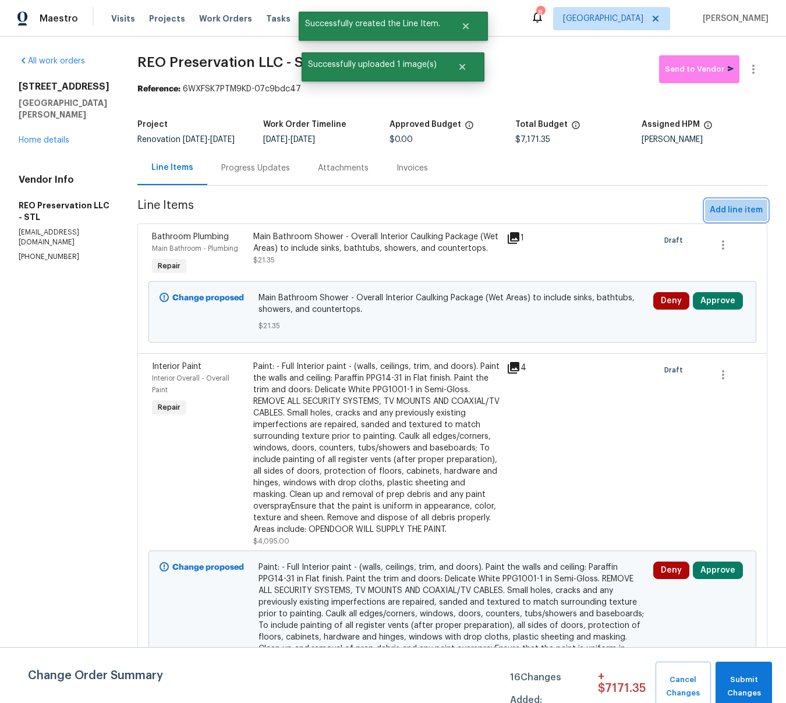
click at [746, 218] on span "Add line item" at bounding box center [736, 210] width 53 height 15
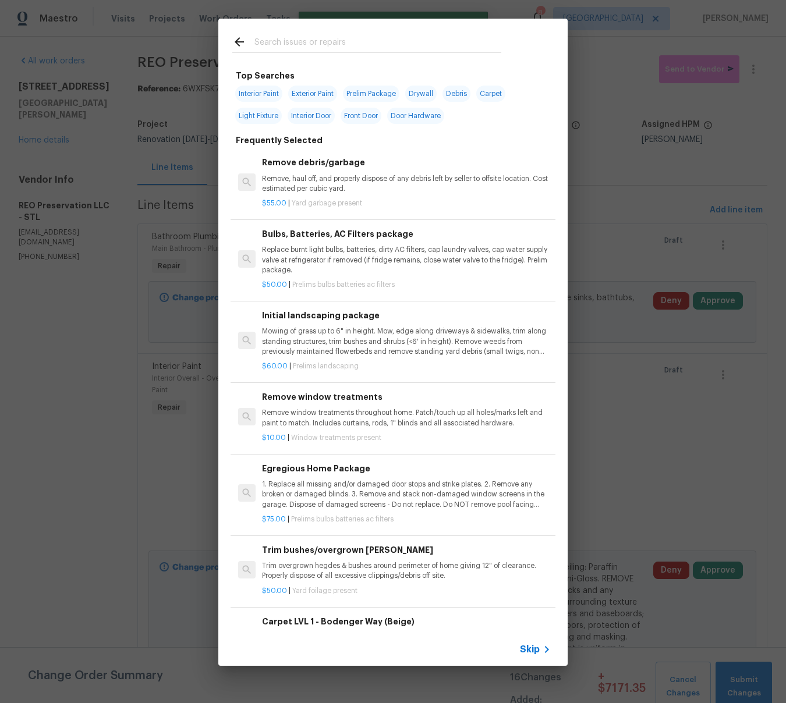
click at [353, 45] on input "text" at bounding box center [377, 43] width 247 height 17
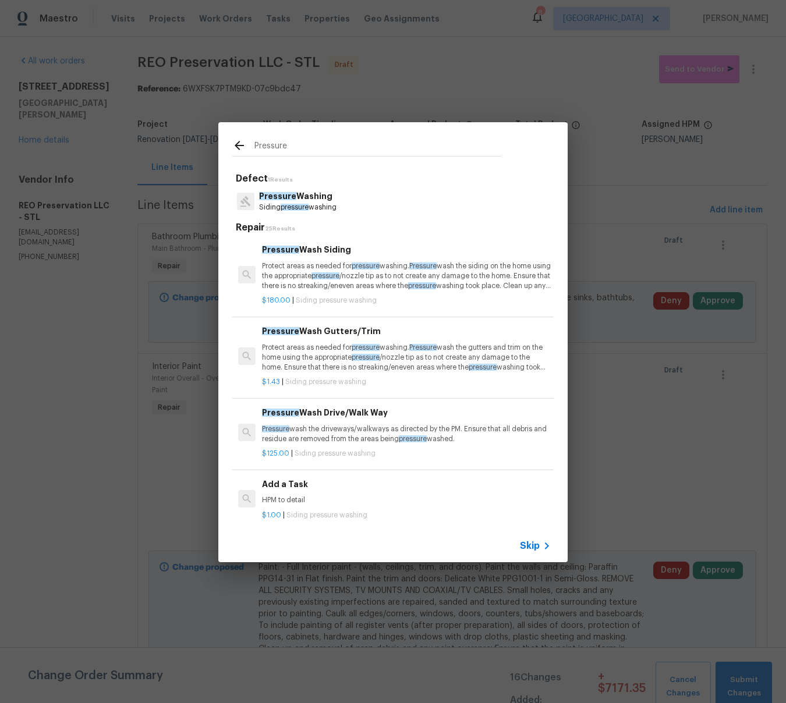
type input "Pressure"
click at [287, 193] on span "Pressure" at bounding box center [277, 196] width 37 height 8
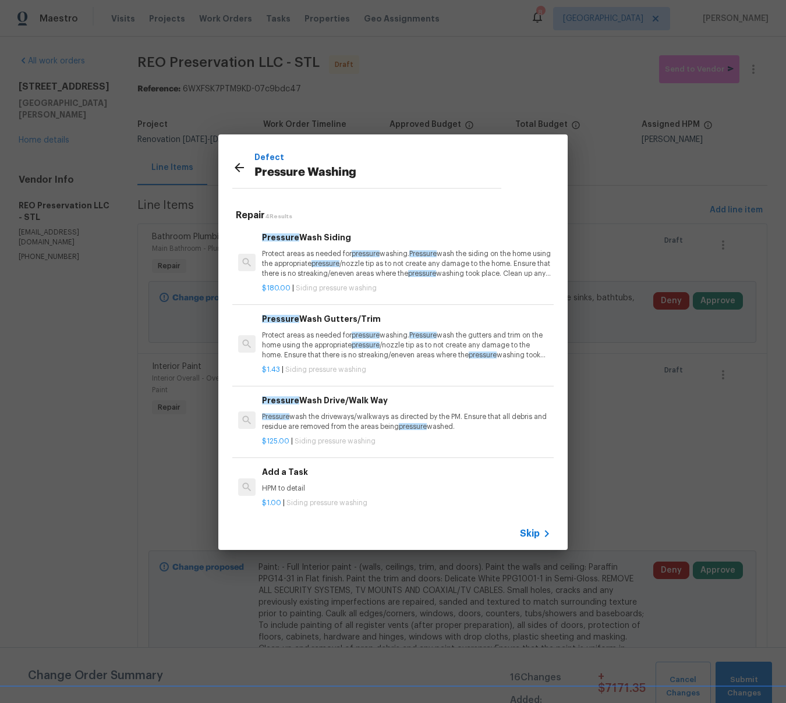
click at [289, 263] on p "Protect areas as needed for pressure washing. Pressure wash the siding on the h…" at bounding box center [406, 264] width 289 height 30
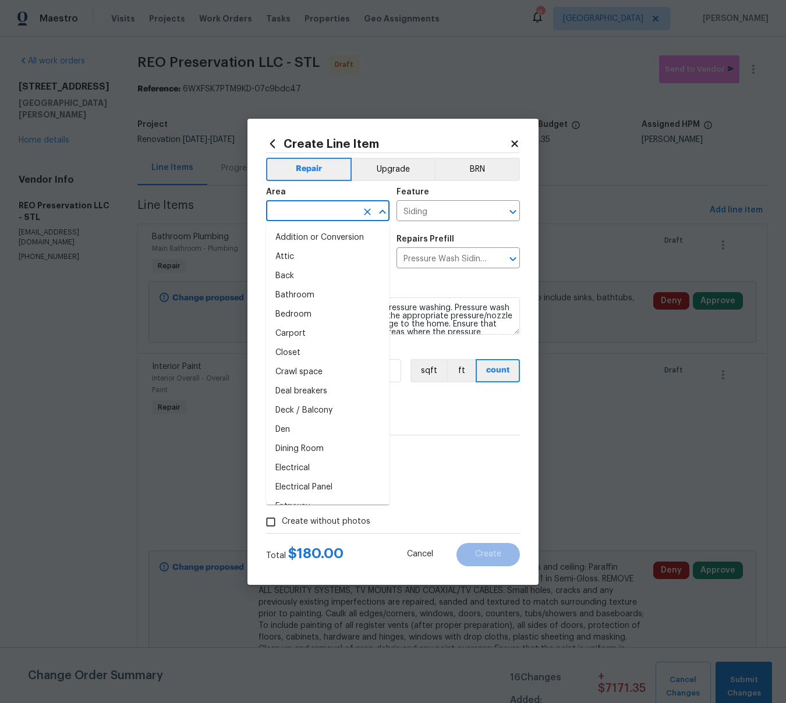
click at [288, 210] on input "text" at bounding box center [311, 212] width 91 height 18
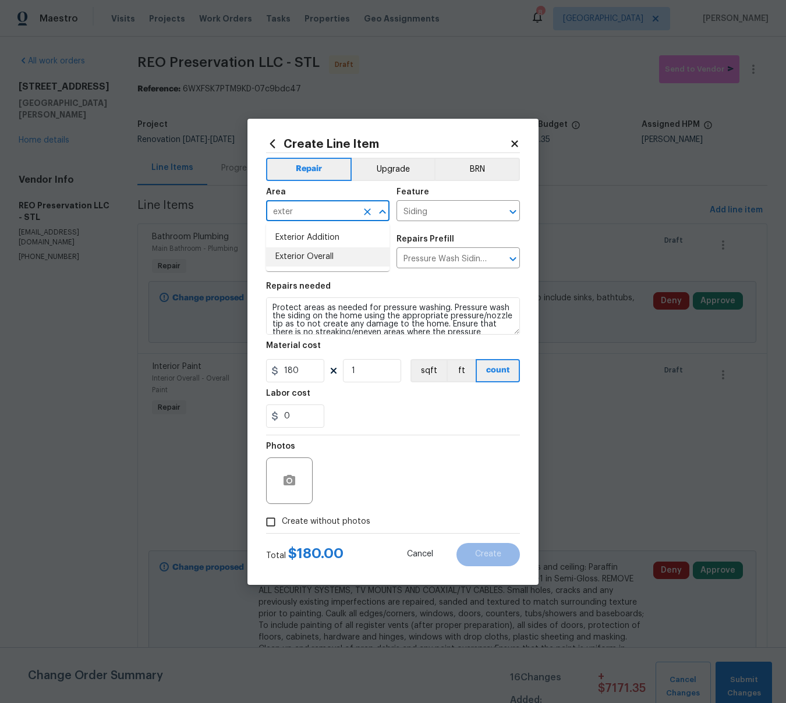
click at [287, 253] on li "Exterior Overall" at bounding box center [327, 256] width 123 height 19
type input "Exterior Overall"
click at [275, 309] on textarea "Protect areas as needed for pressure washing. Pressure wash the siding on the h…" at bounding box center [393, 316] width 254 height 37
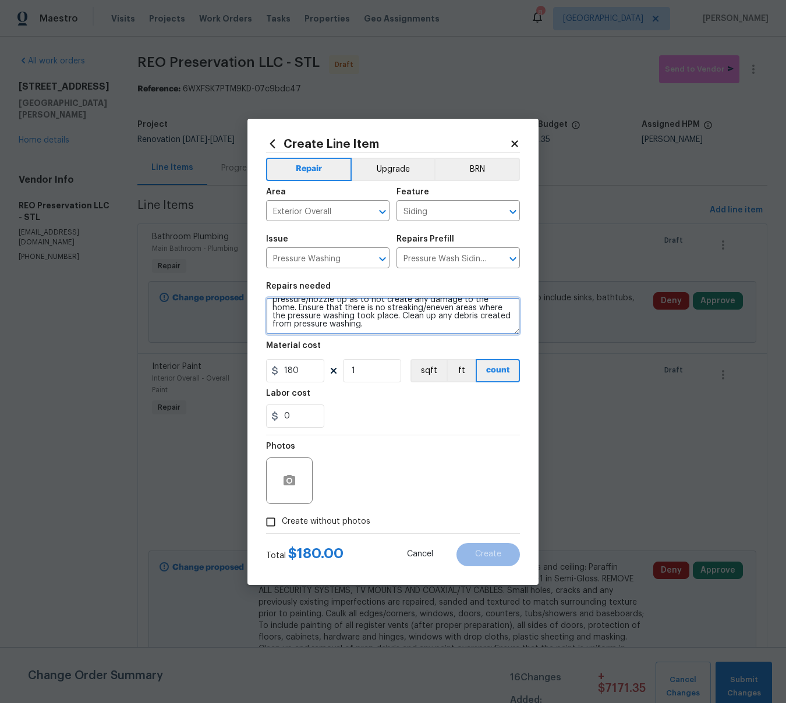
scroll to position [0, 0]
drag, startPoint x: 367, startPoint y: 327, endPoint x: 334, endPoint y: 307, distance: 38.7
click at [334, 307] on textarea "Pressure Wash -Protect areas as needed for pressure washing. Pressure wash the …" at bounding box center [393, 316] width 254 height 37
paste textarea "Pressure Wash - Pressure wash using ZEP MOLD AND STAIN REMOVER and the appropri…"
click at [388, 306] on textarea "Pressure Wash - Pressure Wash - Pressure wash using ZEP MOLD AND STAIN REMOVER …" at bounding box center [393, 316] width 254 height 37
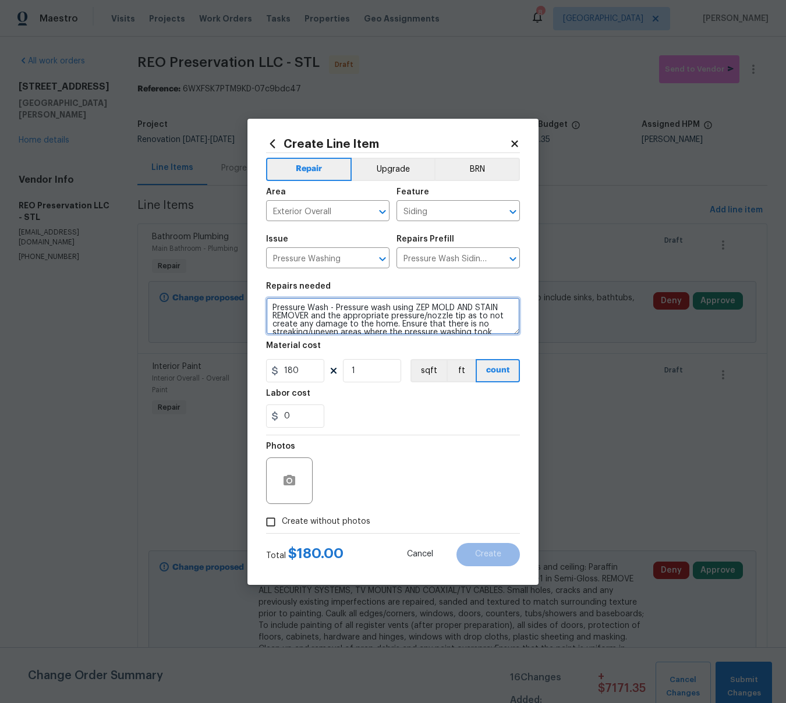
scroll to position [24, 0]
click at [338, 327] on textarea "Pressure Wash - Pressure wash using ZEP MOLD AND STAIN REMOVER and the appropri…" at bounding box center [393, 316] width 254 height 37
type textarea "Pressure Wash - Pressure wash using ZEP MOLD AND STAIN REMOVER and the appropri…"
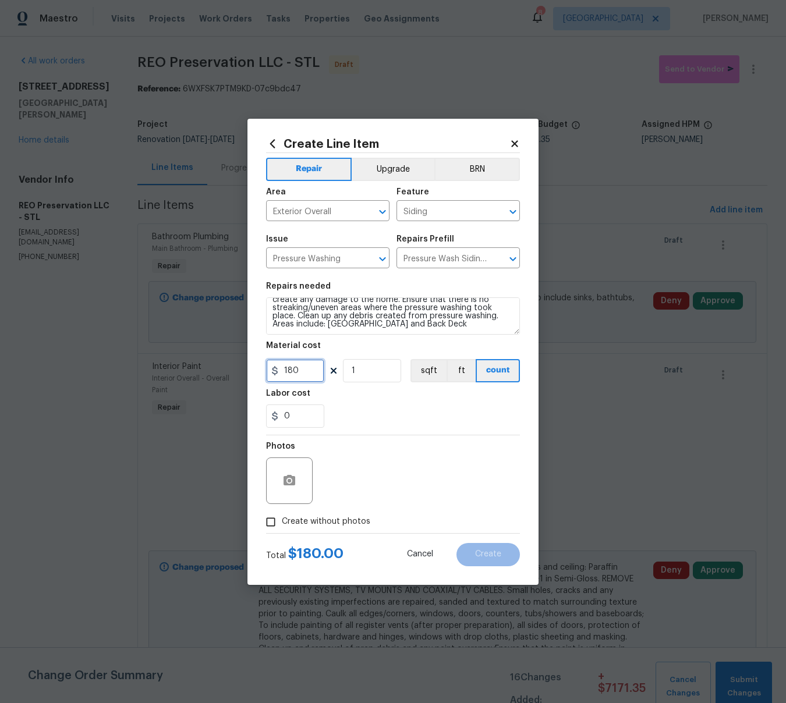
click at [308, 372] on input "180" at bounding box center [295, 370] width 58 height 23
type input "250"
click at [287, 476] on icon "button" at bounding box center [290, 480] width 12 height 10
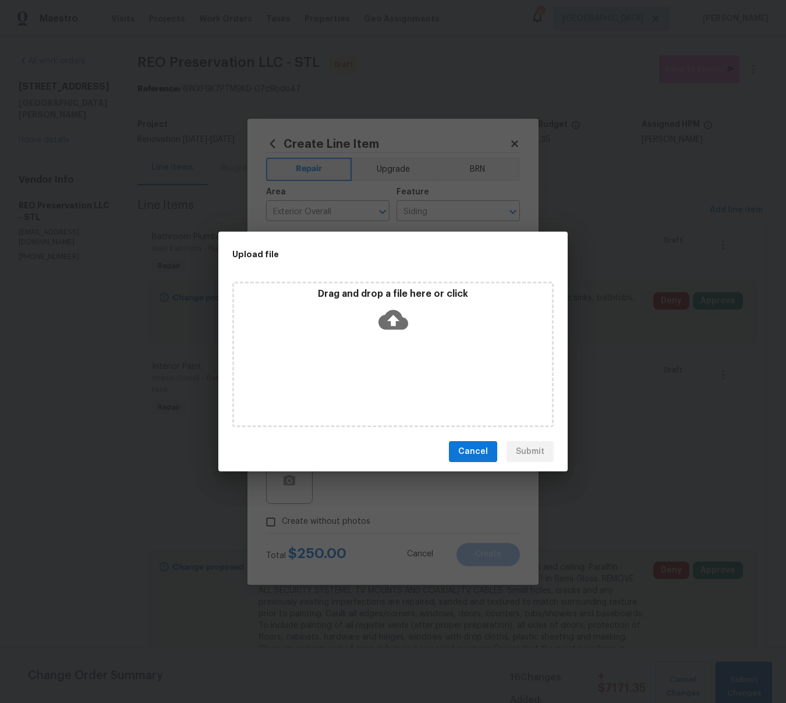
click at [396, 321] on icon at bounding box center [394, 320] width 30 height 20
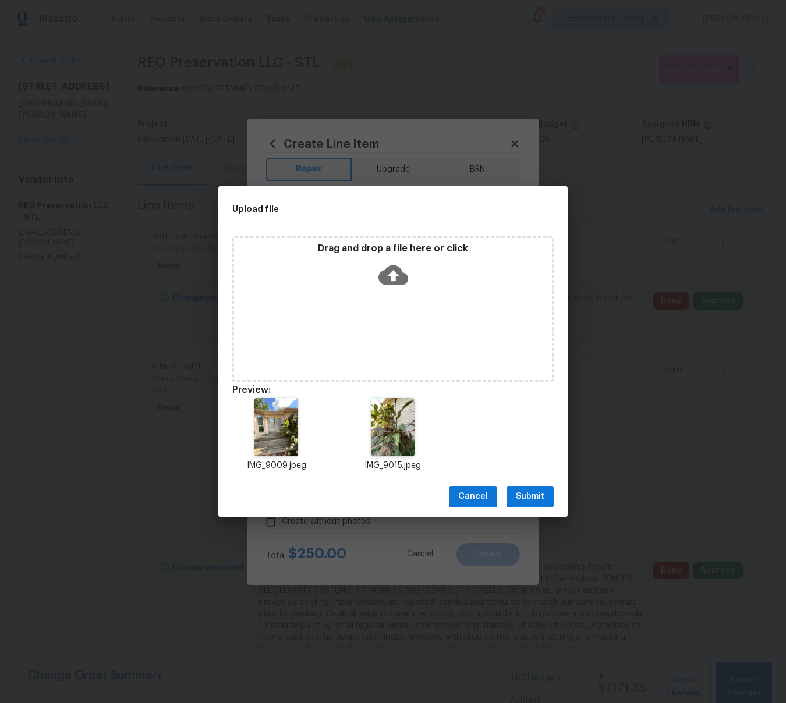
click at [536, 497] on span "Submit" at bounding box center [530, 497] width 29 height 15
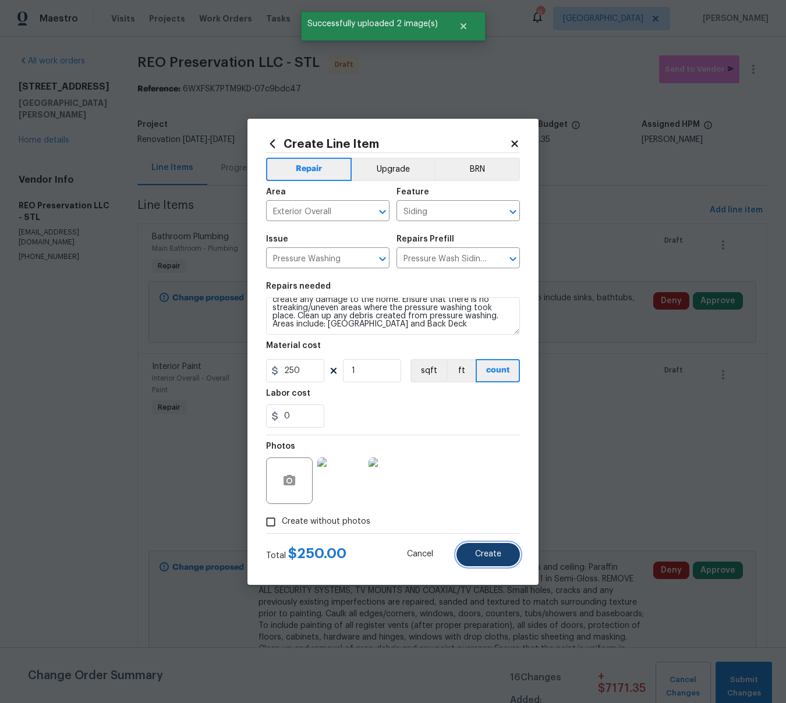
click at [484, 550] on span "Create" at bounding box center [488, 554] width 26 height 9
type input "0"
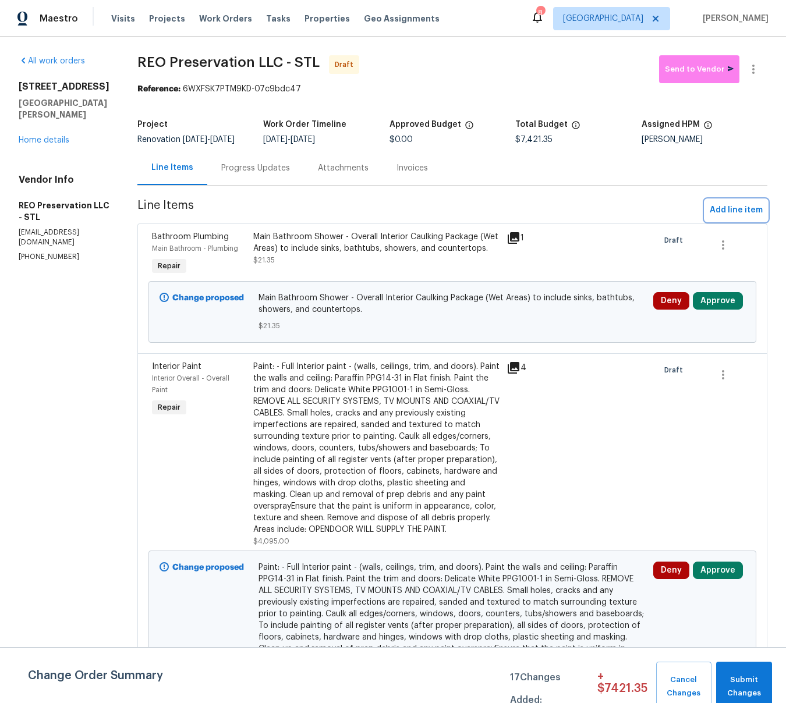
click at [736, 215] on span "Add line item" at bounding box center [736, 210] width 53 height 15
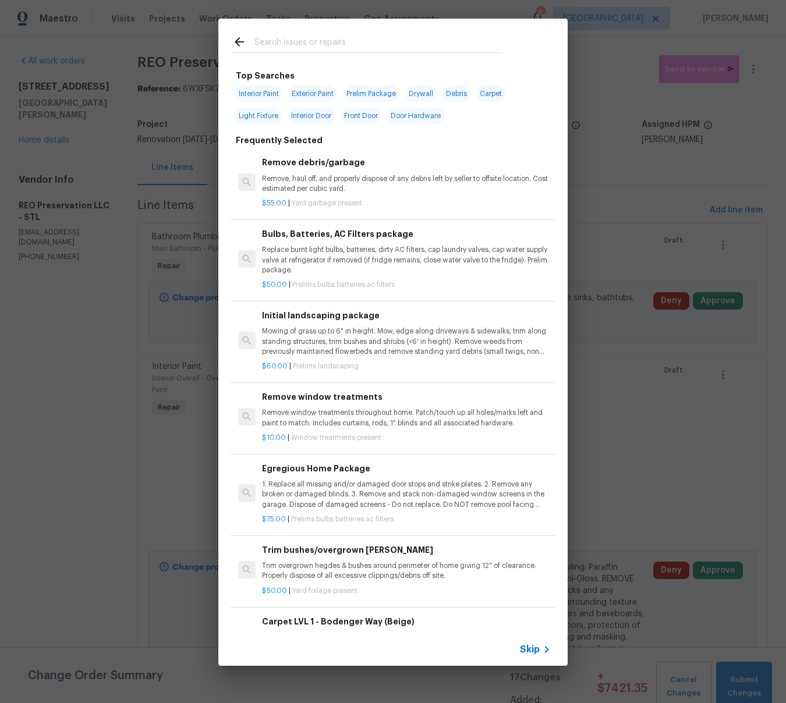
click at [289, 45] on input "text" at bounding box center [377, 43] width 247 height 17
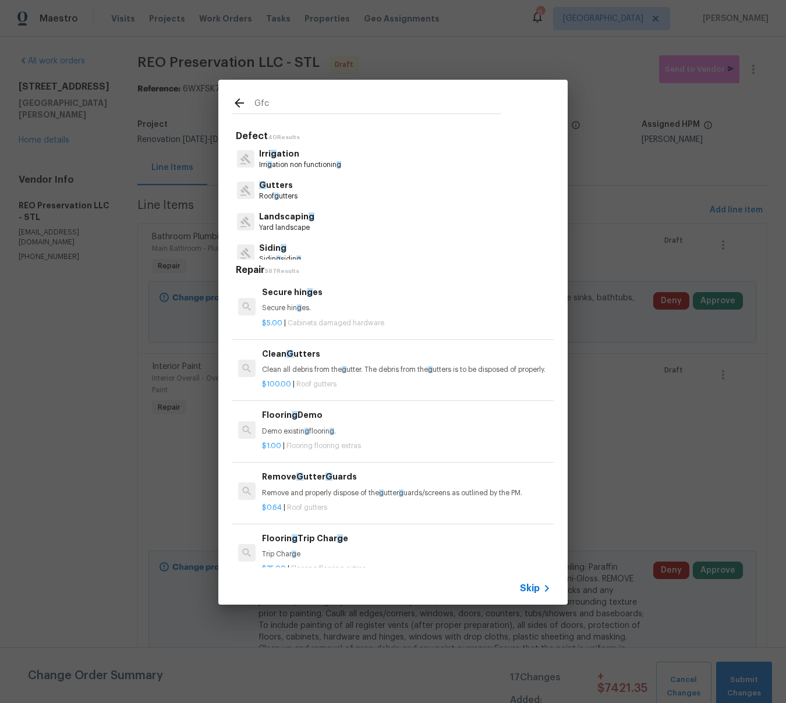
type input "Gfci"
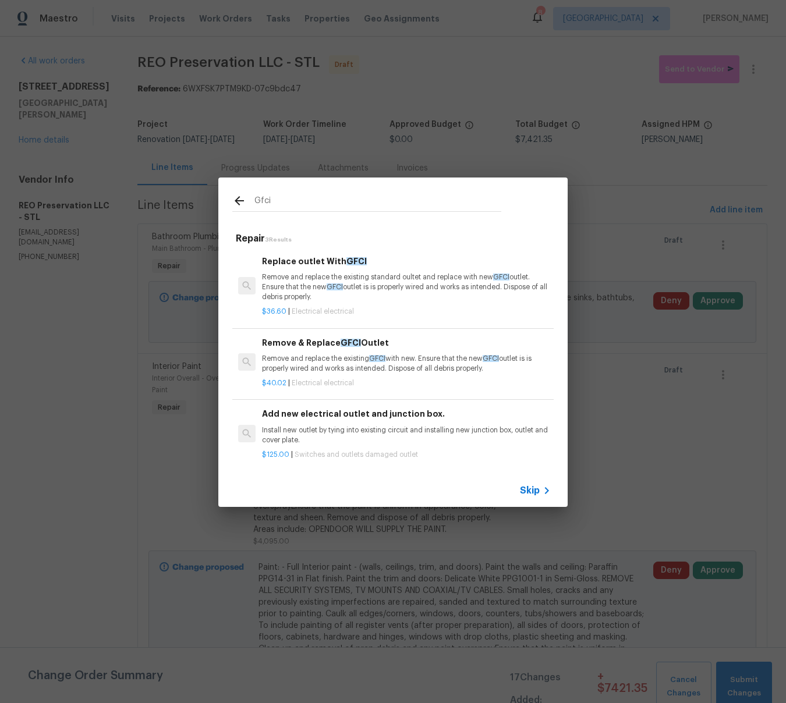
type input "Gfci"
click at [311, 358] on p "Remove and replace the existing GFCI with new. Ensure that the new GFCI outlet …" at bounding box center [406, 364] width 289 height 20
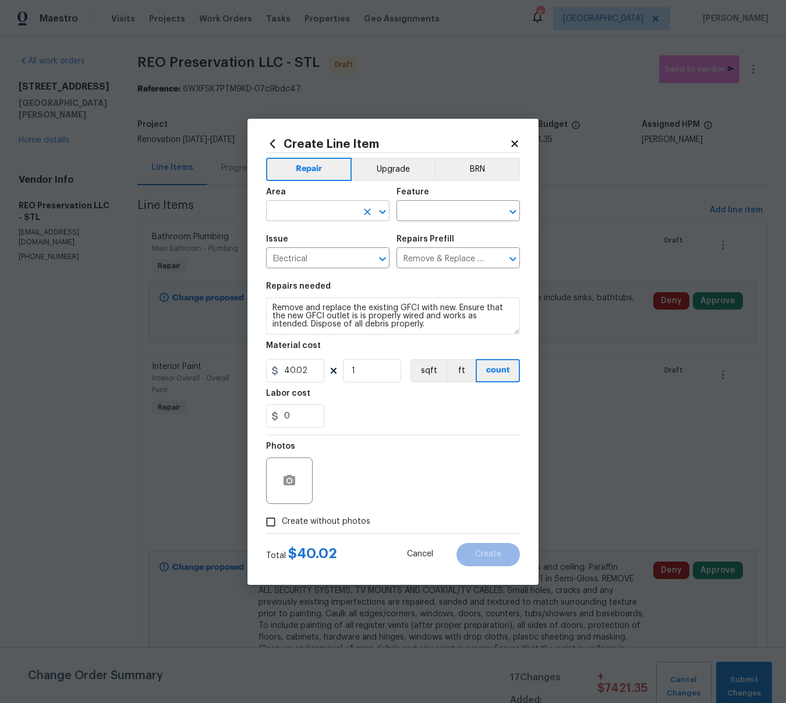
click at [291, 212] on input "text" at bounding box center [311, 212] width 91 height 18
drag, startPoint x: 292, startPoint y: 260, endPoint x: 301, endPoint y: 252, distance: 12.8
click at [292, 260] on li "Exterior Overall" at bounding box center [327, 256] width 123 height 19
type input "Exterior Overall"
click at [416, 208] on input "text" at bounding box center [442, 212] width 91 height 18
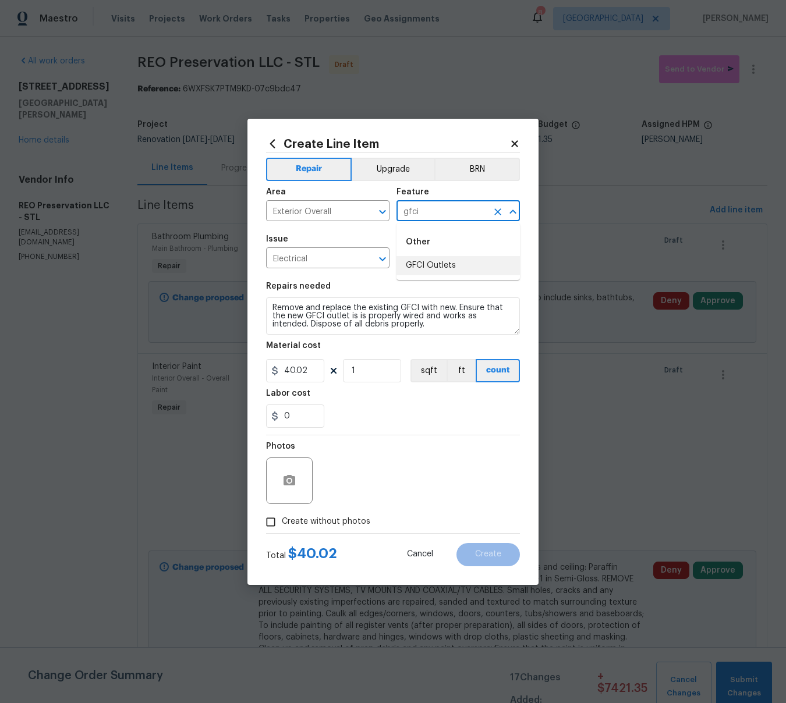
click at [426, 261] on li "GFCI Outlets" at bounding box center [458, 265] width 123 height 19
type input "GFCI Outlets"
click at [295, 479] on icon "button" at bounding box center [290, 480] width 12 height 10
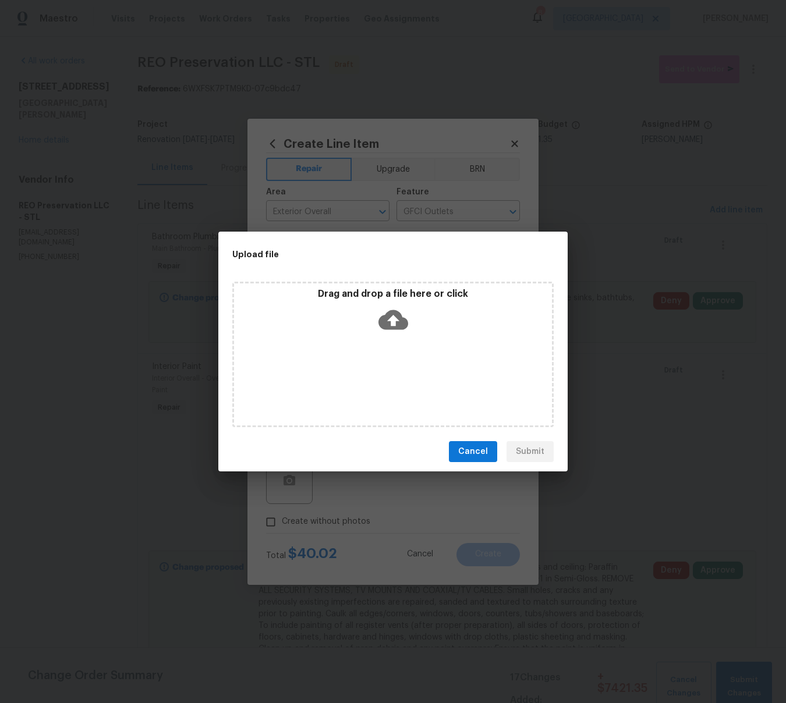
click at [399, 319] on icon at bounding box center [394, 320] width 30 height 20
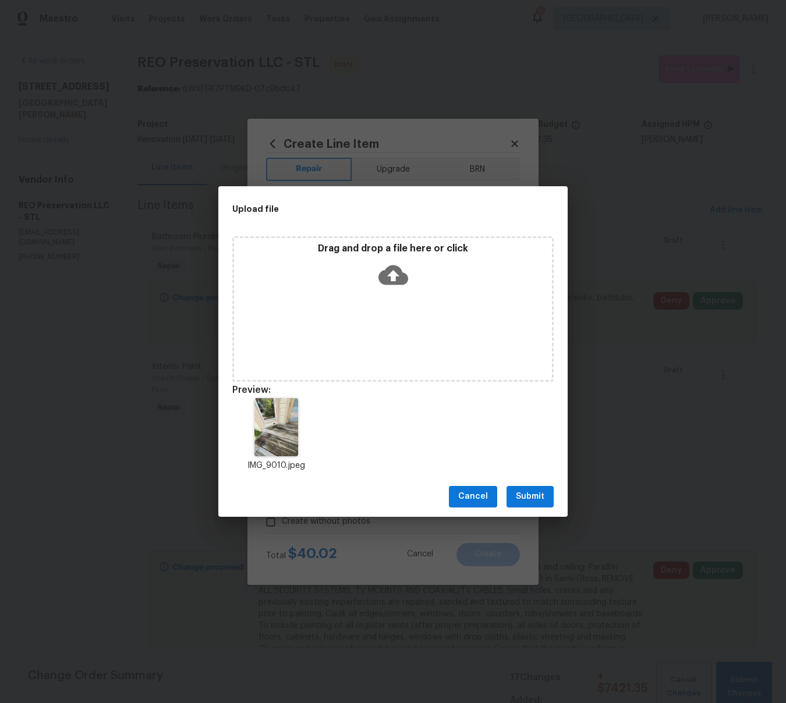
click at [540, 500] on span "Submit" at bounding box center [530, 497] width 29 height 15
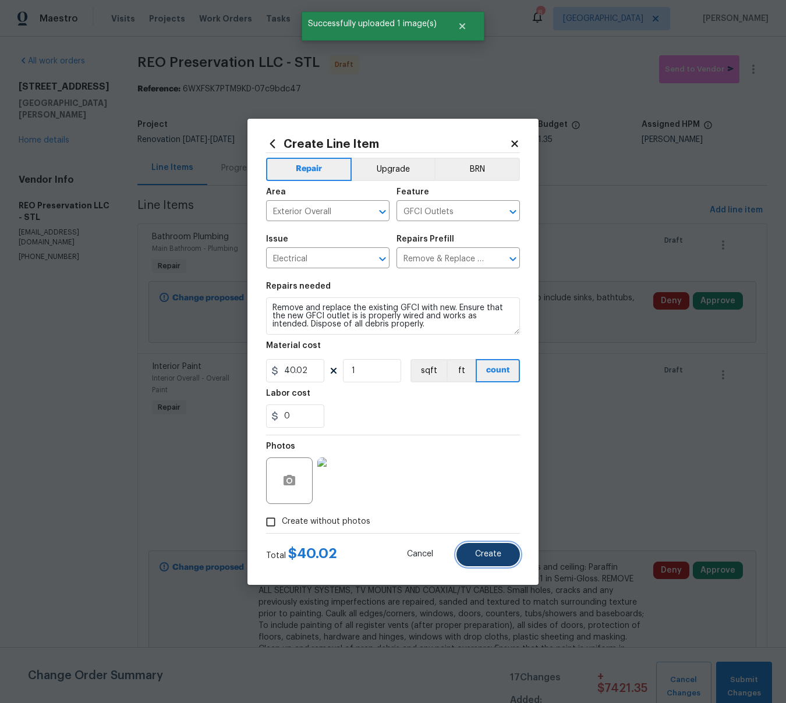
click at [489, 554] on span "Create" at bounding box center [488, 554] width 26 height 9
type input "0"
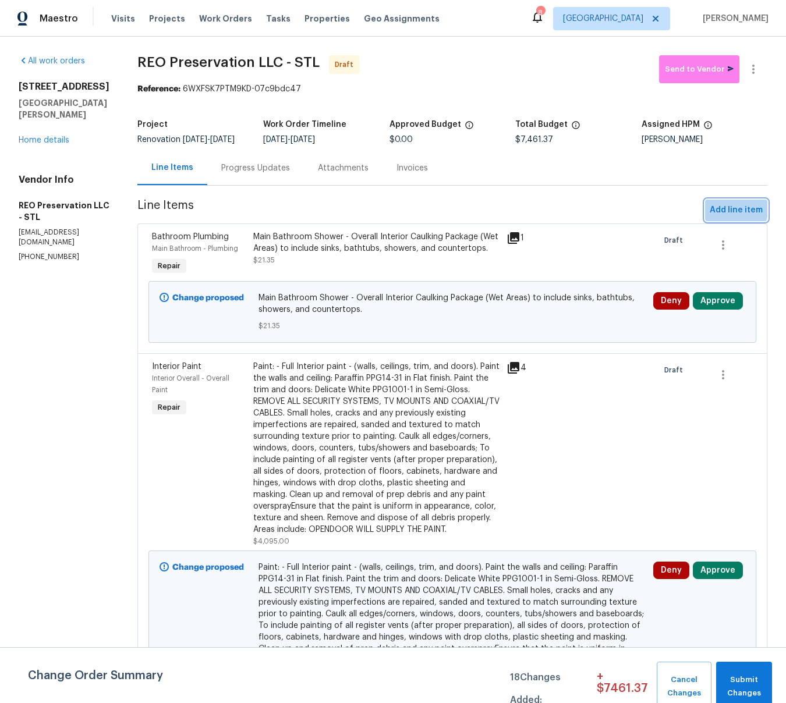
click at [716, 214] on span "Add line item" at bounding box center [736, 210] width 53 height 15
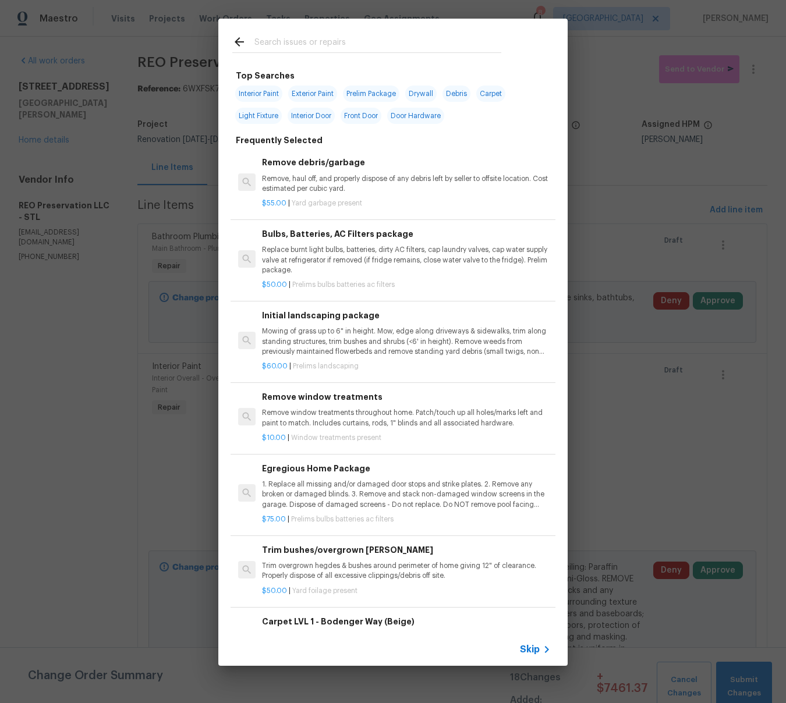
click at [319, 44] on input "text" at bounding box center [377, 43] width 247 height 17
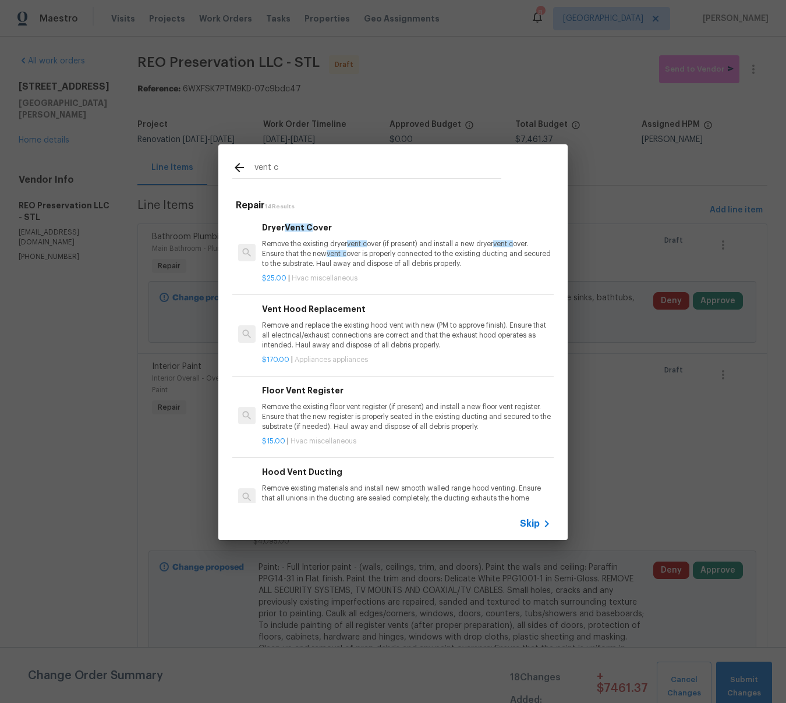
type input "vent c"
click at [320, 252] on p "Remove the existing dryer vent c over (if present) and install a new dryer vent…" at bounding box center [406, 254] width 289 height 30
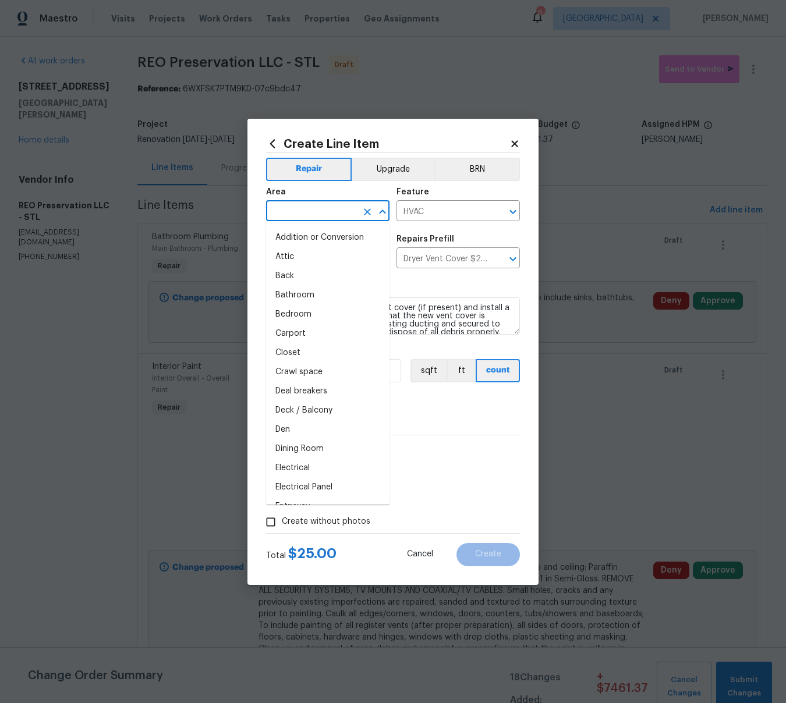
click at [295, 211] on input "text" at bounding box center [311, 212] width 91 height 18
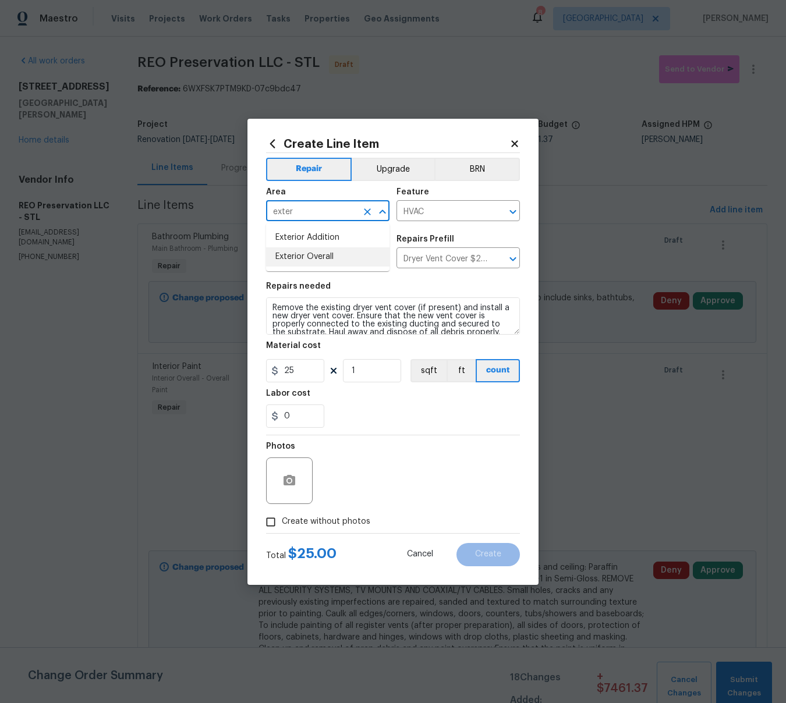
click at [298, 259] on li "Exterior Overall" at bounding box center [327, 256] width 123 height 19
type input "Exterior Overall"
click at [292, 474] on icon "button" at bounding box center [289, 481] width 14 height 14
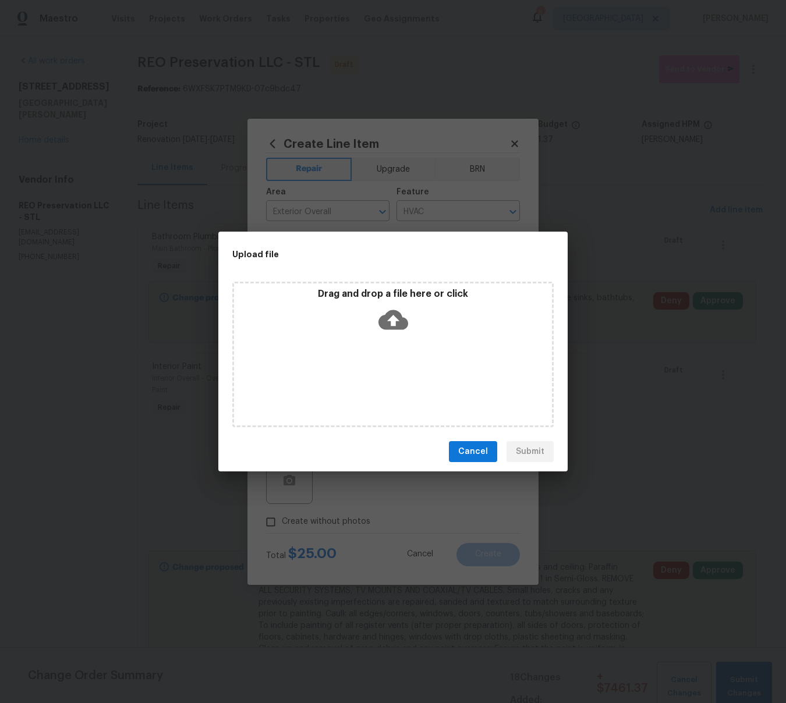
click at [393, 324] on icon at bounding box center [394, 320] width 30 height 30
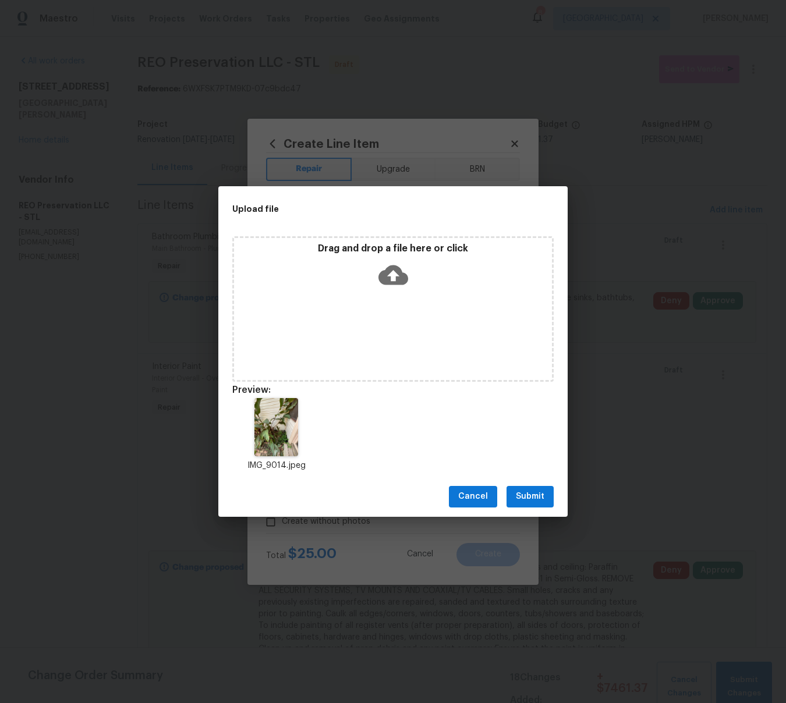
click at [538, 494] on span "Submit" at bounding box center [530, 497] width 29 height 15
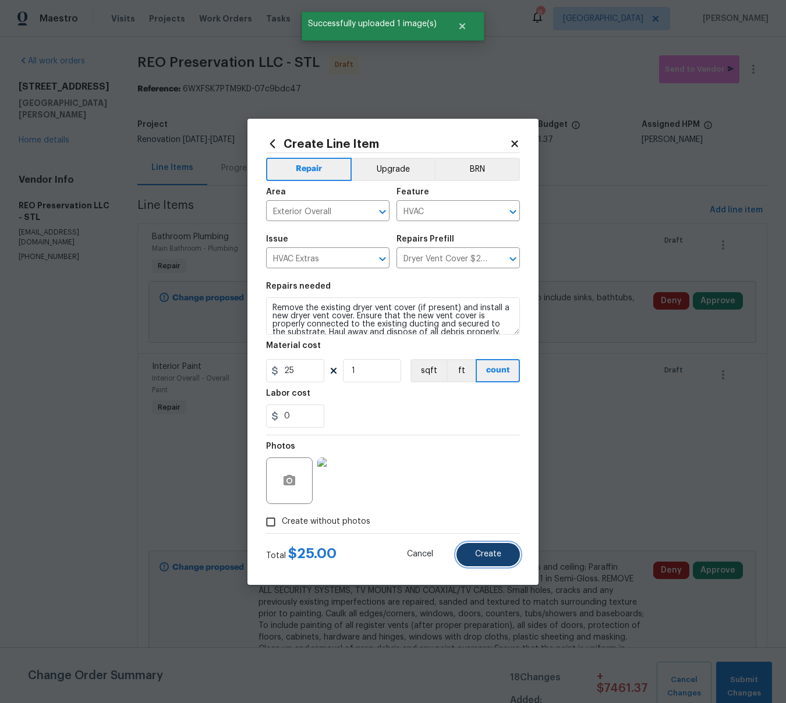
click at [491, 557] on span "Create" at bounding box center [488, 554] width 26 height 9
type input "0"
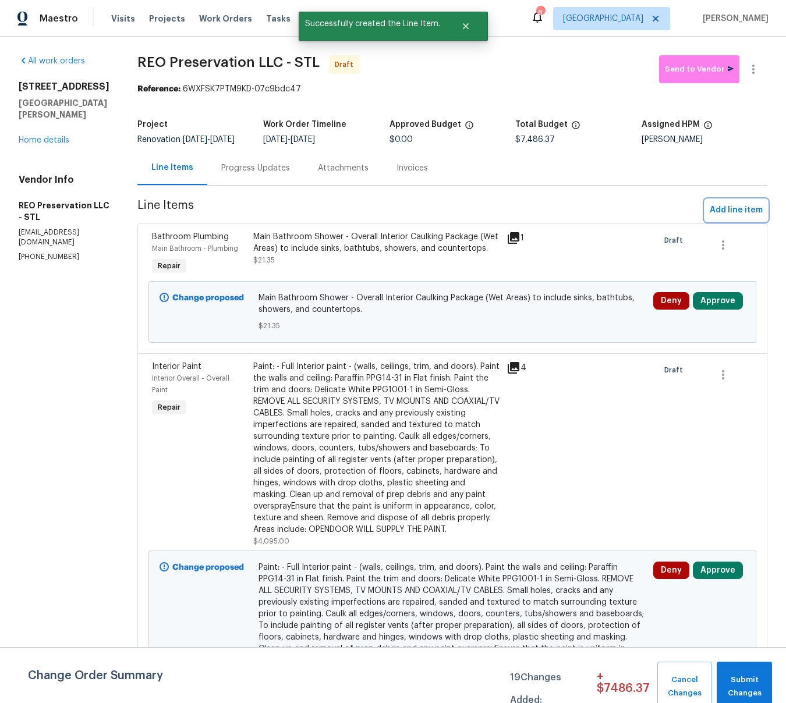
click at [733, 218] on span "Add line item" at bounding box center [736, 210] width 53 height 15
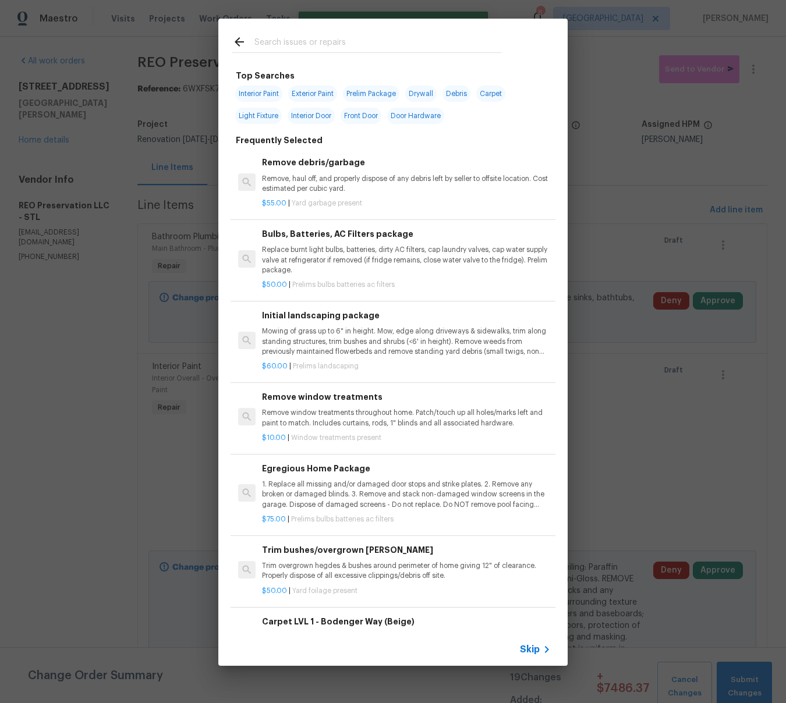
click at [290, 43] on input "text" at bounding box center [377, 43] width 247 height 17
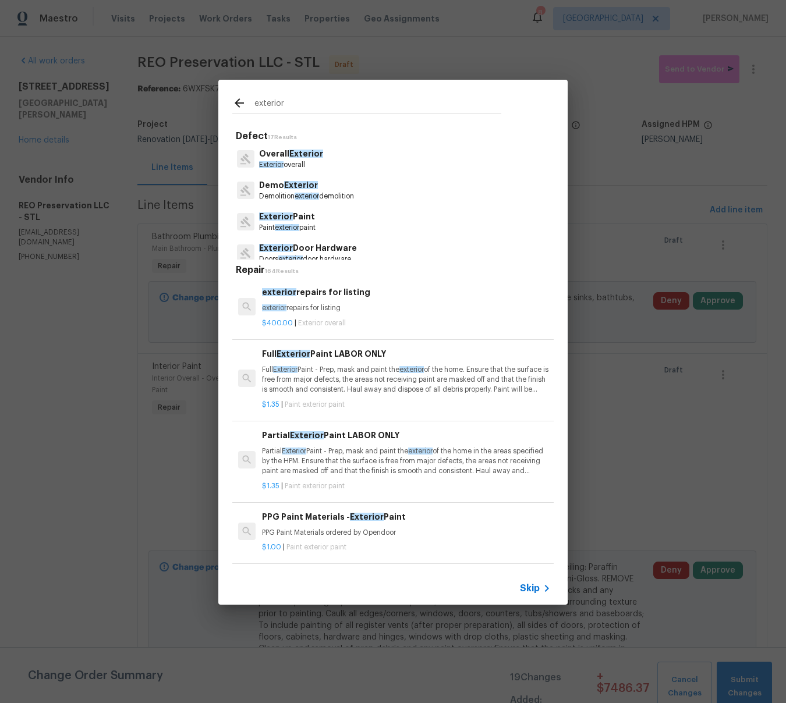
type input "exterior"
click at [359, 464] on p "Partial Exterior Paint - Prep, mask and paint the exterior of the home in the a…" at bounding box center [406, 462] width 289 height 30
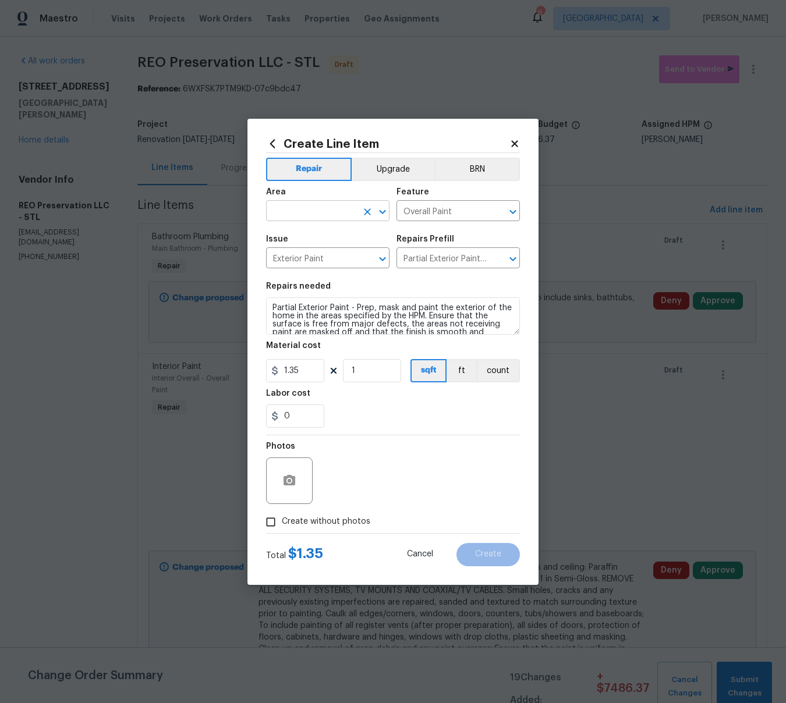
click at [316, 208] on input "text" at bounding box center [311, 212] width 91 height 18
click at [289, 258] on li "Exterior Overall" at bounding box center [327, 256] width 123 height 19
type input "Exterior Overall"
drag, startPoint x: 274, startPoint y: 308, endPoint x: 327, endPoint y: 306, distance: 53.0
click at [274, 308] on textarea "Partial Exterior Paint - Prep, mask and paint the exterior of the home in the a…" at bounding box center [393, 316] width 254 height 37
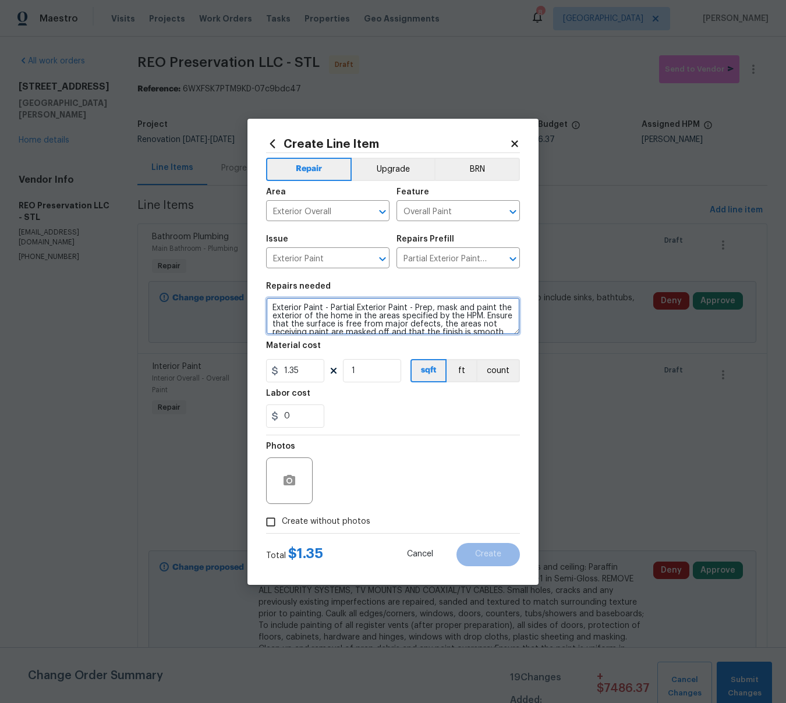
drag, startPoint x: 406, startPoint y: 307, endPoint x: 333, endPoint y: 307, distance: 74.0
click at [333, 307] on textarea "Exterior Paint - Partial Exterior Paint - Prep, mask and paint the exterior of …" at bounding box center [393, 316] width 254 height 37
type textarea "Exterior Paint, Porch Doors - Prep, mask and paint the exterior of the home in …"
click at [315, 372] on input "1.35" at bounding box center [295, 370] width 58 height 23
type input "100"
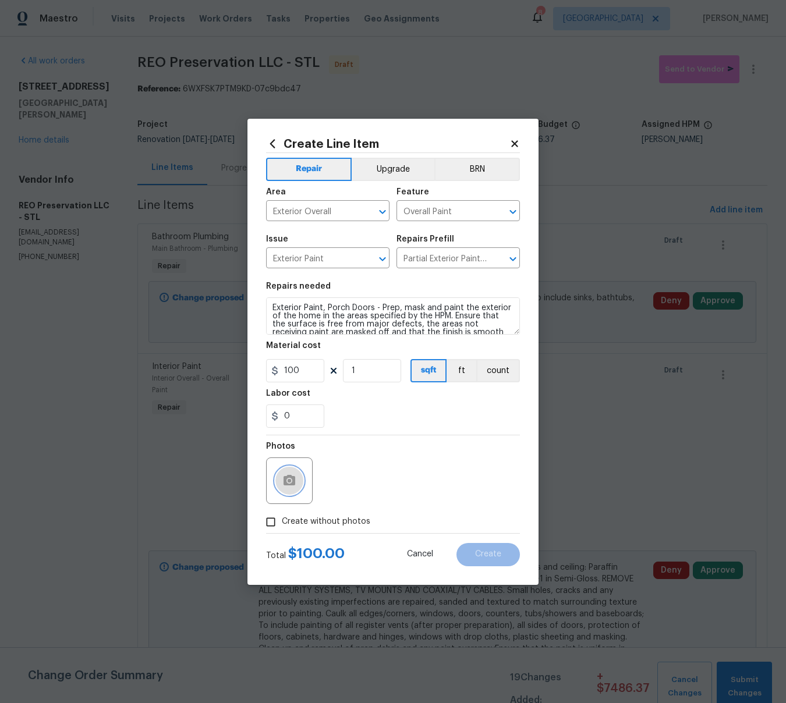
click at [286, 474] on icon "button" at bounding box center [289, 481] width 14 height 14
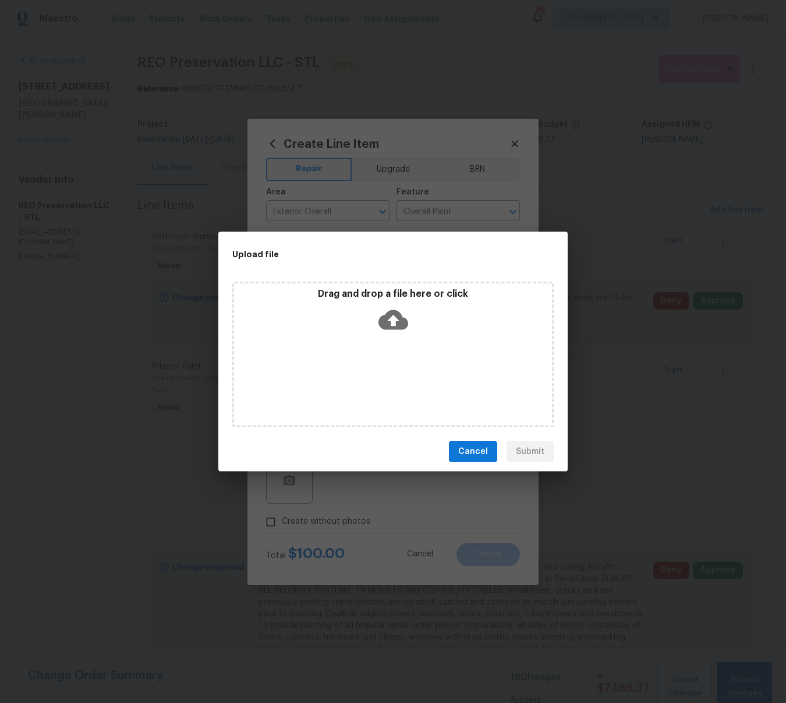
click at [391, 324] on icon at bounding box center [394, 320] width 30 height 30
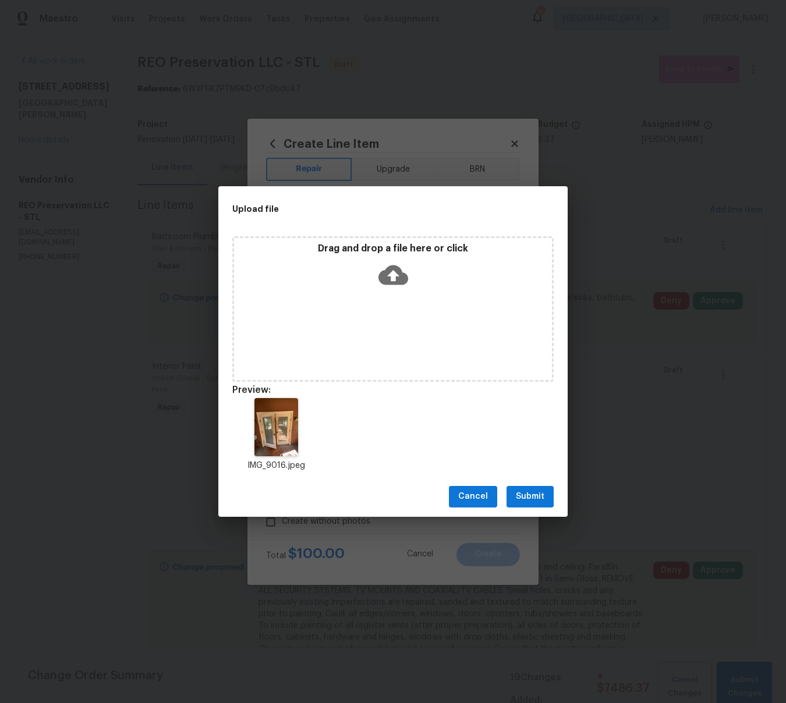
click at [529, 493] on span "Submit" at bounding box center [530, 497] width 29 height 15
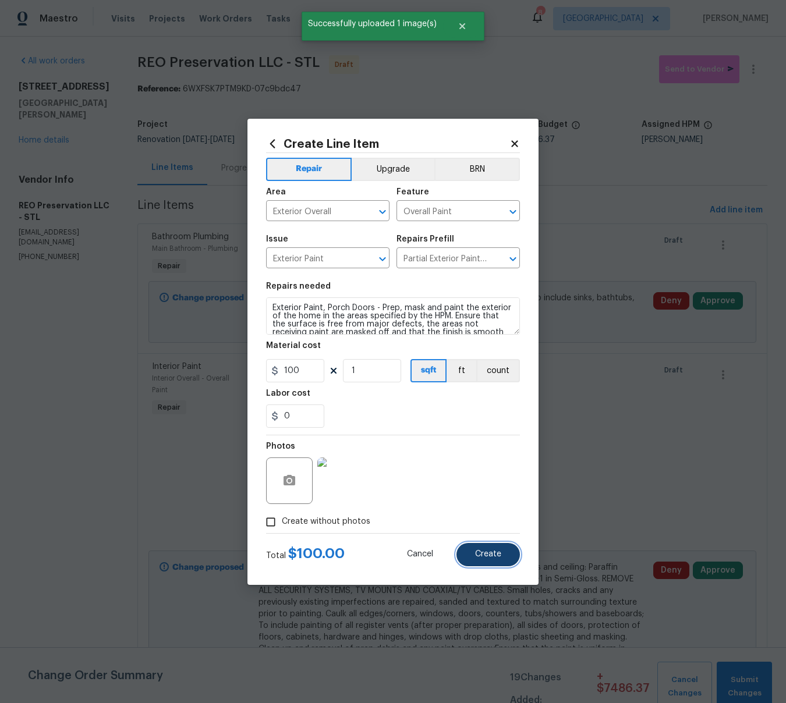
click at [498, 551] on span "Create" at bounding box center [488, 554] width 26 height 9
type input "0"
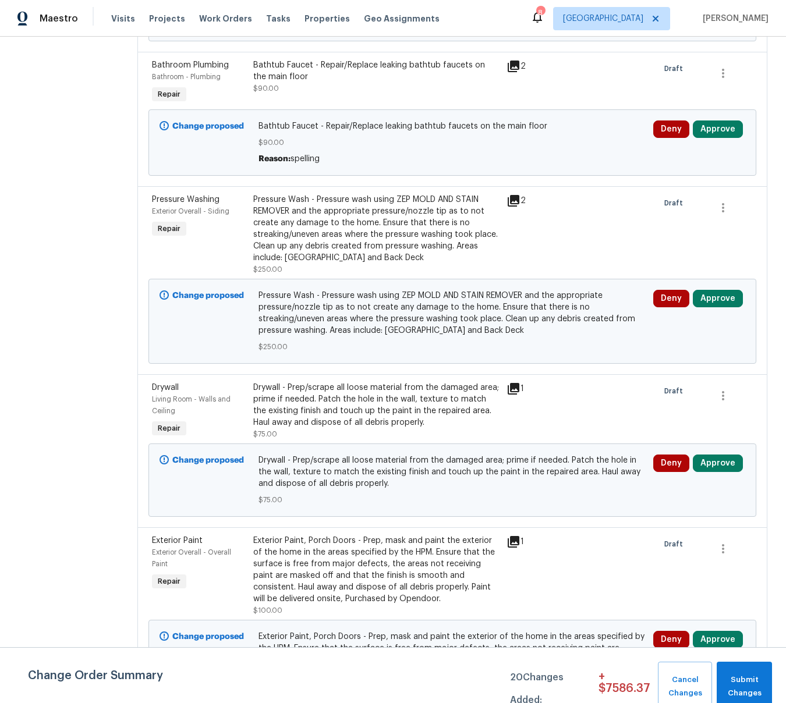
scroll to position [1768, 0]
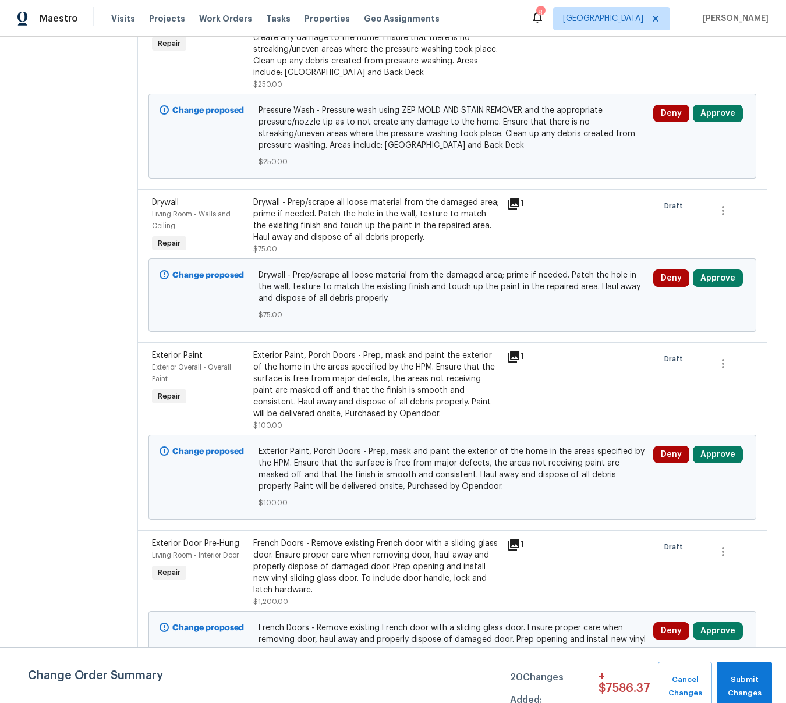
scroll to position [1935, 0]
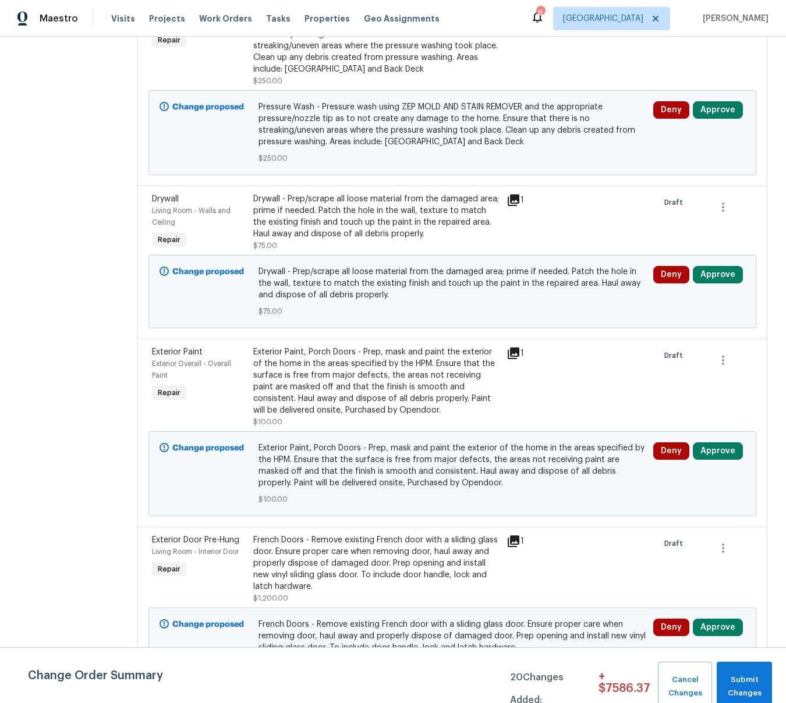
click at [411, 354] on div "Exterior Paint, Porch Doors - Prep, mask and paint the exterior of the home in …" at bounding box center [376, 381] width 246 height 70
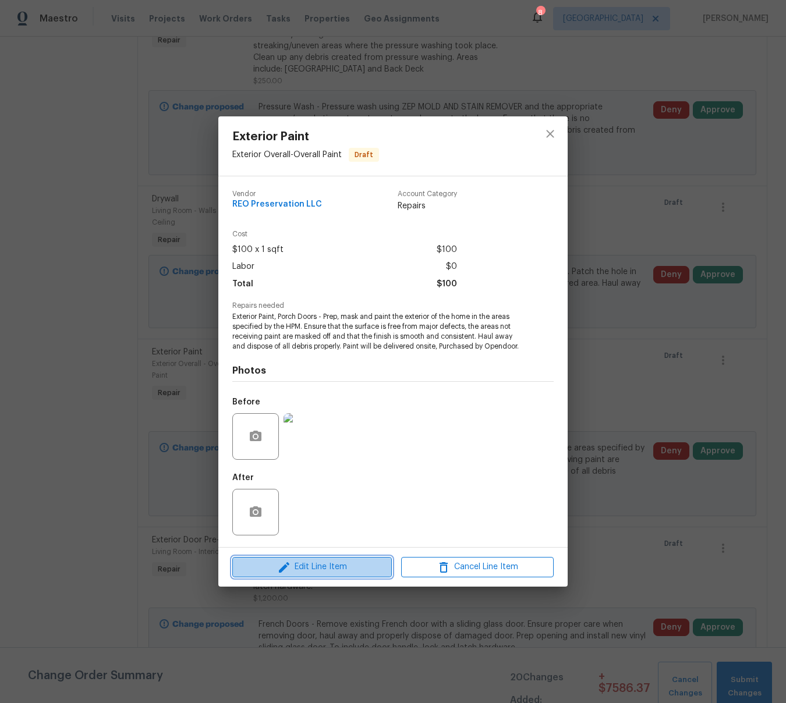
click at [356, 568] on span "Edit Line Item" at bounding box center [312, 567] width 153 height 15
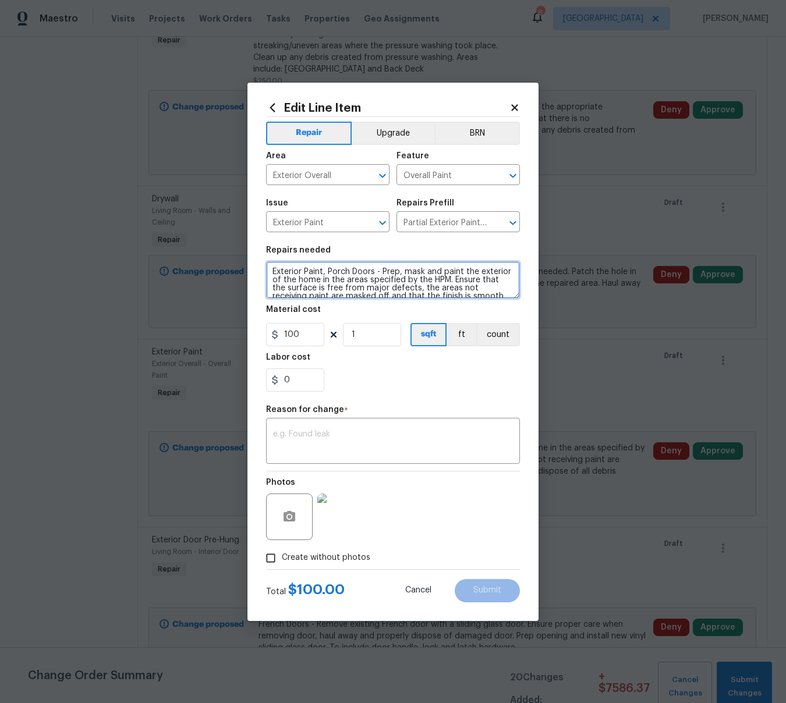
drag, startPoint x: 352, startPoint y: 273, endPoint x: 407, endPoint y: 271, distance: 54.8
click at [354, 273] on textarea "Exterior Paint, Porch Doors - Prep, mask and paint the exterior of the home in …" at bounding box center [393, 279] width 254 height 37
drag, startPoint x: 450, startPoint y: 288, endPoint x: 358, endPoint y: 275, distance: 92.3
click at [358, 275] on textarea "Exterior Paint, Doors - Prep, mask and paint the exterior of the home in the ar…" at bounding box center [393, 279] width 254 height 37
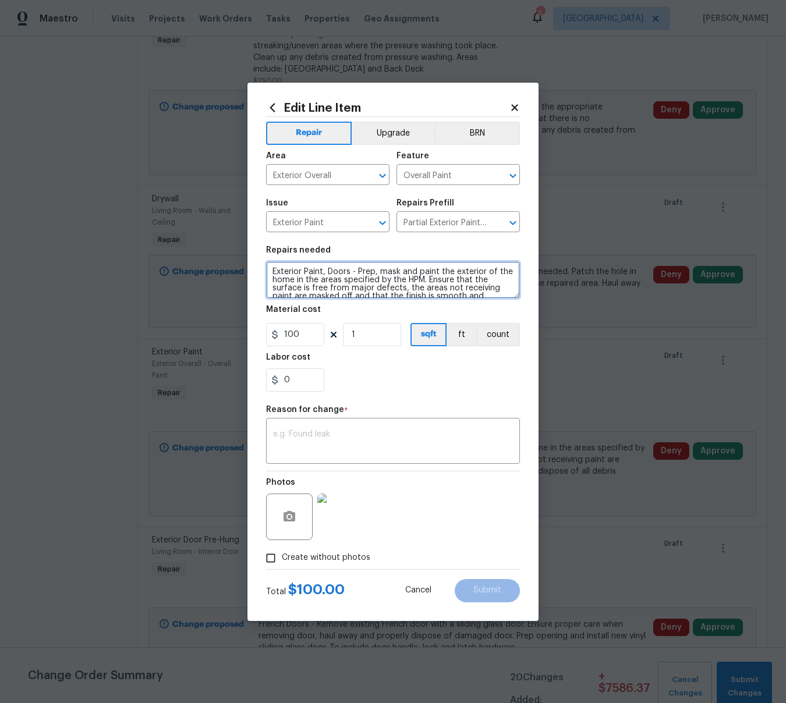
paste textarea "Knight’s Armor PPG1001-6. Trim: Delicate White PPG1001-1. Prep, mask and paint …"
click at [352, 271] on textarea "Exterior Paint, Doors - Knight’s Armor PPG1001-6. Trim: Delicate White PPG1001-…" at bounding box center [393, 279] width 254 height 37
type textarea "Exterior Paint, Doors front and back- Knight’s Armor PPG1001-6. Trim: Delicate …"
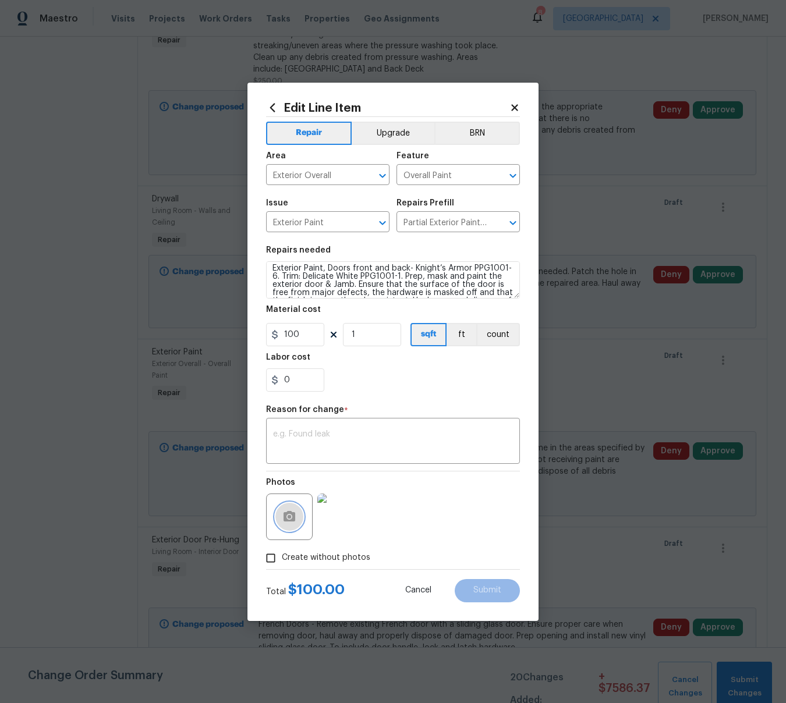
click at [288, 518] on circle "button" at bounding box center [289, 516] width 3 height 3
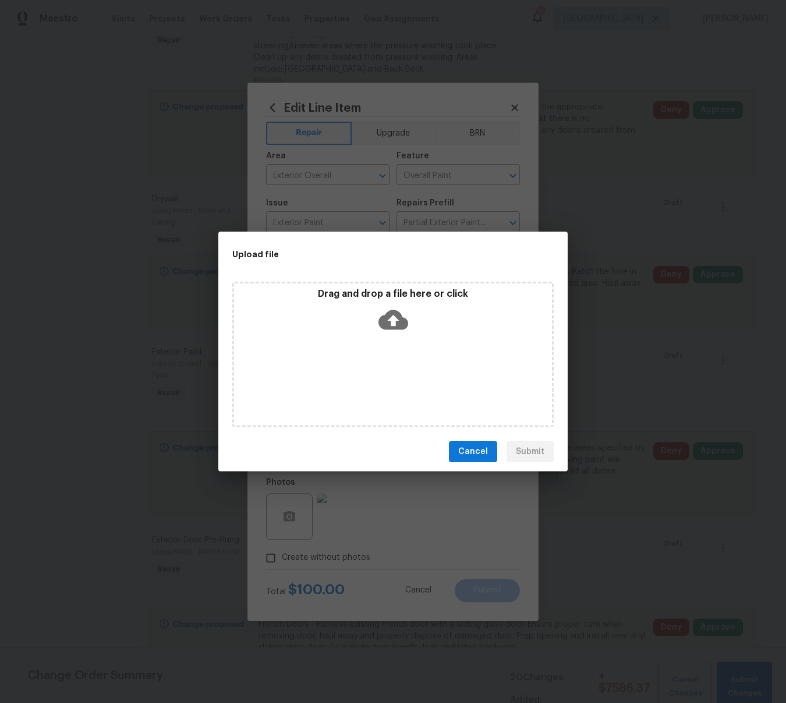
click at [387, 323] on icon at bounding box center [394, 320] width 30 height 20
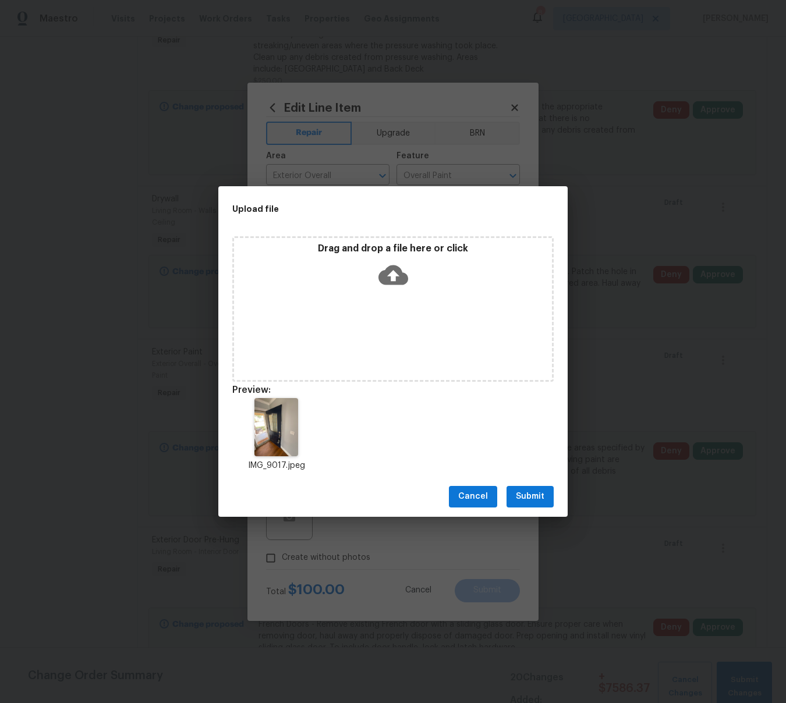
click at [535, 500] on span "Submit" at bounding box center [530, 497] width 29 height 15
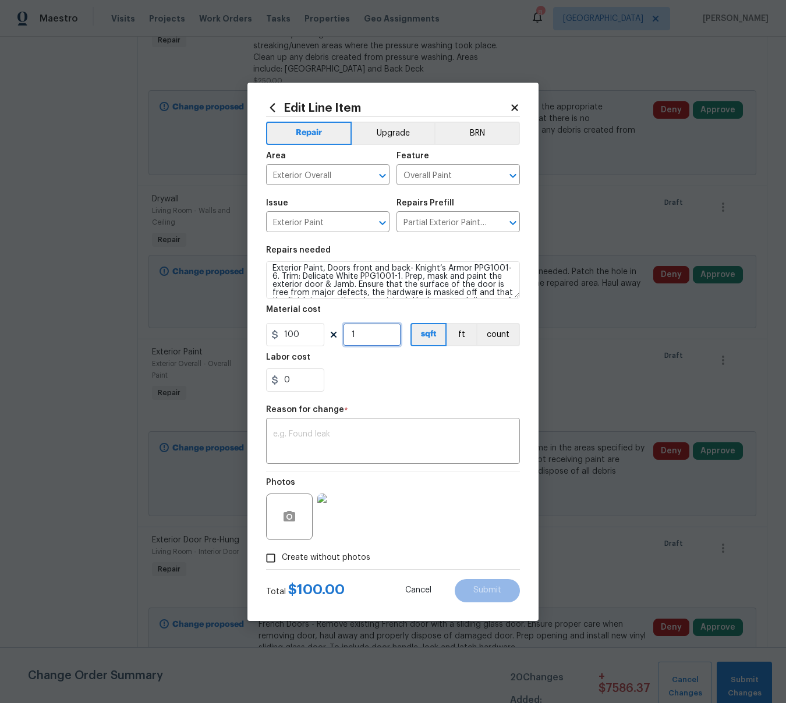
click at [364, 326] on input "1" at bounding box center [372, 334] width 58 height 23
type input "2"
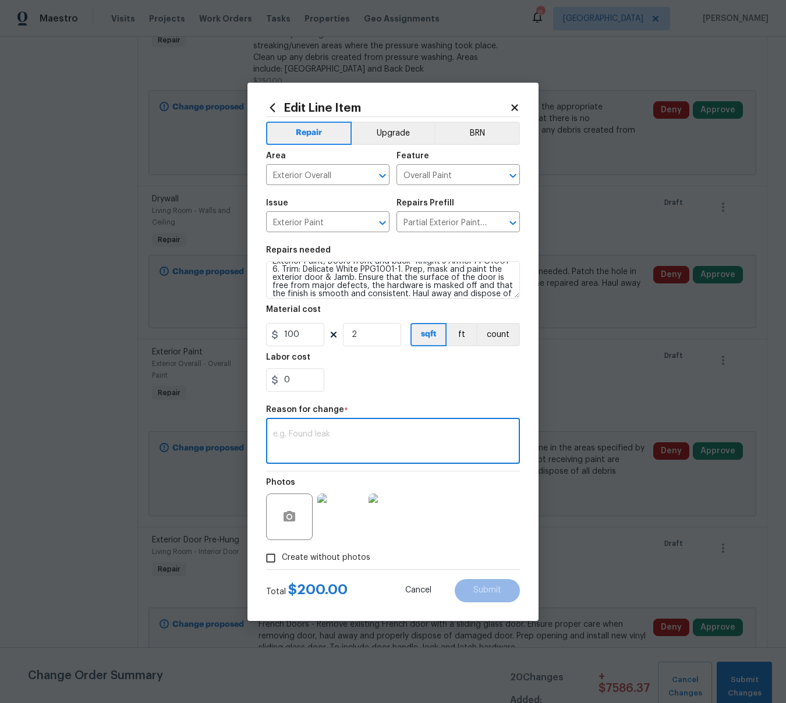
click at [327, 432] on textarea at bounding box center [393, 442] width 240 height 24
type textarea "qty"
click at [476, 593] on span "Submit" at bounding box center [487, 590] width 28 height 9
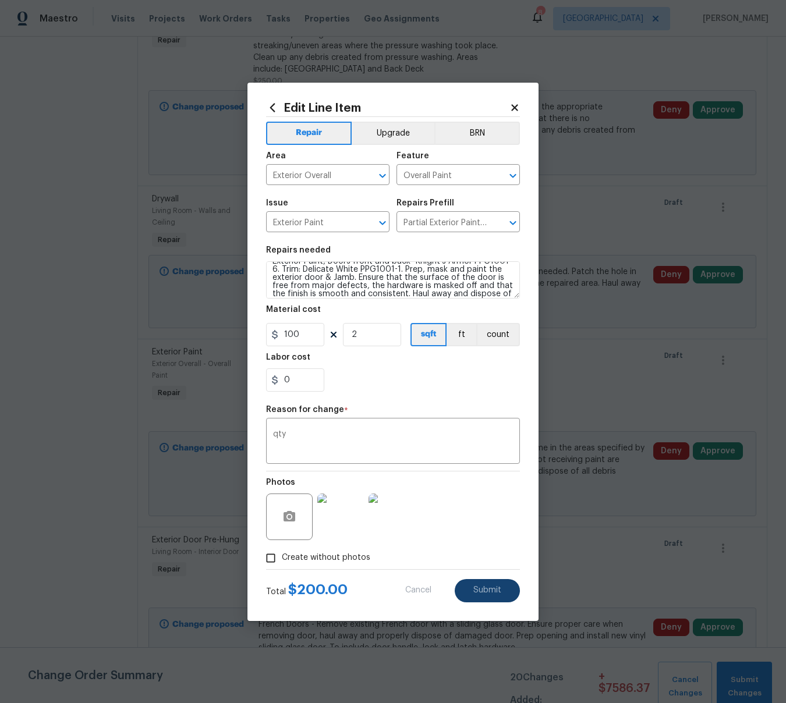
type textarea "Exterior Paint, Porch Doors - Prep, mask and paint the exterior of the home in …"
type input "1"
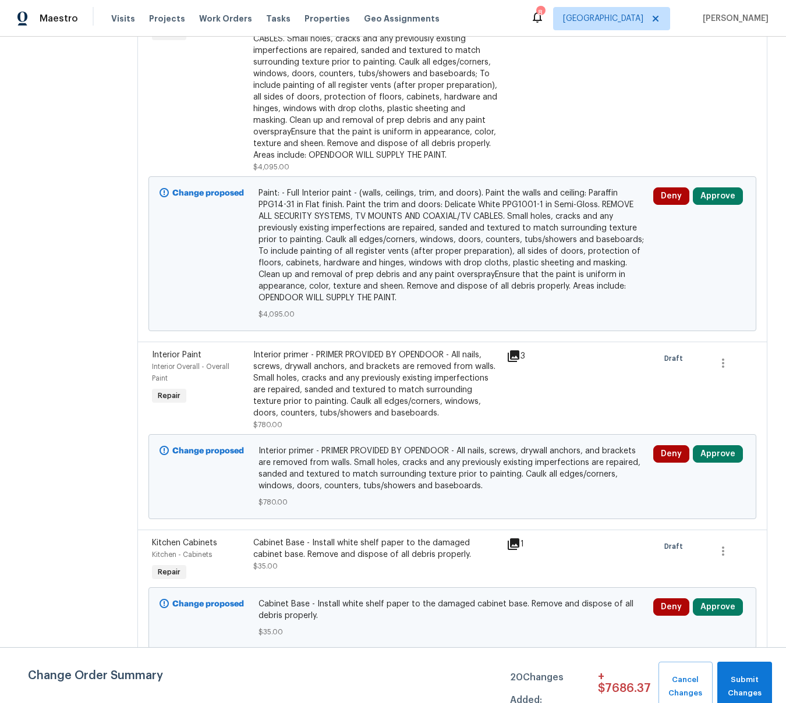
scroll to position [0, 0]
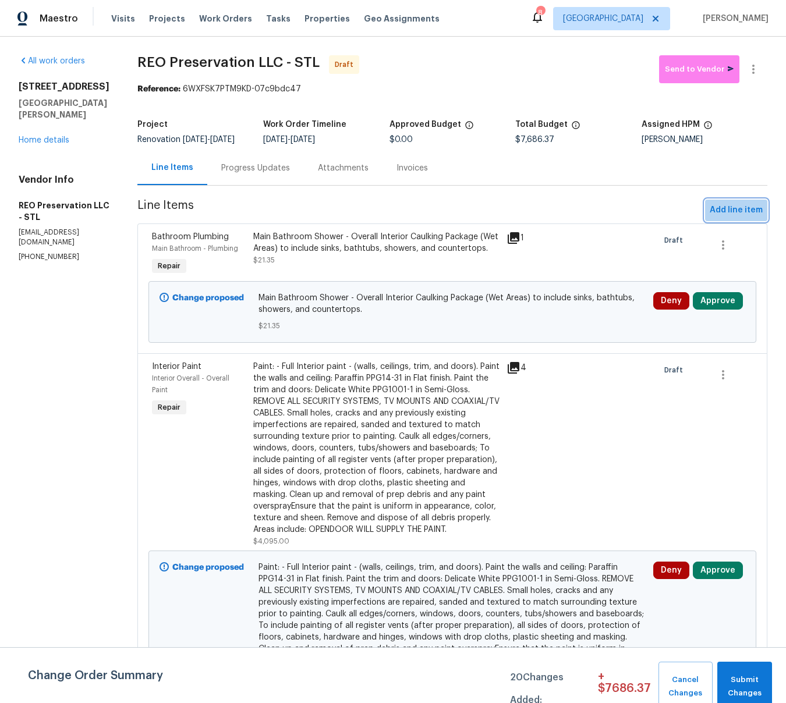
click at [735, 214] on span "Add line item" at bounding box center [736, 210] width 53 height 15
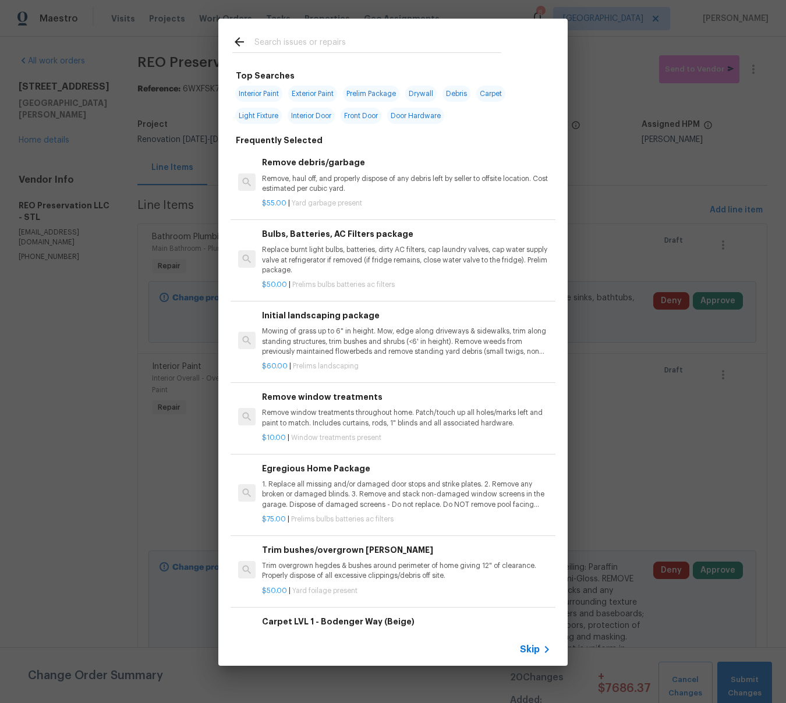
click at [319, 44] on input "text" at bounding box center [377, 43] width 247 height 17
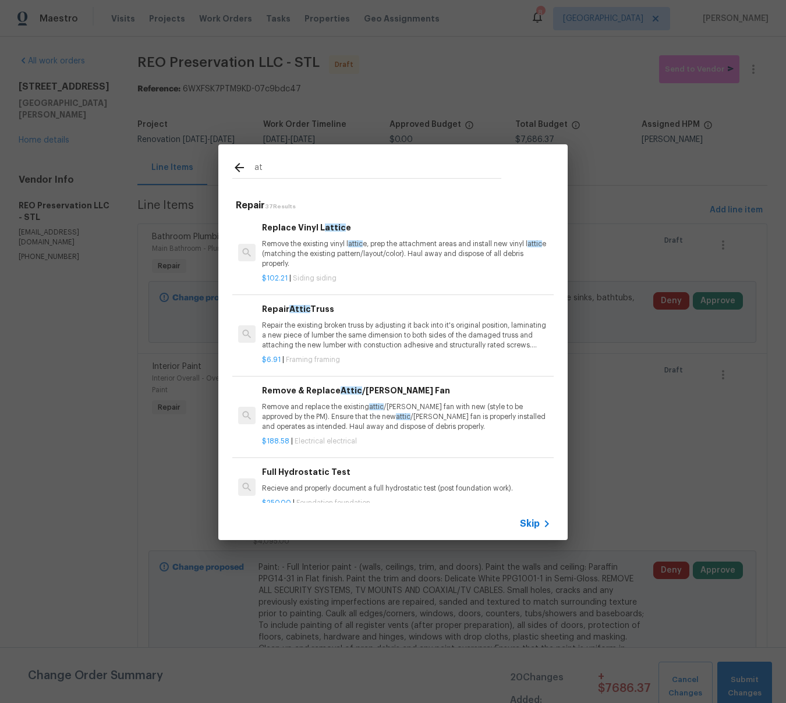
type input "a"
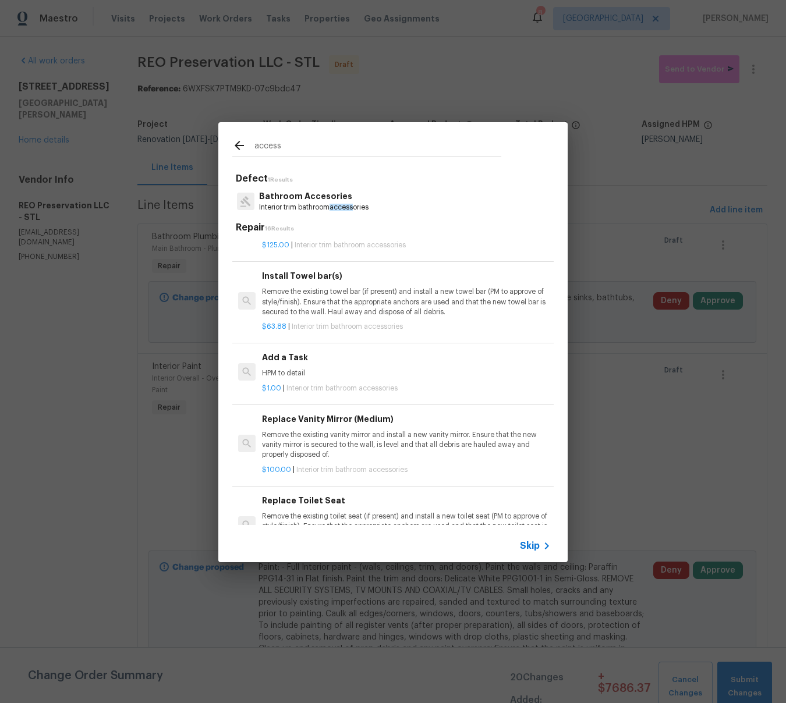
scroll to position [382, 0]
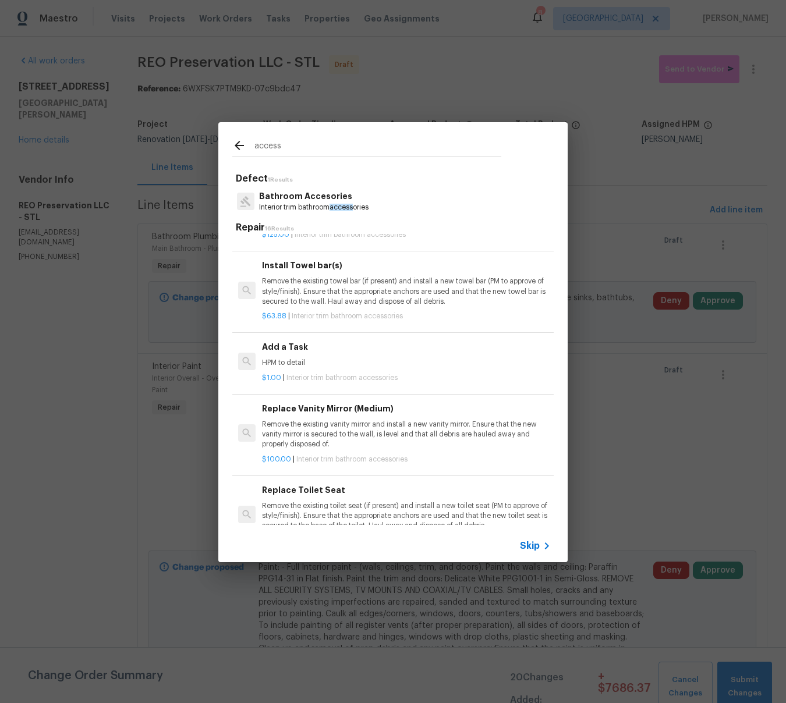
type input "access"
click at [274, 346] on h6 "Add a Task" at bounding box center [406, 347] width 289 height 13
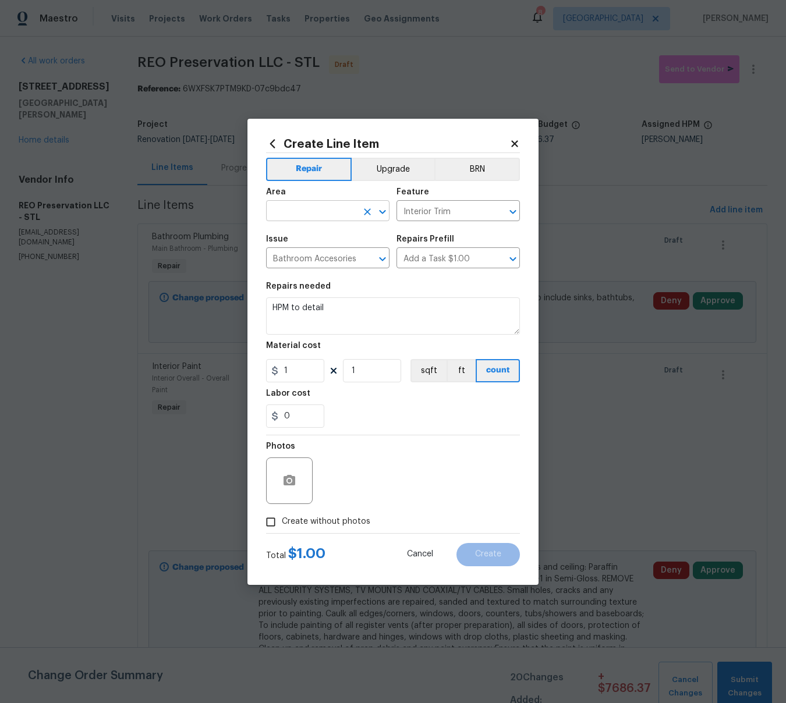
click at [327, 209] on input "text" at bounding box center [311, 212] width 91 height 18
type input "Garage"
click at [426, 286] on div "Repairs needed" at bounding box center [393, 289] width 254 height 15
click at [330, 210] on input "text" at bounding box center [311, 212] width 91 height 18
click at [305, 236] on li "Garage" at bounding box center [327, 237] width 123 height 19
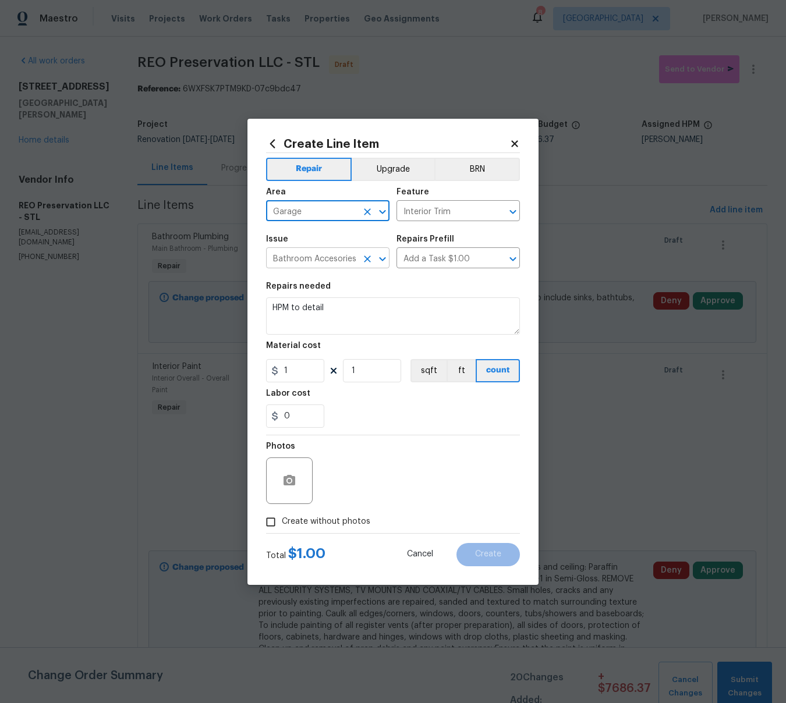
type input "Garage"
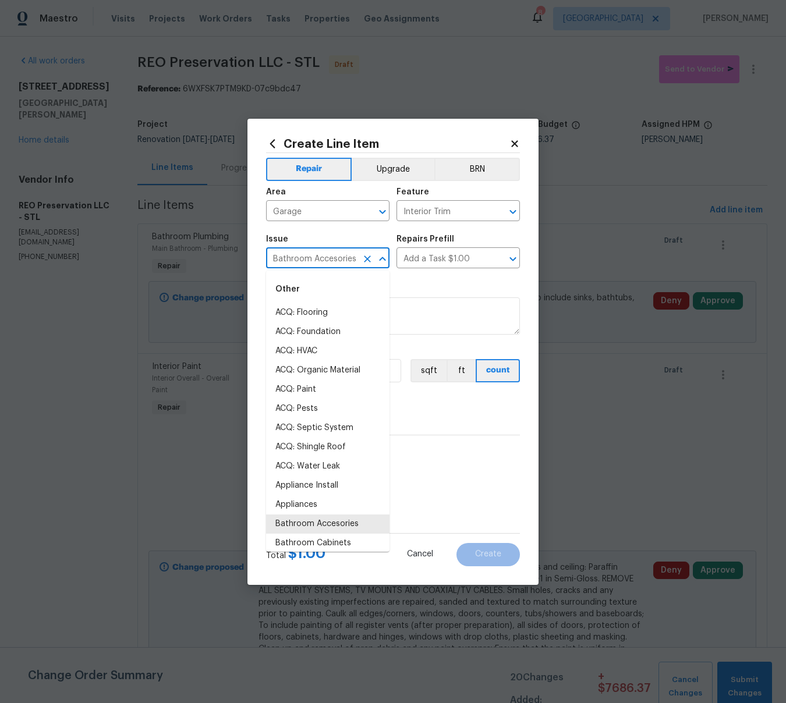
click at [345, 260] on input "Bathroom Accesories" at bounding box center [311, 259] width 91 height 18
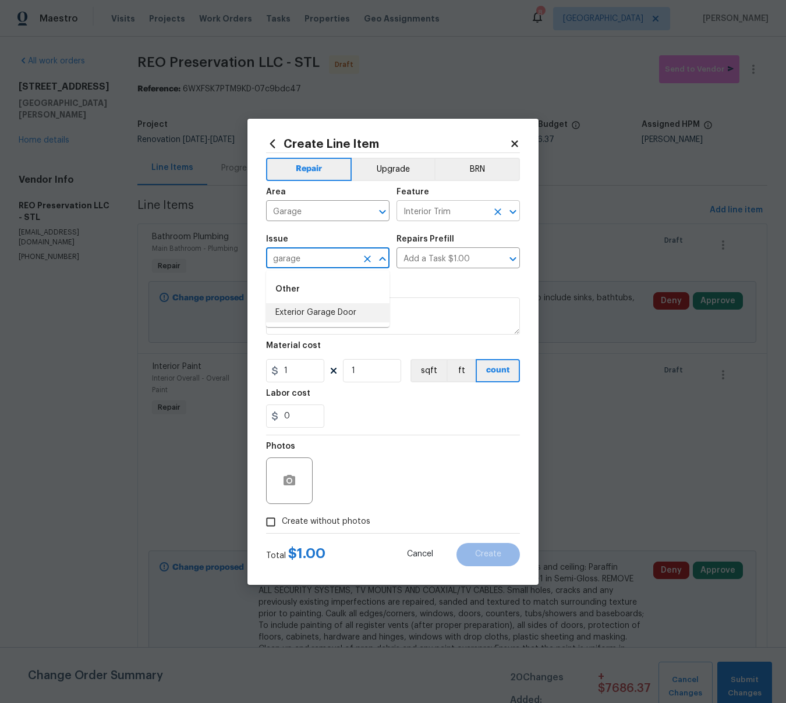
type input "Bathroom Accesories"
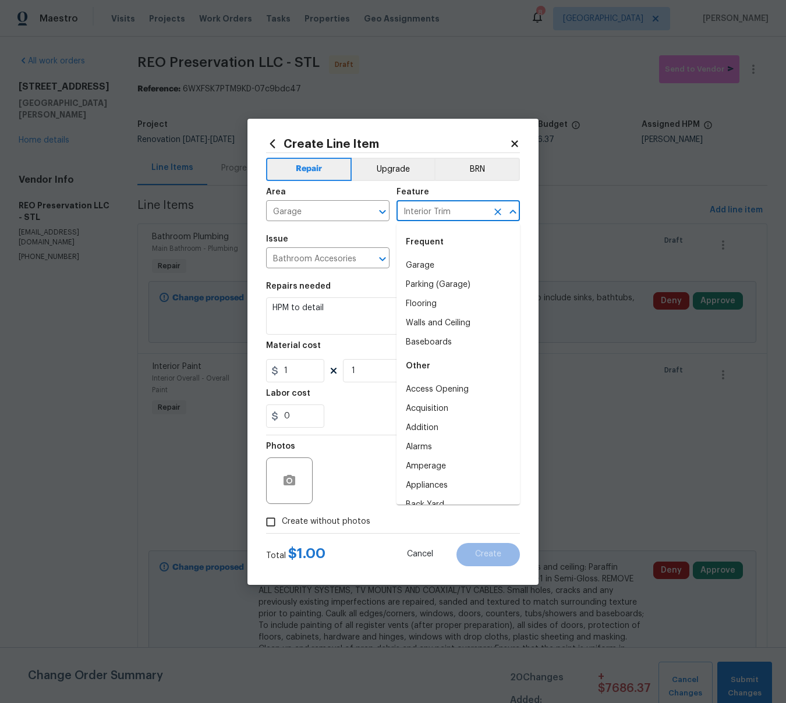
click at [422, 211] on input "Interior Trim" at bounding box center [442, 212] width 91 height 18
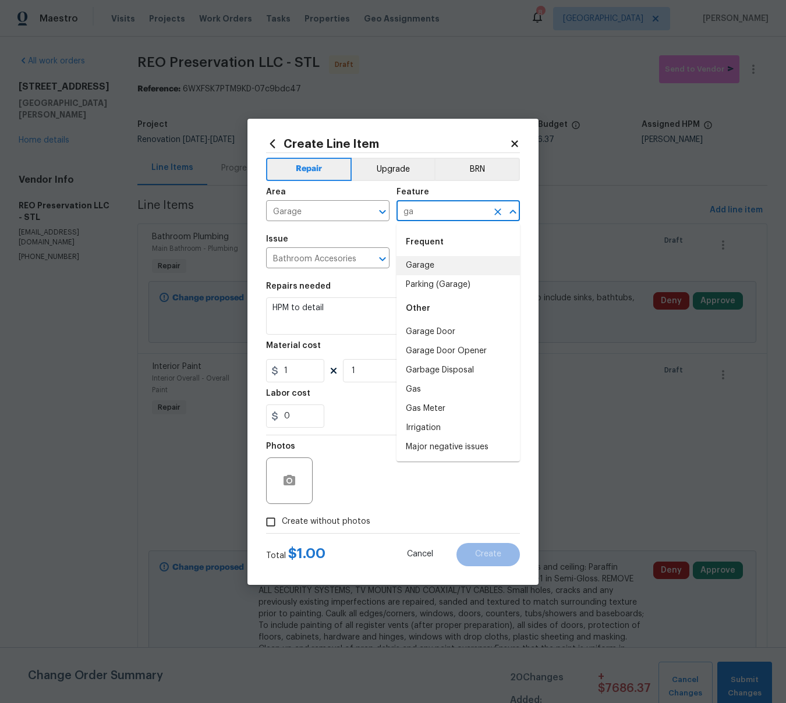
click at [436, 264] on li "Garage" at bounding box center [458, 265] width 123 height 19
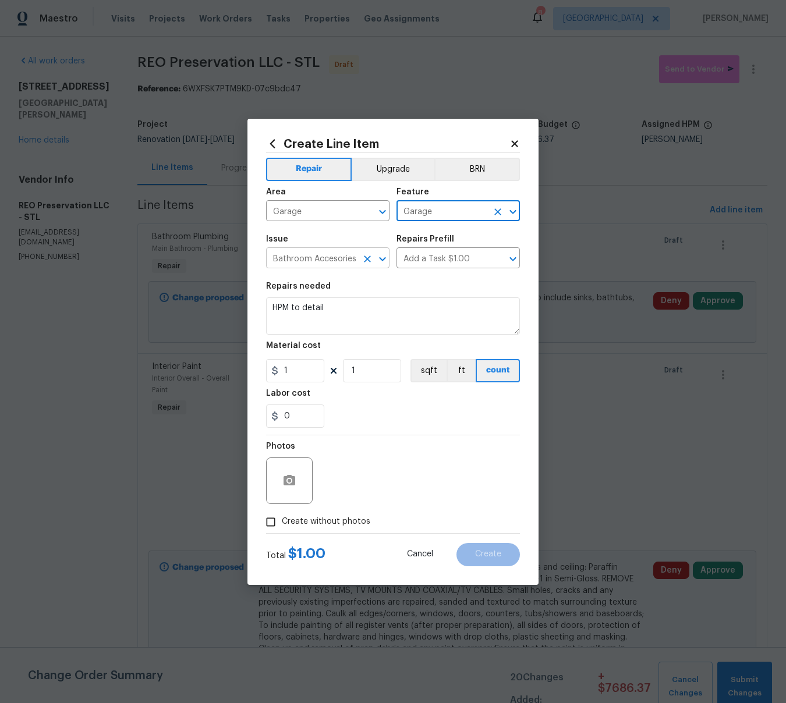
type input "Garage"
click at [352, 257] on input "Bathroom Accesories" at bounding box center [311, 259] width 91 height 18
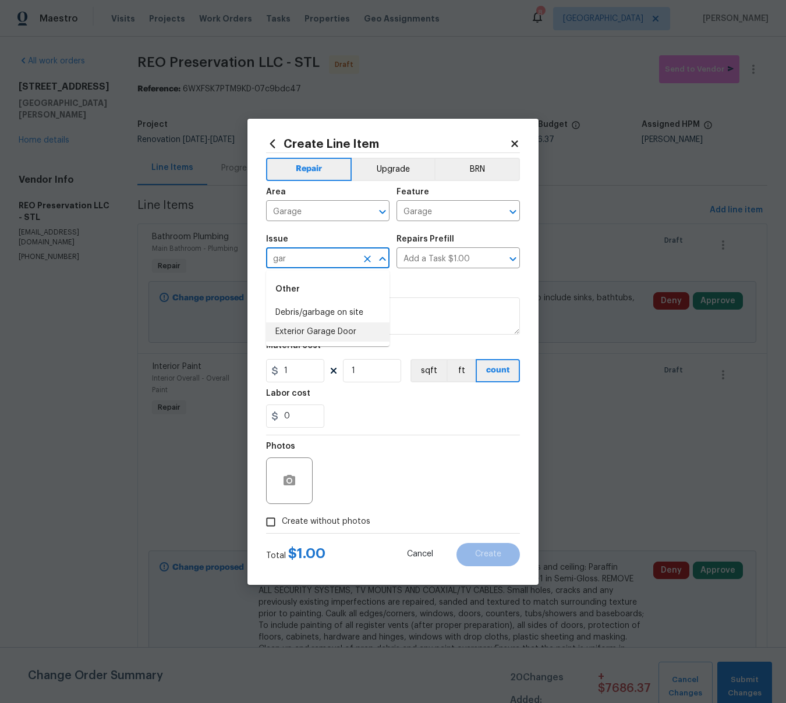
click at [325, 329] on li "Exterior Garage Door" at bounding box center [327, 332] width 123 height 19
type input "Exterior Garage Door"
click at [447, 256] on input "text" at bounding box center [442, 259] width 91 height 18
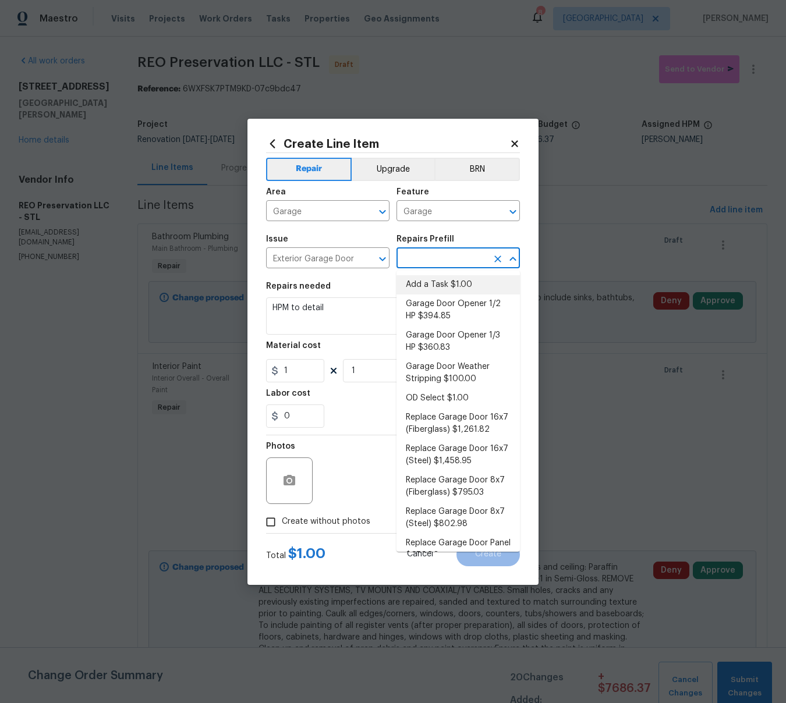
click at [436, 285] on li "Add a Task $1.00" at bounding box center [458, 284] width 123 height 19
type input "Interior Door"
type input "Add a Task $1.00"
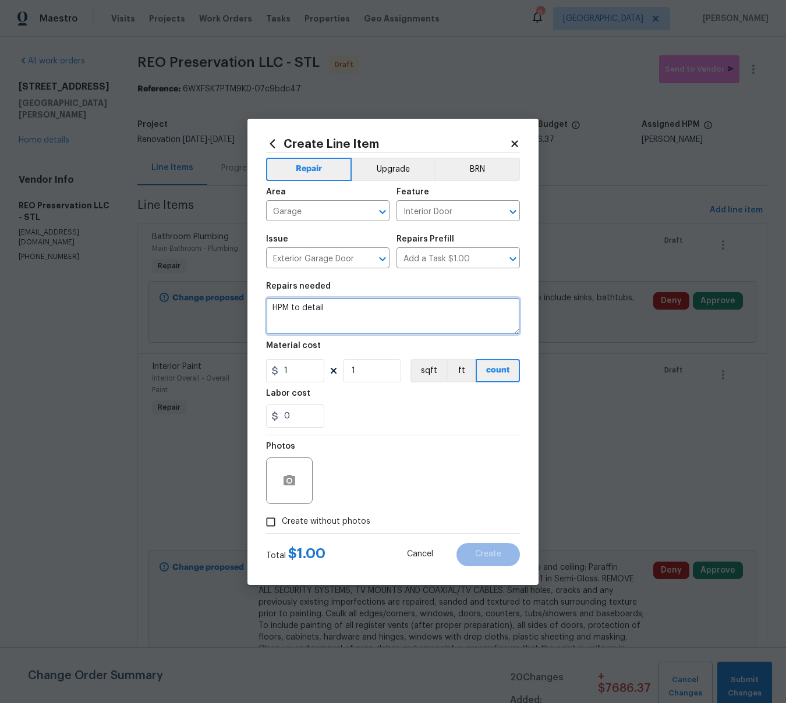
drag, startPoint x: 338, startPoint y: 308, endPoint x: 263, endPoint y: 304, distance: 75.2
click at [267, 305] on textarea "HPM to detail" at bounding box center [393, 316] width 254 height 37
type textarea "G"
type textarea "a"
type textarea "Garage - Install a cover for the attic access"
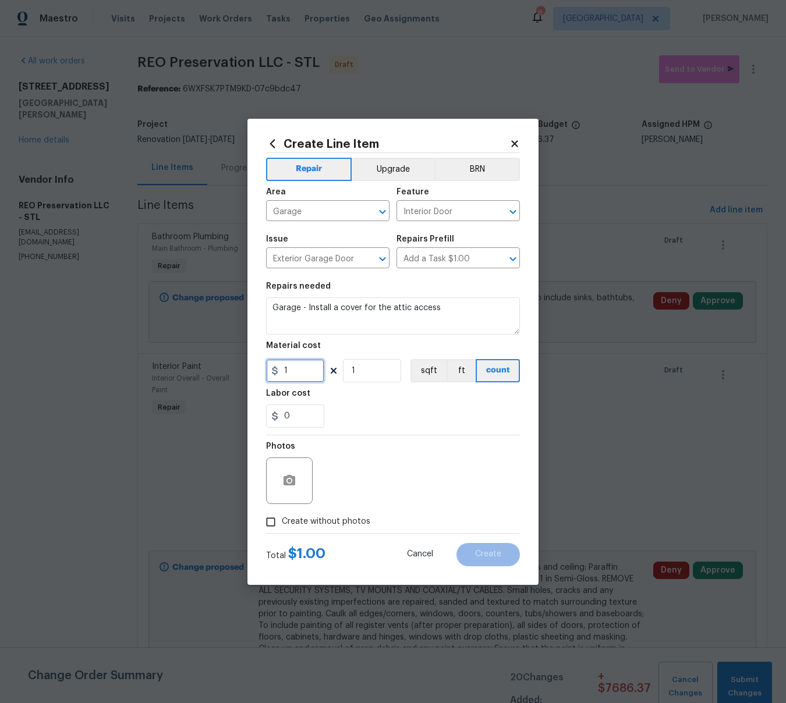
click at [317, 373] on input "1" at bounding box center [295, 370] width 58 height 23
type input "0"
drag, startPoint x: 333, startPoint y: 309, endPoint x: 392, endPoint y: 309, distance: 58.8
click at [336, 309] on textarea "Garage - Install a cover for the attic access" at bounding box center [393, 316] width 254 height 37
type textarea "Garage - Install trim and a cover for the attic access"
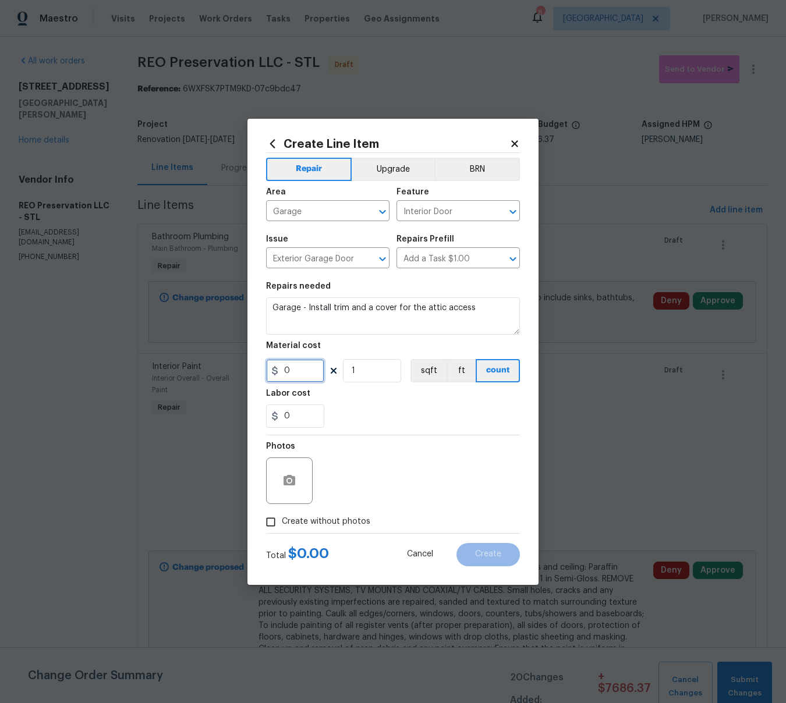
click at [314, 371] on input "0" at bounding box center [295, 370] width 58 height 23
type input "75"
click at [291, 479] on icon "button" at bounding box center [290, 480] width 12 height 10
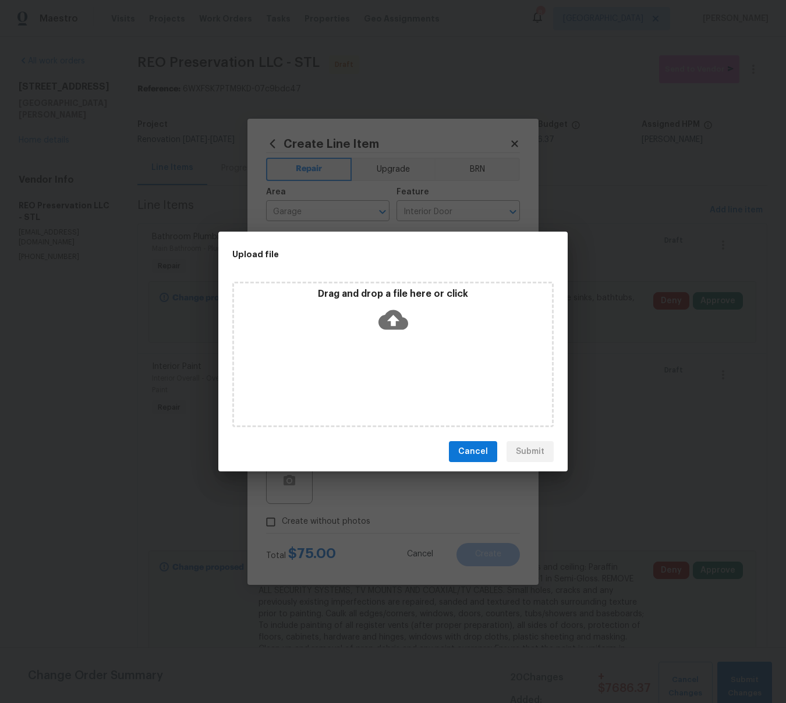
click at [394, 319] on icon at bounding box center [394, 320] width 30 height 30
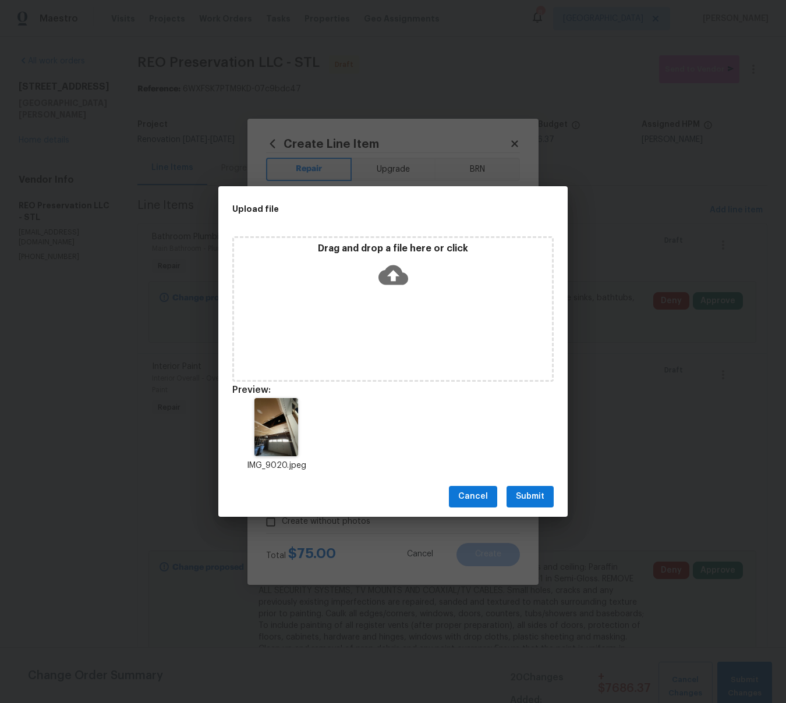
click at [538, 499] on span "Submit" at bounding box center [530, 497] width 29 height 15
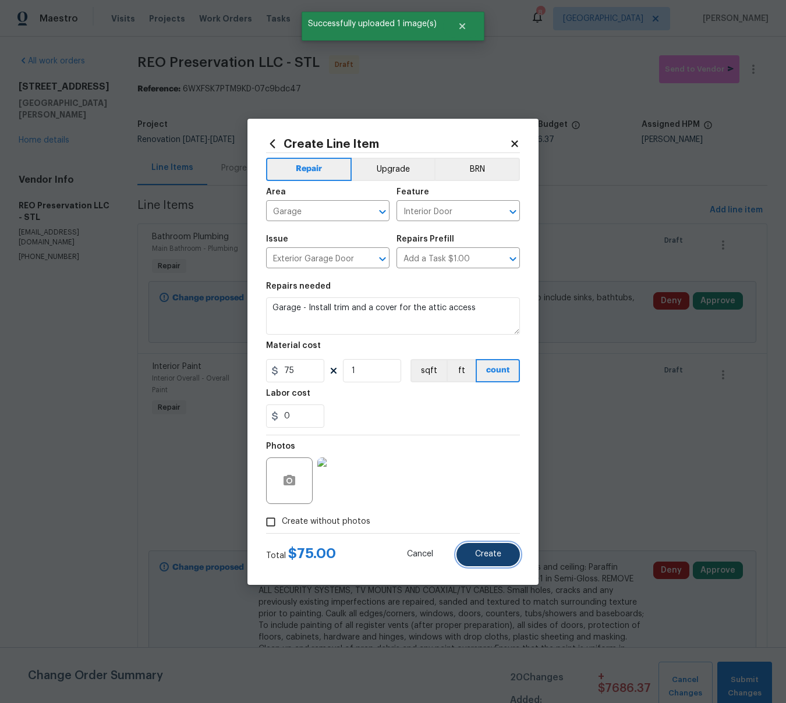
click at [498, 553] on span "Create" at bounding box center [488, 554] width 26 height 9
type input "0"
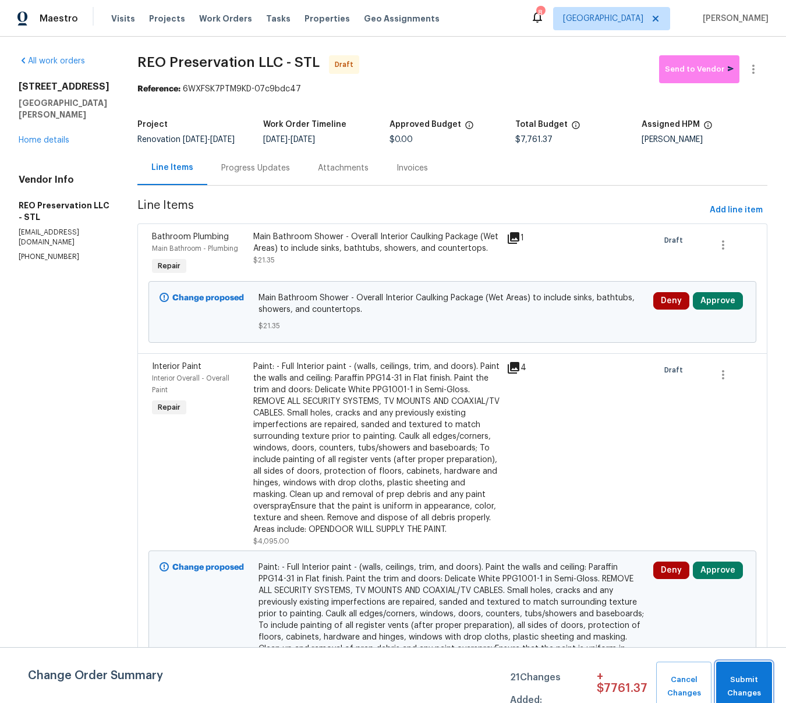
click at [758, 689] on span "Submit Changes" at bounding box center [744, 687] width 44 height 27
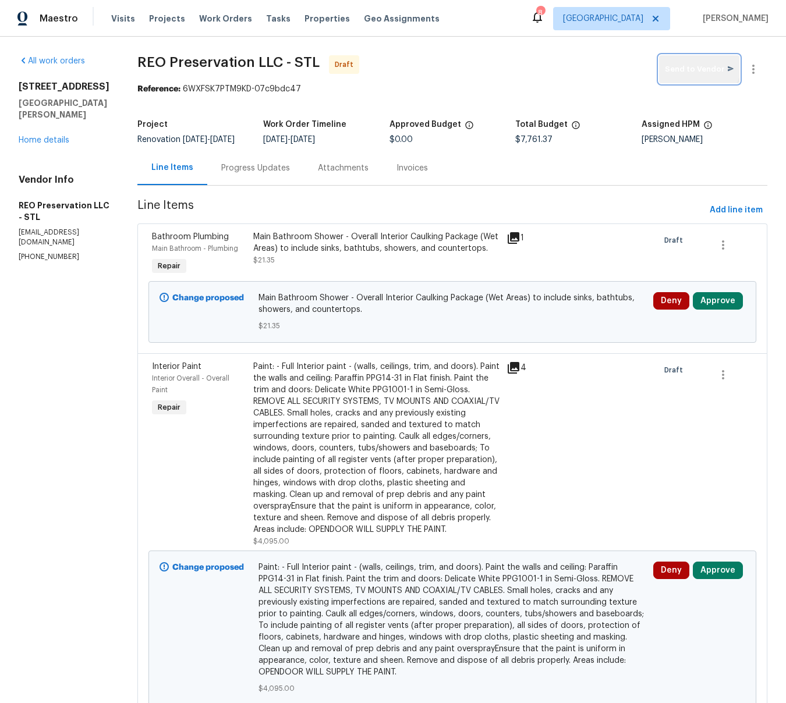
click at [699, 63] on span "Send to Vendor" at bounding box center [699, 69] width 69 height 13
click at [52, 144] on link "Home details" at bounding box center [44, 140] width 51 height 8
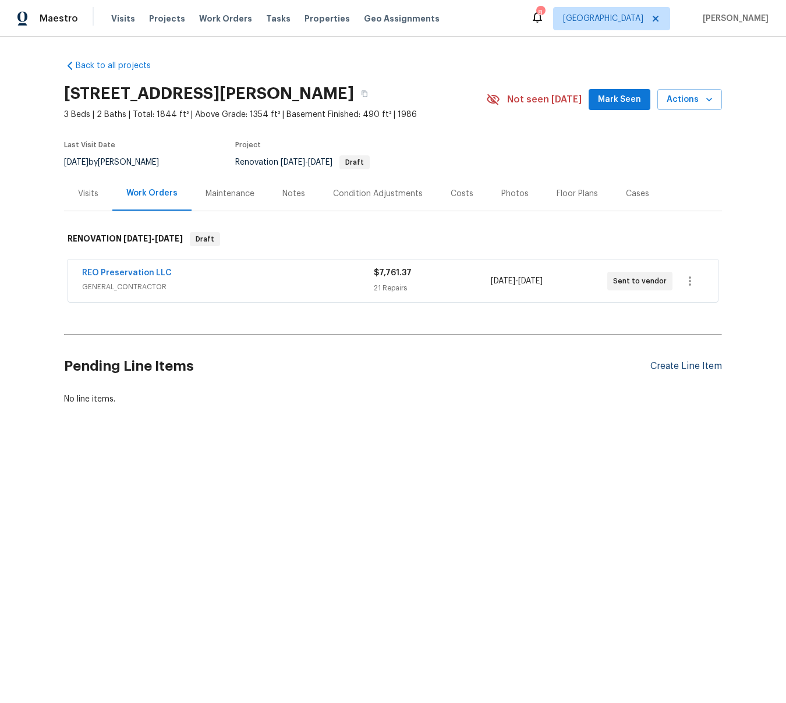
click at [684, 369] on div "Create Line Item" at bounding box center [686, 366] width 72 height 11
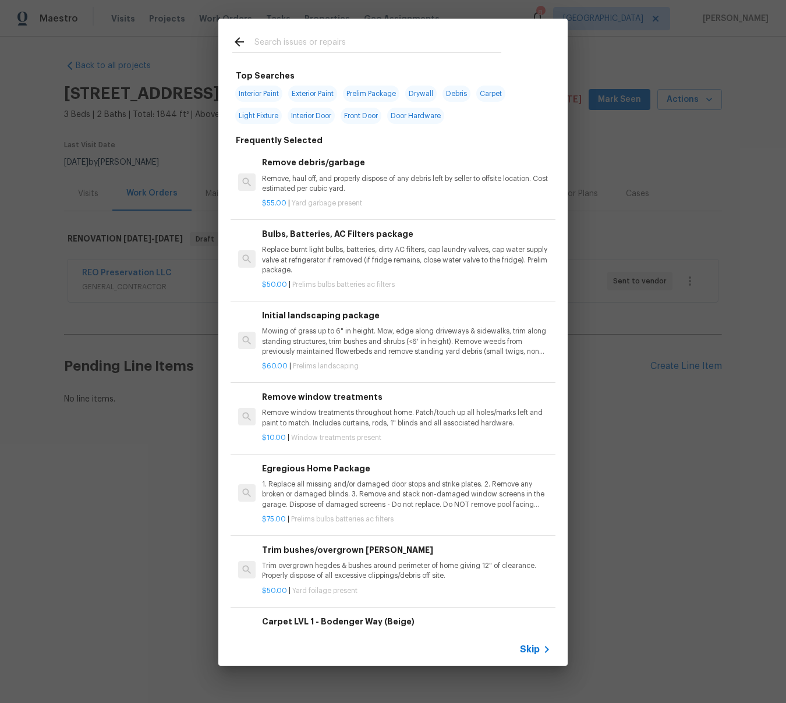
click at [309, 41] on input "text" at bounding box center [377, 43] width 247 height 17
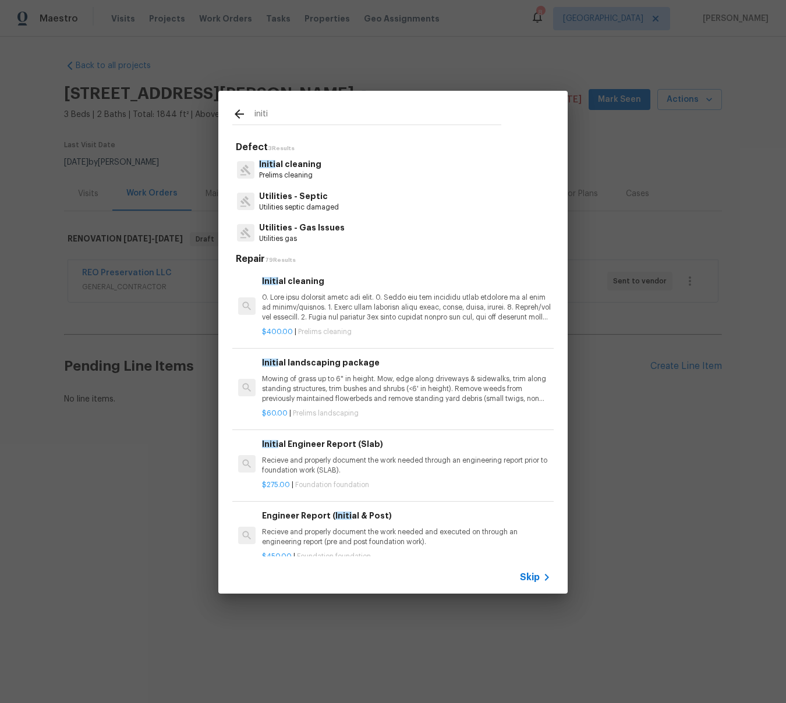
type input "initi"
click at [288, 170] on p "Initi al cleaning" at bounding box center [290, 164] width 62 height 12
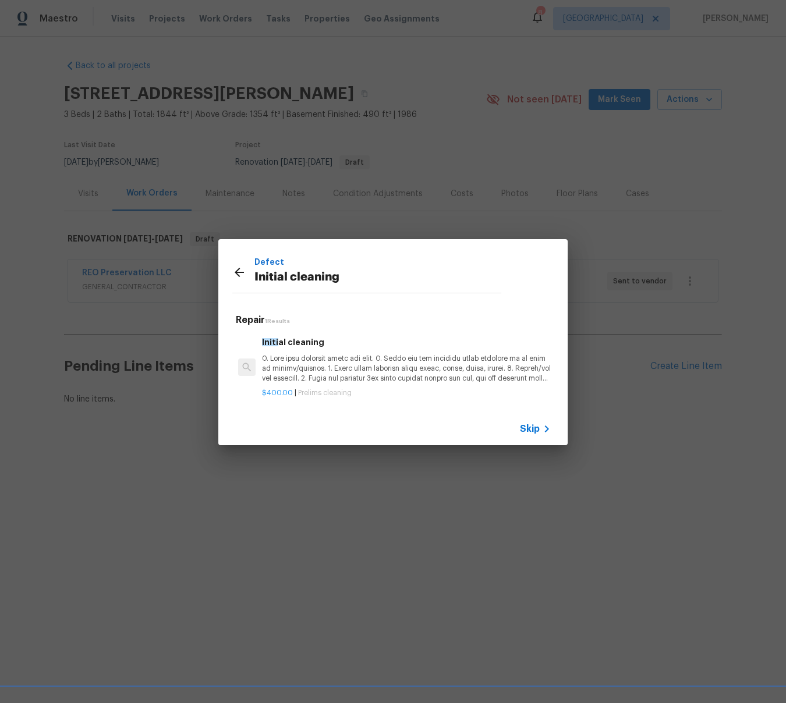
click at [327, 373] on p at bounding box center [406, 369] width 289 height 30
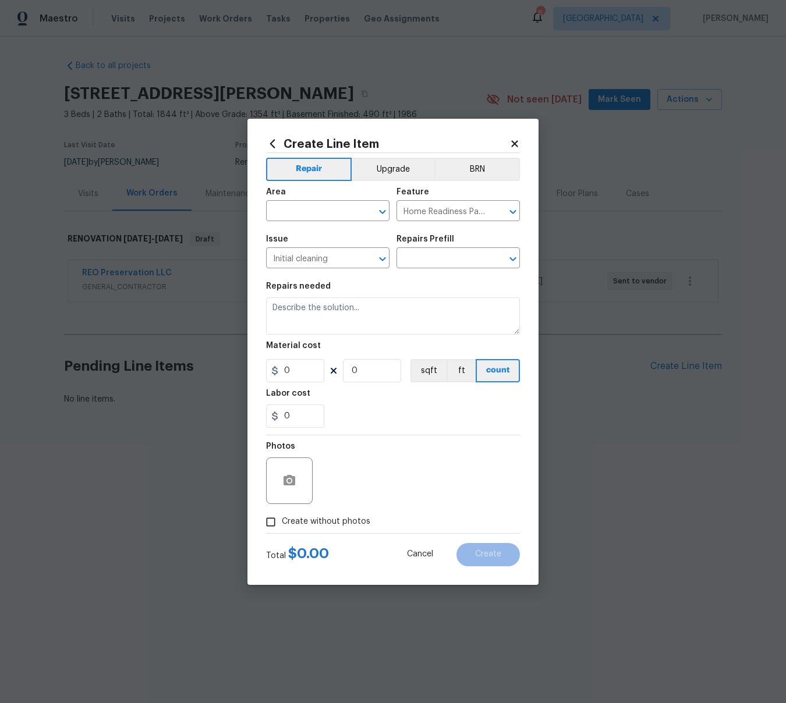
type input "Initial cleaning $400.00"
type textarea "1. Wipe down exterior doors and trim. 2. Clean out all exterior light fixtures …"
type input "400"
type input "1"
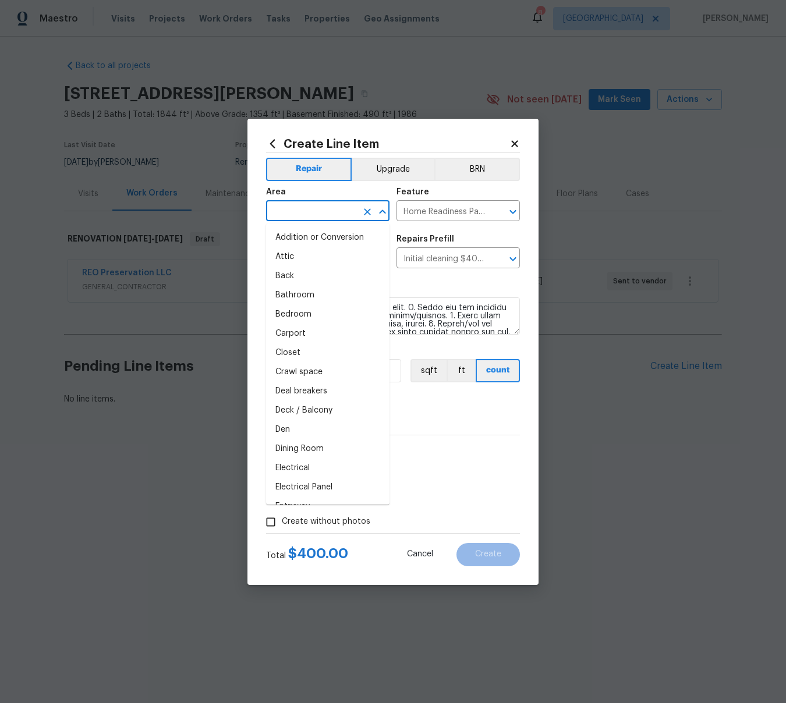
click at [289, 208] on input "text" at bounding box center [311, 212] width 91 height 18
type input "i"
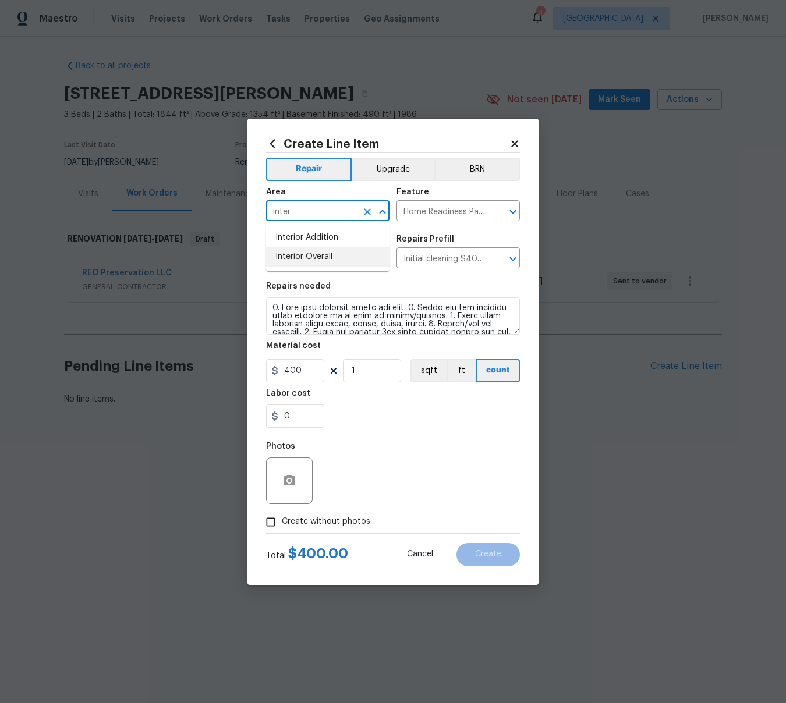
click at [323, 263] on li "Interior Overall" at bounding box center [327, 256] width 123 height 19
type input "Interior Overall"
click at [277, 517] on input "Create without photos" at bounding box center [271, 522] width 22 height 22
checkbox input "true"
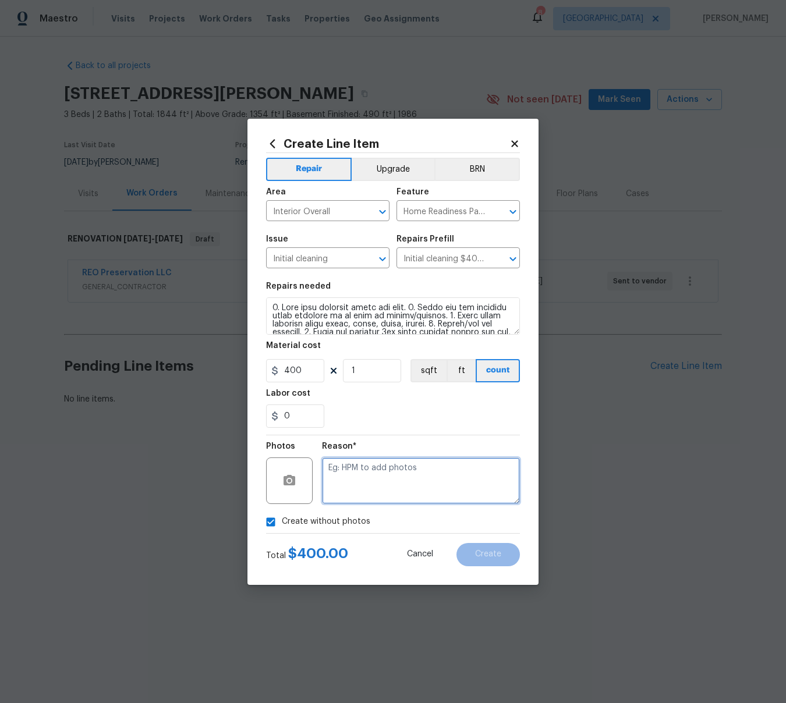
drag, startPoint x: 405, startPoint y: 460, endPoint x: 381, endPoint y: 454, distance: 25.3
click at [405, 459] on textarea at bounding box center [421, 481] width 198 height 47
type textarea "na"
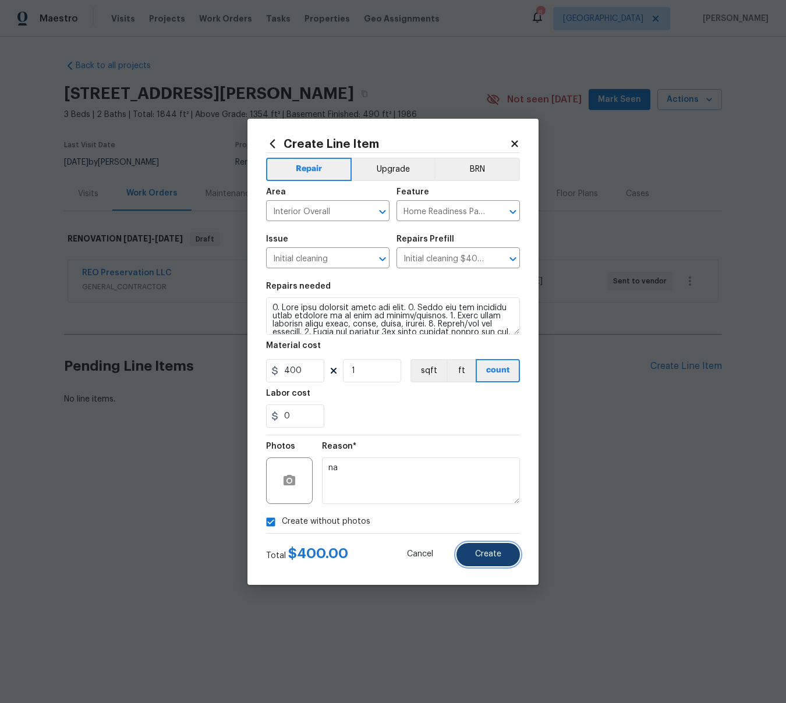
click at [471, 555] on button "Create" at bounding box center [488, 554] width 63 height 23
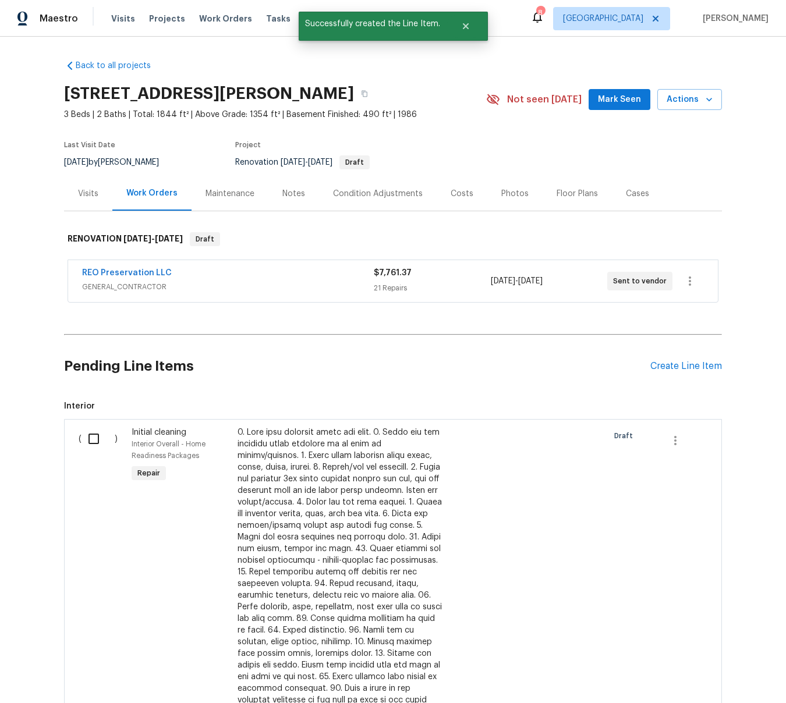
click at [97, 440] on input "checkbox" at bounding box center [98, 439] width 33 height 24
checkbox input "true"
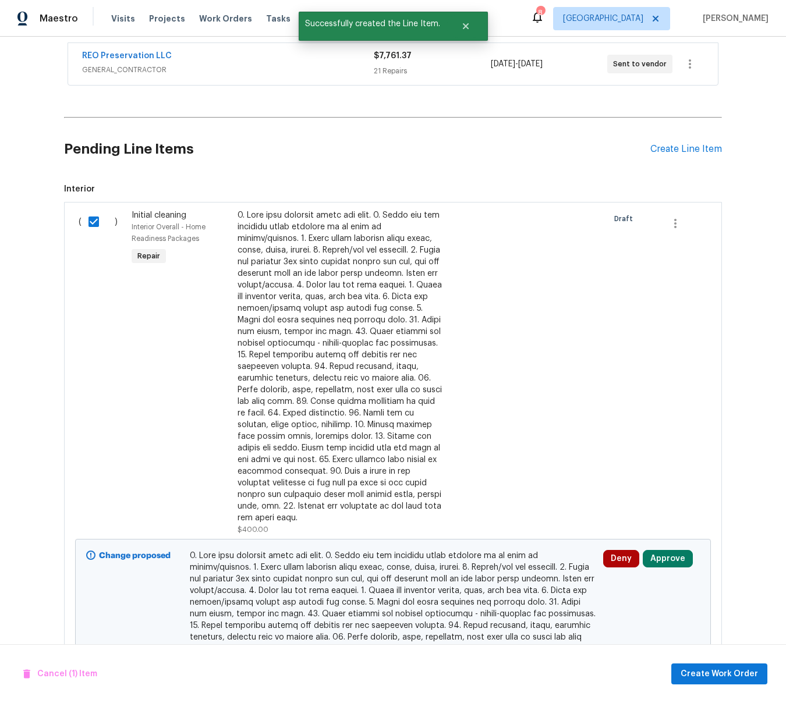
scroll to position [220, 0]
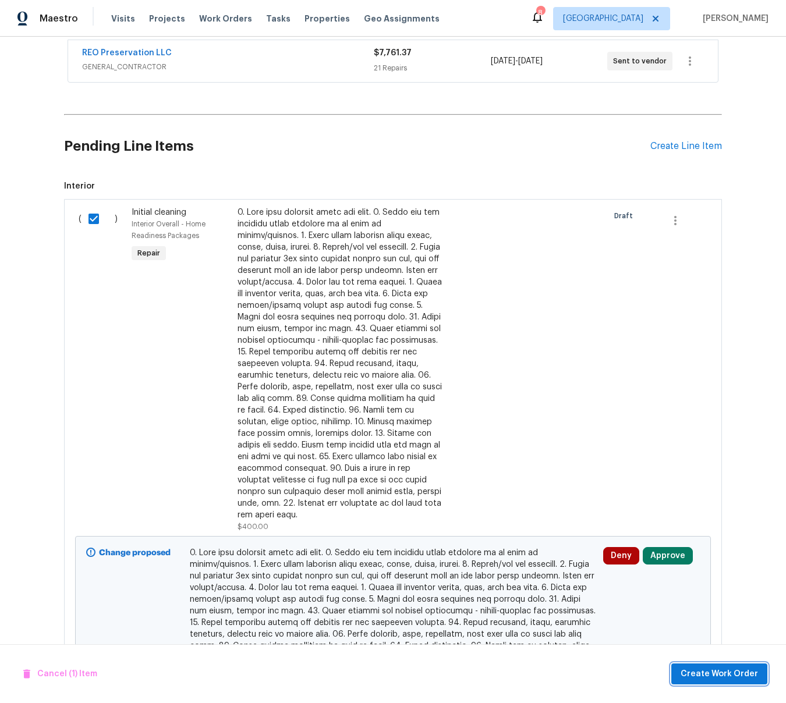
click at [737, 667] on span "Create Work Order" at bounding box center [719, 674] width 77 height 15
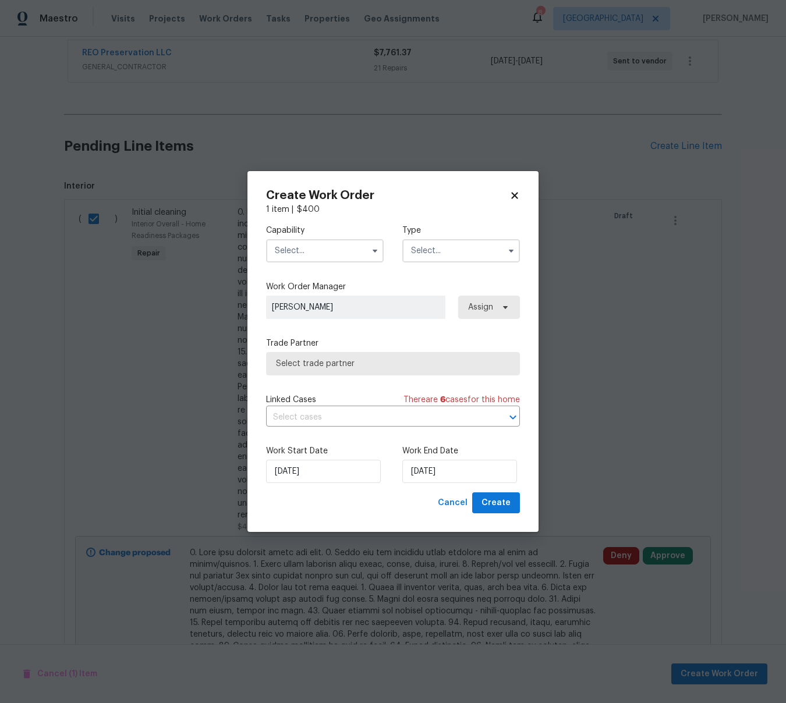
click at [326, 244] on input "text" at bounding box center [325, 250] width 118 height 23
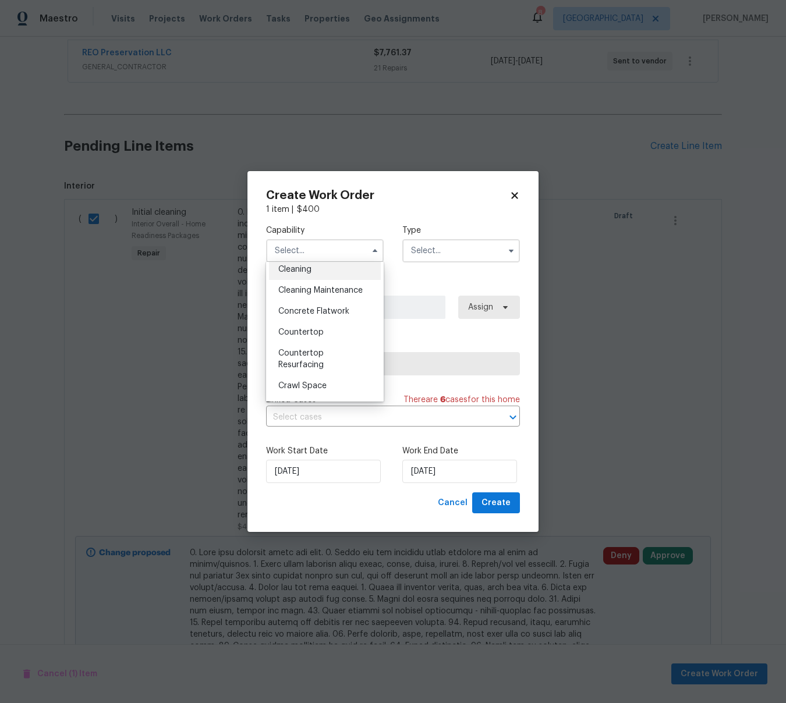
click at [296, 270] on span "Cleaning" at bounding box center [294, 270] width 33 height 8
type input "Cleaning"
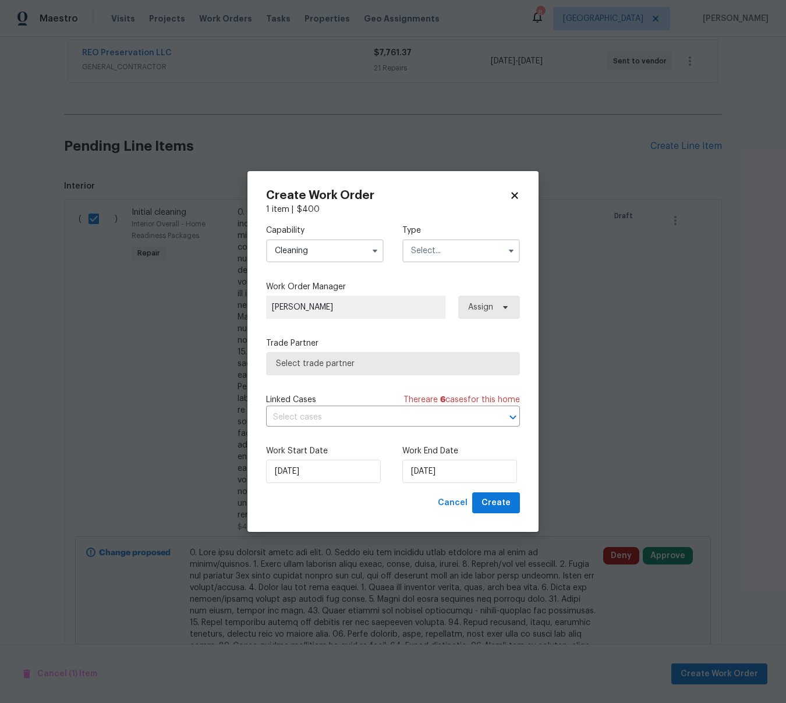
click at [416, 252] on input "text" at bounding box center [461, 250] width 118 height 23
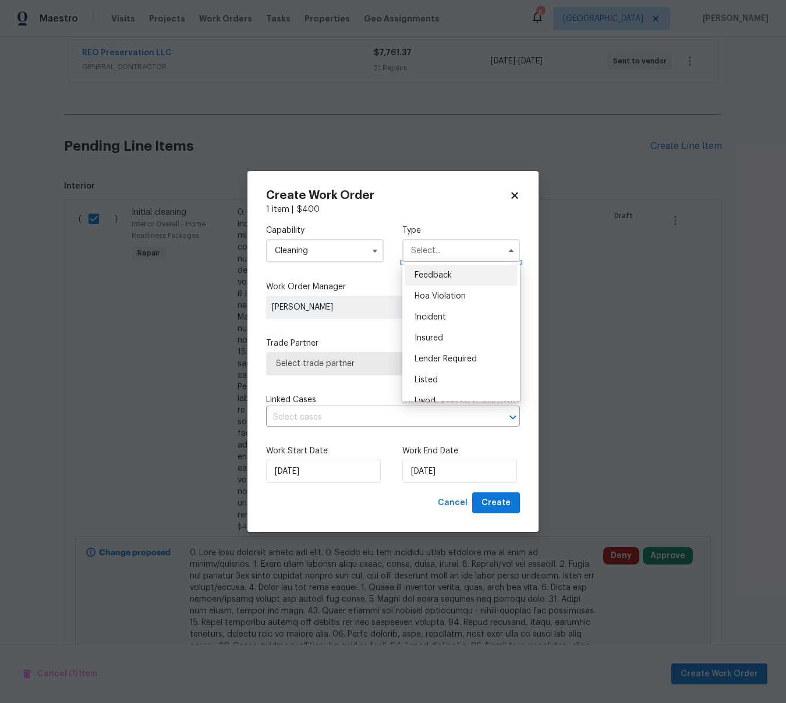
click at [415, 251] on input "text" at bounding box center [461, 250] width 118 height 23
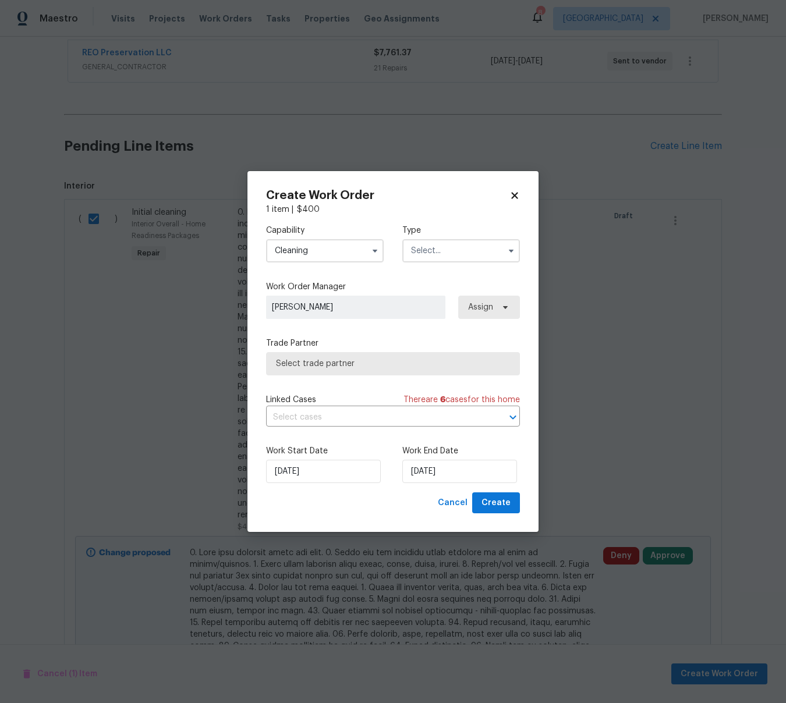
click at [415, 251] on input "text" at bounding box center [461, 250] width 118 height 23
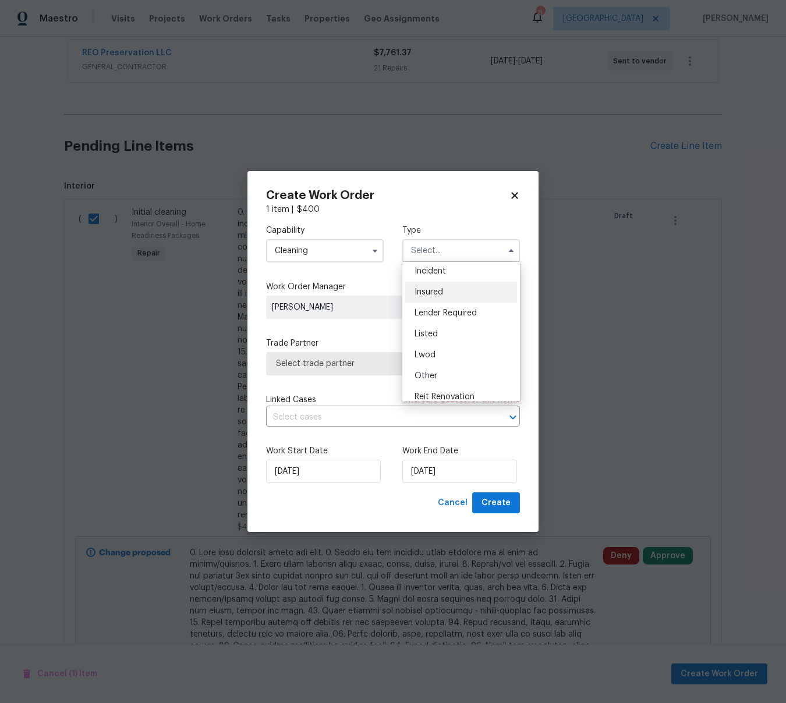
scroll to position [139, 0]
click at [433, 324] on span "Renovation" at bounding box center [436, 325] width 43 height 8
type input "Renovation"
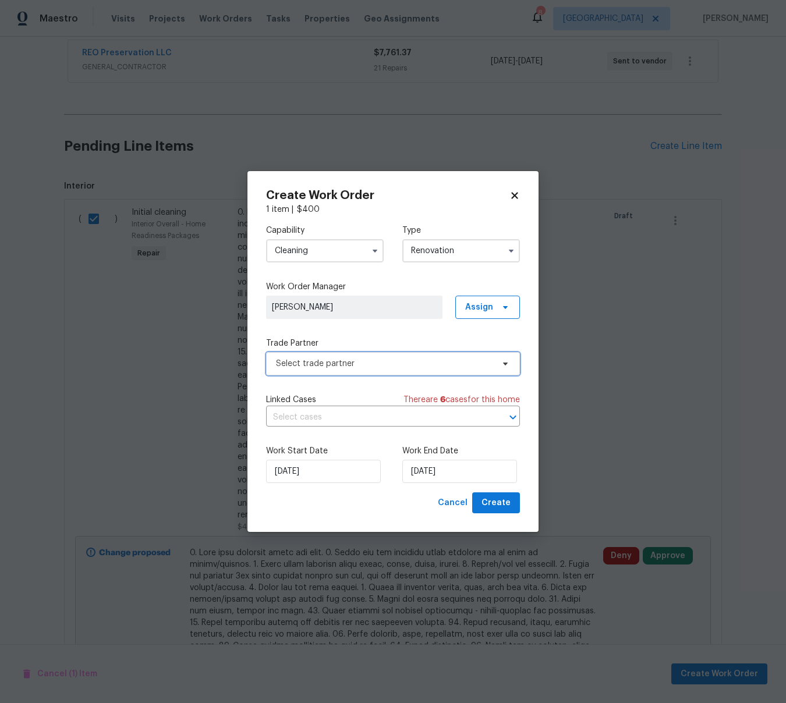
click at [356, 361] on span "Select trade partner" at bounding box center [384, 364] width 217 height 12
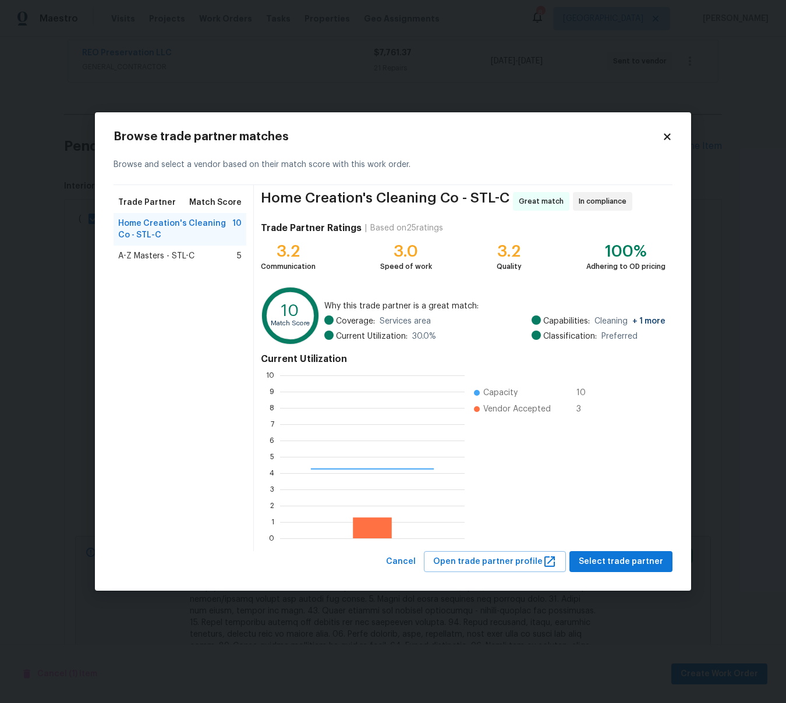
scroll to position [163, 185]
click at [641, 560] on span "Select trade partner" at bounding box center [621, 562] width 84 height 15
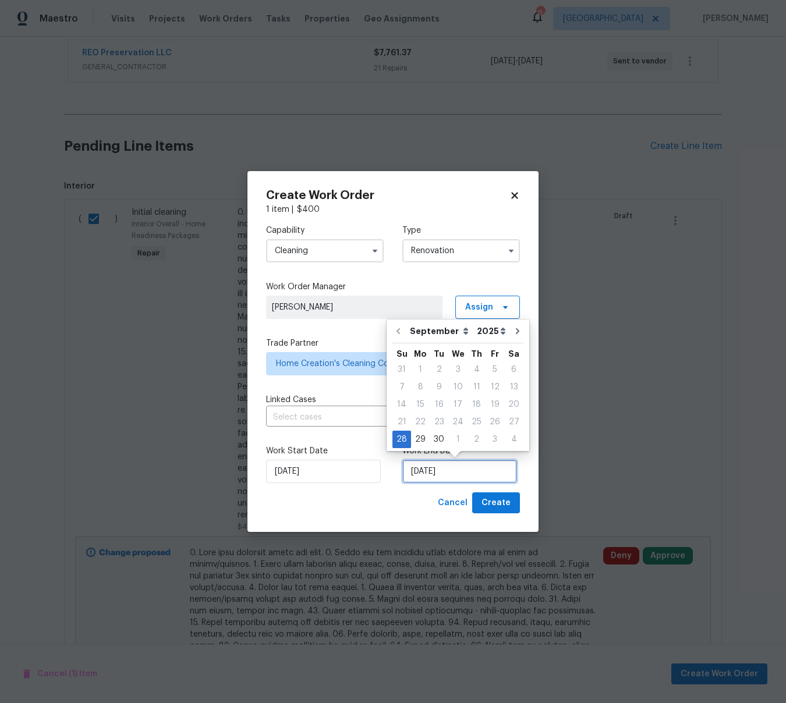
click at [480, 475] on input "9/28/2025" at bounding box center [459, 471] width 115 height 23
click at [511, 336] on button "Go to next month" at bounding box center [517, 331] width 17 height 23
type input "10/28/2025"
select select "9"
click at [475, 387] on div "9" at bounding box center [476, 387] width 19 height 16
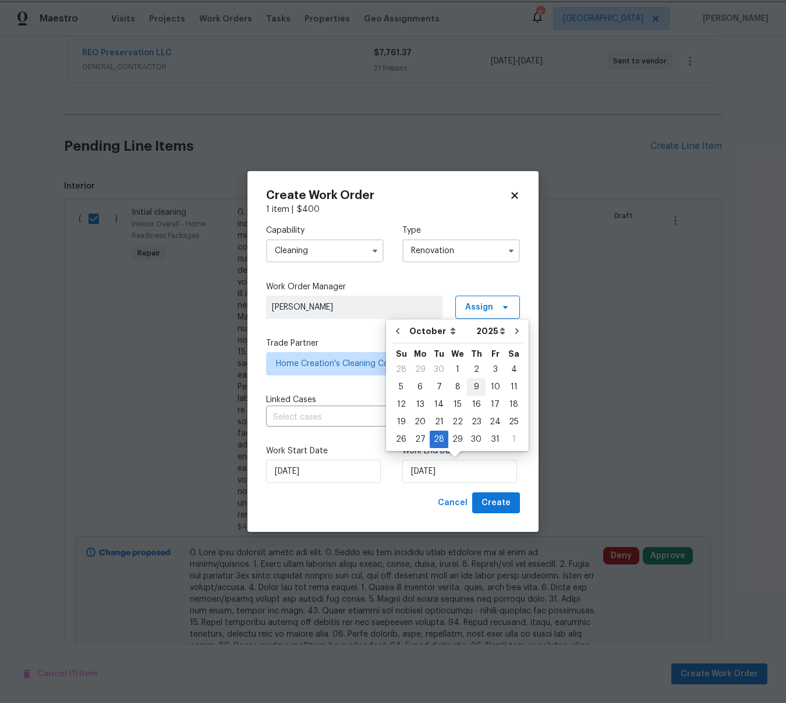
type input "10/9/2025"
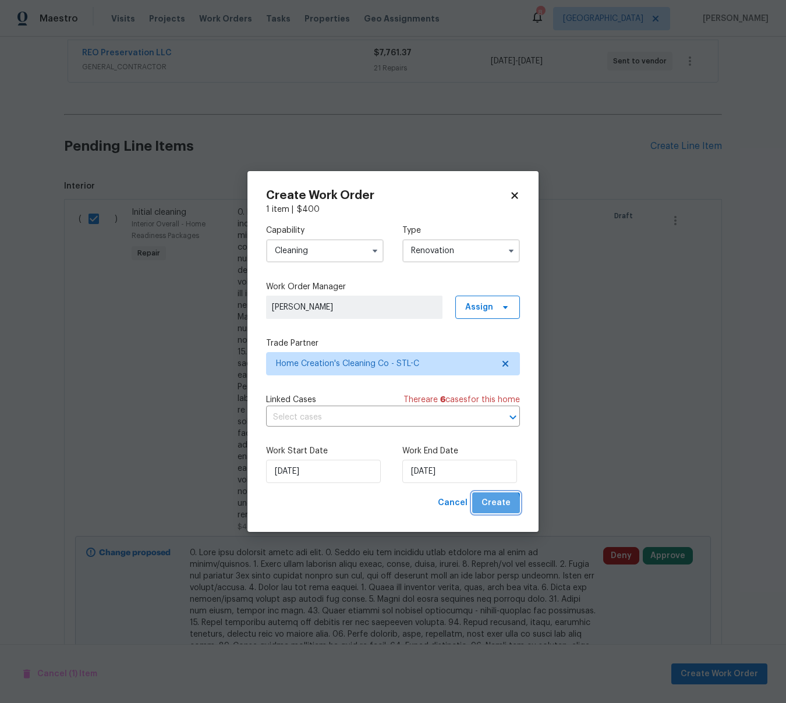
click at [495, 506] on span "Create" at bounding box center [496, 503] width 29 height 15
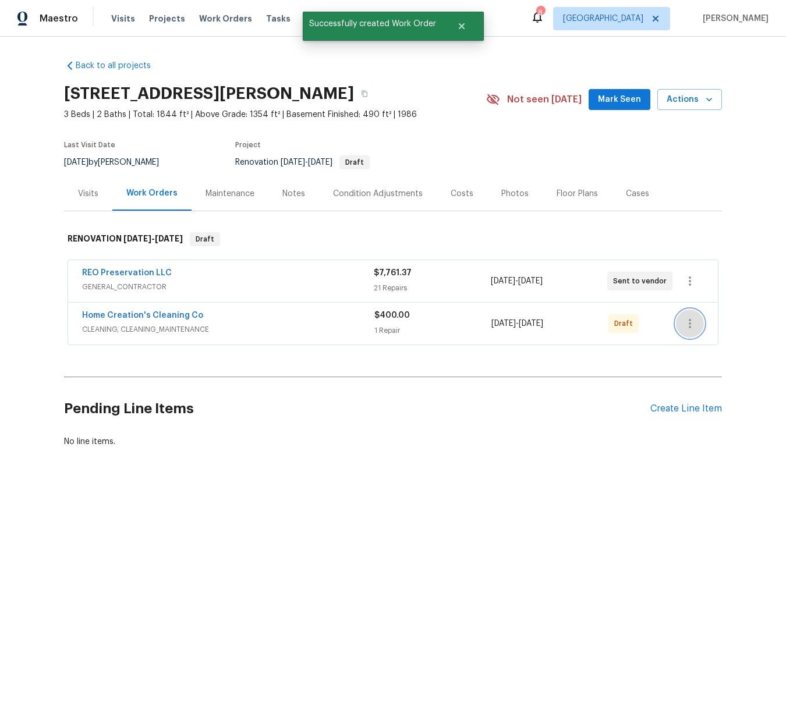
click at [689, 320] on icon "button" at bounding box center [690, 323] width 2 height 9
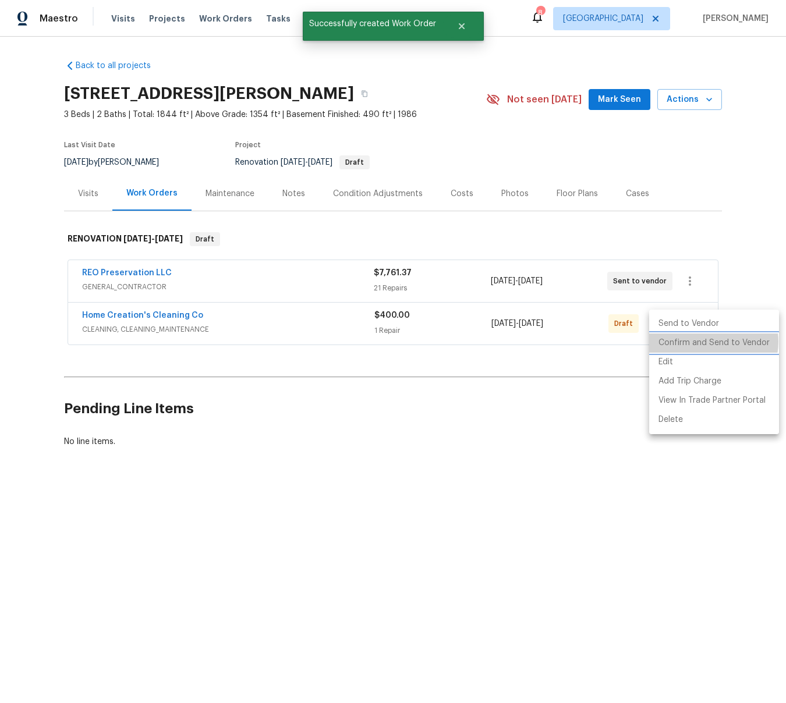
click at [709, 342] on li "Confirm and Send to Vendor" at bounding box center [714, 343] width 130 height 19
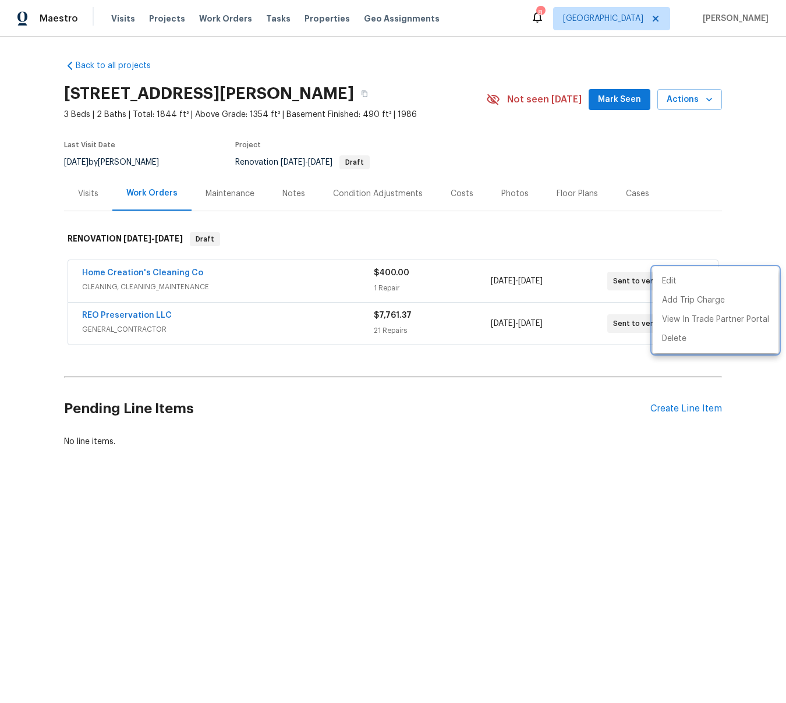
click at [548, 484] on div at bounding box center [393, 351] width 786 height 703
click at [680, 414] on div "Create Line Item" at bounding box center [686, 409] width 72 height 11
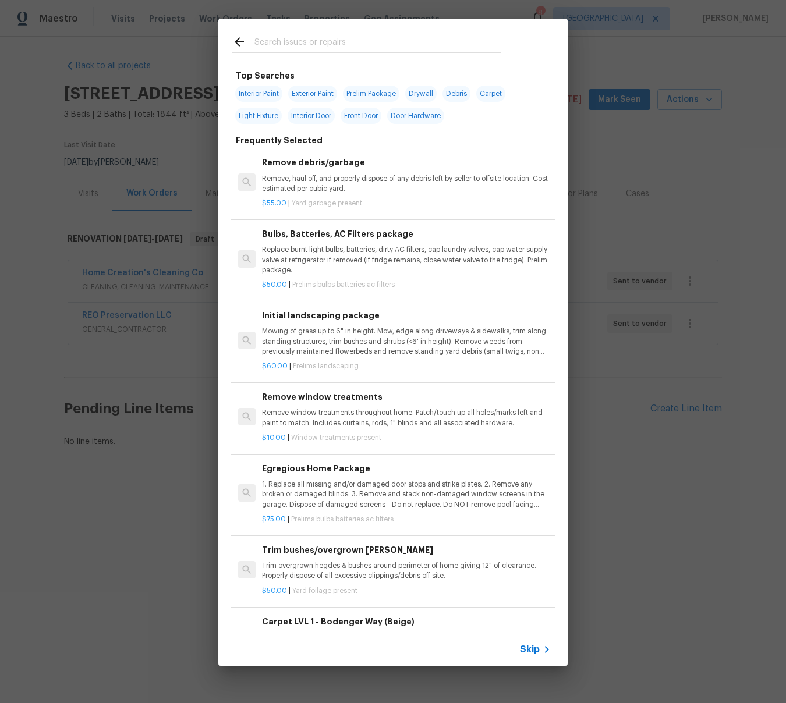
drag, startPoint x: 314, startPoint y: 45, endPoint x: 310, endPoint y: 51, distance: 7.1
click at [314, 47] on input "text" at bounding box center [377, 43] width 247 height 17
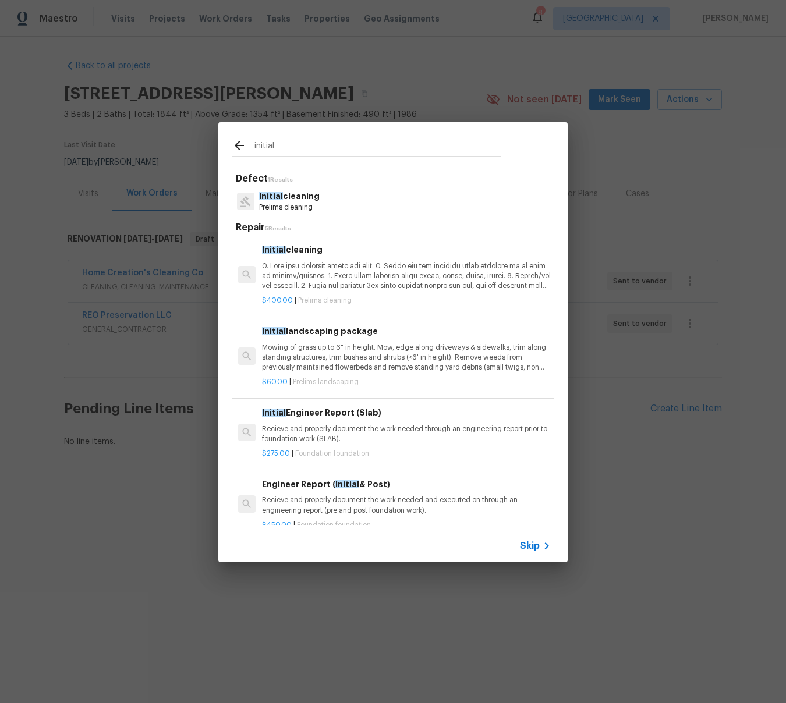
type input "initial"
click at [334, 346] on p "Mowing of grass up to 6" in height. Mow, edge along driveways & sidewalks, trim…" at bounding box center [406, 358] width 289 height 30
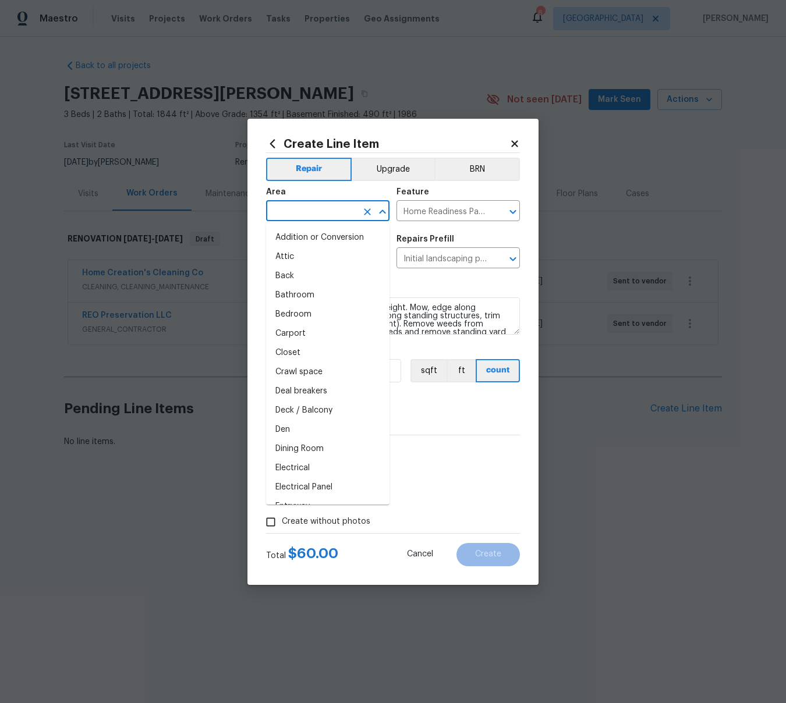
click at [308, 210] on input "text" at bounding box center [311, 212] width 91 height 18
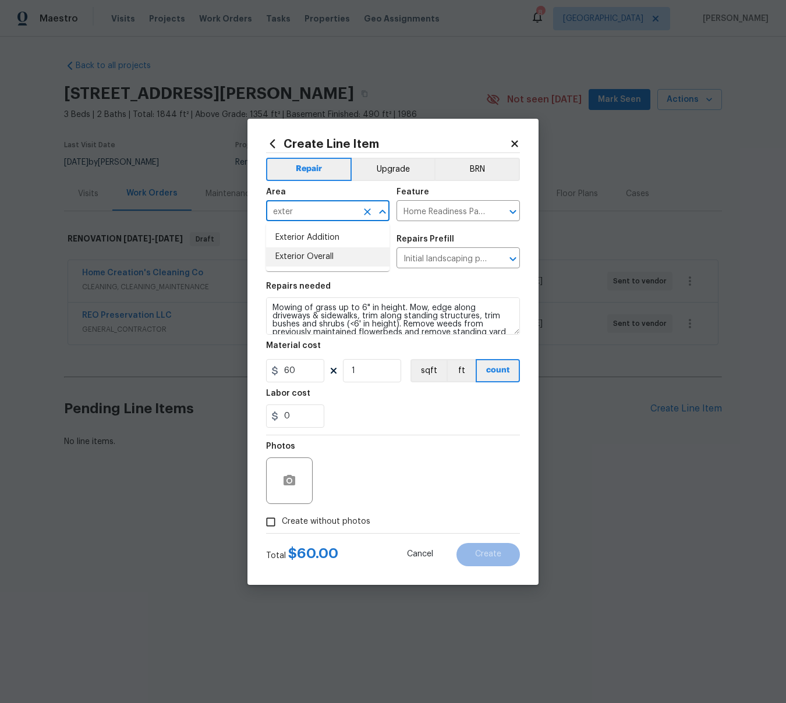
click at [311, 253] on li "Exterior Overall" at bounding box center [327, 256] width 123 height 19
type input "Exterior Overall"
drag, startPoint x: 270, startPoint y: 525, endPoint x: 292, endPoint y: 516, distance: 23.8
click at [271, 525] on input "Create without photos" at bounding box center [271, 522] width 22 height 22
checkbox input "true"
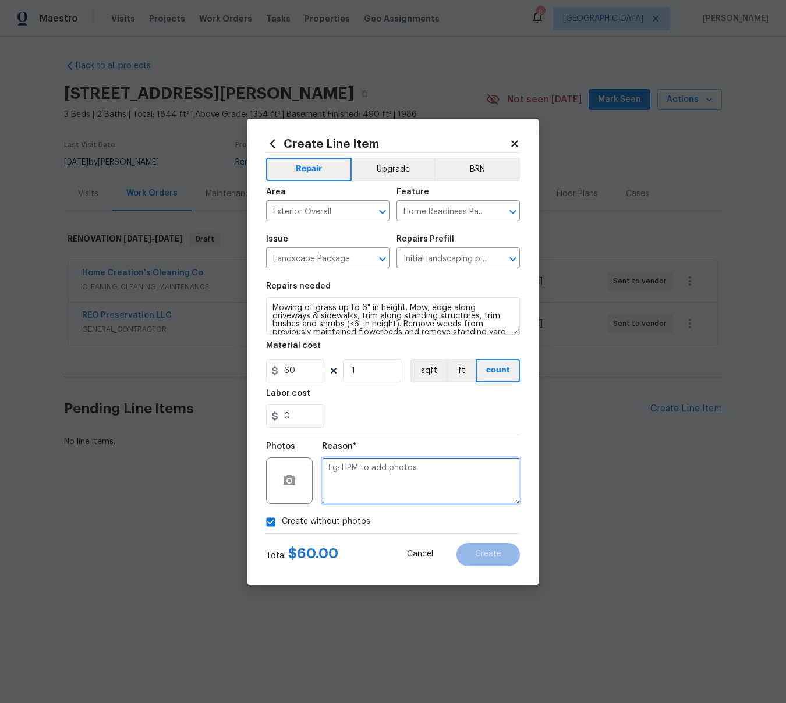
click at [344, 486] on textarea at bounding box center [421, 481] width 198 height 47
type textarea "na"
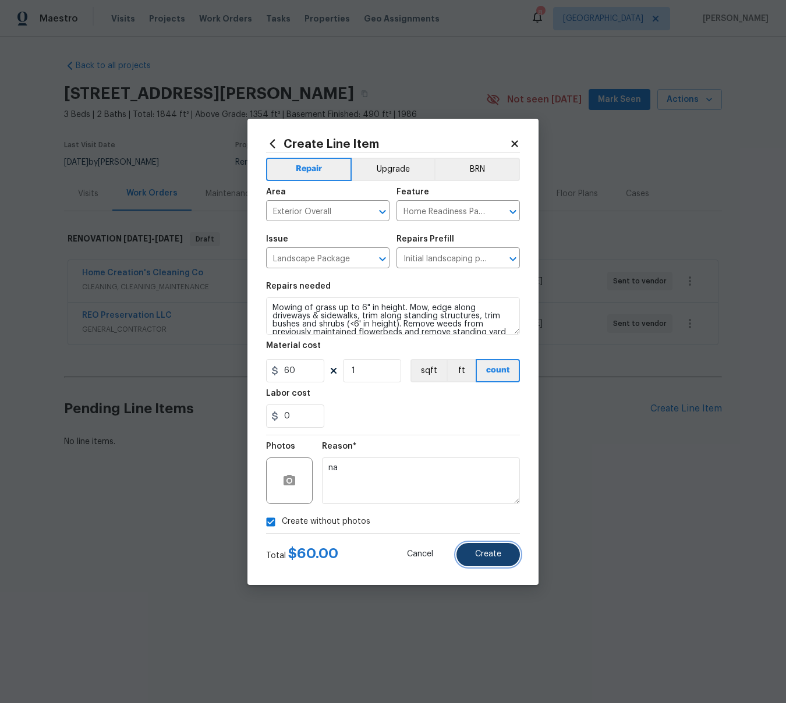
click at [474, 561] on button "Create" at bounding box center [488, 554] width 63 height 23
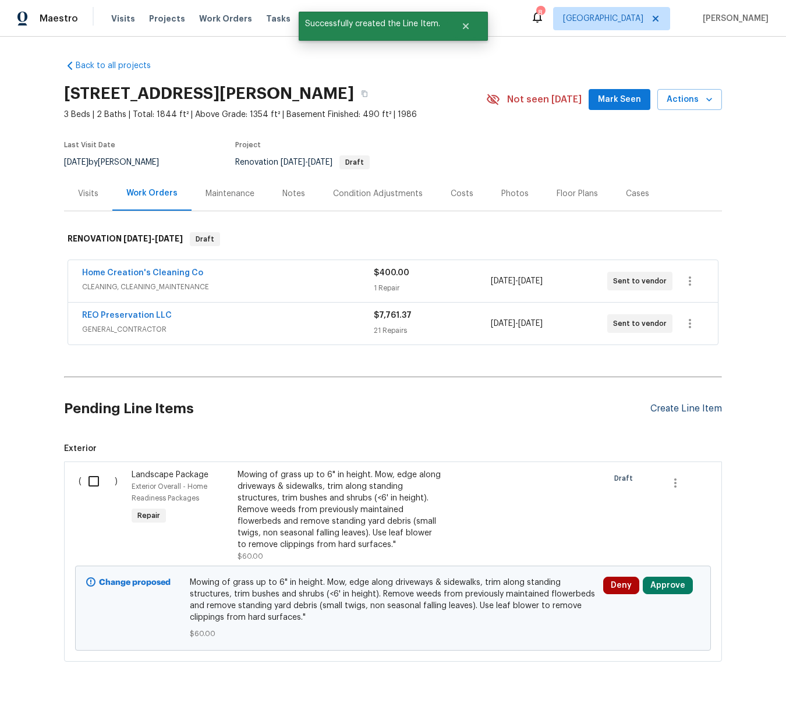
click at [663, 410] on div "Create Line Item" at bounding box center [686, 409] width 72 height 11
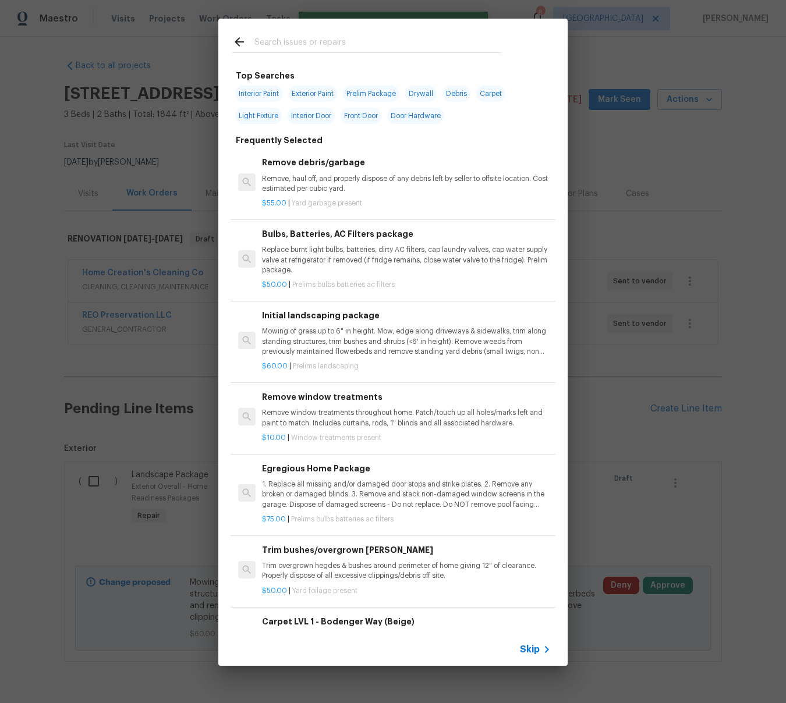
click at [295, 43] on input "text" at bounding box center [377, 43] width 247 height 17
type input "e"
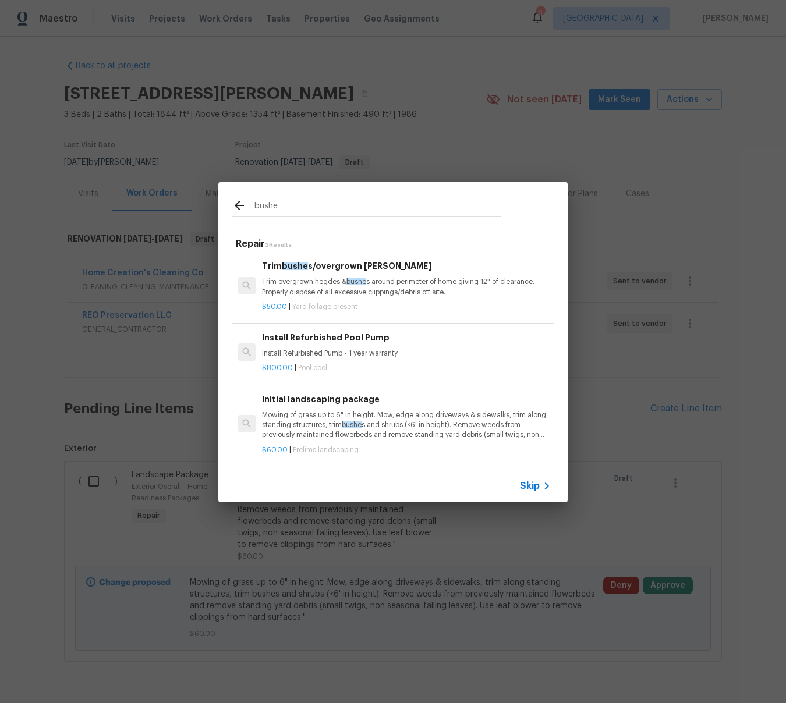
type input "bushe"
click at [317, 278] on p "Trim overgrown hegdes & bushe s around perimeter of home giving 12" of clearanc…" at bounding box center [406, 287] width 289 height 20
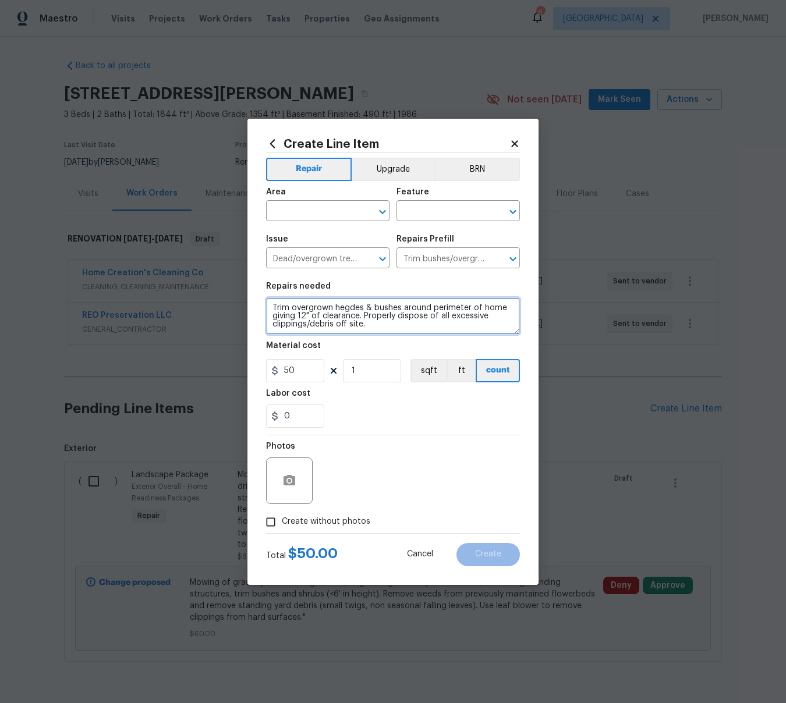
drag, startPoint x: 393, startPoint y: 328, endPoint x: 260, endPoint y: 292, distance: 137.6
click at [260, 292] on div "Create Line Item Repair Upgrade BRN Area ​ Feature ​ Issue Dead/overgrown tree …" at bounding box center [392, 352] width 291 height 466
paste textarea "Trees and Bushes: 1) Trim overgrown hedges & bushes around perimeter of home gi…"
type textarea "Trees and Bushes: 1) Trim overgrown hedges & bushes around perimeter of home gi…"
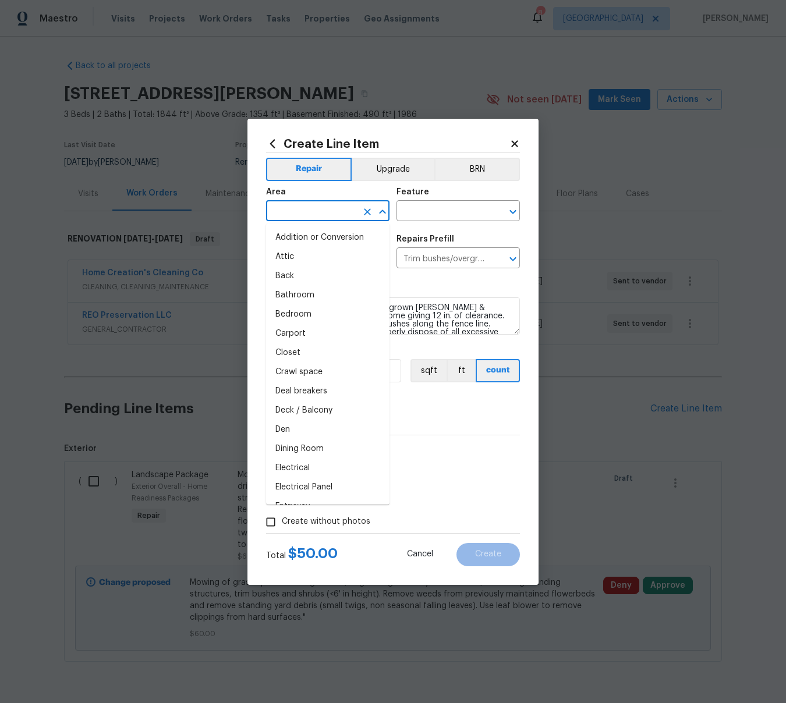
click at [291, 209] on input "text" at bounding box center [311, 212] width 91 height 18
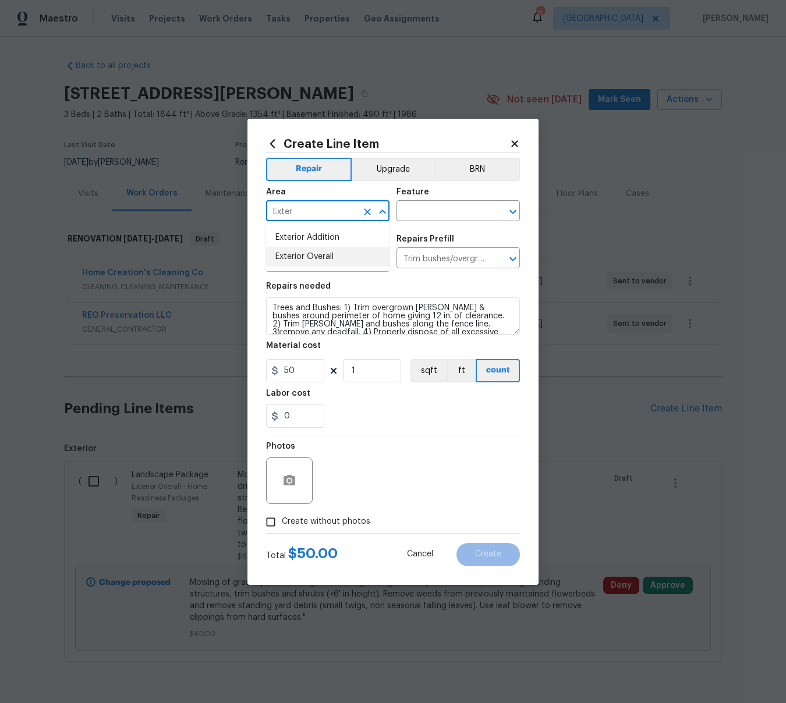
click at [307, 258] on li "Exterior Overall" at bounding box center [327, 256] width 123 height 19
type input "Exterior Overall"
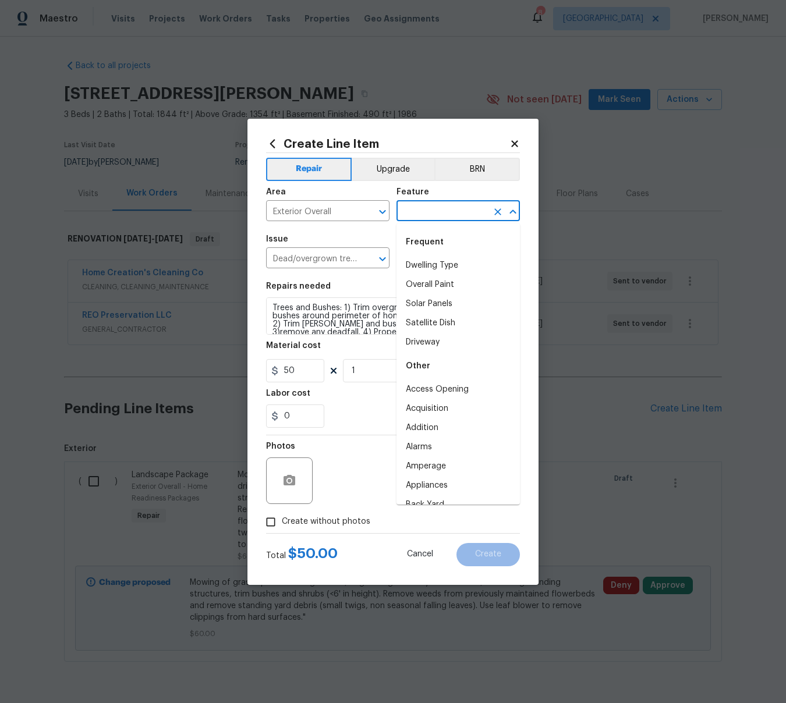
click at [439, 215] on input "text" at bounding box center [442, 212] width 91 height 18
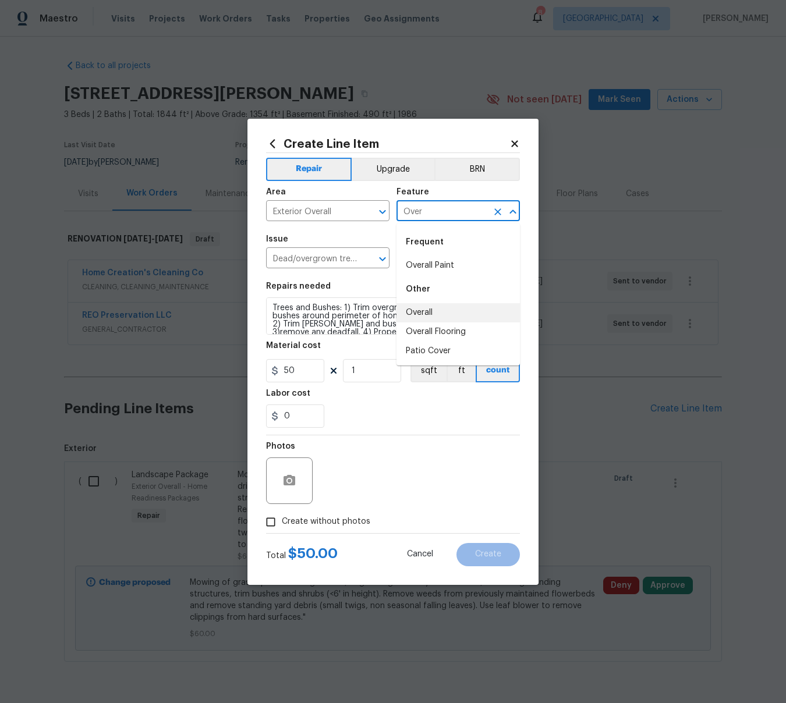
click at [424, 312] on li "Overall" at bounding box center [458, 312] width 123 height 19
type input "Overall"
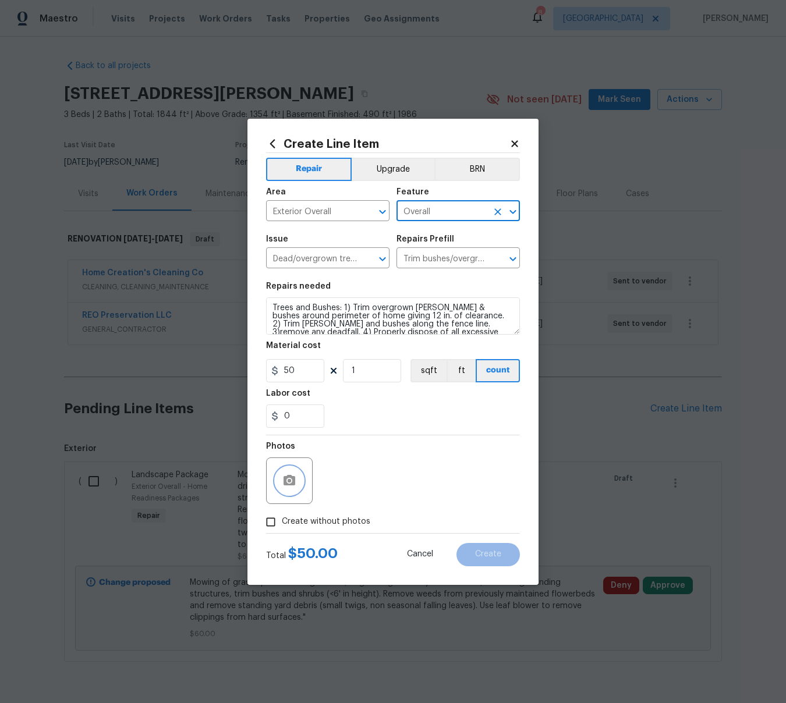
click at [287, 483] on icon "button" at bounding box center [290, 480] width 12 height 10
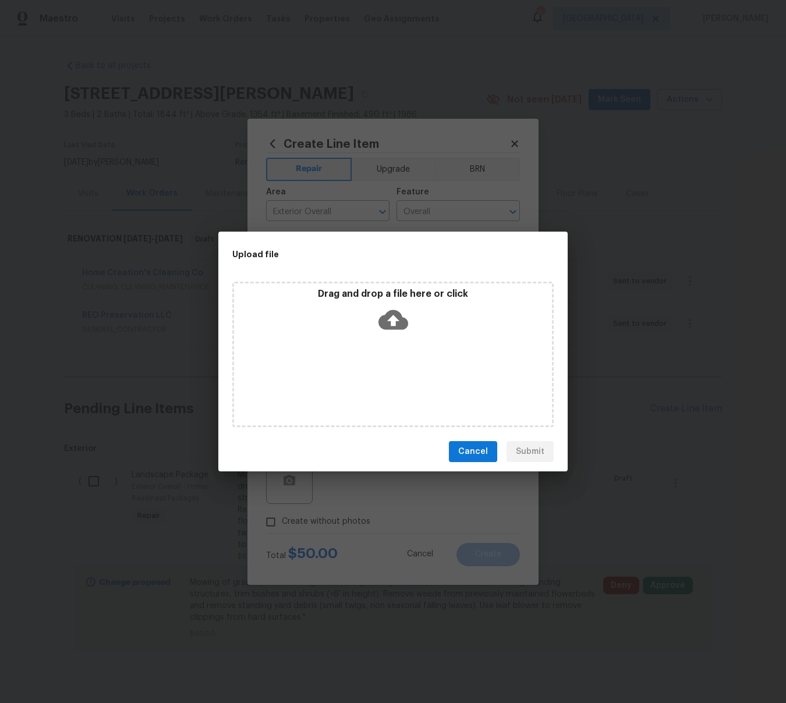
click at [402, 312] on icon at bounding box center [394, 320] width 30 height 30
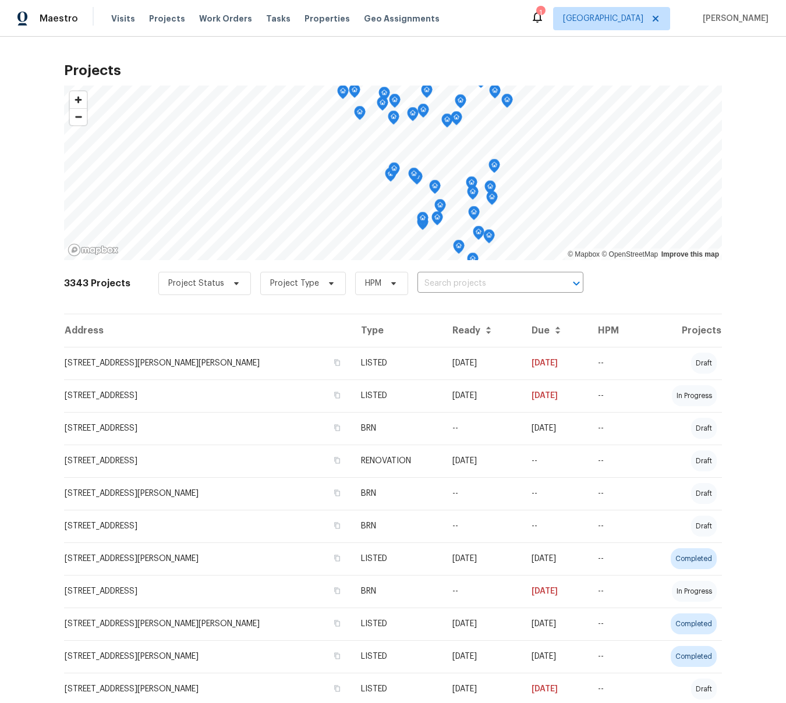
click at [167, 20] on span "Projects" at bounding box center [167, 19] width 36 height 12
click at [158, 19] on span "Projects" at bounding box center [167, 19] width 36 height 12
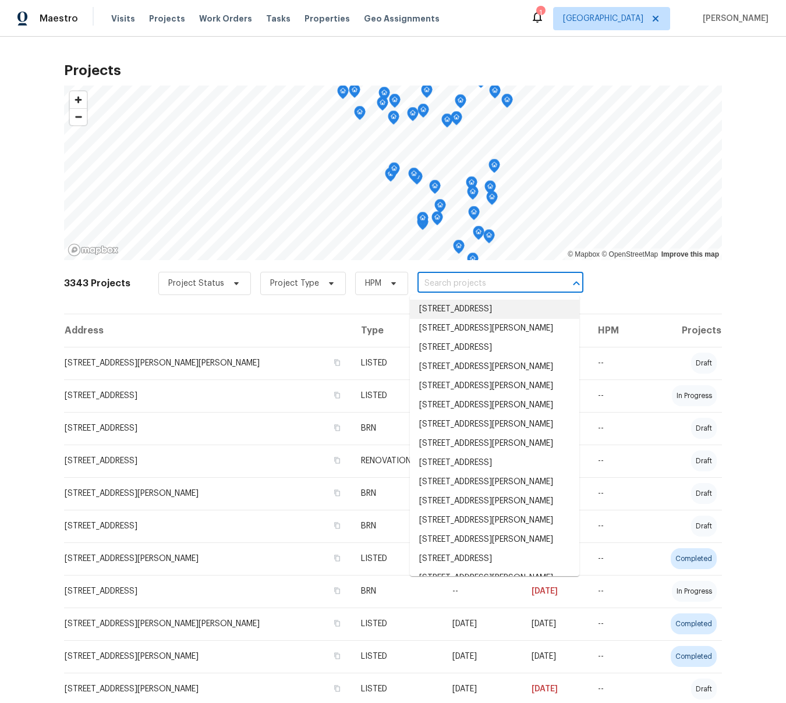
click at [467, 288] on input "text" at bounding box center [484, 284] width 133 height 18
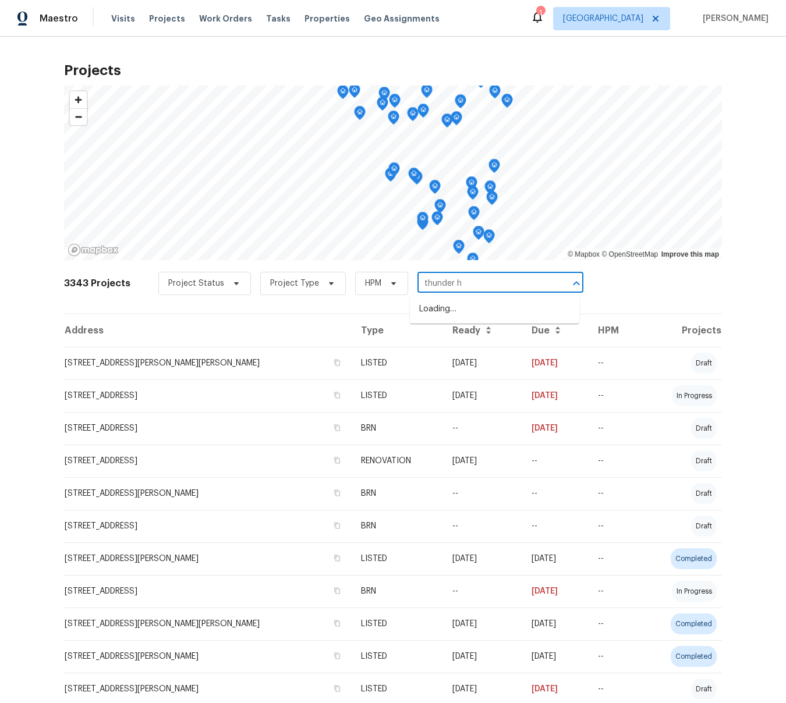
type input "thunder hi"
click at [488, 316] on li "[STREET_ADDRESS]" at bounding box center [494, 309] width 169 height 19
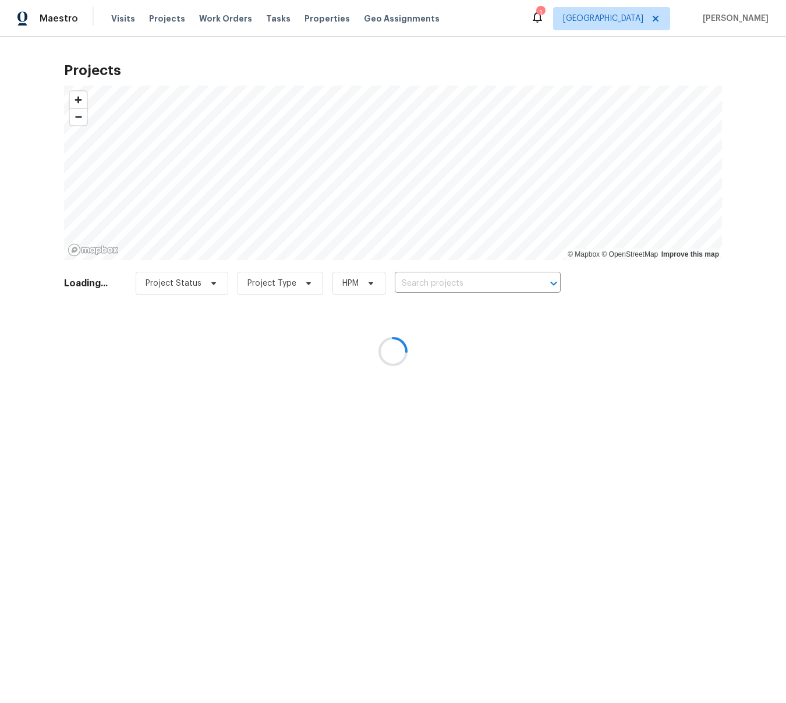
type input "[STREET_ADDRESS]"
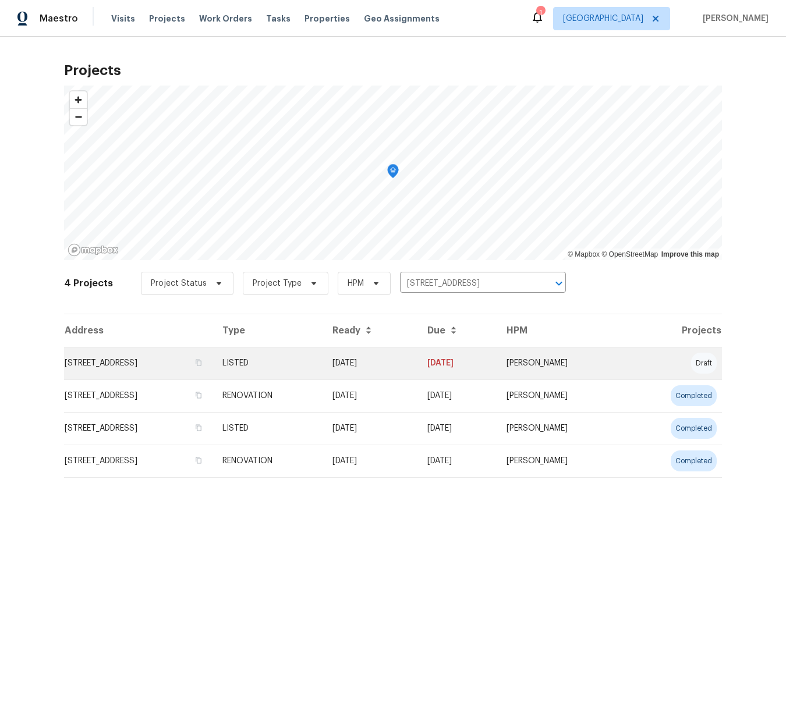
click at [121, 365] on td "[STREET_ADDRESS]" at bounding box center [138, 363] width 149 height 33
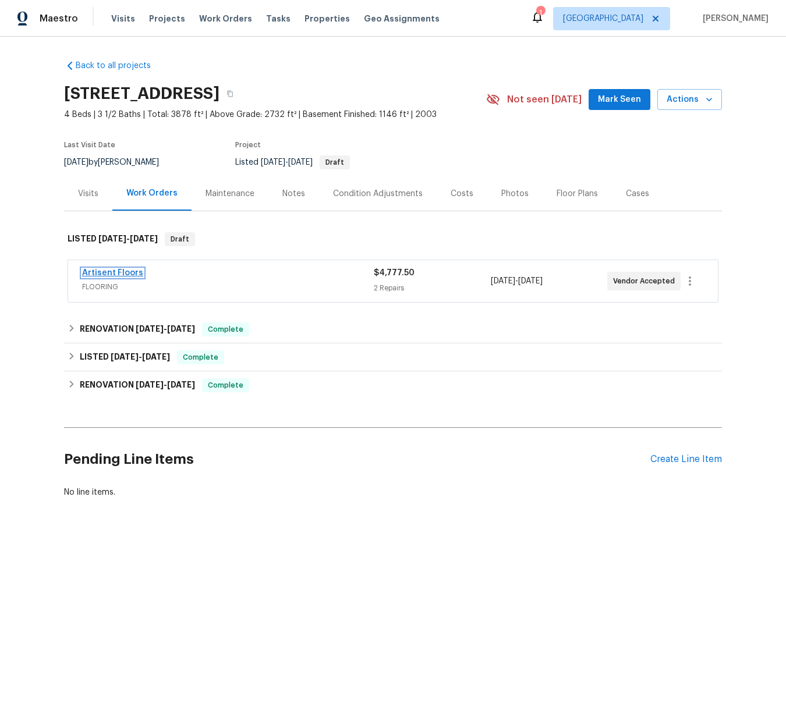
click at [111, 271] on link "Artisent Floors" at bounding box center [112, 273] width 61 height 8
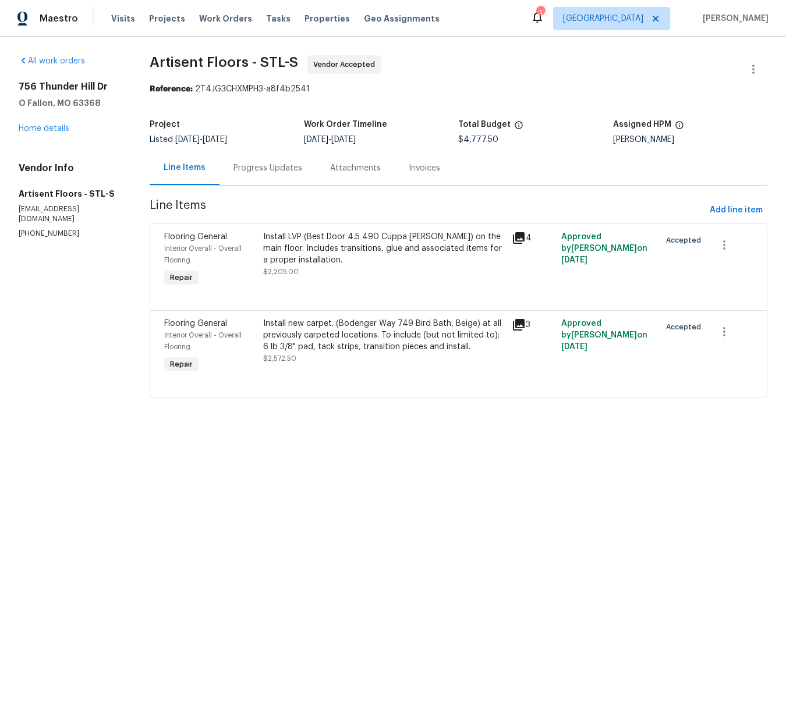
click at [285, 165] on div "Progress Updates" at bounding box center [268, 168] width 69 height 12
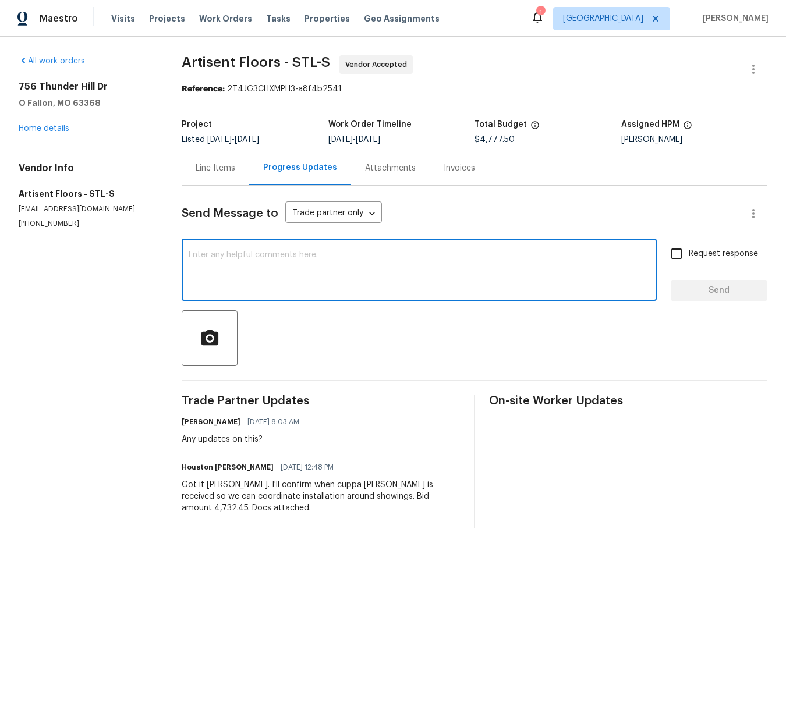
click at [250, 264] on textarea at bounding box center [419, 271] width 461 height 41
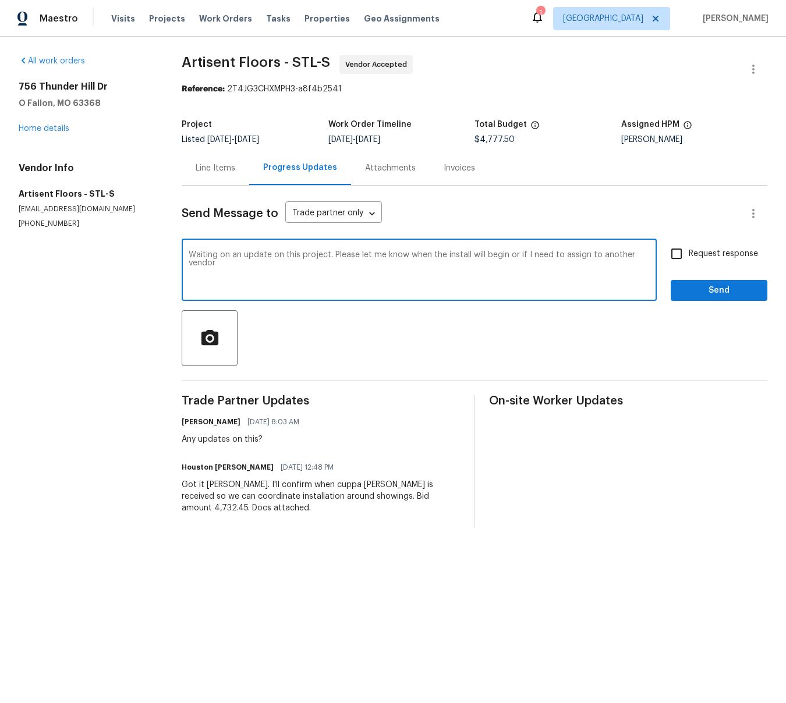
type textarea "Waiting on an update on this project. Please let me know when the install will …"
click at [680, 258] on input "Request response" at bounding box center [676, 254] width 24 height 24
checkbox input "true"
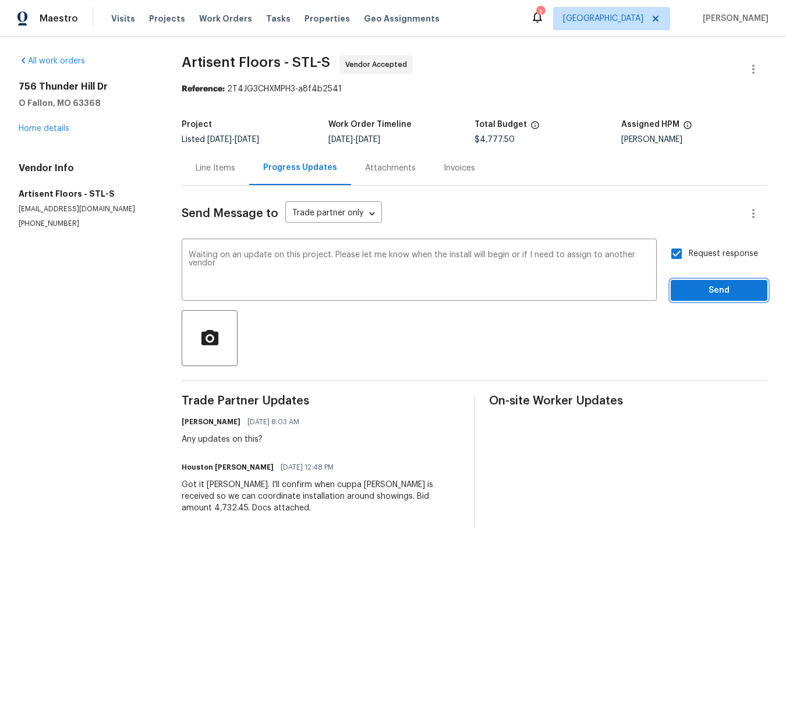
click at [709, 287] on span "Send" at bounding box center [719, 291] width 78 height 15
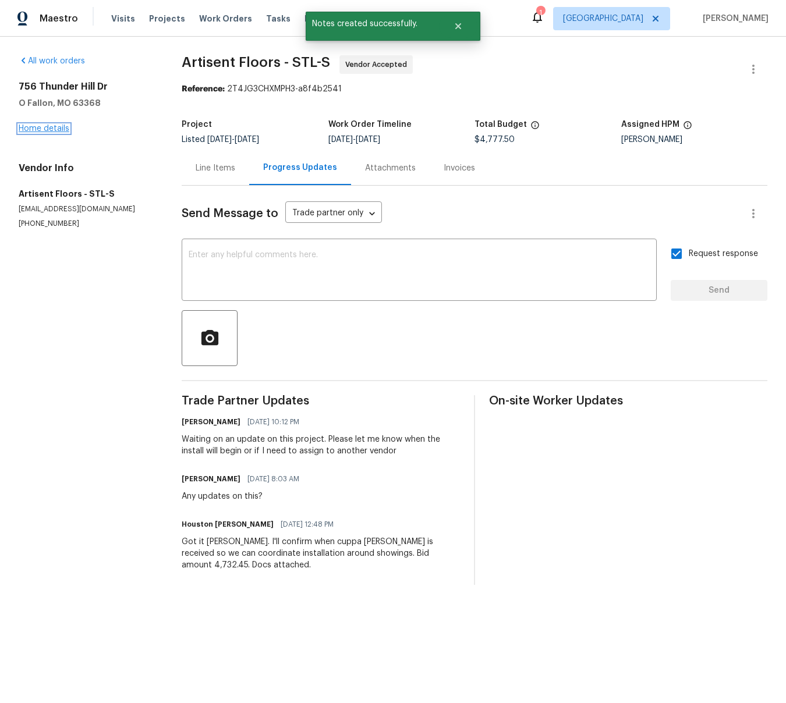
click at [55, 126] on link "Home details" at bounding box center [44, 129] width 51 height 8
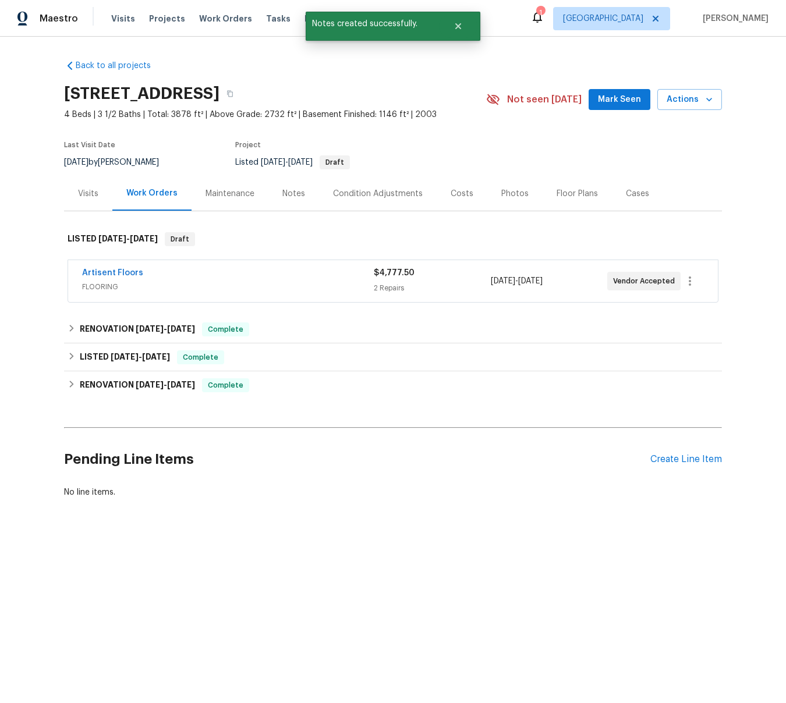
click at [294, 195] on div "Notes" at bounding box center [293, 194] width 23 height 12
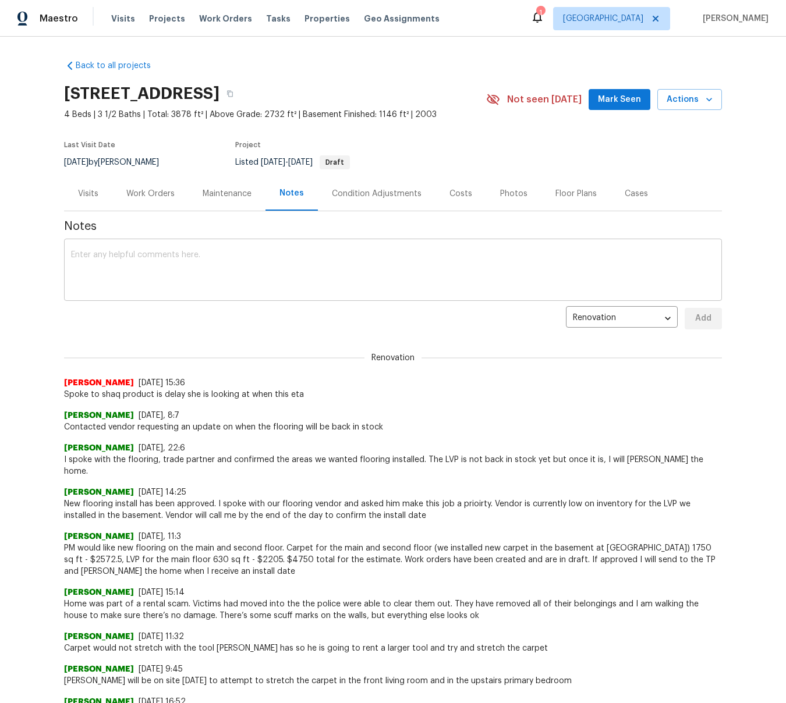
click at [164, 254] on textarea at bounding box center [393, 271] width 644 height 41
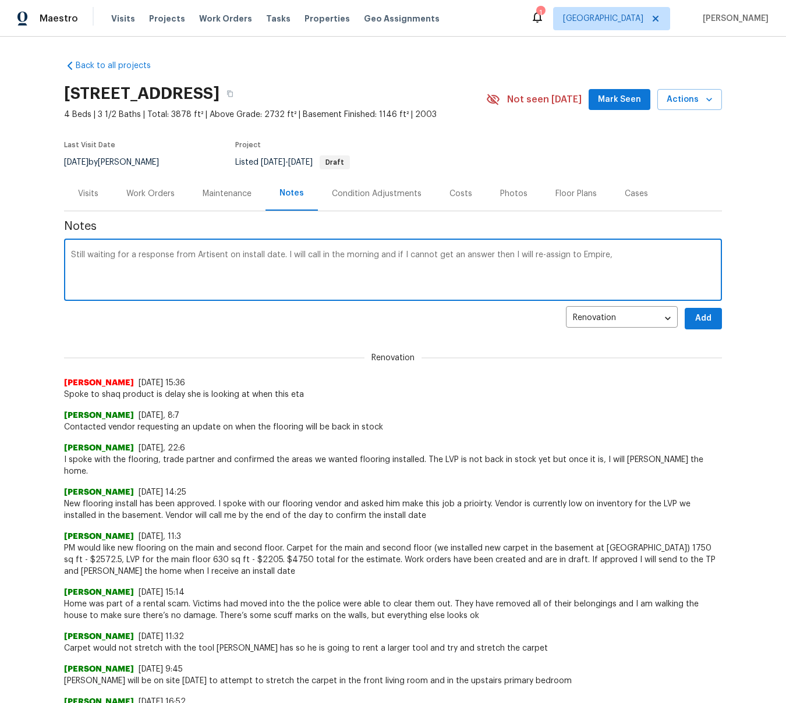
type textarea "Still waiting for a response from Artisent on install date. I will call in the …"
click at [706, 321] on span "Add" at bounding box center [703, 319] width 19 height 15
